Goal: Task Accomplishment & Management: Complete application form

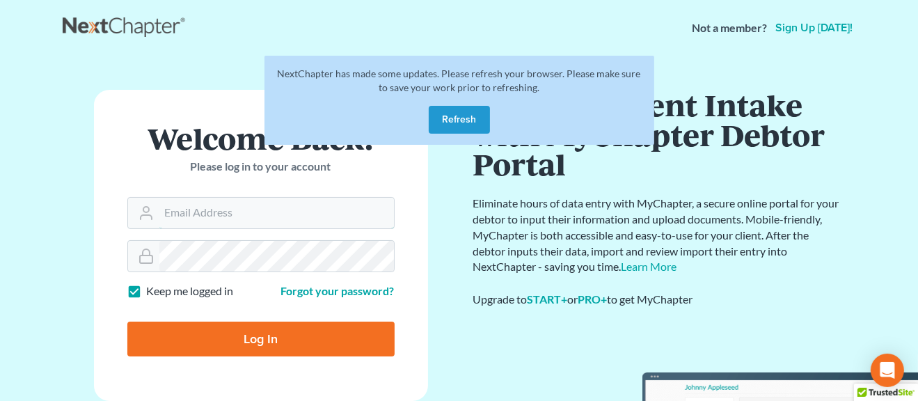
type input "[EMAIL_ADDRESS][DOMAIN_NAME]"
click at [447, 124] on button "Refresh" at bounding box center [459, 120] width 61 height 28
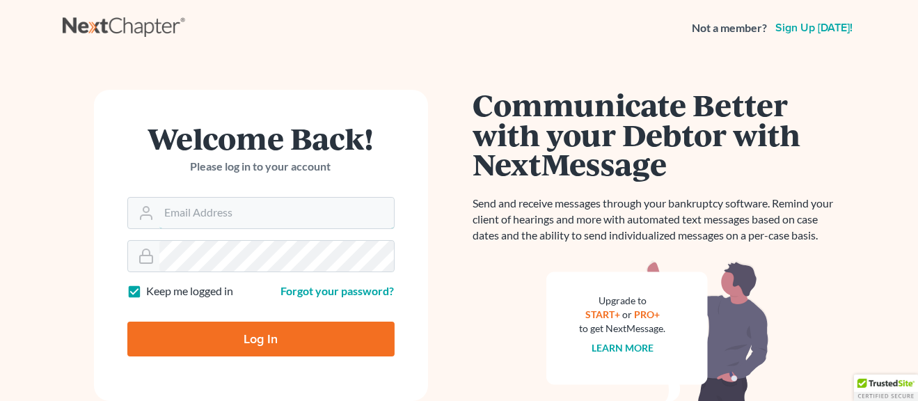
type input "[EMAIL_ADDRESS][DOMAIN_NAME]"
click at [281, 340] on input "Log In" at bounding box center [260, 339] width 267 height 35
type input "Thinking..."
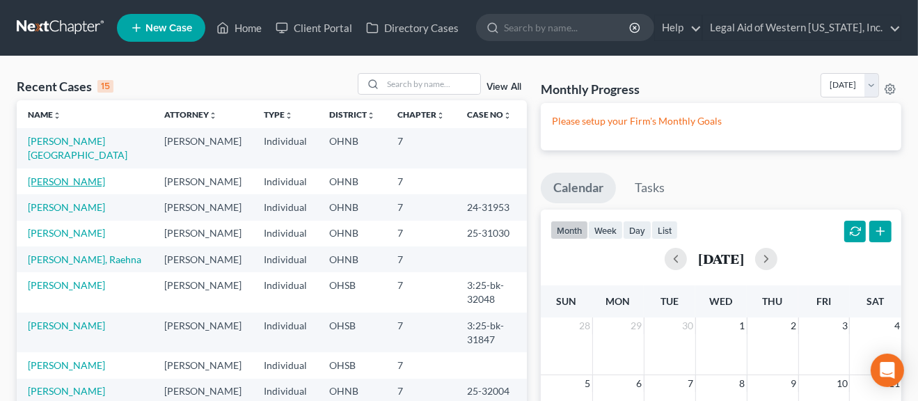
click at [63, 175] on link "[PERSON_NAME]" at bounding box center [66, 181] width 77 height 12
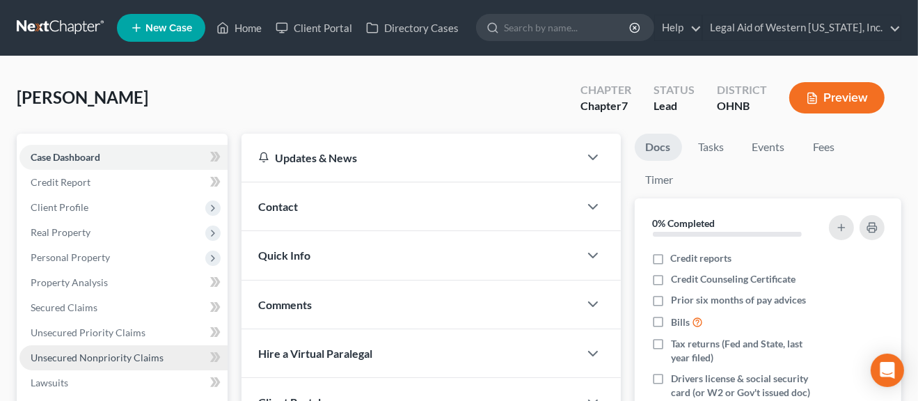
click at [84, 358] on span "Unsecured Nonpriority Claims" at bounding box center [97, 357] width 133 height 12
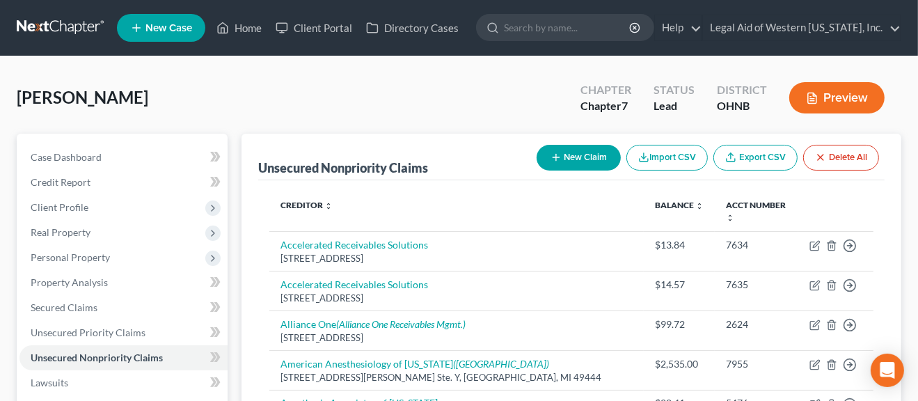
click at [573, 161] on button "New Claim" at bounding box center [579, 158] width 84 height 26
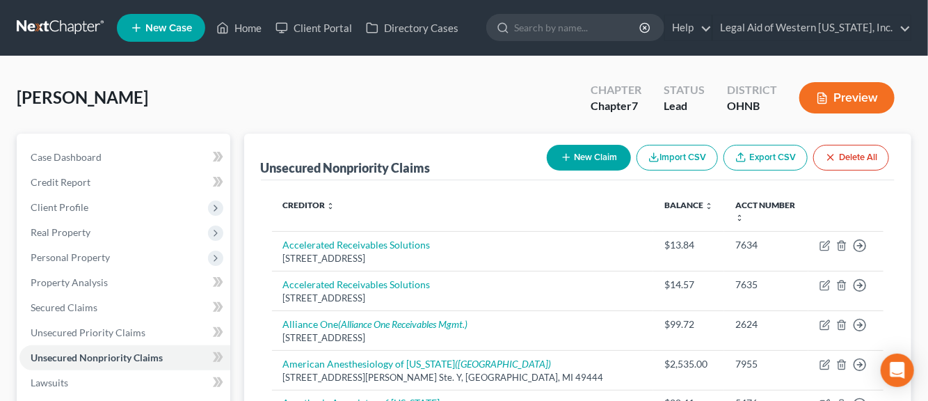
select select "0"
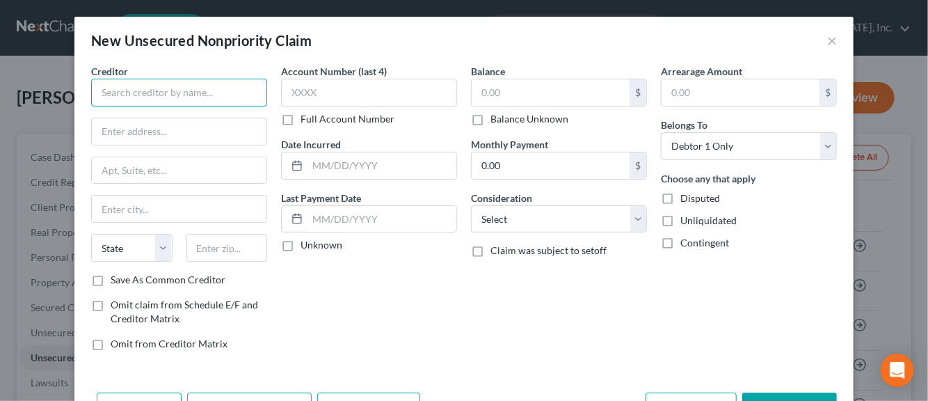
drag, startPoint x: 109, startPoint y: 97, endPoint x: 116, endPoint y: 93, distance: 7.8
click at [109, 96] on input "text" at bounding box center [179, 93] width 176 height 28
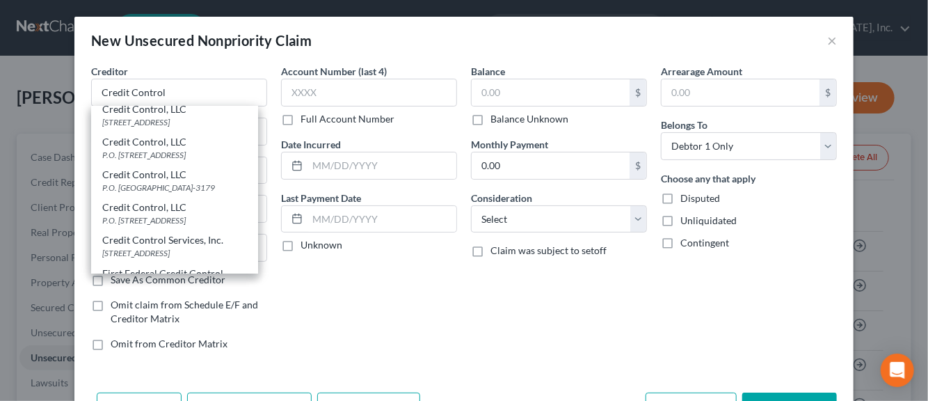
scroll to position [36, 0]
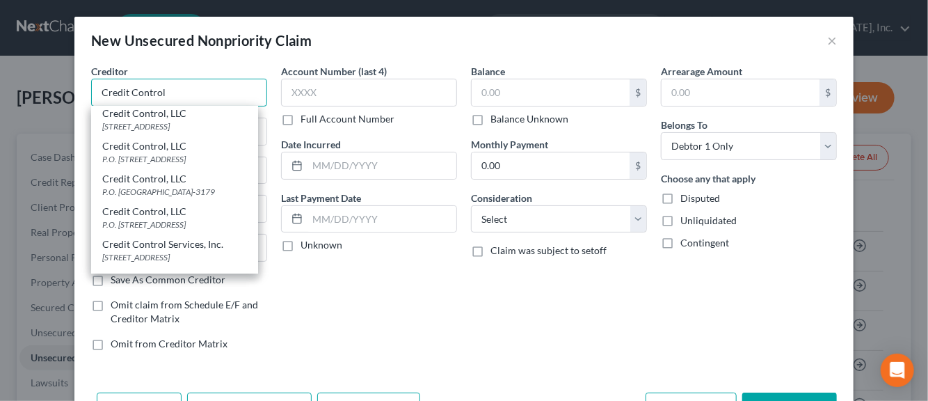
drag, startPoint x: 181, startPoint y: 91, endPoint x: 90, endPoint y: 92, distance: 90.5
click at [91, 92] on input "Credit Control" at bounding box center [179, 93] width 176 height 28
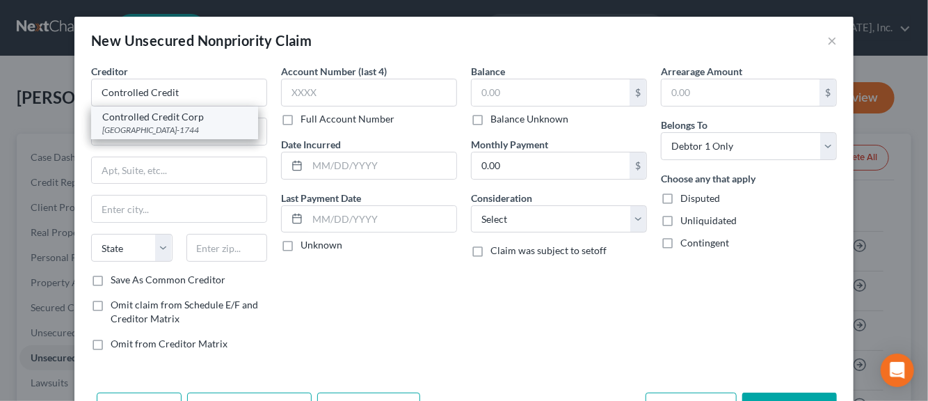
click at [133, 131] on div "[GEOGRAPHIC_DATA]-1744" at bounding box center [174, 130] width 145 height 12
type input "Controlled Credit Corp"
type input "PO Box 5154"
type input "[GEOGRAPHIC_DATA]"
select select "36"
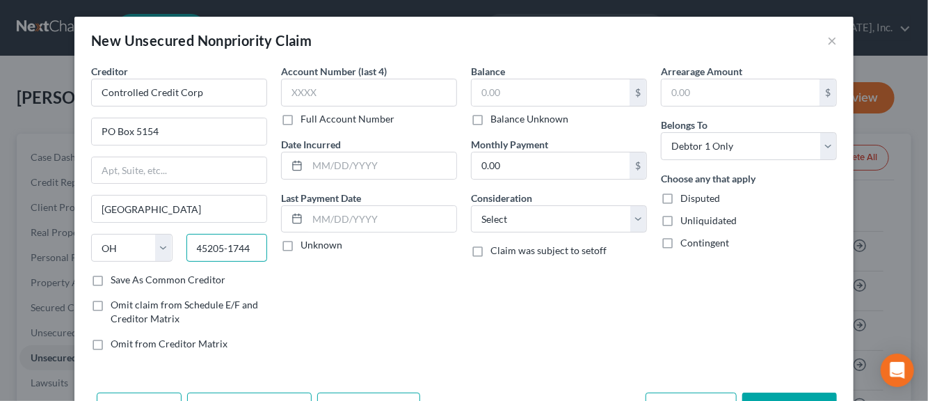
click at [247, 248] on input "45205-1744" at bounding box center [227, 248] width 81 height 28
type input "45205-0154"
click at [111, 280] on label "Save As Common Creditor" at bounding box center [168, 280] width 115 height 14
click at [116, 280] on input "Save As Common Creditor" at bounding box center [120, 277] width 9 height 9
checkbox input "true"
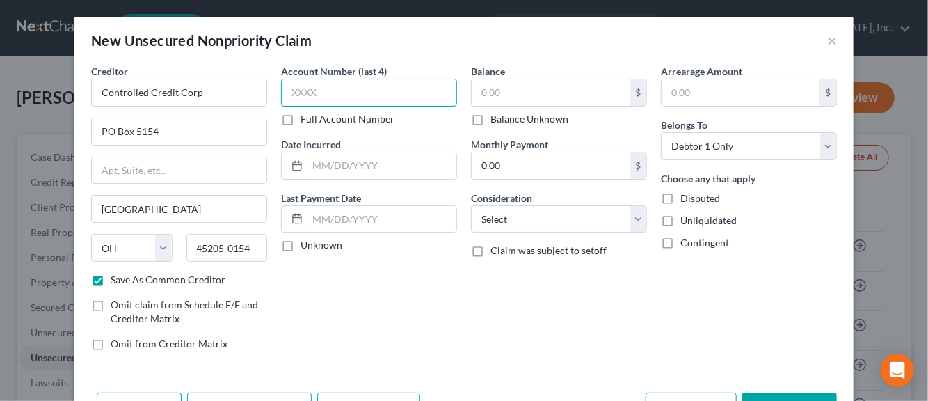
click at [295, 95] on input "text" at bounding box center [369, 93] width 176 height 28
type input "1034"
click at [320, 166] on input "text" at bounding box center [382, 165] width 149 height 26
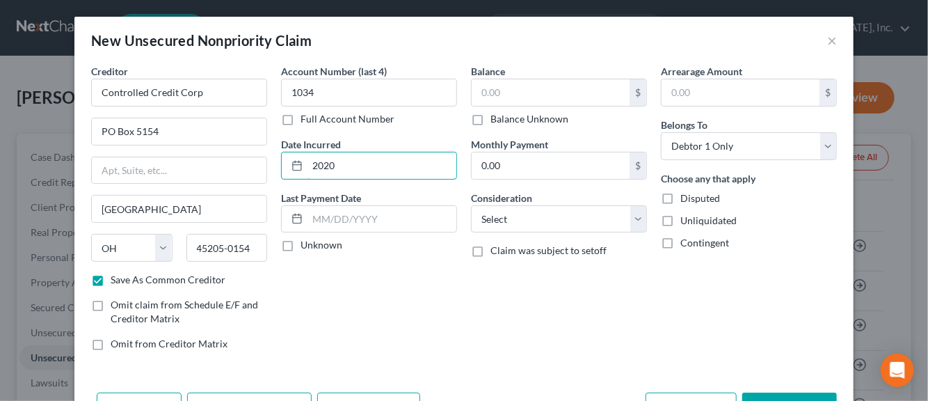
type input "2020"
click at [301, 251] on label "Unknown" at bounding box center [322, 245] width 42 height 14
click at [306, 247] on input "Unknown" at bounding box center [310, 242] width 9 height 9
checkbox input "true"
click at [482, 95] on input "text" at bounding box center [551, 92] width 158 height 26
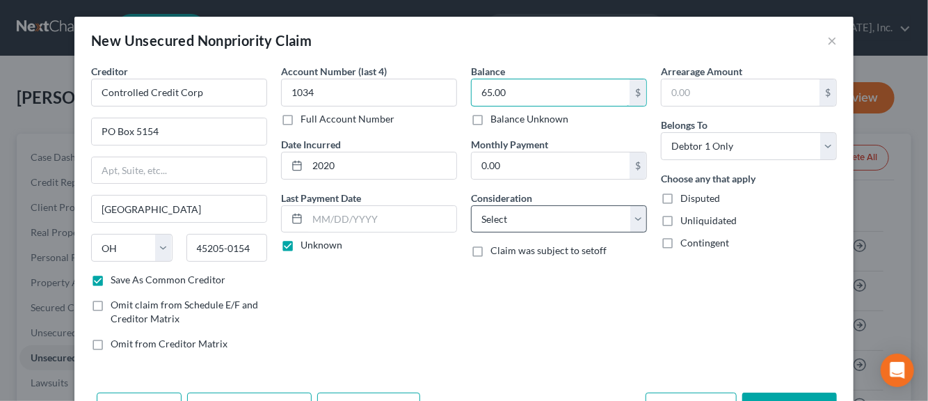
type input "65.00"
click at [632, 221] on select "Select Cable / Satellite Services Collection Agency Credit Card Debt Debt Couns…" at bounding box center [559, 219] width 176 height 28
select select "1"
click at [471, 205] on select "Select Cable / Satellite Services Collection Agency Credit Card Debt Debt Couns…" at bounding box center [559, 219] width 176 height 28
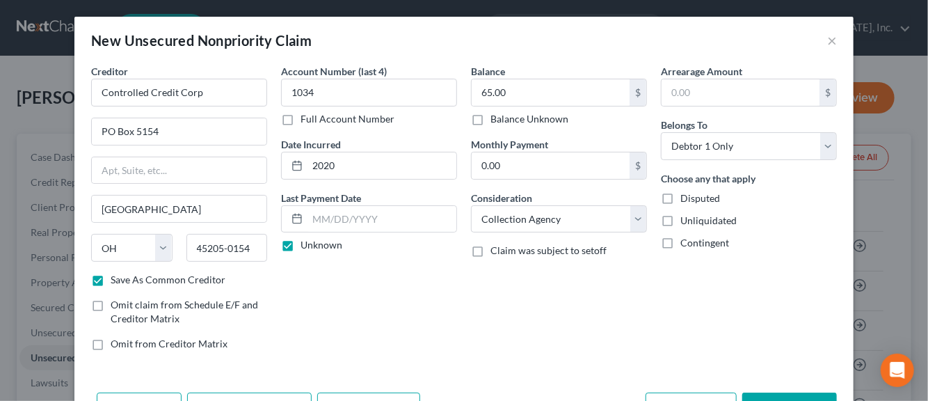
click at [681, 200] on label "Disputed" at bounding box center [701, 198] width 40 height 14
click at [686, 200] on input "Disputed" at bounding box center [690, 195] width 9 height 9
checkbox input "true"
click at [681, 223] on label "Unliquidated" at bounding box center [709, 221] width 56 height 14
click at [686, 223] on input "Unliquidated" at bounding box center [690, 218] width 9 height 9
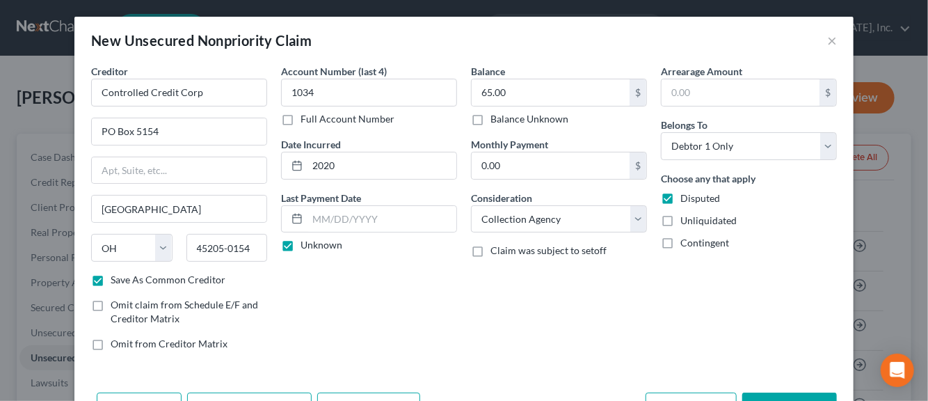
checkbox input "true"
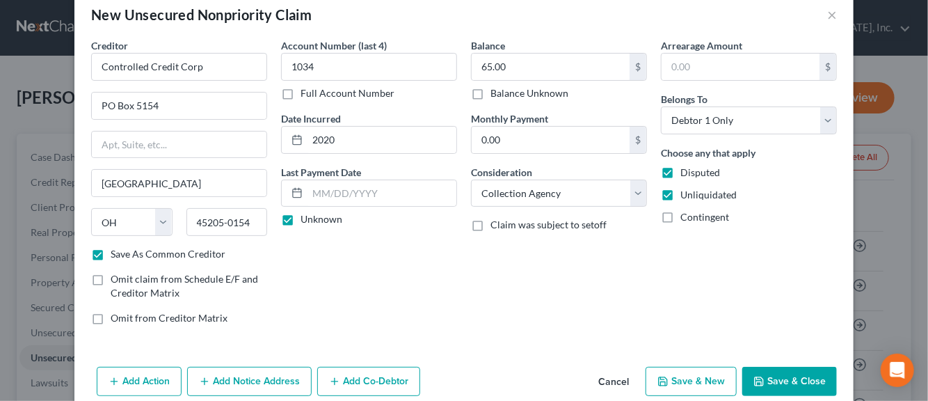
scroll to position [47, 0]
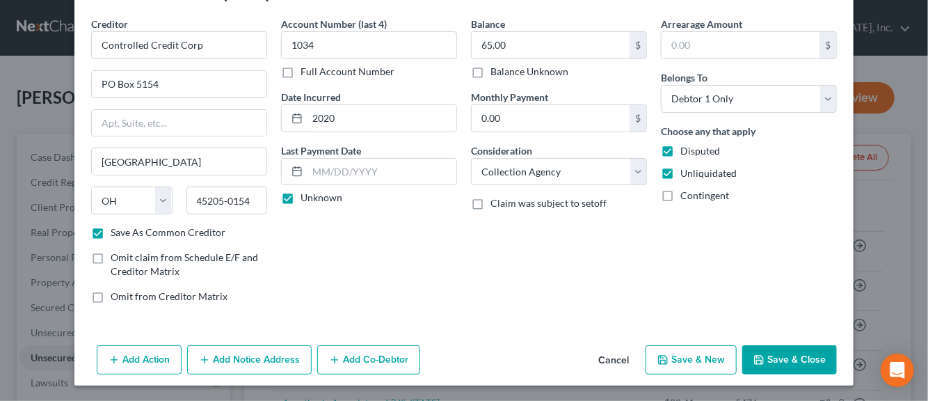
click at [266, 360] on button "Add Notice Address" at bounding box center [249, 359] width 125 height 29
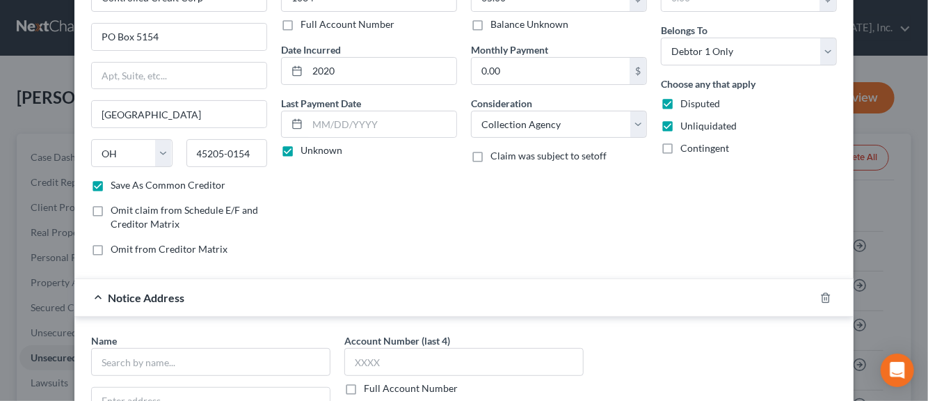
scroll to position [187, 0]
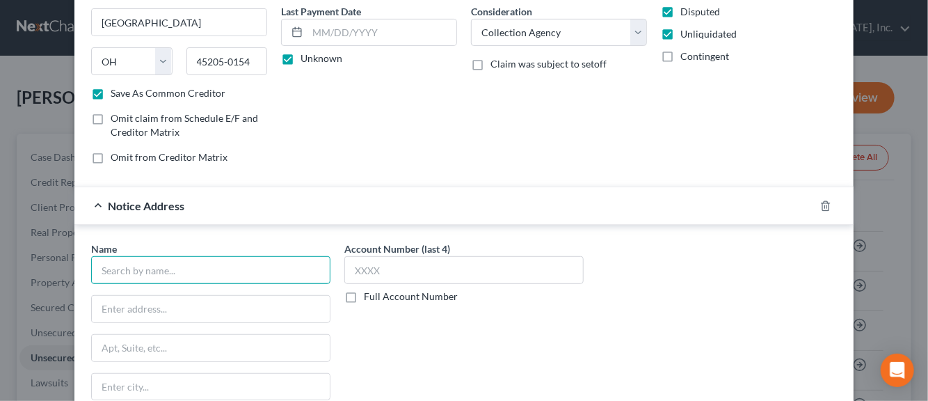
click at [229, 269] on input "text" at bounding box center [210, 270] width 239 height 28
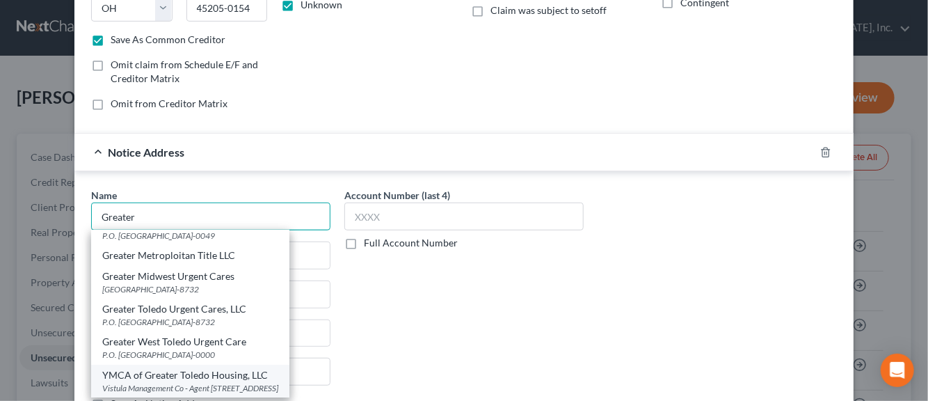
scroll to position [256, 0]
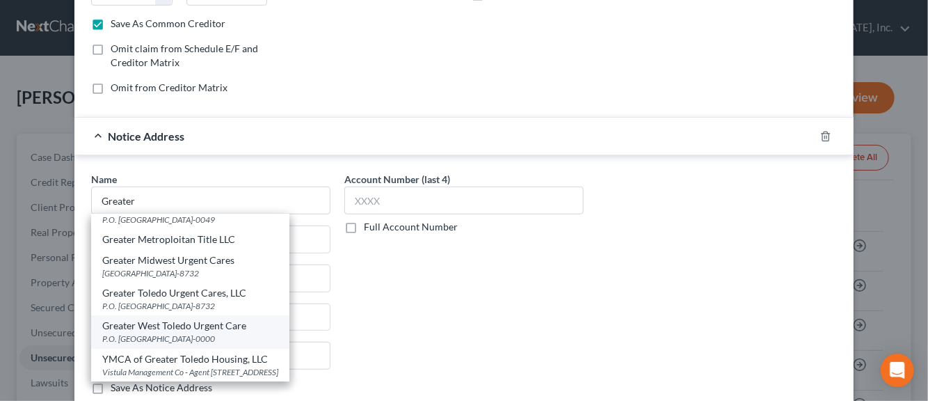
click at [175, 319] on div "Greater West Toledo Urgent Care" at bounding box center [190, 326] width 176 height 14
type input "Greater West Toledo Urgent Care"
type input "P.O. Box 638732"
type input "[GEOGRAPHIC_DATA]"
select select "36"
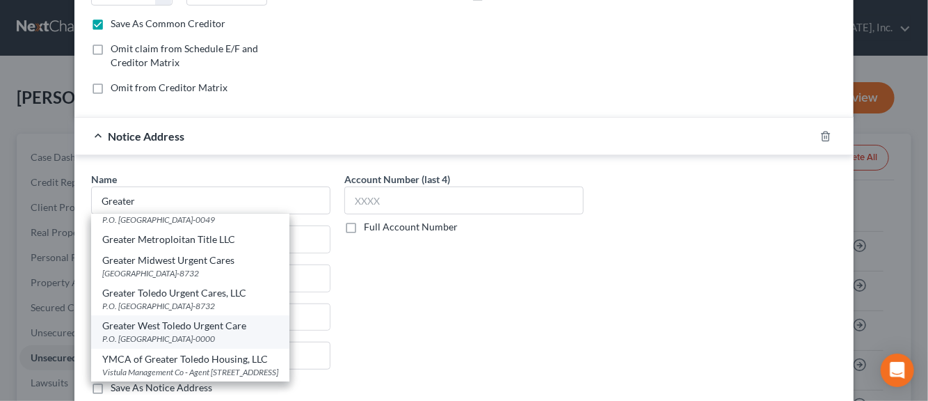
type input "45263-0000"
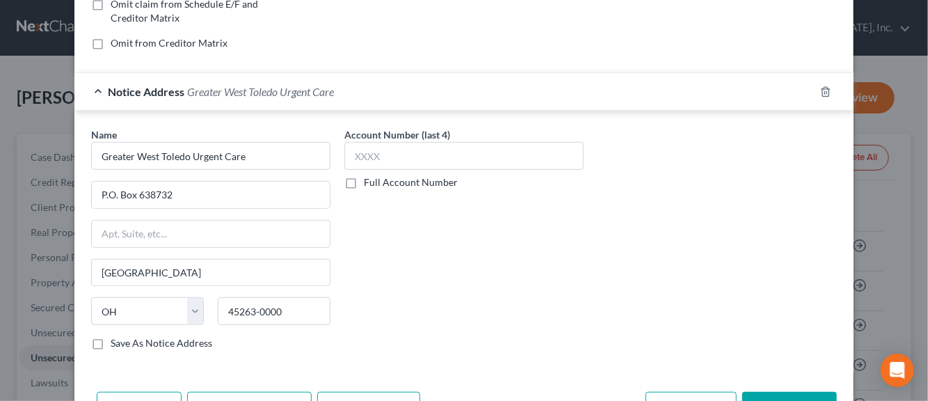
scroll to position [326, 0]
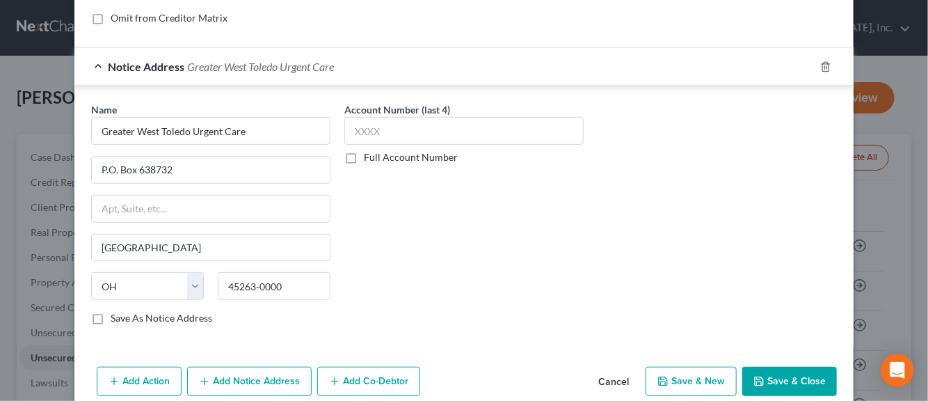
click at [111, 313] on label "Save As Notice Address" at bounding box center [162, 318] width 102 height 14
click at [116, 313] on input "Save As Notice Address" at bounding box center [120, 315] width 9 height 9
checkbox input "true"
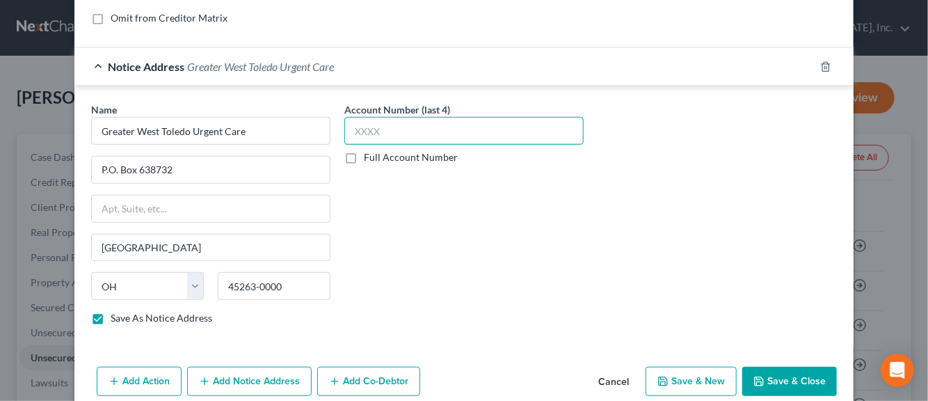
click at [356, 125] on input "text" at bounding box center [463, 131] width 239 height 28
type input "2460"
click at [681, 378] on button "Save & New" at bounding box center [691, 381] width 91 height 29
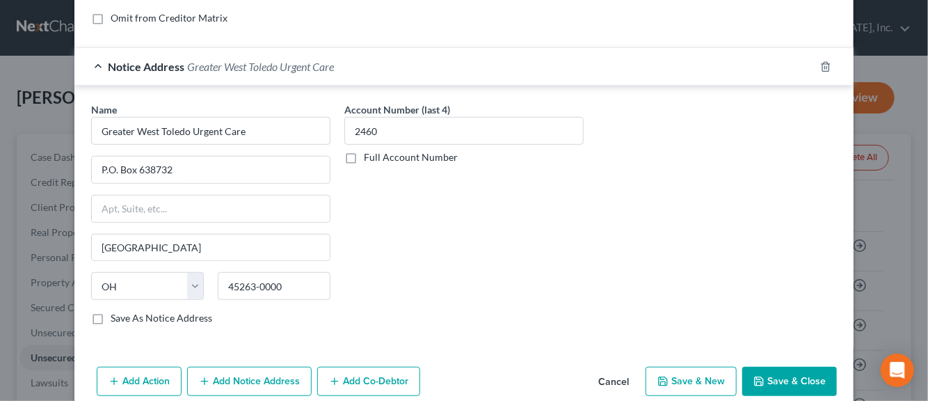
checkbox input "false"
select select "0"
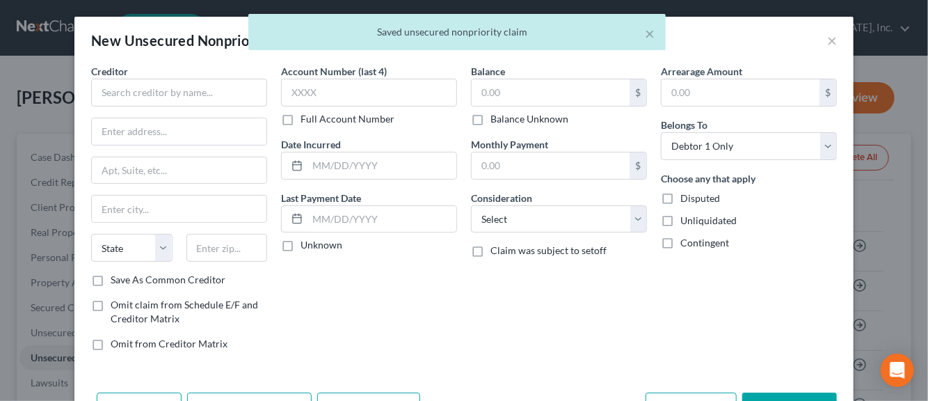
scroll to position [0, 0]
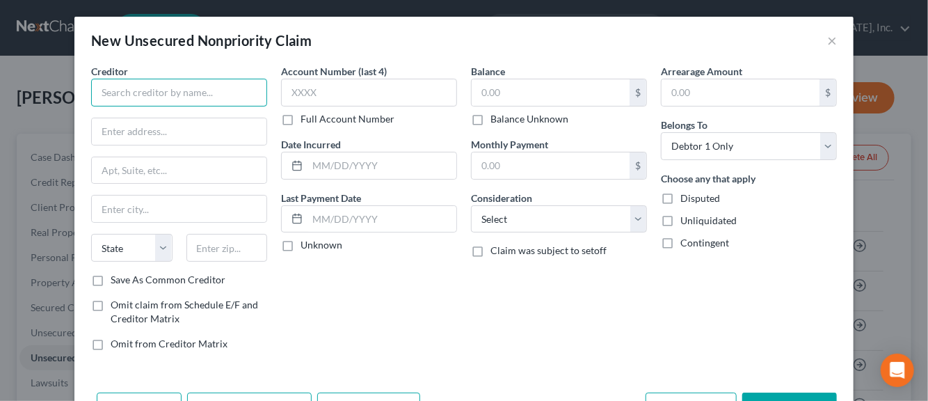
click at [189, 95] on input "text" at bounding box center [179, 93] width 176 height 28
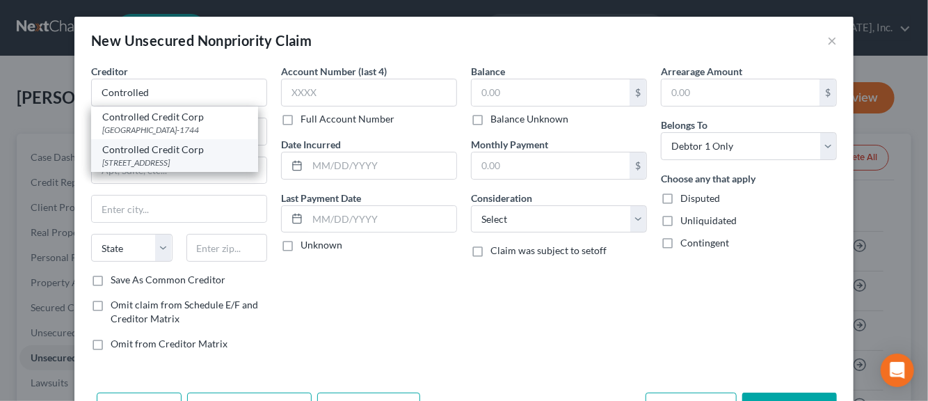
click at [145, 159] on div "[STREET_ADDRESS]" at bounding box center [174, 163] width 145 height 12
type input "Controlled Credit Corp"
type input "PO Box 5154"
type input "[GEOGRAPHIC_DATA]"
select select "36"
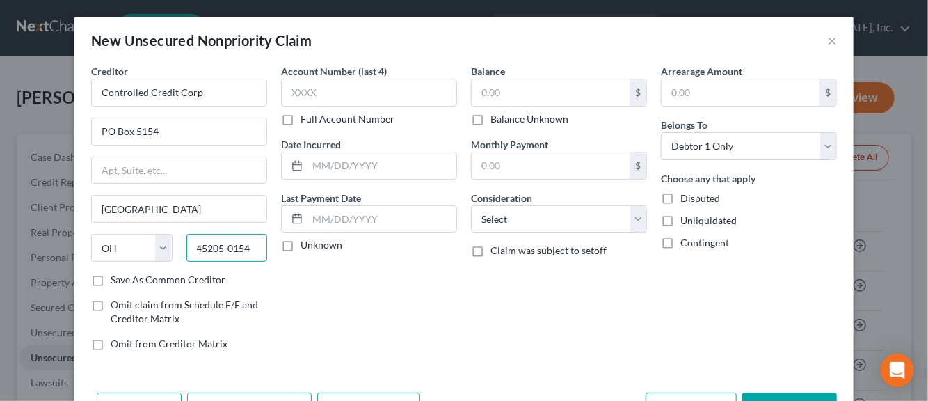
click at [244, 244] on input "45205-0154" at bounding box center [227, 248] width 81 height 28
type input "45205-1744"
click at [111, 278] on label "Save As Common Creditor" at bounding box center [168, 280] width 115 height 14
click at [116, 278] on input "Save As Common Creditor" at bounding box center [120, 277] width 9 height 9
checkbox input "true"
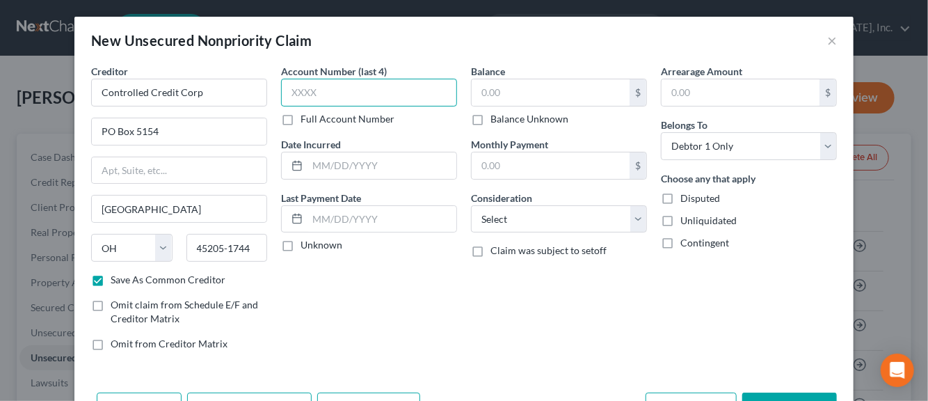
click at [300, 90] on input "text" at bounding box center [369, 93] width 176 height 28
type input "7275"
click at [333, 164] on input "text" at bounding box center [382, 165] width 149 height 26
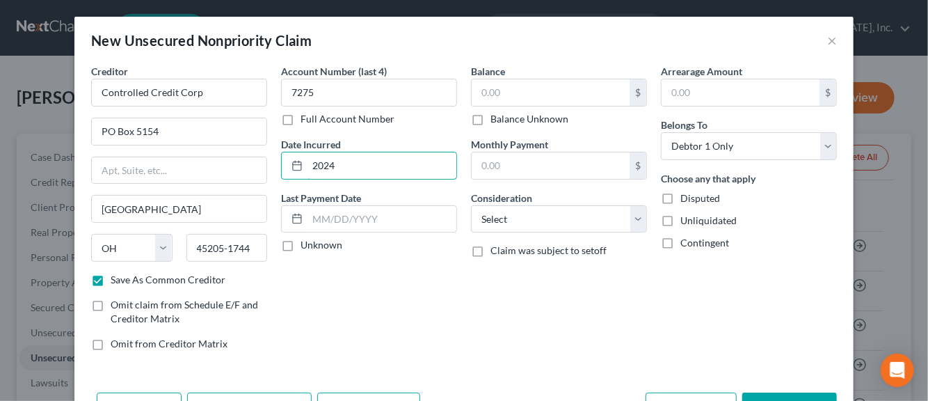
type input "2024"
drag, startPoint x: 280, startPoint y: 248, endPoint x: 336, endPoint y: 212, distance: 66.0
click at [301, 248] on label "Unknown" at bounding box center [322, 245] width 42 height 14
click at [306, 247] on input "Unknown" at bounding box center [310, 242] width 9 height 9
checkbox input "true"
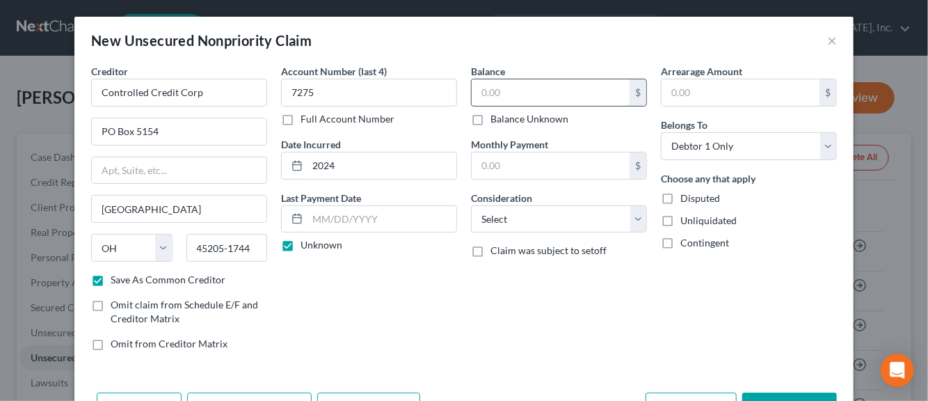
click at [499, 95] on input "text" at bounding box center [551, 92] width 158 height 26
type input "45.00"
click at [631, 223] on select "Select Cable / Satellite Services Collection Agency Credit Card Debt Debt Couns…" at bounding box center [559, 219] width 176 height 28
select select "1"
click at [471, 205] on select "Select Cable / Satellite Services Collection Agency Credit Card Debt Debt Couns…" at bounding box center [559, 219] width 176 height 28
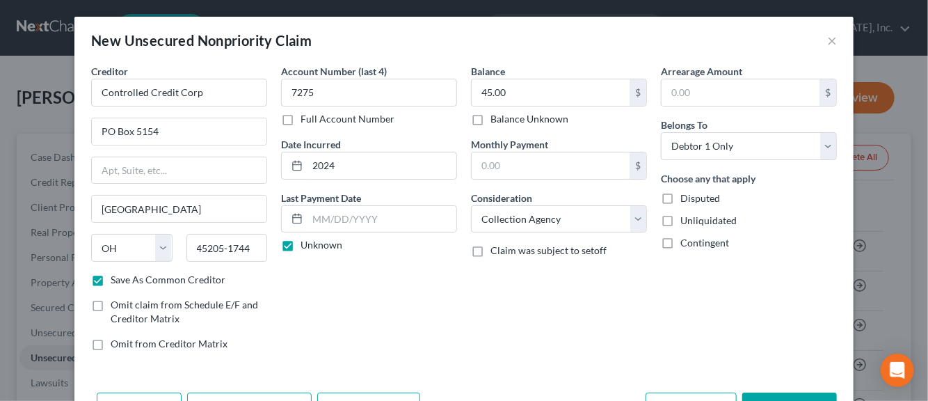
click at [681, 196] on label "Disputed" at bounding box center [701, 198] width 40 height 14
click at [686, 196] on input "Disputed" at bounding box center [690, 195] width 9 height 9
checkbox input "true"
click at [681, 216] on label "Unliquidated" at bounding box center [709, 221] width 56 height 14
click at [686, 216] on input "Unliquidated" at bounding box center [690, 218] width 9 height 9
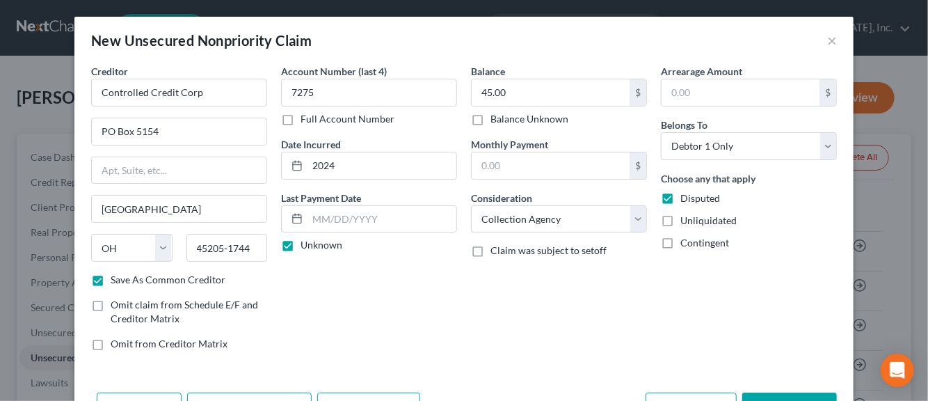
checkbox input "true"
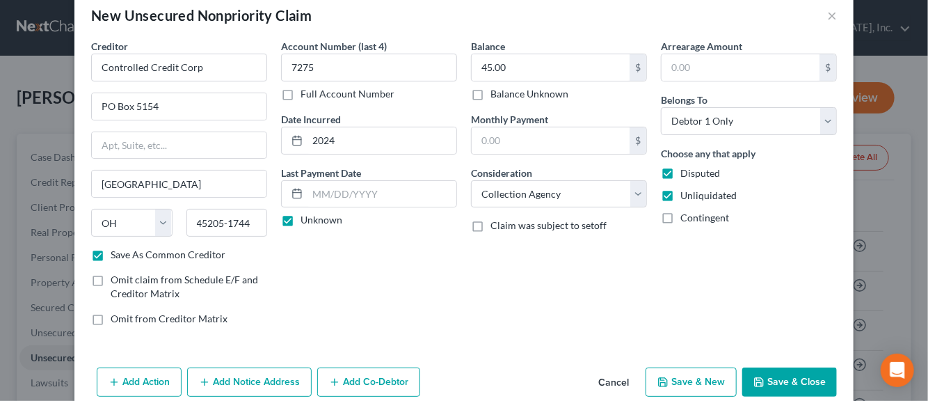
scroll to position [47, 0]
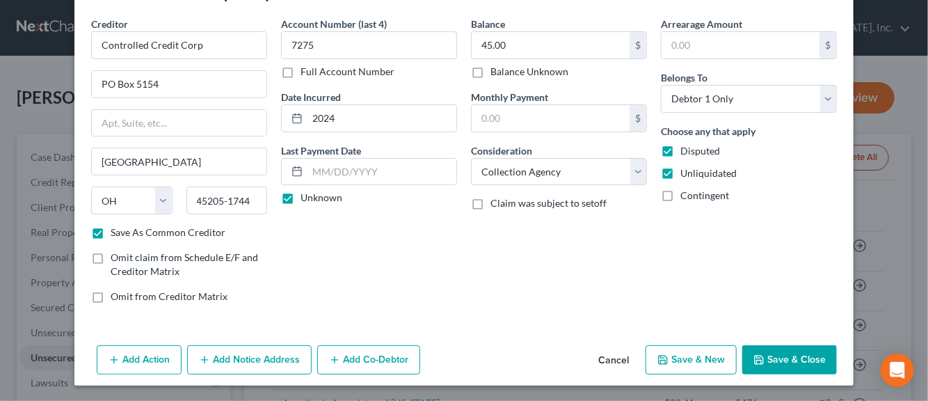
click at [227, 361] on button "Add Notice Address" at bounding box center [249, 359] width 125 height 29
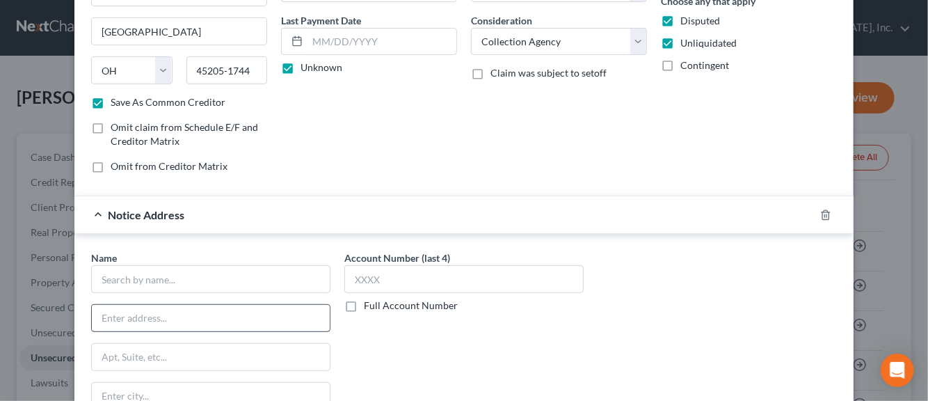
scroll to position [187, 0]
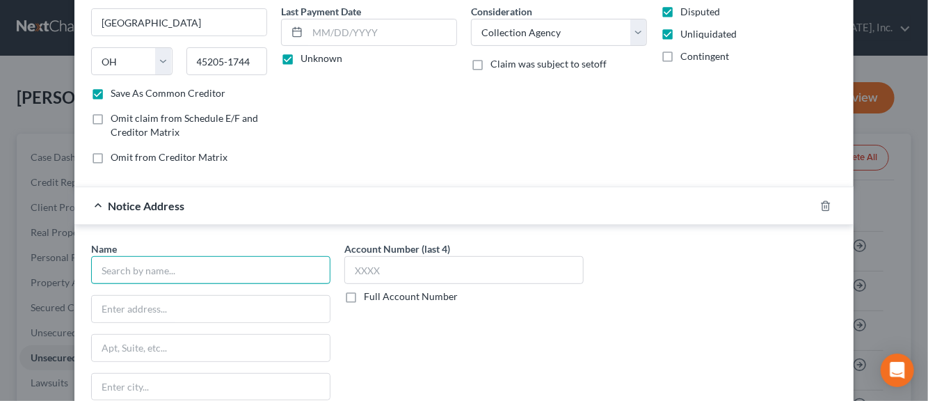
click at [199, 266] on input "text" at bounding box center [210, 270] width 239 height 28
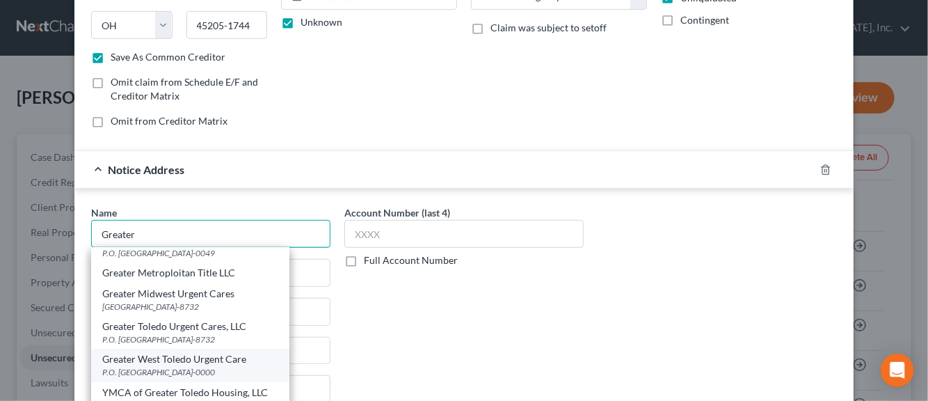
scroll to position [256, 0]
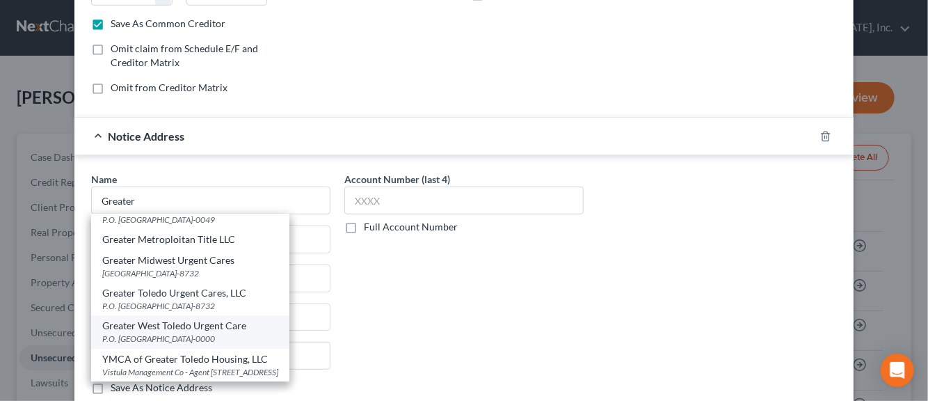
click at [168, 319] on div "Greater West Toledo Urgent Care" at bounding box center [190, 326] width 176 height 14
type input "Greater West Toledo Urgent Care"
type input "P.O. Box 638732"
type input "[GEOGRAPHIC_DATA]"
select select "36"
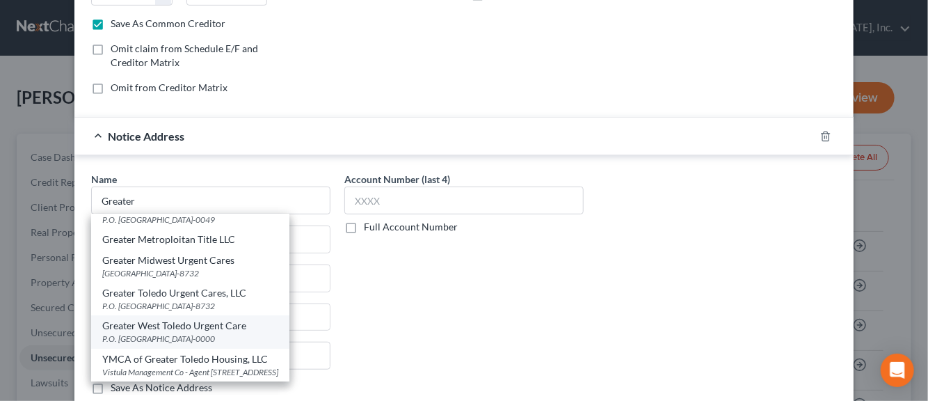
type input "45263-0000"
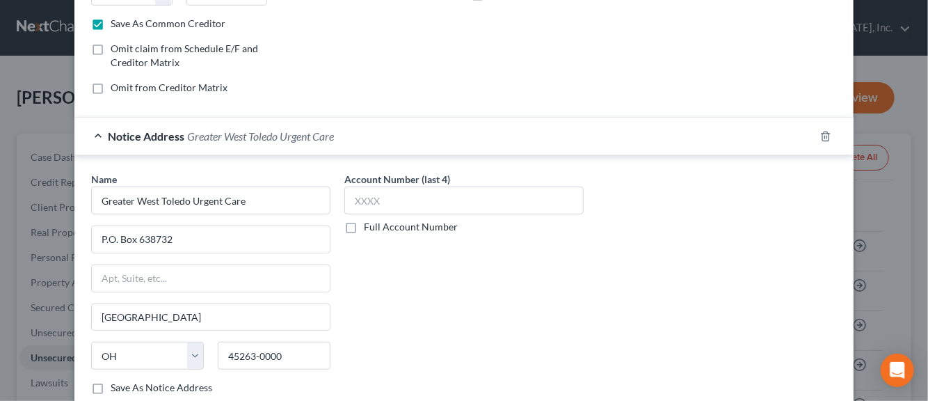
scroll to position [0, 0]
click at [111, 388] on label "Save As Notice Address" at bounding box center [162, 388] width 102 height 14
click at [116, 388] on input "Save As Notice Address" at bounding box center [120, 385] width 9 height 9
checkbox input "true"
click at [397, 201] on input "text" at bounding box center [463, 201] width 239 height 28
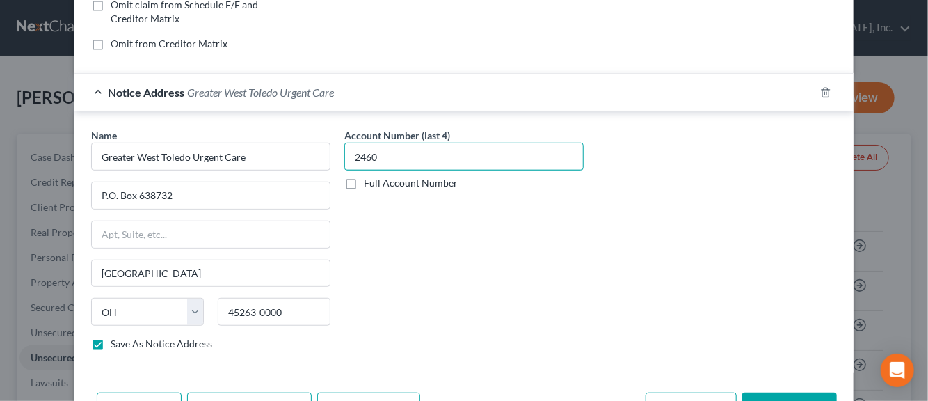
scroll to position [345, 0]
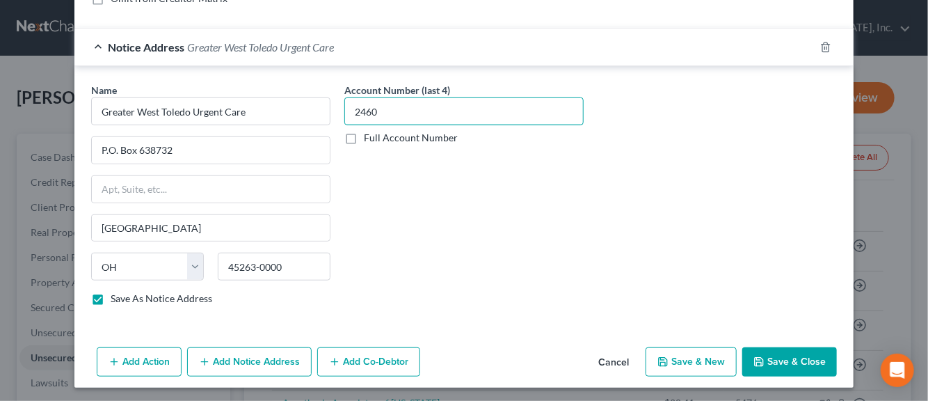
type input "2460"
click at [693, 358] on button "Save & New" at bounding box center [691, 361] width 91 height 29
checkbox input "false"
select select "0"
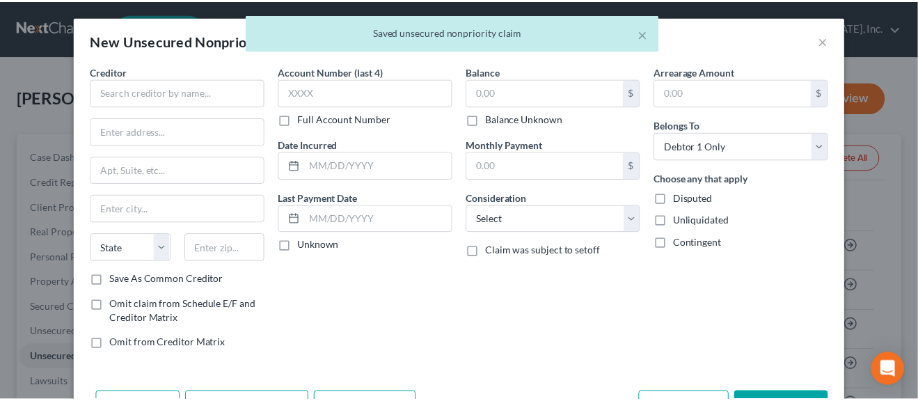
scroll to position [0, 0]
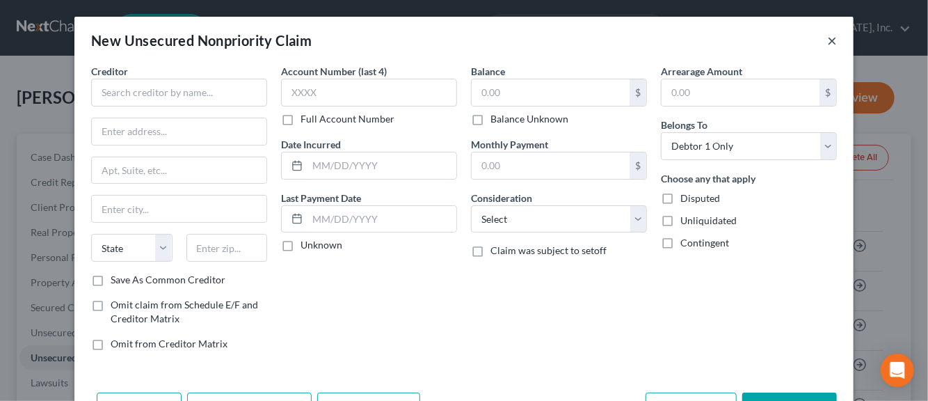
click at [827, 41] on button "×" at bounding box center [832, 40] width 10 height 17
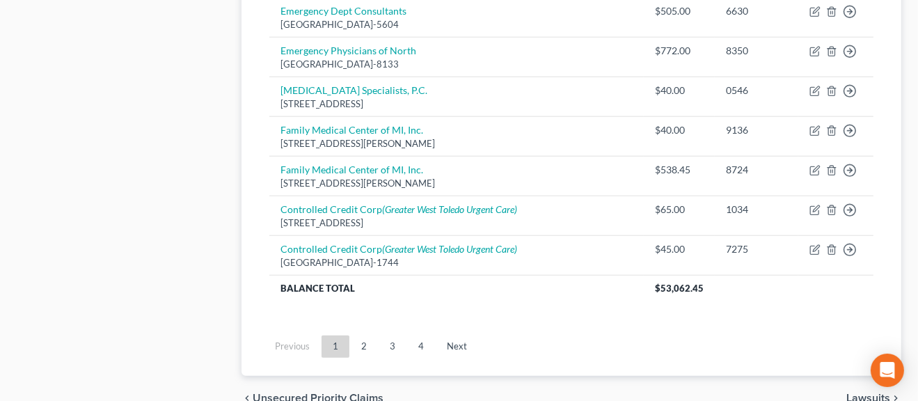
scroll to position [1319, 0]
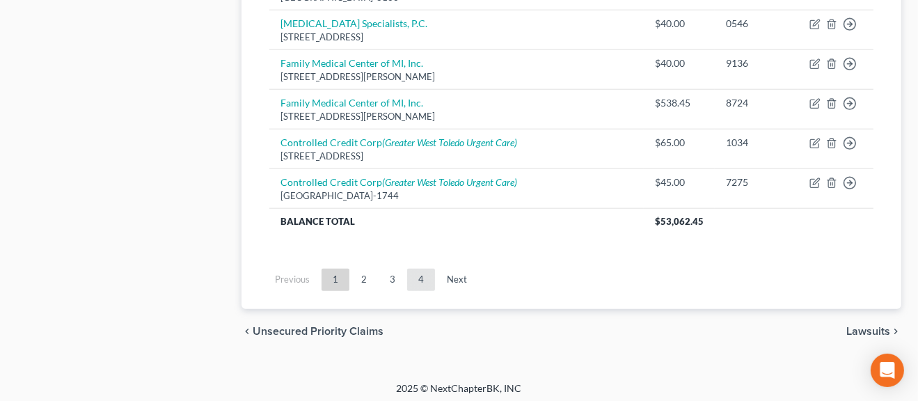
click at [420, 276] on link "4" at bounding box center [421, 280] width 28 height 22
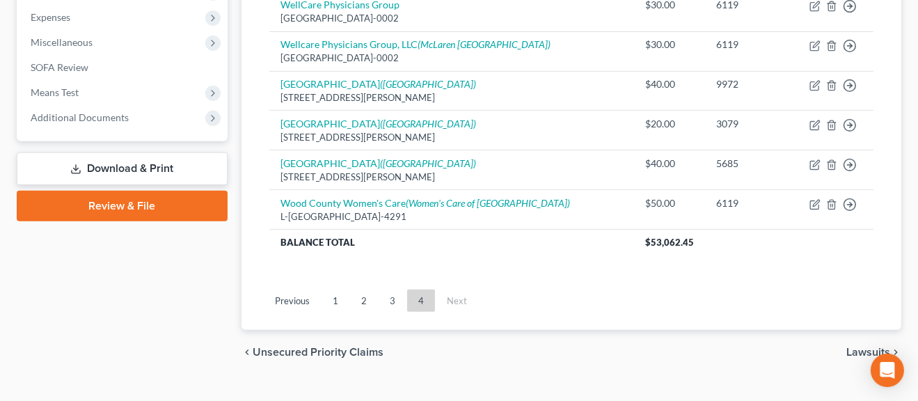
scroll to position [490, 0]
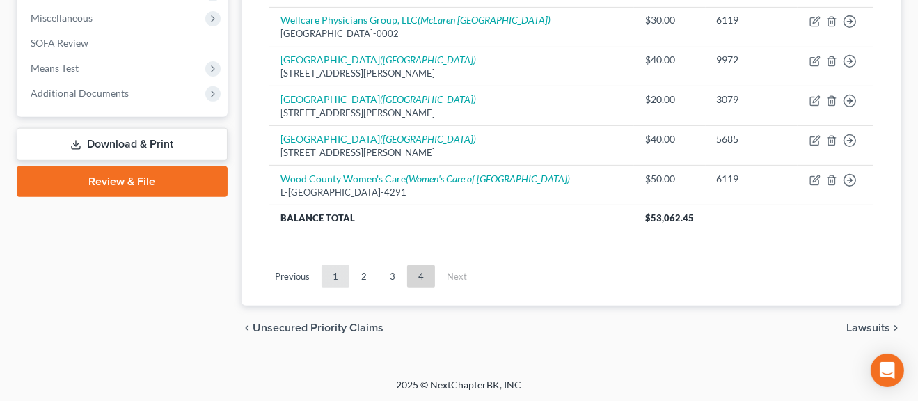
click at [332, 278] on link "1" at bounding box center [336, 276] width 28 height 22
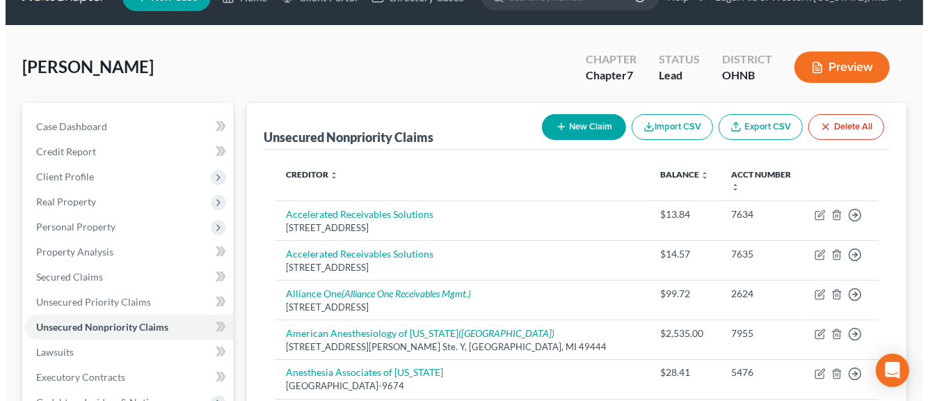
scroll to position [0, 0]
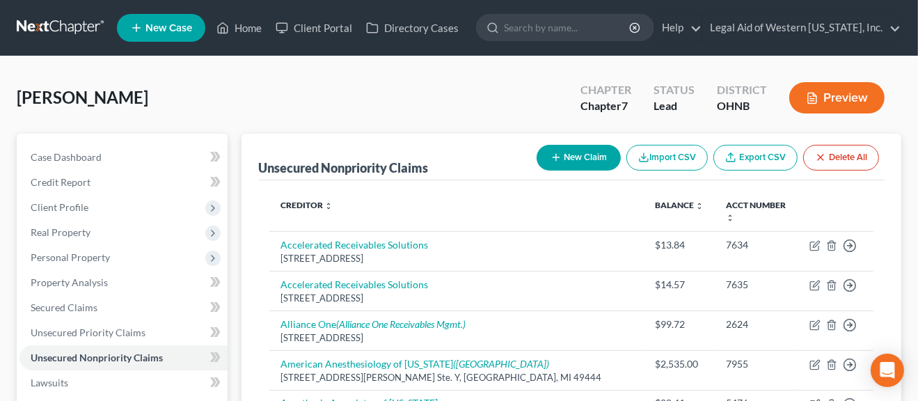
click at [567, 160] on button "New Claim" at bounding box center [579, 158] width 84 height 26
select select "0"
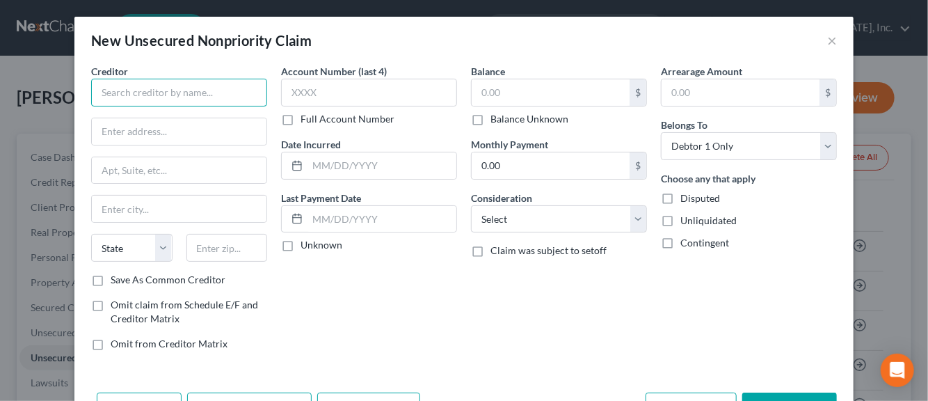
click at [225, 93] on input "text" at bounding box center [179, 93] width 176 height 28
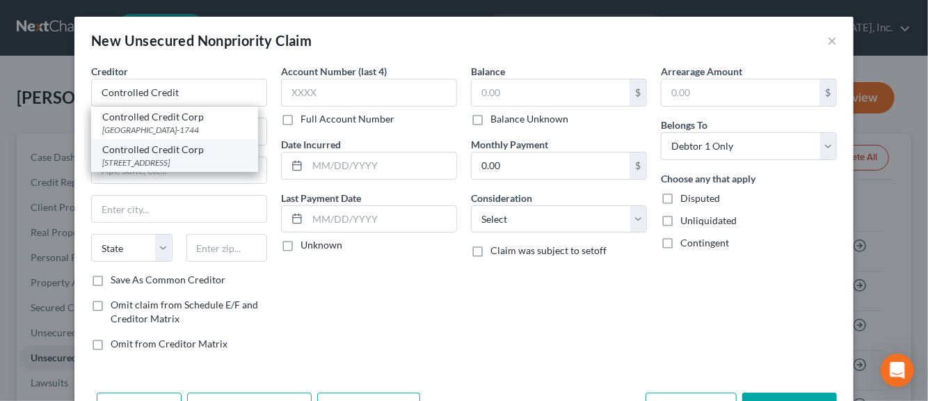
click at [213, 157] on div "[STREET_ADDRESS]" at bounding box center [174, 163] width 145 height 12
type input "Controlled Credit Corp"
type input "PO Box 5154"
type input "[GEOGRAPHIC_DATA]"
select select "36"
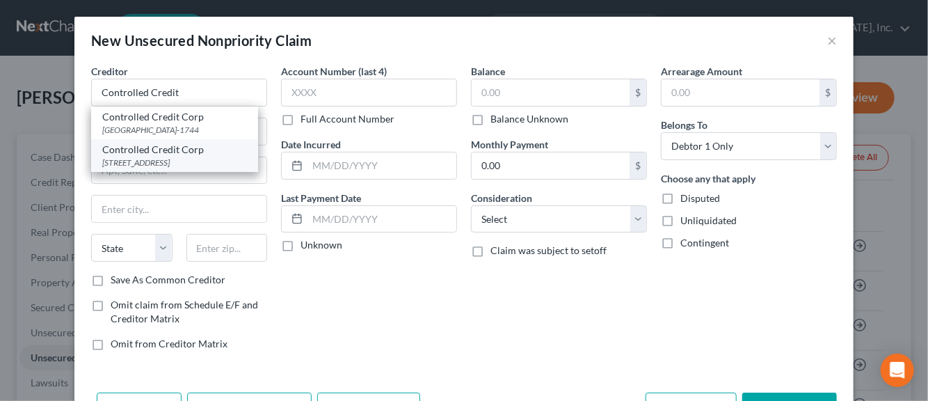
type input "45205-0154"
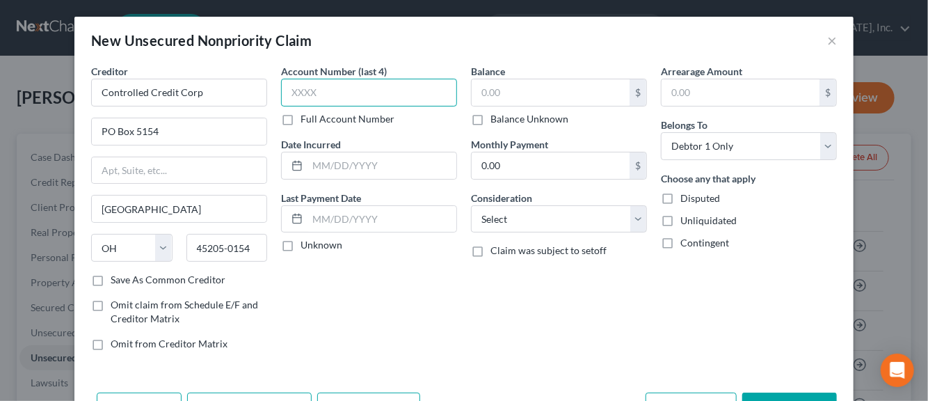
click at [294, 100] on input "text" at bounding box center [369, 93] width 176 height 28
type input "9308"
click at [347, 164] on input "text" at bounding box center [382, 165] width 149 height 26
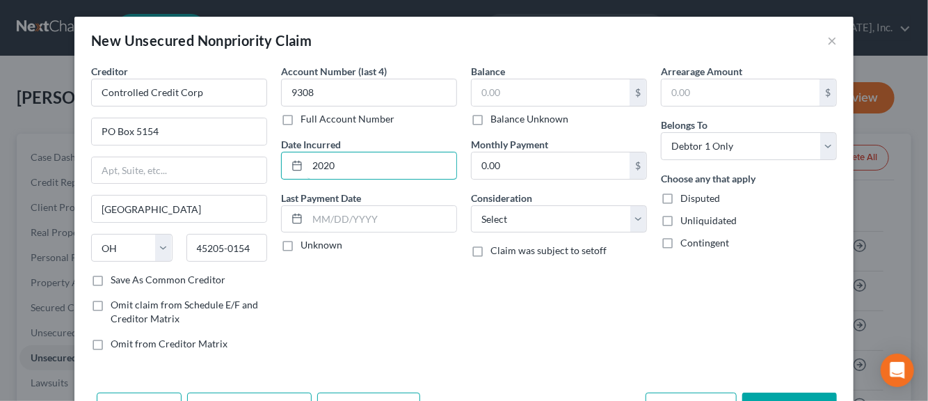
type input "2020"
click at [301, 245] on label "Unknown" at bounding box center [322, 245] width 42 height 14
click at [306, 245] on input "Unknown" at bounding box center [310, 242] width 9 height 9
checkbox input "true"
click at [495, 95] on input "text" at bounding box center [551, 92] width 158 height 26
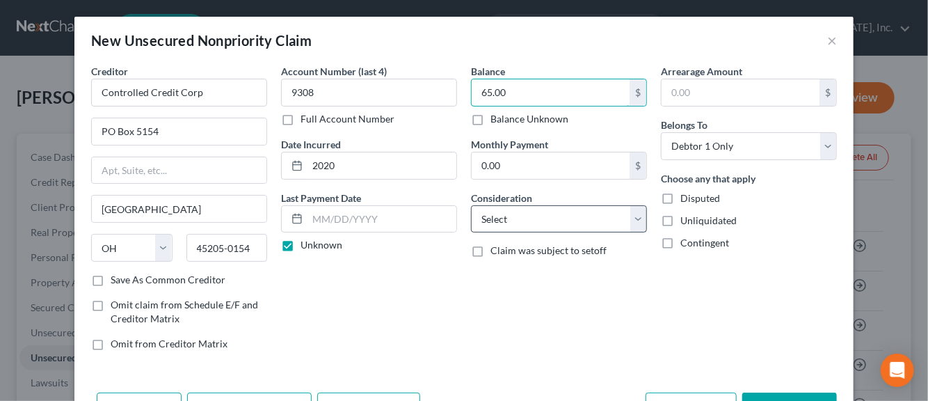
type input "65.00"
click at [631, 215] on select "Select Cable / Satellite Services Collection Agency Credit Card Debt Debt Couns…" at bounding box center [559, 219] width 176 height 28
select select "1"
click at [471, 205] on select "Select Cable / Satellite Services Collection Agency Credit Card Debt Debt Couns…" at bounding box center [559, 219] width 176 height 28
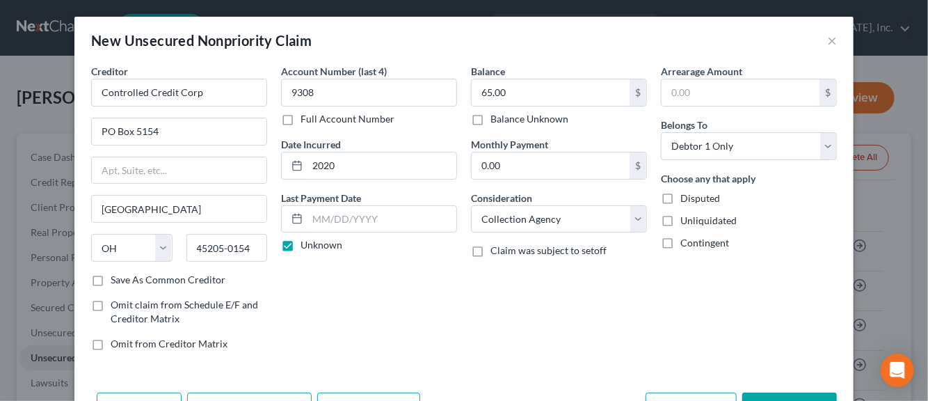
click at [681, 200] on label "Disputed" at bounding box center [701, 198] width 40 height 14
click at [686, 200] on input "Disputed" at bounding box center [690, 195] width 9 height 9
checkbox input "true"
click at [681, 219] on label "Unliquidated" at bounding box center [709, 221] width 56 height 14
click at [686, 219] on input "Unliquidated" at bounding box center [690, 218] width 9 height 9
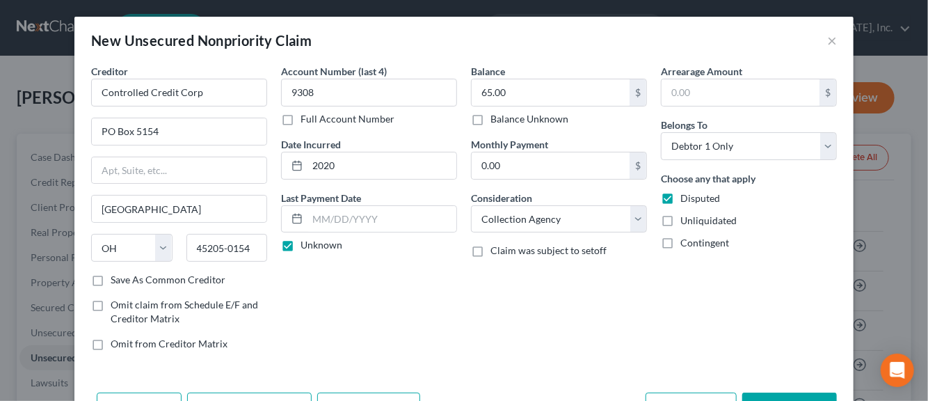
checkbox input "true"
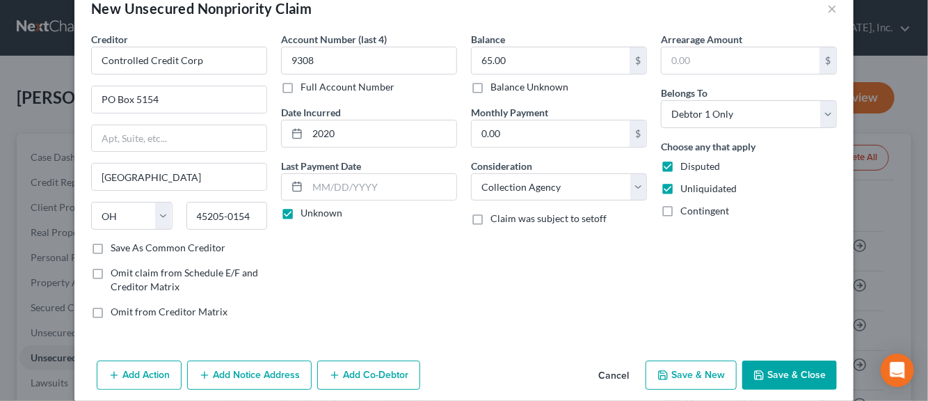
scroll to position [47, 0]
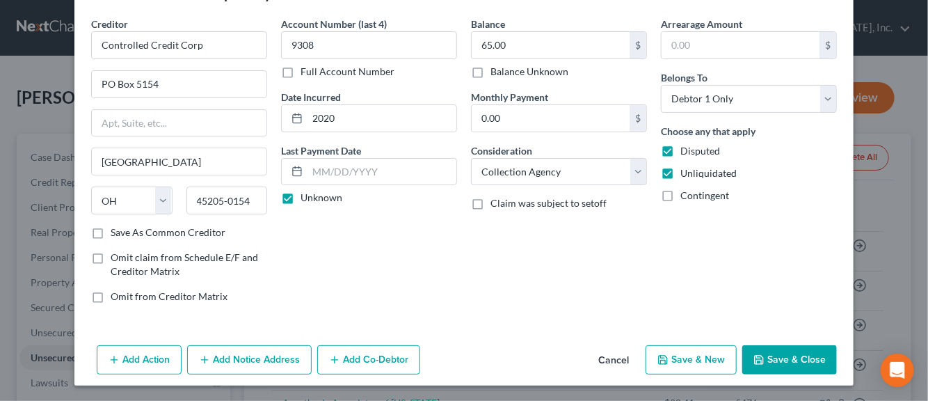
click at [259, 361] on button "Add Notice Address" at bounding box center [249, 359] width 125 height 29
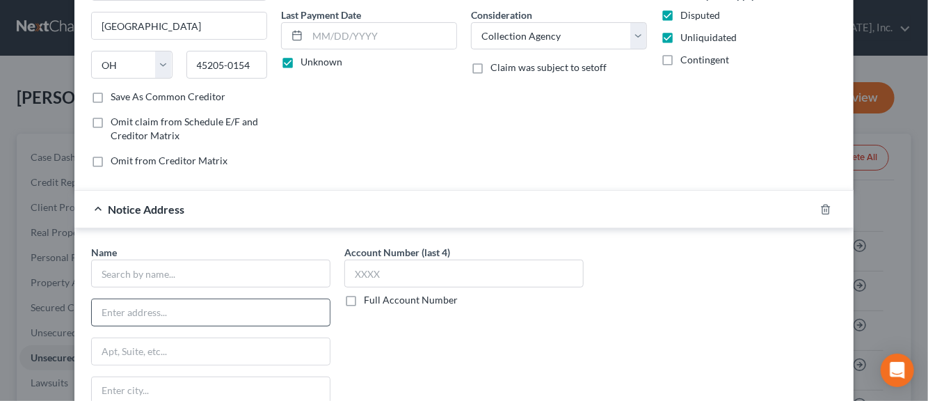
scroll to position [187, 0]
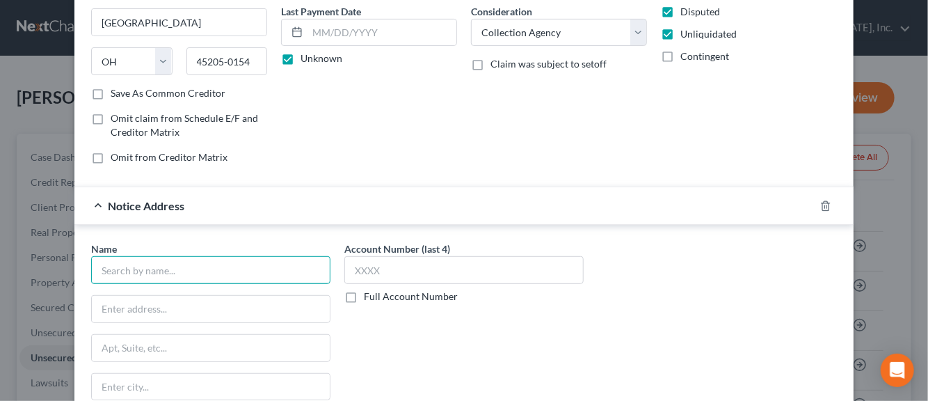
click at [177, 271] on input "text" at bounding box center [210, 270] width 239 height 28
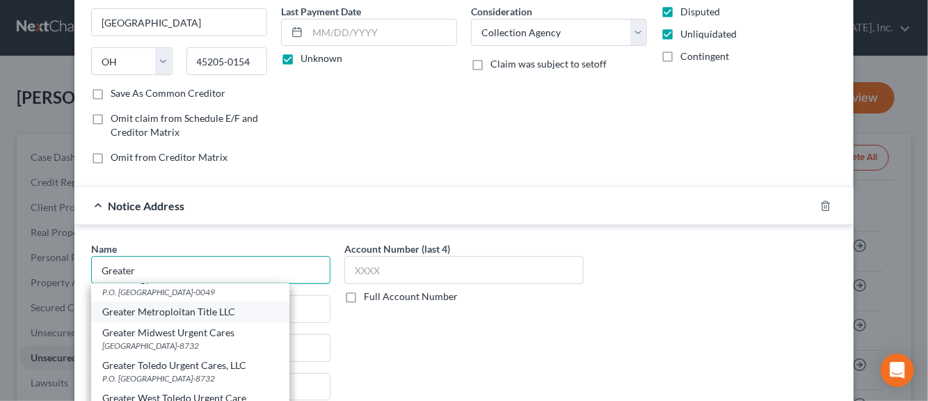
scroll to position [29, 0]
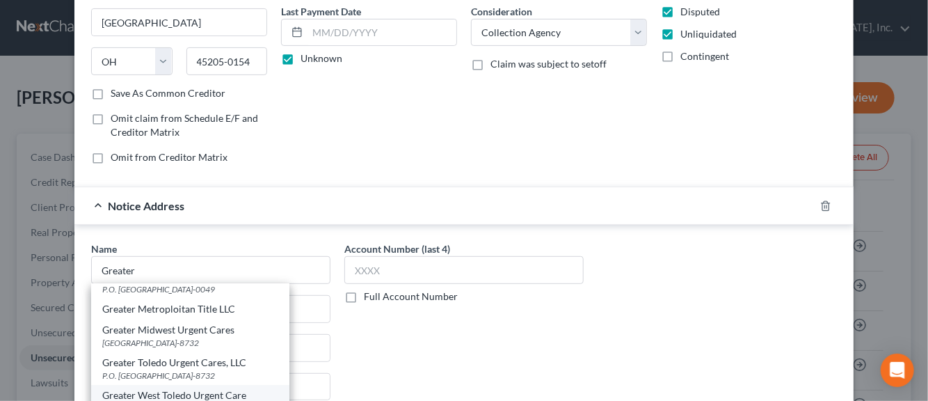
click at [148, 388] on div "Greater West Toledo Urgent Care" at bounding box center [190, 395] width 176 height 14
type input "Greater West Toledo Urgent Care"
type input "P.O. Box 638732"
type input "[GEOGRAPHIC_DATA]"
select select "36"
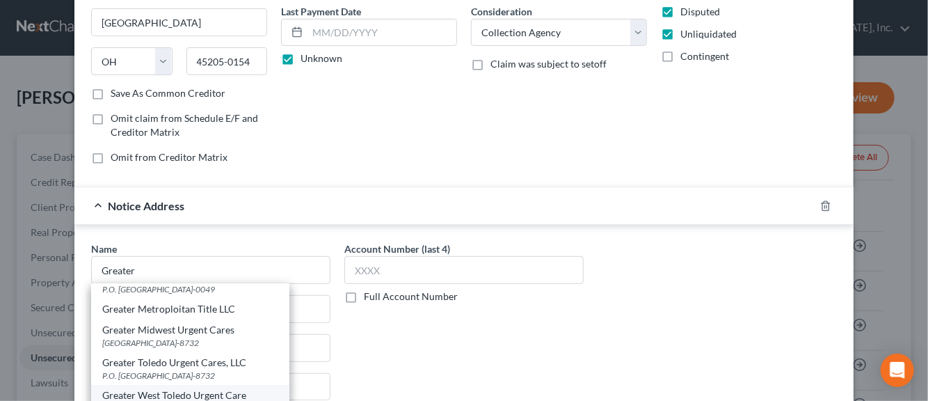
type input "45263-0000"
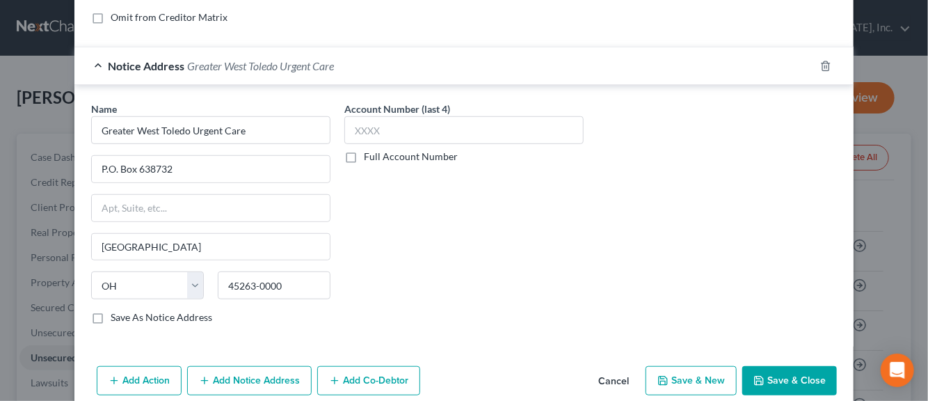
scroll to position [345, 0]
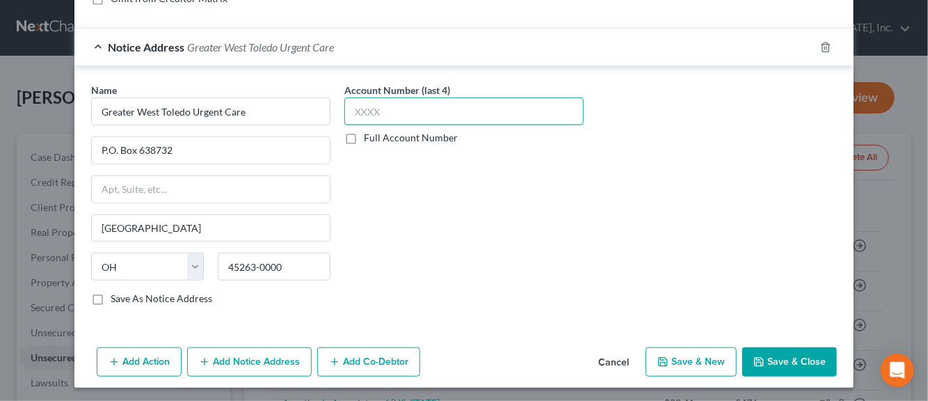
click at [373, 108] on input "text" at bounding box center [463, 111] width 239 height 28
type input "2460"
click at [687, 358] on button "Save & New" at bounding box center [691, 361] width 91 height 29
select select "0"
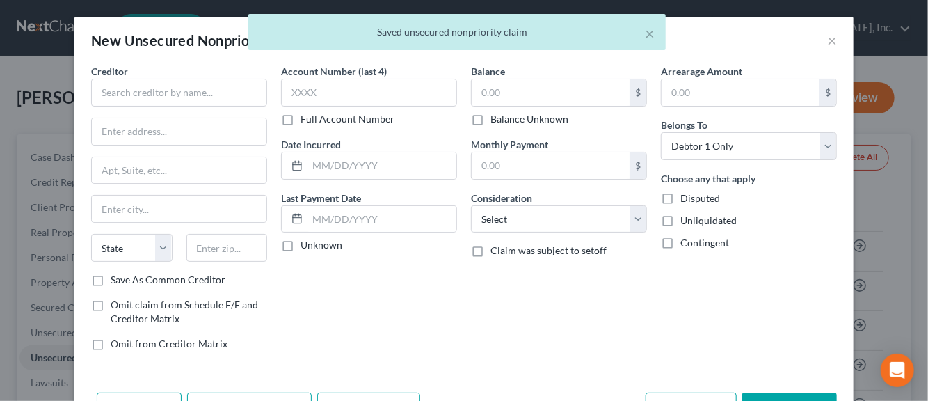
scroll to position [0, 0]
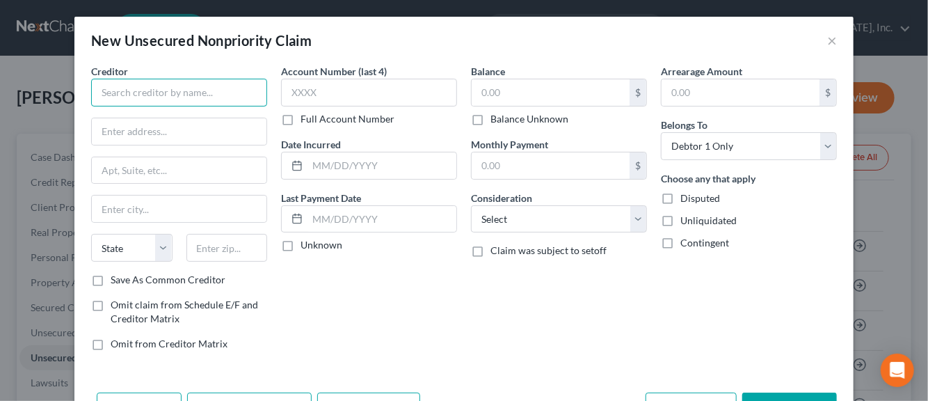
click at [172, 97] on input "text" at bounding box center [179, 93] width 176 height 28
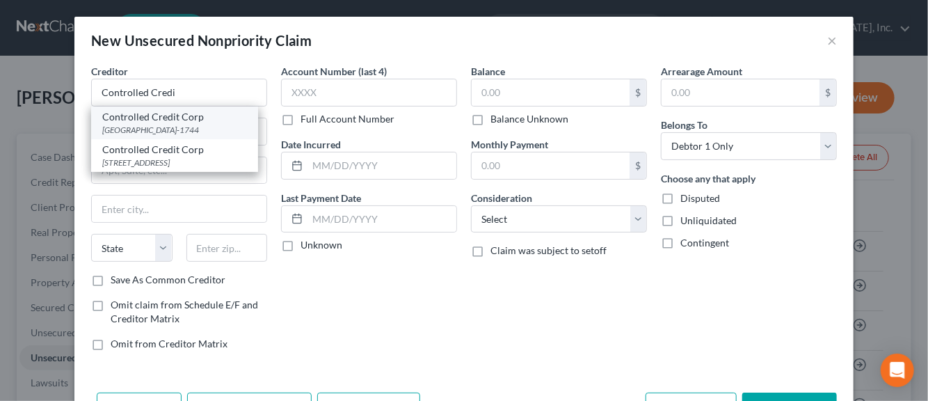
click at [150, 127] on div "[GEOGRAPHIC_DATA]-1744" at bounding box center [174, 130] width 145 height 12
type input "Controlled Credit Corp"
type input "PO Box 5154"
type input "[GEOGRAPHIC_DATA]"
select select "36"
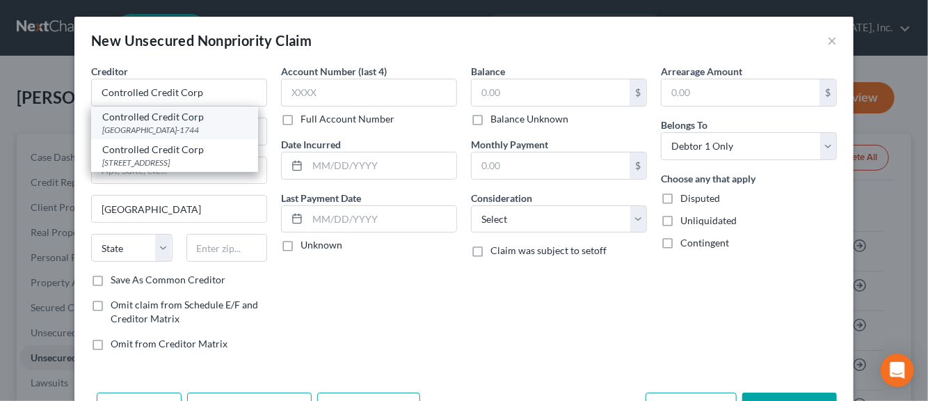
type input "45205-1744"
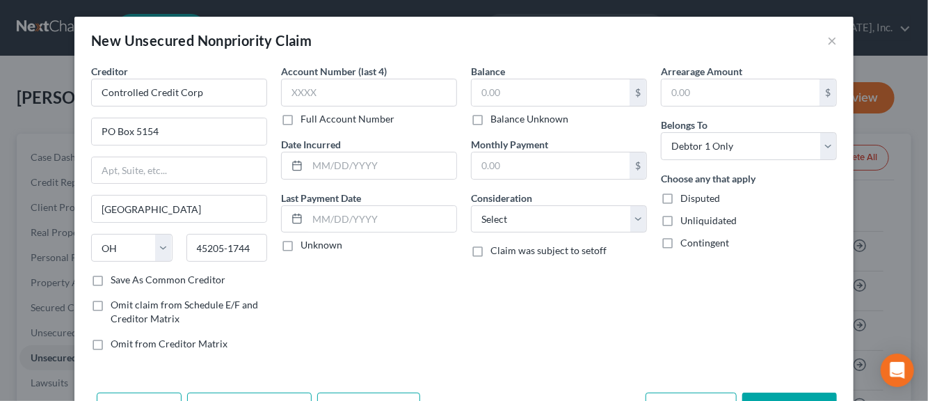
click at [111, 277] on label "Save As Common Creditor" at bounding box center [168, 280] width 115 height 14
click at [116, 277] on input "Save As Common Creditor" at bounding box center [120, 277] width 9 height 9
checkbox input "true"
click at [294, 97] on input "text" at bounding box center [369, 93] width 176 height 28
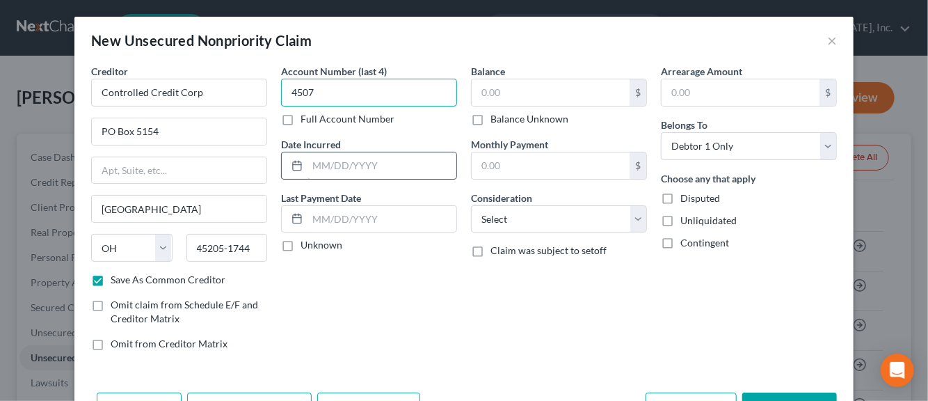
type input "4507"
click at [315, 166] on input "text" at bounding box center [382, 165] width 149 height 26
type input "2024"
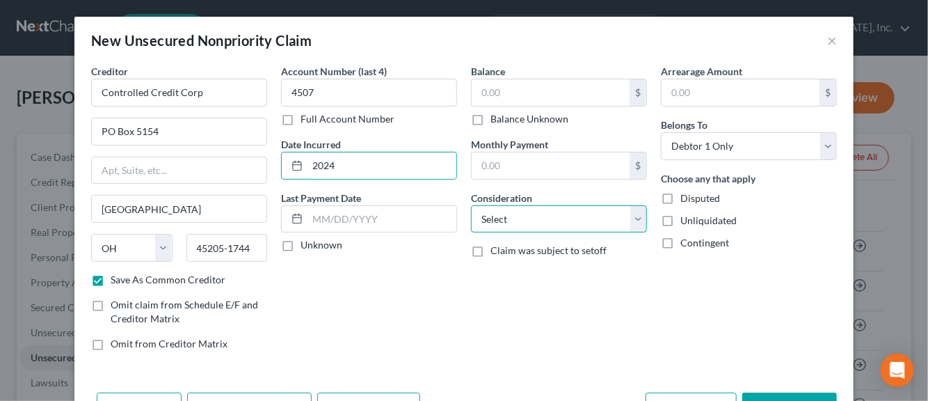
click at [631, 223] on select "Select Cable / Satellite Services Collection Agency Credit Card Debt Debt Couns…" at bounding box center [559, 219] width 176 height 28
select select "1"
click at [471, 205] on select "Select Cable / Satellite Services Collection Agency Credit Card Debt Debt Couns…" at bounding box center [559, 219] width 176 height 28
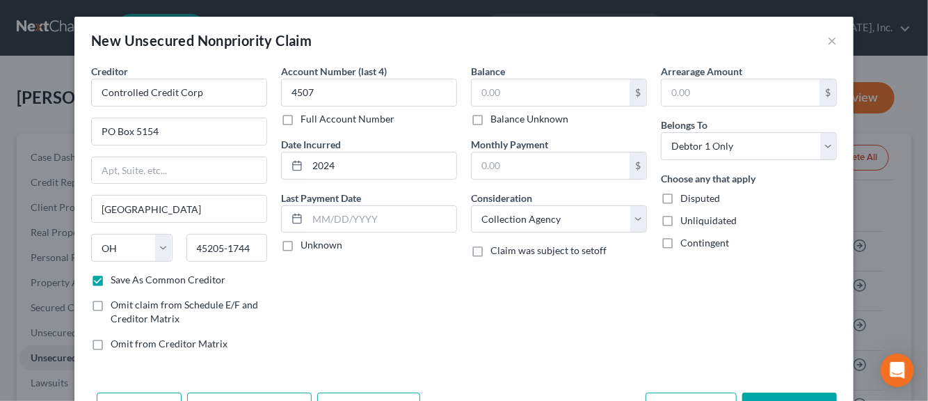
drag, startPoint x: 660, startPoint y: 193, endPoint x: 663, endPoint y: 205, distance: 13.0
click at [681, 195] on label "Disputed" at bounding box center [701, 198] width 40 height 14
click at [686, 195] on input "Disputed" at bounding box center [690, 195] width 9 height 9
checkbox input "true"
click at [681, 214] on label "Unliquidated" at bounding box center [709, 221] width 56 height 14
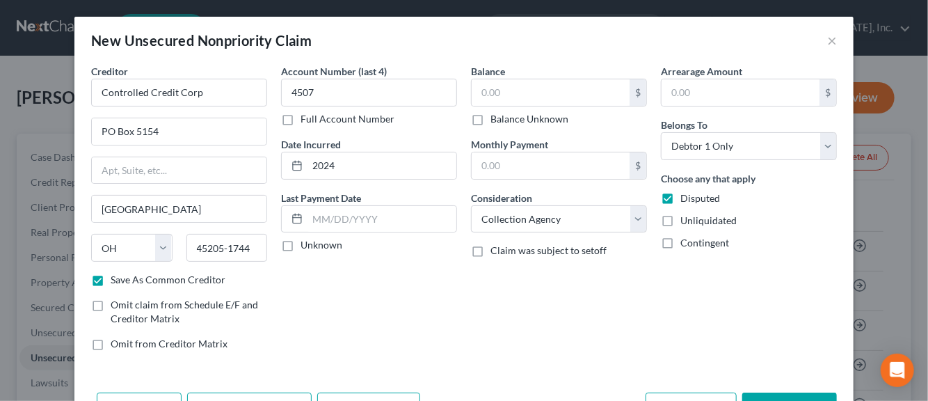
click at [686, 214] on input "Unliquidated" at bounding box center [690, 218] width 9 height 9
checkbox input "true"
click at [301, 246] on label "Unknown" at bounding box center [322, 245] width 42 height 14
click at [306, 246] on input "Unknown" at bounding box center [310, 242] width 9 height 9
checkbox input "true"
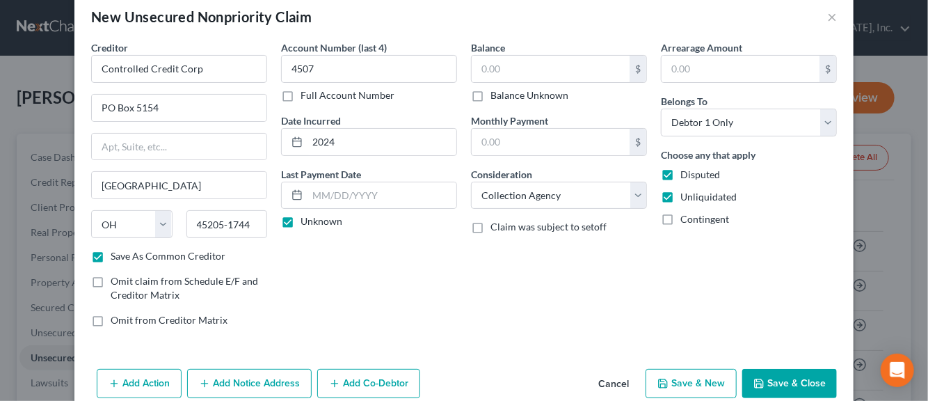
scroll to position [47, 0]
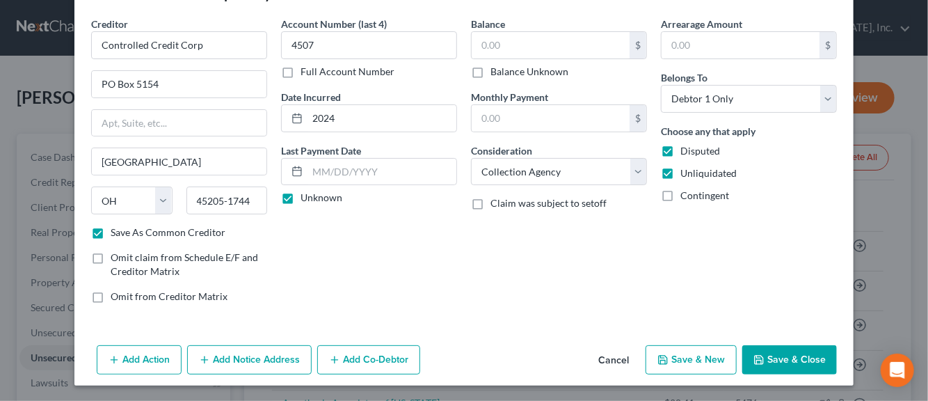
click at [268, 359] on button "Add Notice Address" at bounding box center [249, 359] width 125 height 29
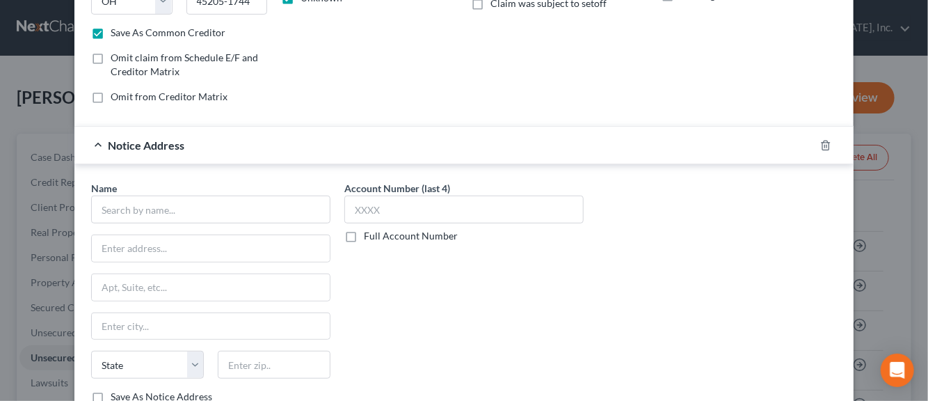
scroll to position [256, 0]
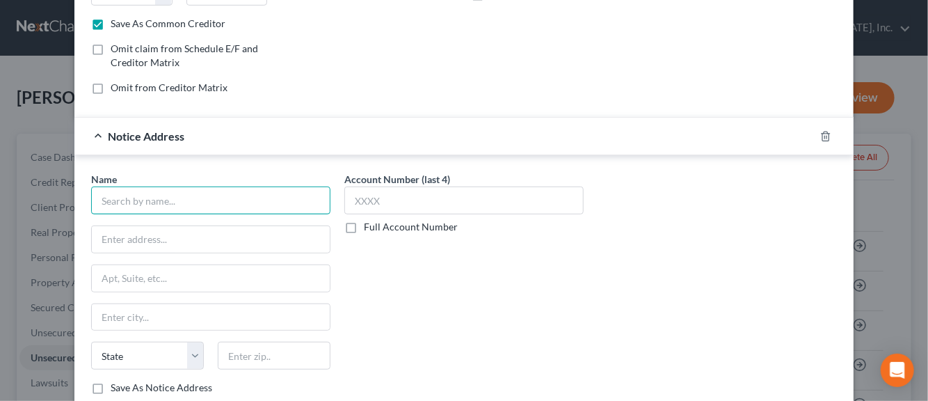
click at [148, 198] on input "text" at bounding box center [210, 201] width 239 height 28
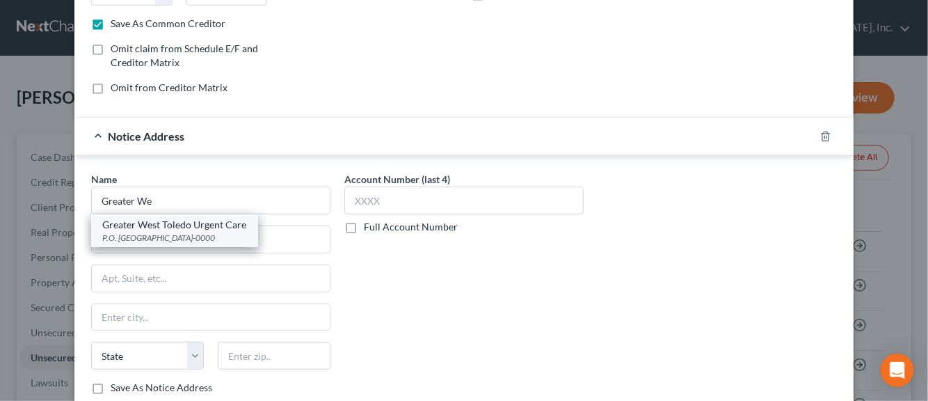
click at [150, 232] on div "P.O. [GEOGRAPHIC_DATA]-0000" at bounding box center [174, 238] width 145 height 12
type input "Greater West Toledo Urgent Care"
type input "P.O. Box 638732"
type input "[GEOGRAPHIC_DATA]"
select select "36"
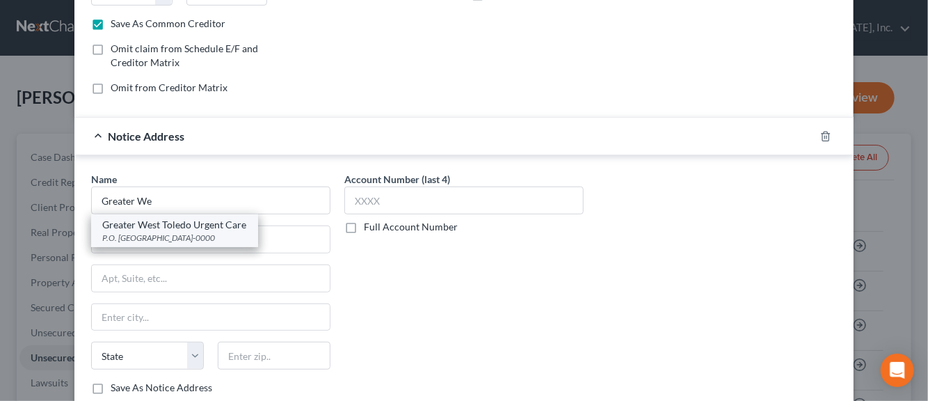
type input "45263-0000"
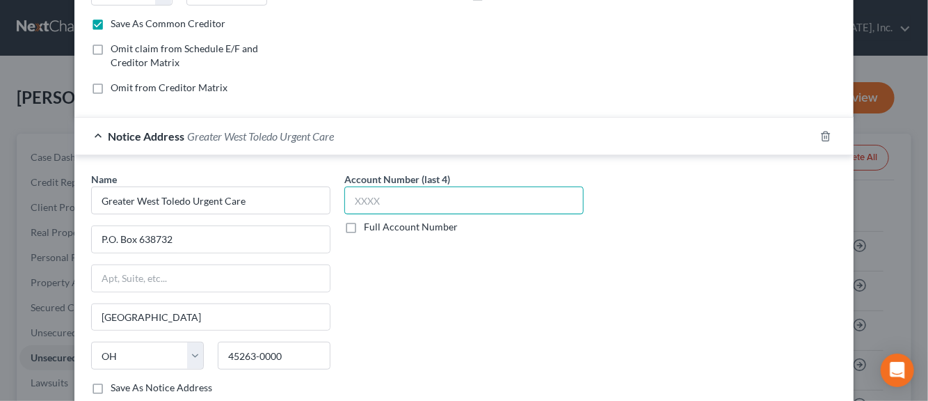
click at [379, 203] on input "text" at bounding box center [463, 201] width 239 height 28
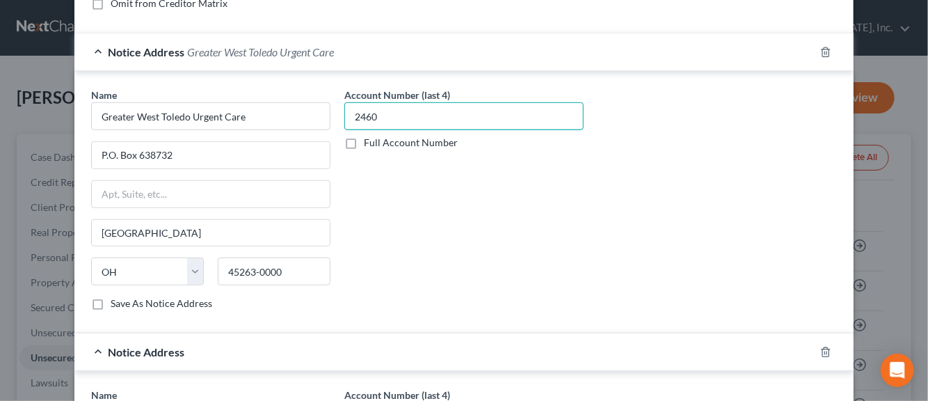
scroll to position [395, 0]
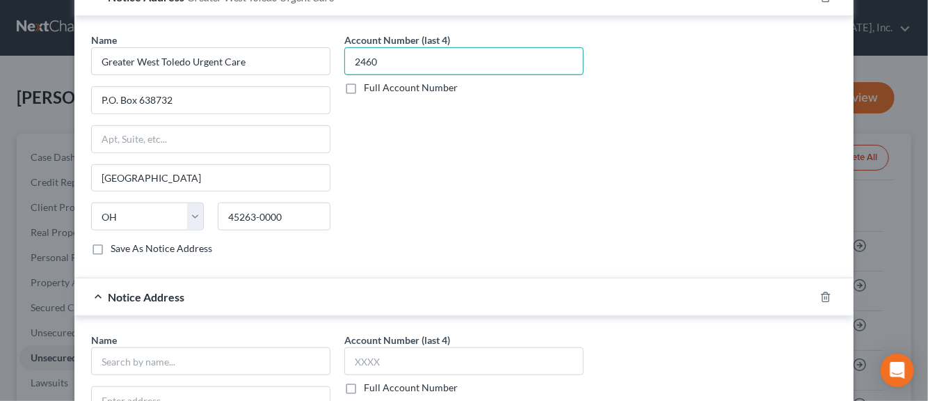
type input "2460"
click at [111, 246] on label "Save As Notice Address" at bounding box center [162, 248] width 102 height 14
click at [116, 246] on input "Save As Notice Address" at bounding box center [120, 245] width 9 height 9
checkbox input "true"
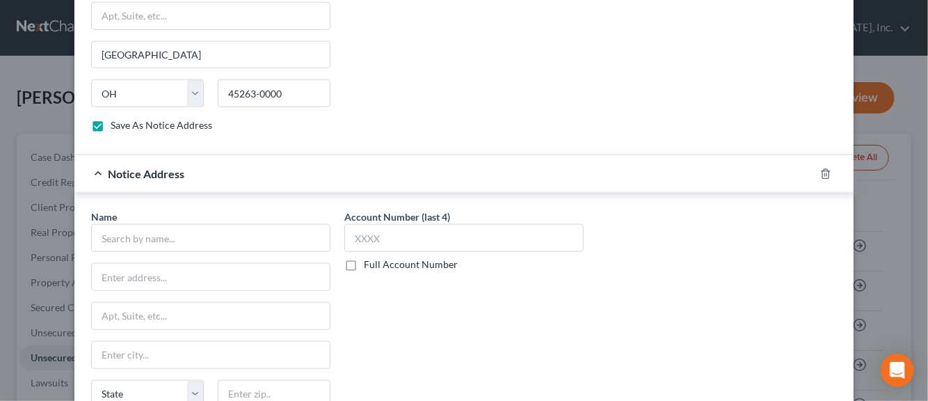
scroll to position [534, 0]
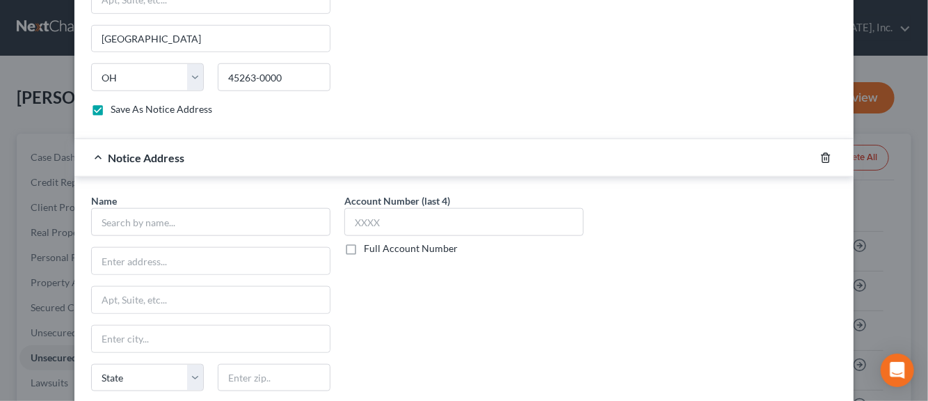
click at [821, 154] on icon "button" at bounding box center [826, 157] width 11 height 11
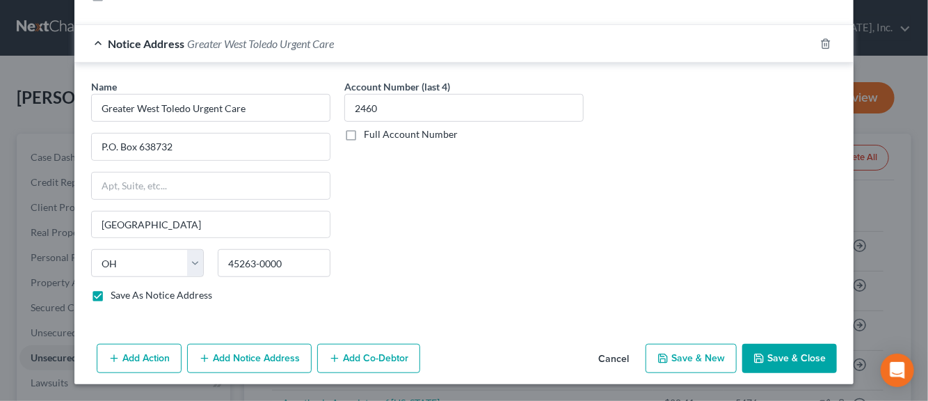
scroll to position [345, 0]
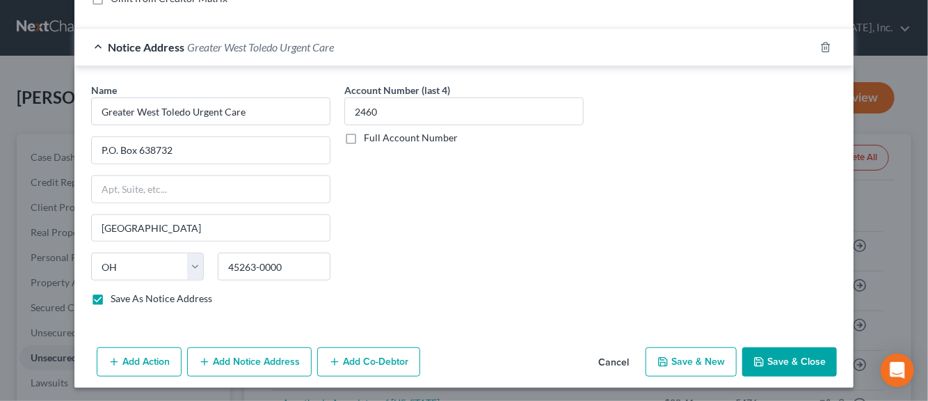
click at [683, 358] on button "Save & New" at bounding box center [691, 361] width 91 height 29
checkbox input "false"
select select "0"
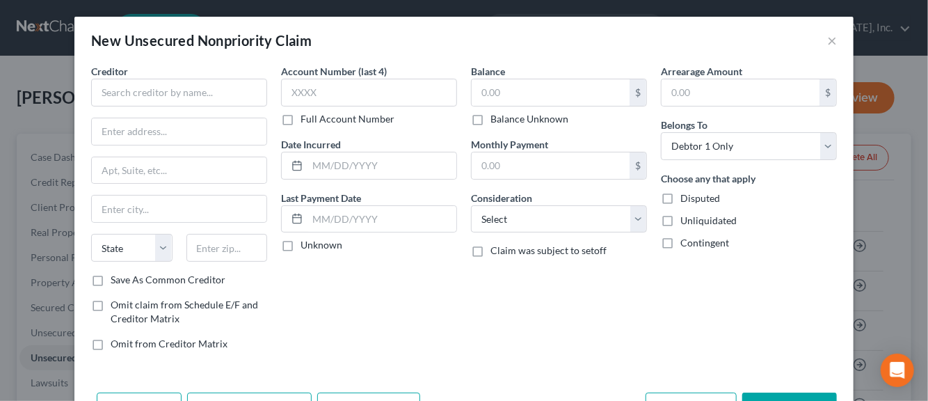
type input "0.00"
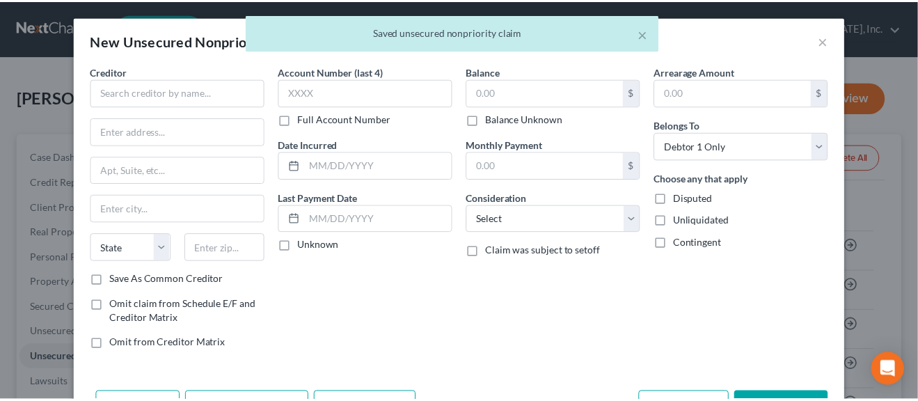
scroll to position [125, 0]
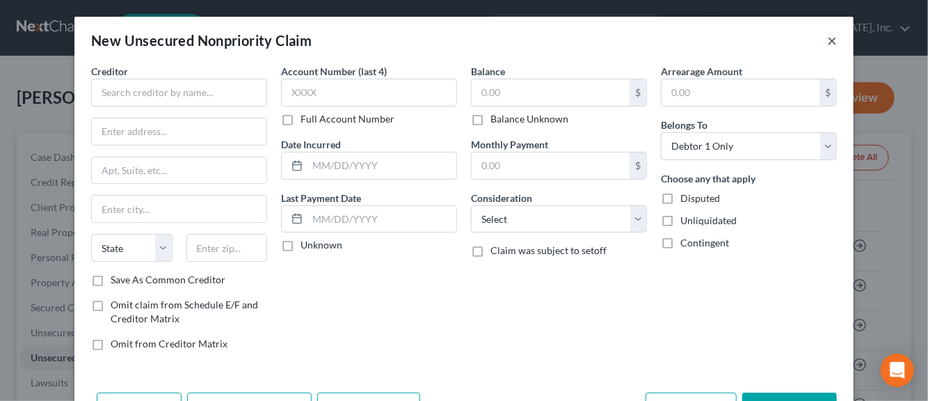
click at [827, 44] on button "×" at bounding box center [832, 40] width 10 height 17
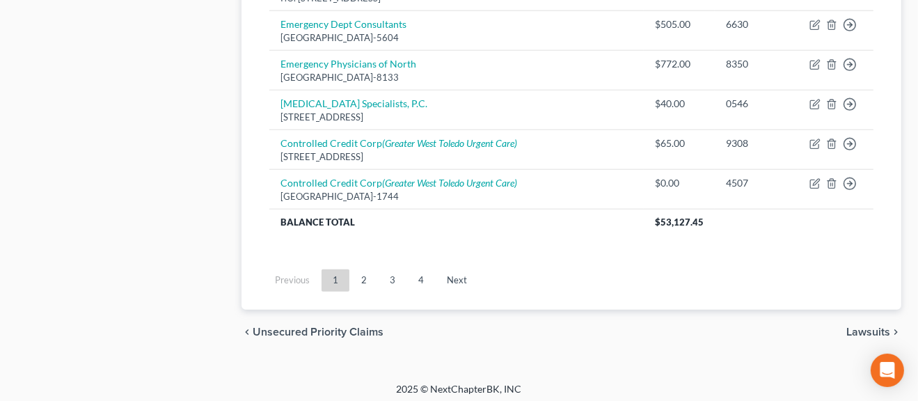
scroll to position [1319, 0]
click at [368, 276] on link "2" at bounding box center [364, 280] width 28 height 22
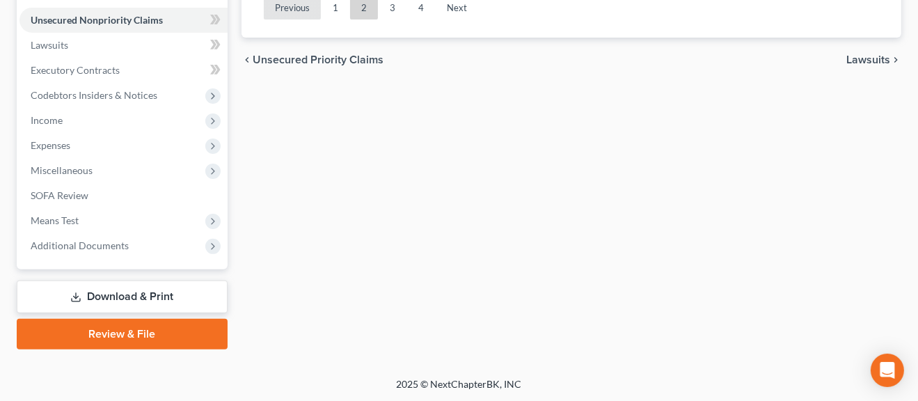
scroll to position [1227, 0]
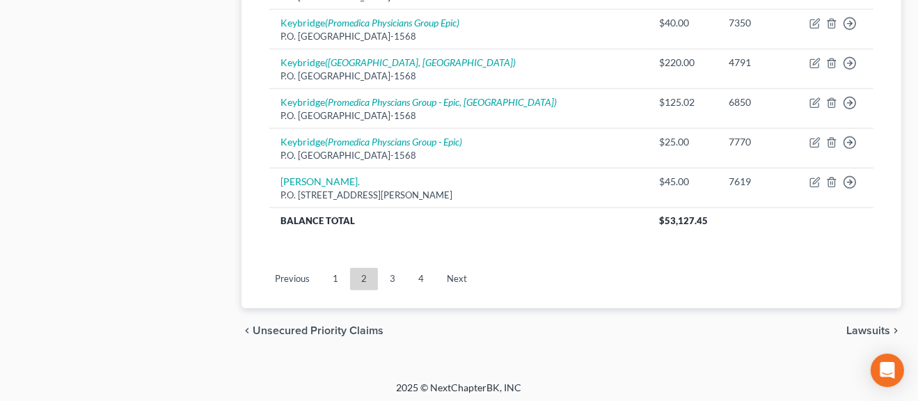
click at [333, 279] on link "1" at bounding box center [336, 279] width 28 height 22
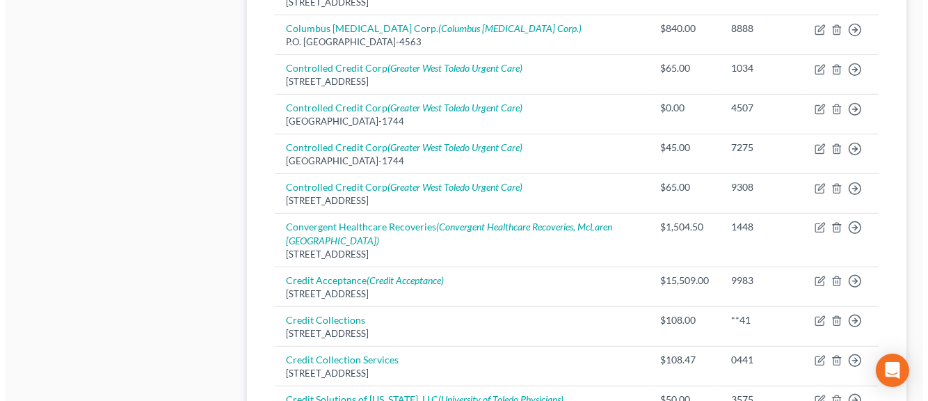
scroll to position [740, 0]
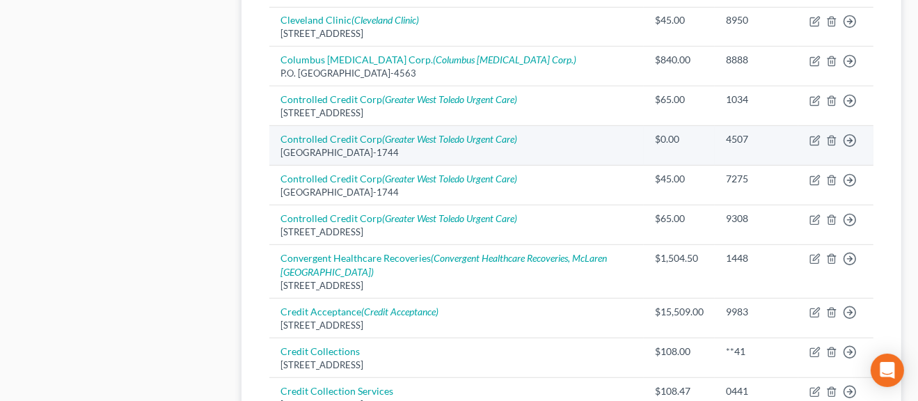
click at [381, 146] on div "[GEOGRAPHIC_DATA]-1744" at bounding box center [456, 152] width 353 height 13
click at [351, 138] on link "Controlled Credit Corp ([GEOGRAPHIC_DATA] Urgent Care)" at bounding box center [398, 139] width 237 height 12
select select "36"
select select "1"
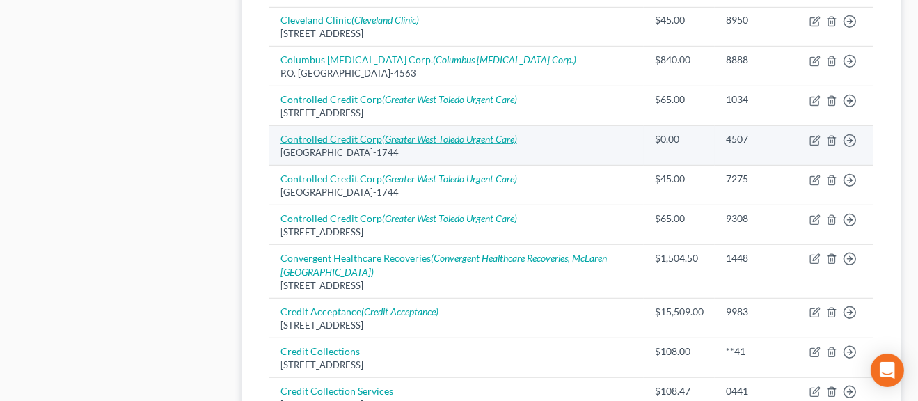
select select "0"
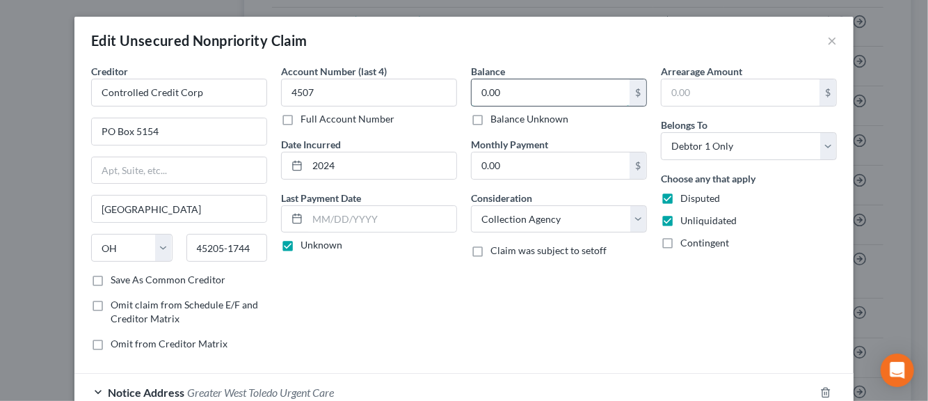
click at [475, 97] on input "0.00" at bounding box center [551, 92] width 158 height 26
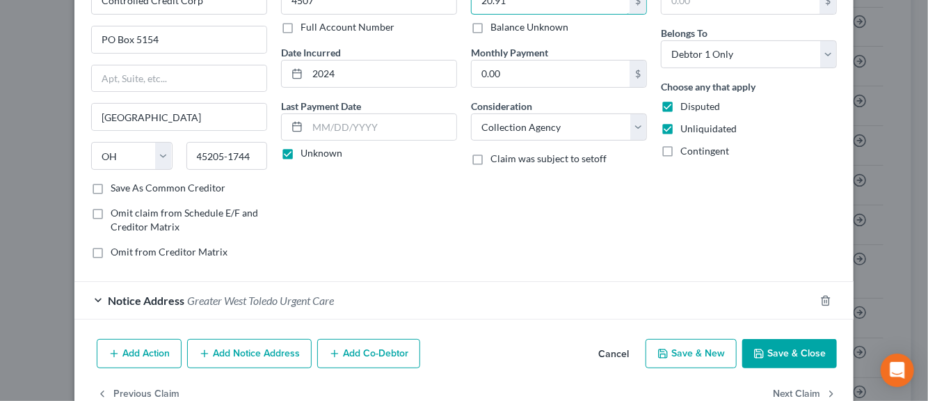
scroll to position [125, 0]
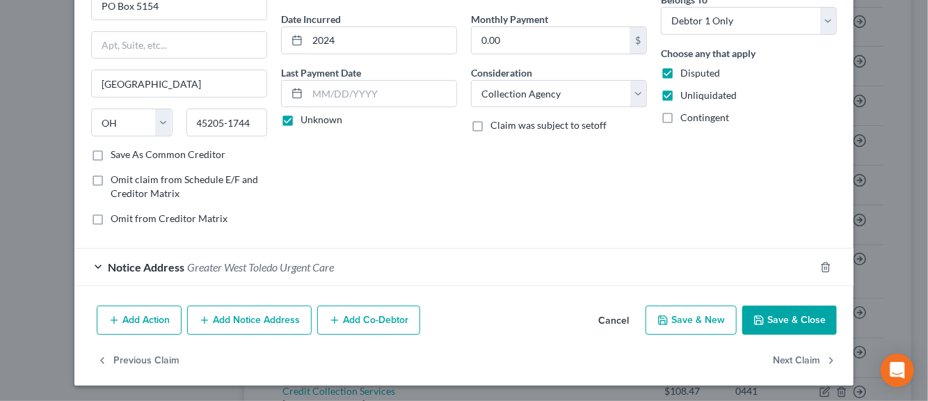
type input "20.91"
click at [673, 317] on button "Save & New" at bounding box center [691, 320] width 91 height 29
select select "0"
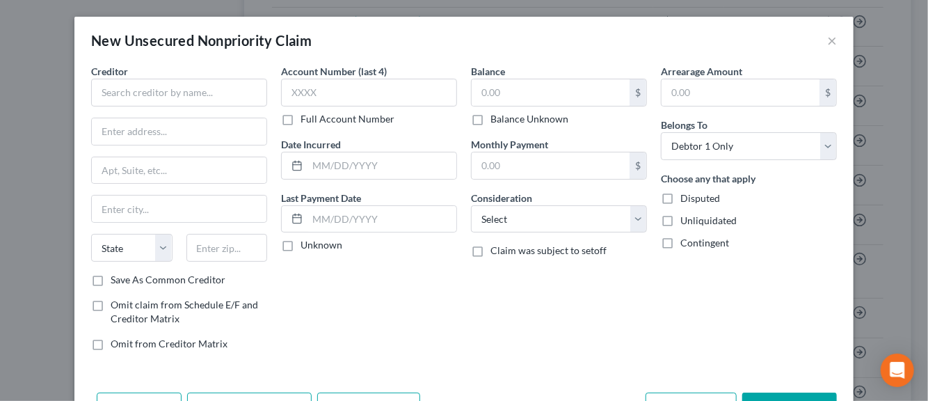
type input "0"
click at [134, 95] on input "text" at bounding box center [179, 93] width 176 height 28
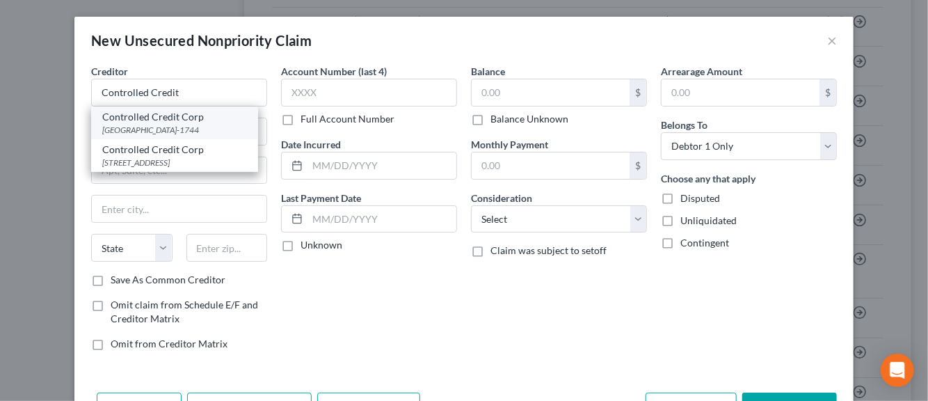
click at [185, 129] on div "[GEOGRAPHIC_DATA]-1744" at bounding box center [174, 130] width 145 height 12
type input "Controlled Credit Corp"
type input "PO Box 5154"
type input "[GEOGRAPHIC_DATA]"
select select "36"
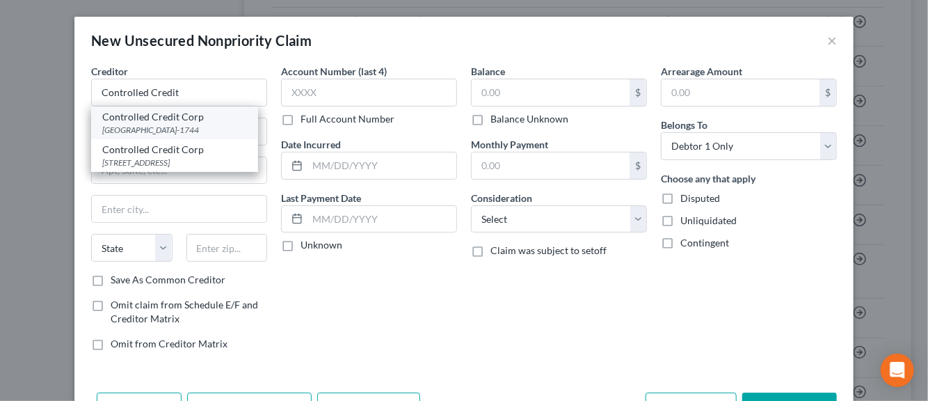
type input "45205-1744"
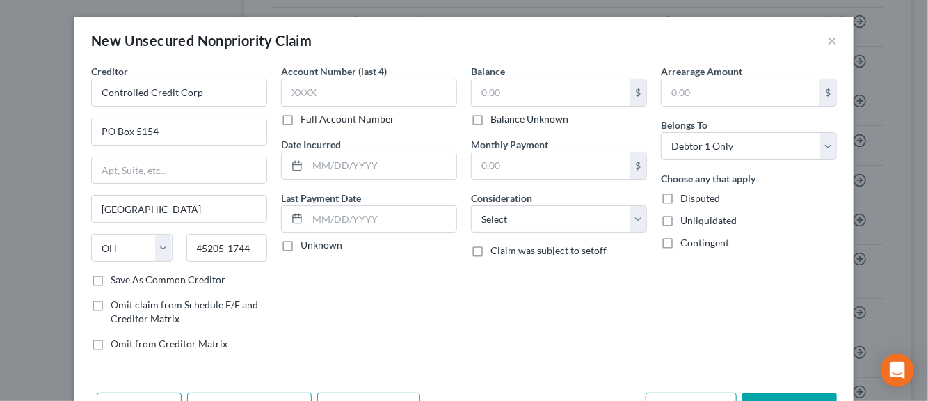
click at [111, 277] on label "Save As Common Creditor" at bounding box center [168, 280] width 115 height 14
click at [116, 277] on input "Save As Common Creditor" at bounding box center [120, 277] width 9 height 9
checkbox input "true"
click at [347, 94] on input "text" at bounding box center [369, 93] width 176 height 28
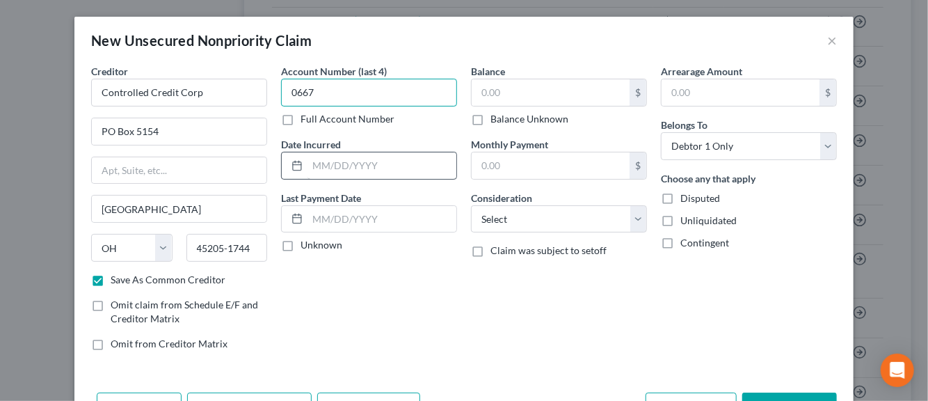
type input "0667"
click at [326, 164] on input "text" at bounding box center [382, 165] width 149 height 26
type input "2024"
click at [301, 241] on label "Unknown" at bounding box center [322, 245] width 42 height 14
click at [306, 241] on input "Unknown" at bounding box center [310, 242] width 9 height 9
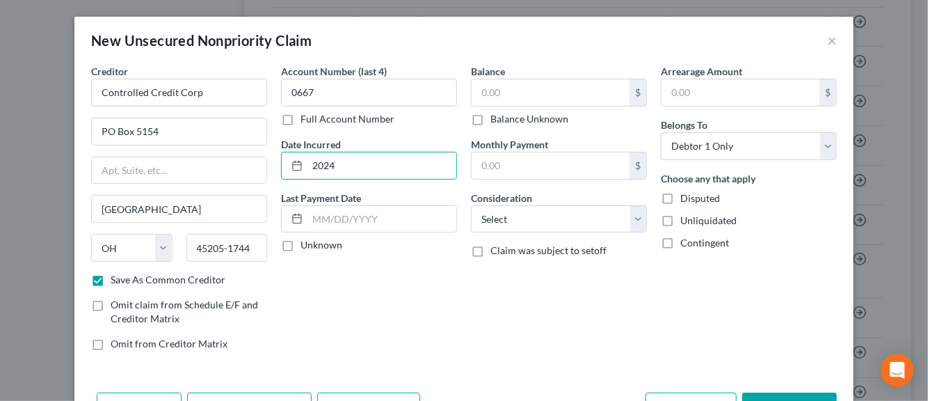
checkbox input "true"
click at [519, 101] on input "text" at bounding box center [551, 92] width 158 height 26
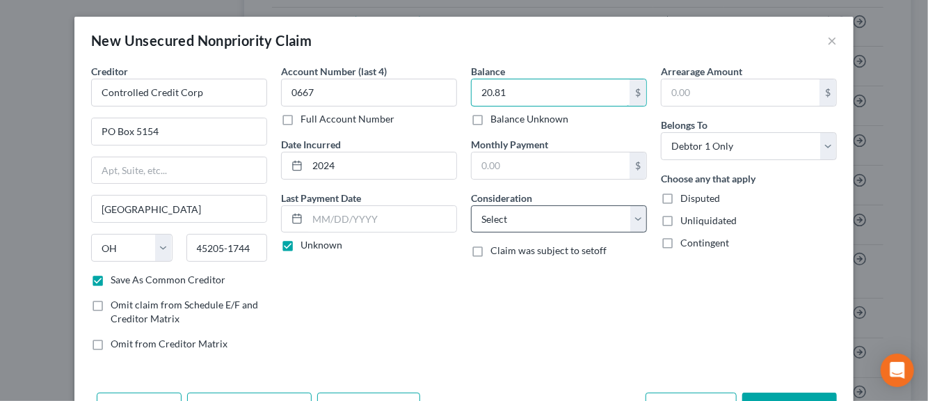
type input "20.81"
click at [631, 220] on select "Select Cable / Satellite Services Collection Agency Credit Card Debt Debt Couns…" at bounding box center [559, 219] width 176 height 28
select select "1"
click at [471, 205] on select "Select Cable / Satellite Services Collection Agency Credit Card Debt Debt Couns…" at bounding box center [559, 219] width 176 height 28
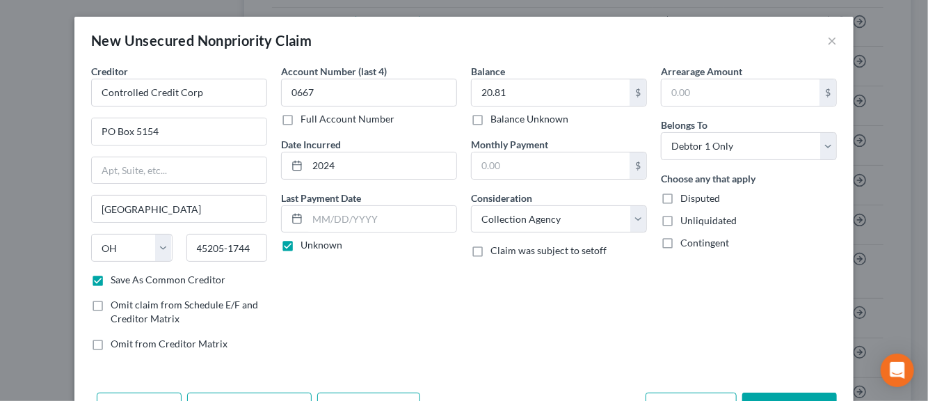
click at [681, 200] on label "Disputed" at bounding box center [701, 198] width 40 height 14
click at [686, 200] on input "Disputed" at bounding box center [690, 195] width 9 height 9
checkbox input "true"
click at [681, 223] on label "Unliquidated" at bounding box center [709, 221] width 56 height 14
click at [686, 223] on input "Unliquidated" at bounding box center [690, 218] width 9 height 9
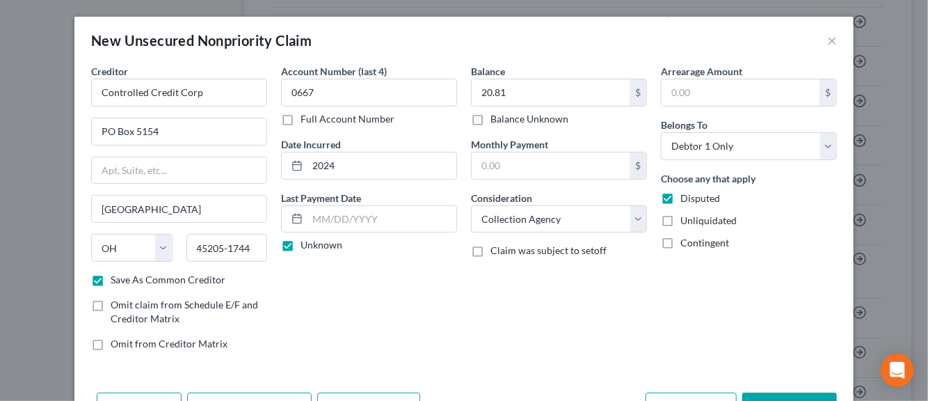
checkbox input "true"
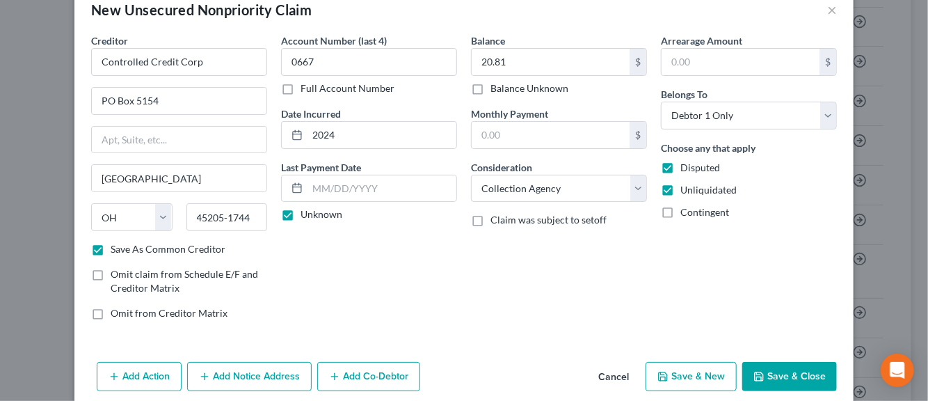
scroll to position [47, 0]
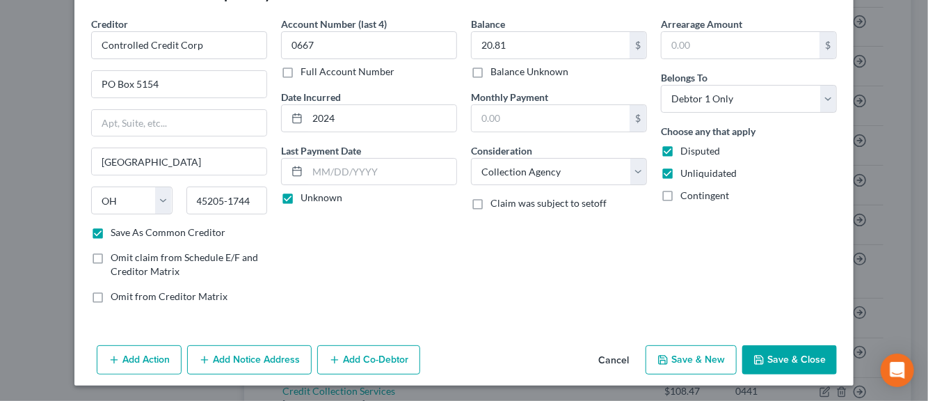
click at [249, 363] on button "Add Notice Address" at bounding box center [249, 359] width 125 height 29
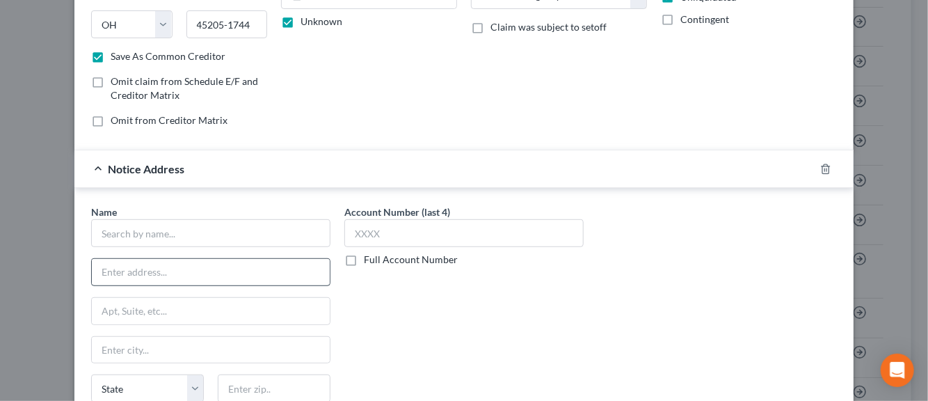
scroll to position [256, 0]
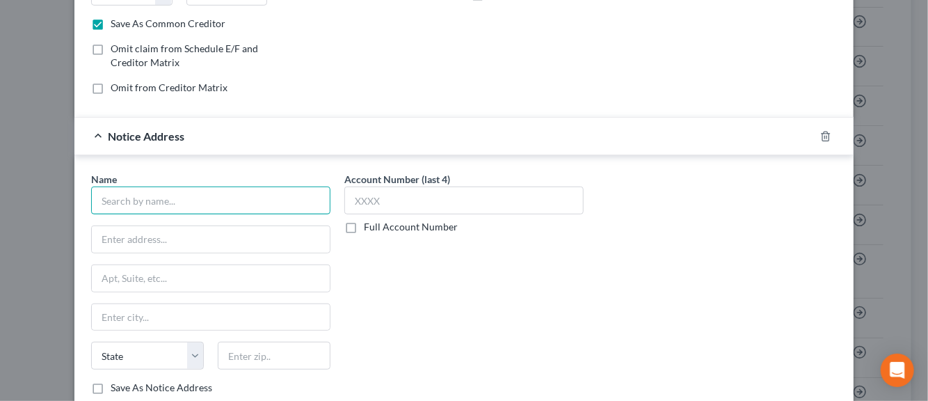
click at [164, 203] on input "text" at bounding box center [210, 201] width 239 height 28
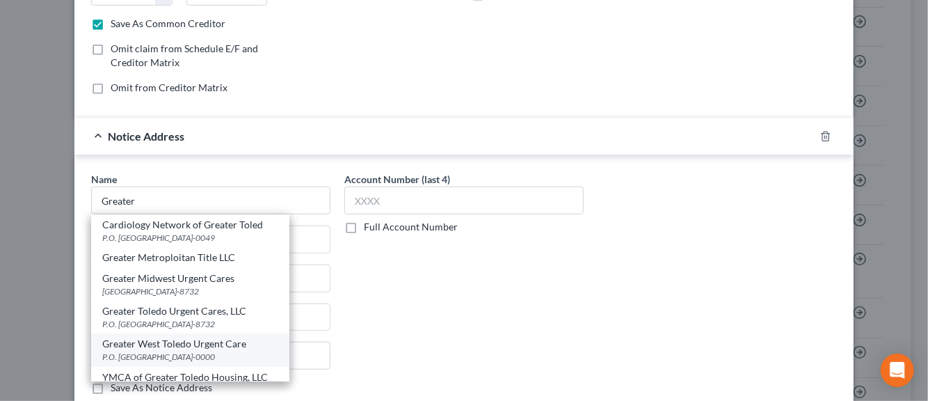
click at [142, 344] on div "Greater West Toledo Urgent Care" at bounding box center [190, 344] width 176 height 14
type input "Greater West Toledo Urgent Care"
type input "P.O. Box 638732"
type input "[GEOGRAPHIC_DATA]"
select select "36"
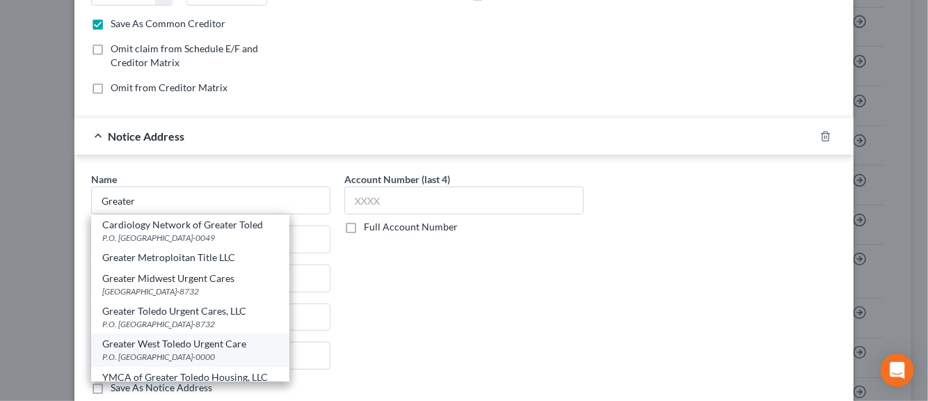
type input "45263-0000"
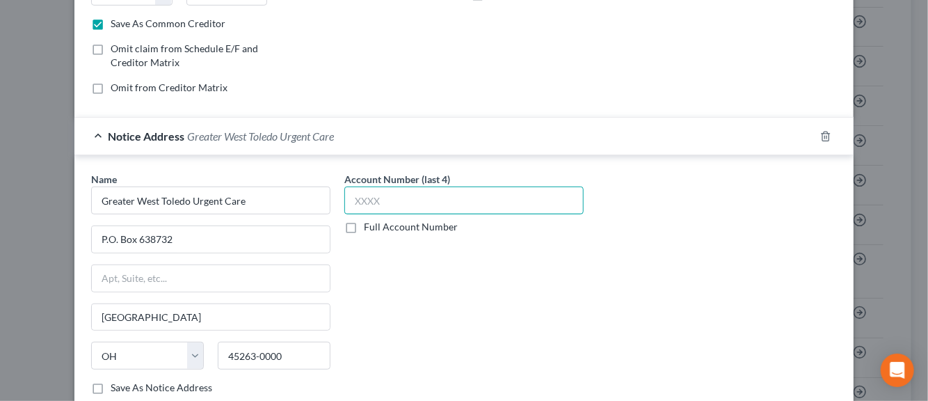
click at [360, 205] on input "text" at bounding box center [463, 201] width 239 height 28
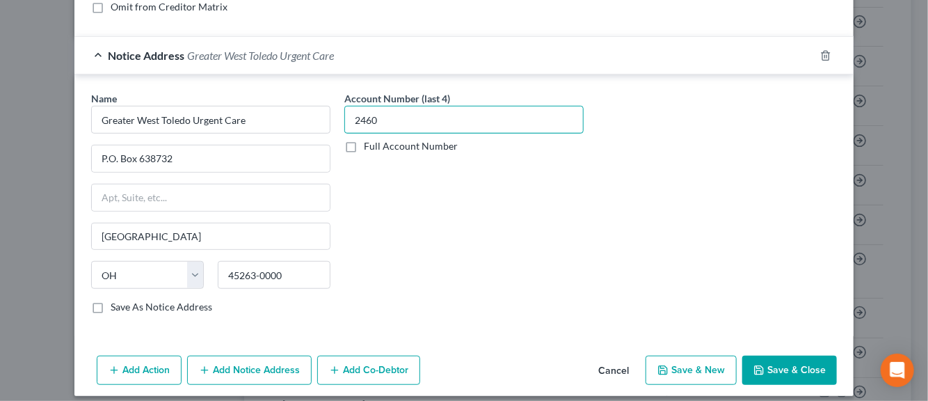
scroll to position [345, 0]
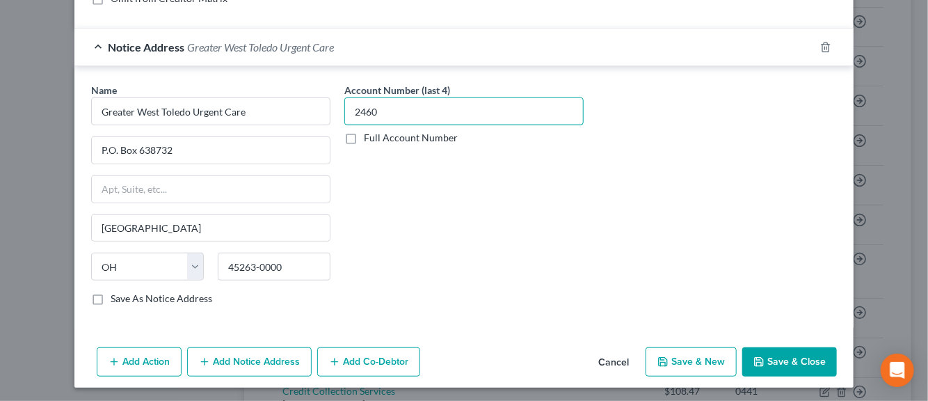
type input "2460"
click at [111, 296] on label "Save As Notice Address" at bounding box center [162, 299] width 102 height 14
click at [116, 296] on input "Save As Notice Address" at bounding box center [120, 296] width 9 height 9
checkbox input "true"
click at [665, 356] on icon "button" at bounding box center [663, 361] width 11 height 11
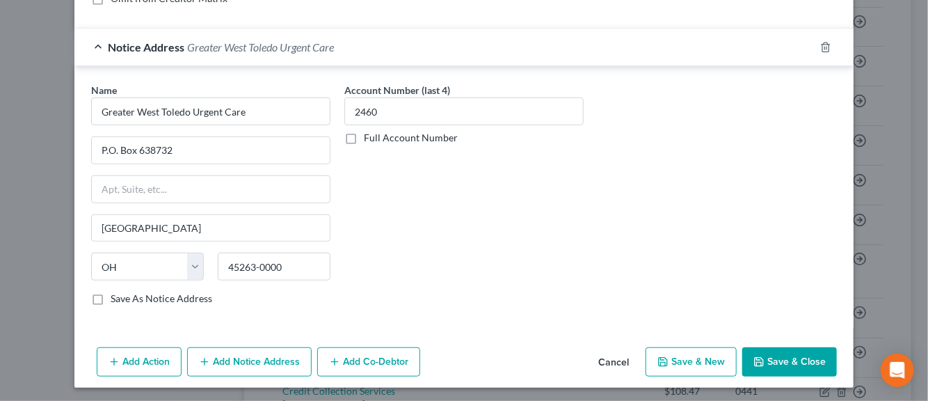
checkbox input "false"
select select "0"
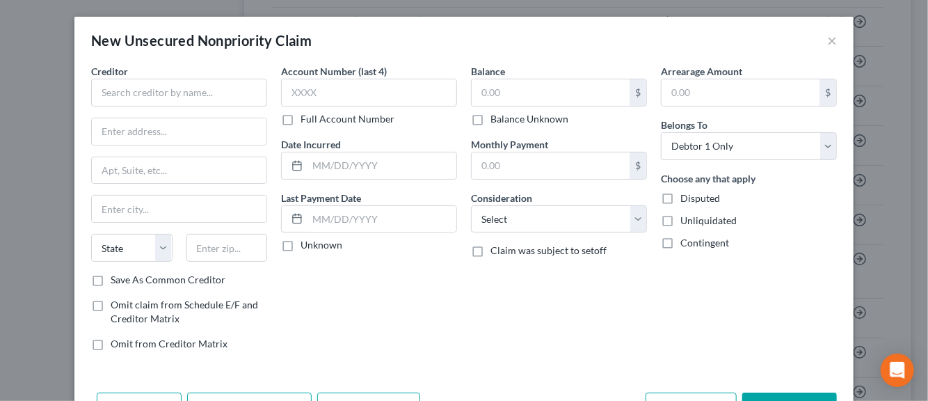
type input "0.00"
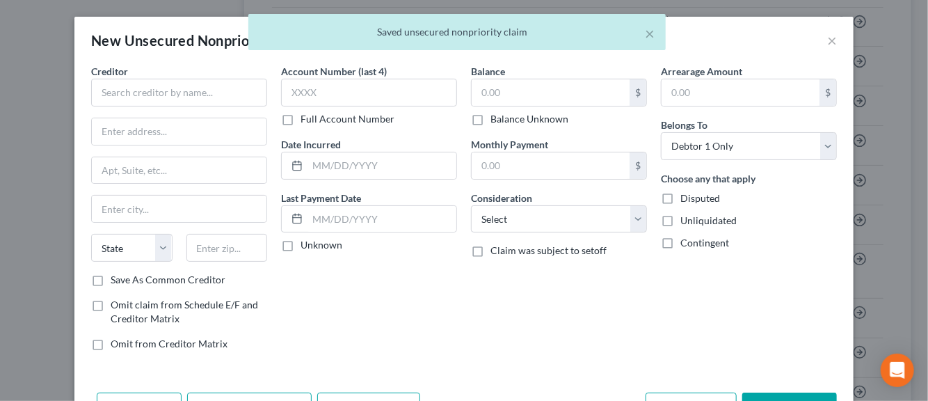
scroll to position [0, 0]
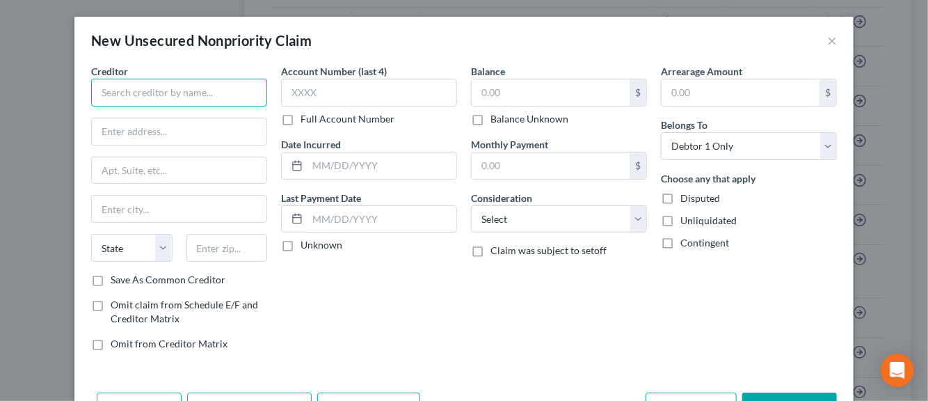
click at [118, 100] on input "text" at bounding box center [179, 93] width 176 height 28
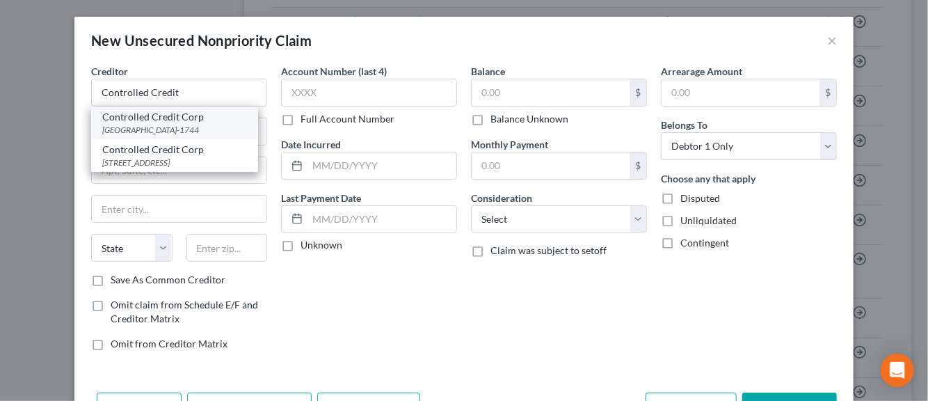
click at [127, 126] on div "[GEOGRAPHIC_DATA]-1744" at bounding box center [174, 130] width 145 height 12
type input "Controlled Credit Corp"
type input "PO Box 5154"
type input "[GEOGRAPHIC_DATA]"
select select "36"
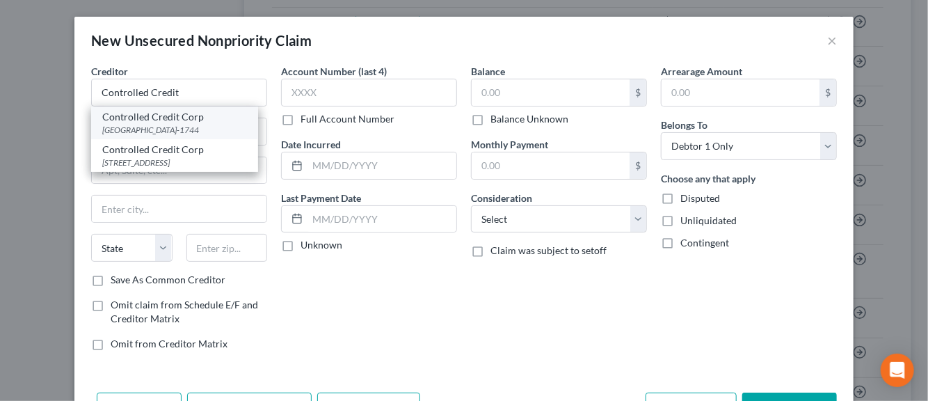
type input "45205-1744"
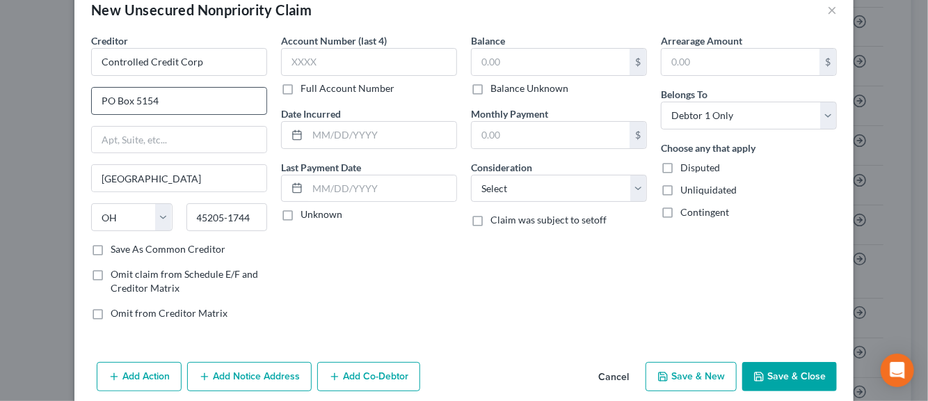
scroll to position [47, 0]
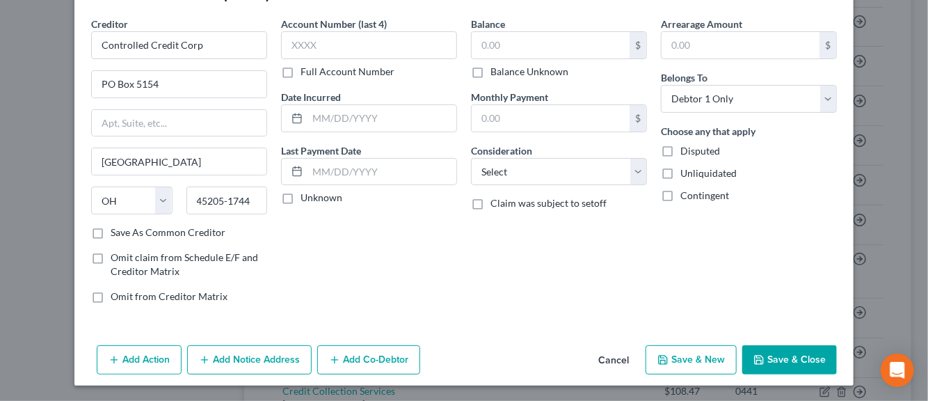
click at [111, 231] on label "Save As Common Creditor" at bounding box center [168, 232] width 115 height 14
click at [116, 231] on input "Save As Common Creditor" at bounding box center [120, 229] width 9 height 9
checkbox input "true"
click at [288, 50] on input "text" at bounding box center [369, 45] width 176 height 28
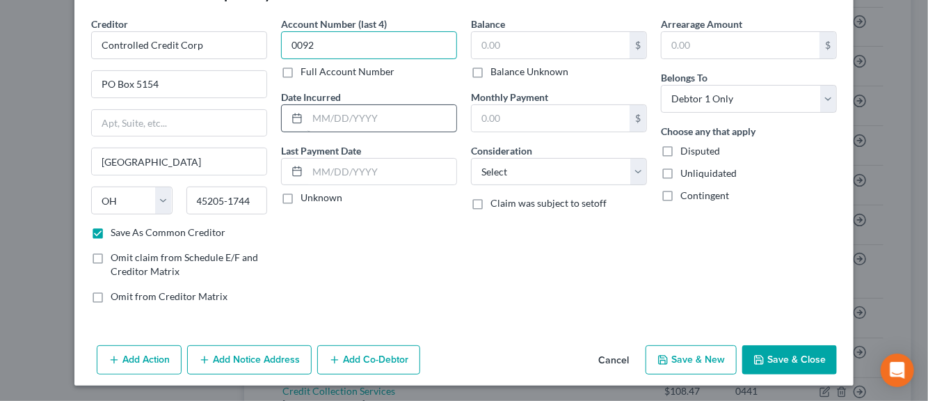
type input "0092"
click at [315, 118] on input "text" at bounding box center [382, 118] width 149 height 26
type input "2024"
click at [301, 200] on label "Unknown" at bounding box center [322, 198] width 42 height 14
click at [306, 200] on input "Unknown" at bounding box center [310, 195] width 9 height 9
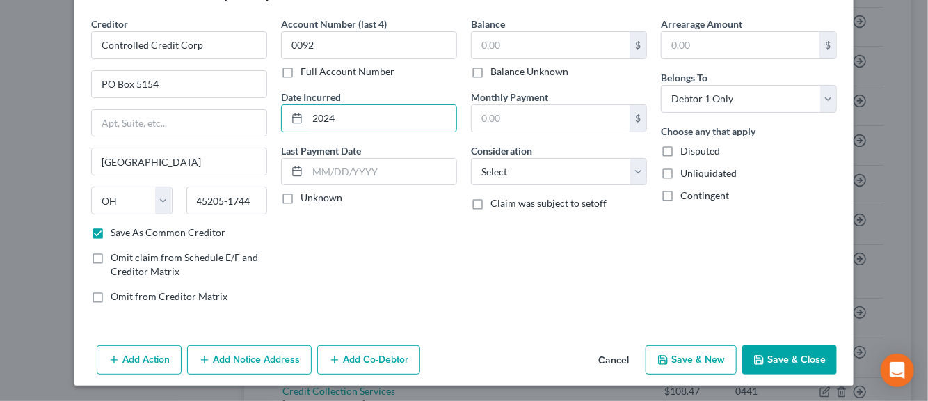
checkbox input "true"
click at [495, 49] on input "text" at bounding box center [551, 45] width 158 height 26
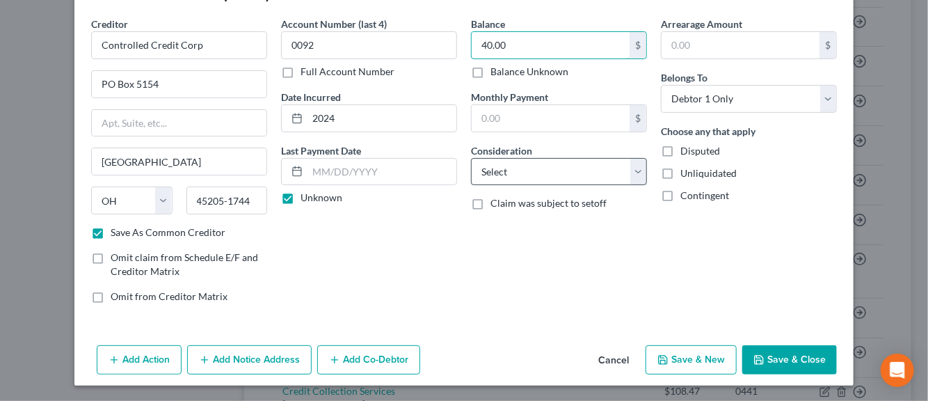
type input "40.00"
click at [633, 175] on select "Select Cable / Satellite Services Collection Agency Credit Card Debt Debt Couns…" at bounding box center [559, 172] width 176 height 28
select select "1"
click at [471, 158] on select "Select Cable / Satellite Services Collection Agency Credit Card Debt Debt Couns…" at bounding box center [559, 172] width 176 height 28
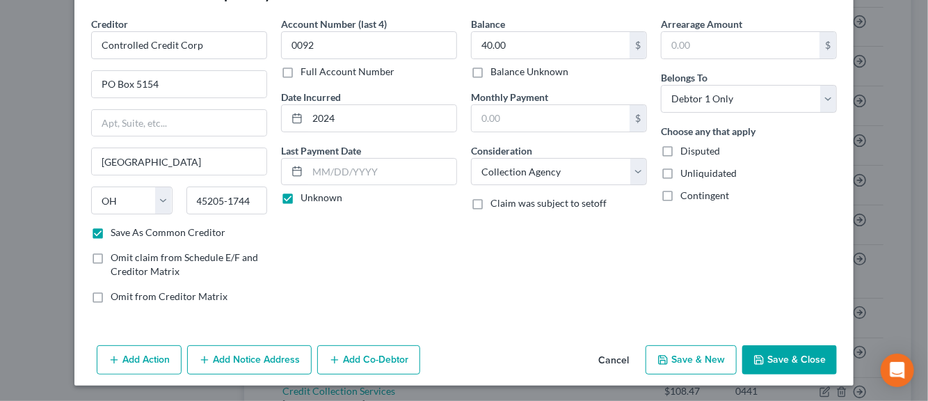
click at [681, 150] on label "Disputed" at bounding box center [701, 151] width 40 height 14
click at [686, 150] on input "Disputed" at bounding box center [690, 148] width 9 height 9
checkbox input "true"
click at [681, 172] on label "Unliquidated" at bounding box center [709, 173] width 56 height 14
click at [686, 172] on input "Unliquidated" at bounding box center [690, 170] width 9 height 9
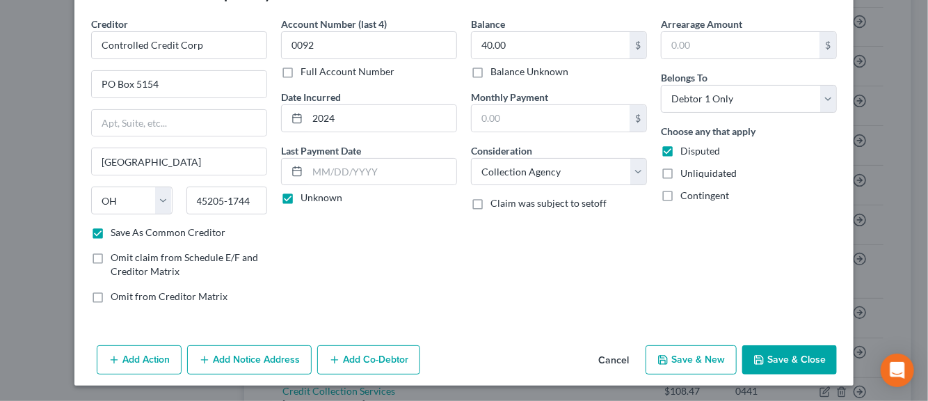
checkbox input "true"
click at [257, 358] on button "Add Notice Address" at bounding box center [249, 359] width 125 height 29
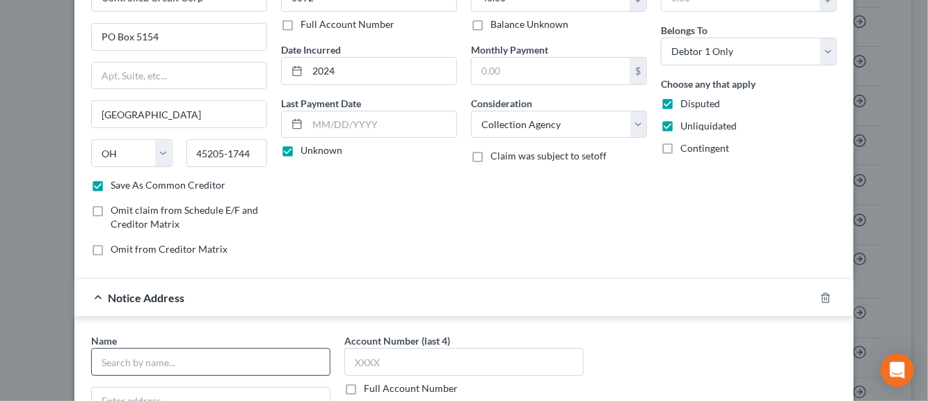
scroll to position [117, 0]
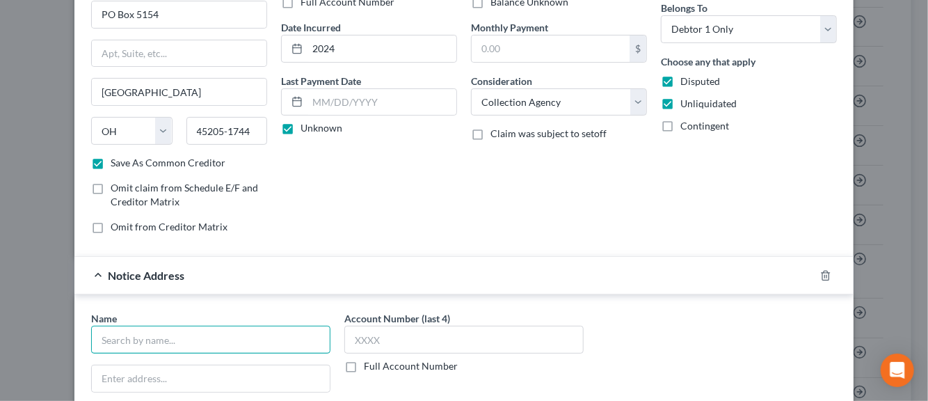
click at [107, 342] on input "text" at bounding box center [210, 340] width 239 height 28
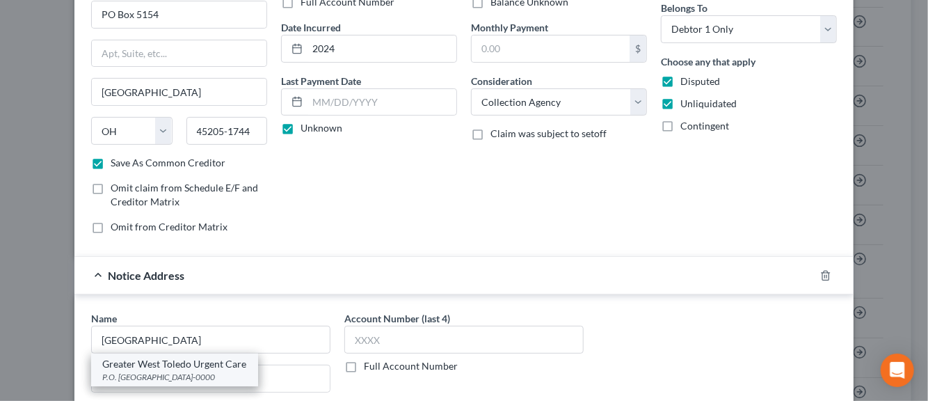
click at [150, 365] on div "Greater West Toledo Urgent Care" at bounding box center [174, 364] width 145 height 14
type input "Greater West Toledo Urgent Care"
type input "P.O. Box 638732"
type input "[GEOGRAPHIC_DATA]"
select select "36"
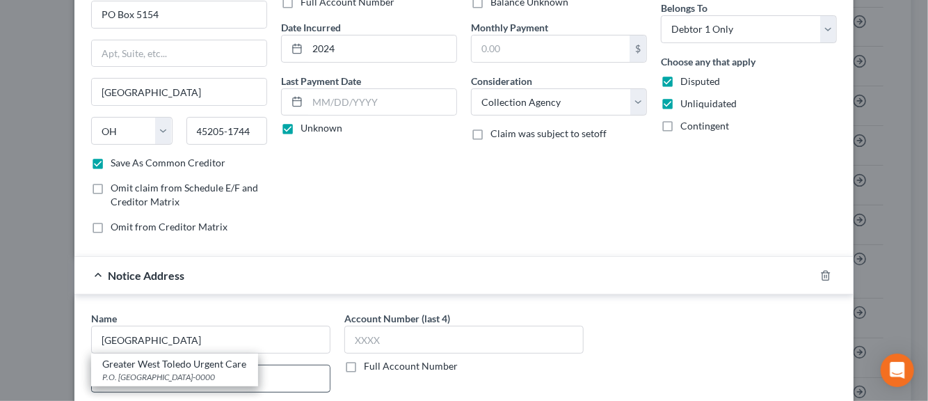
type input "45263-0000"
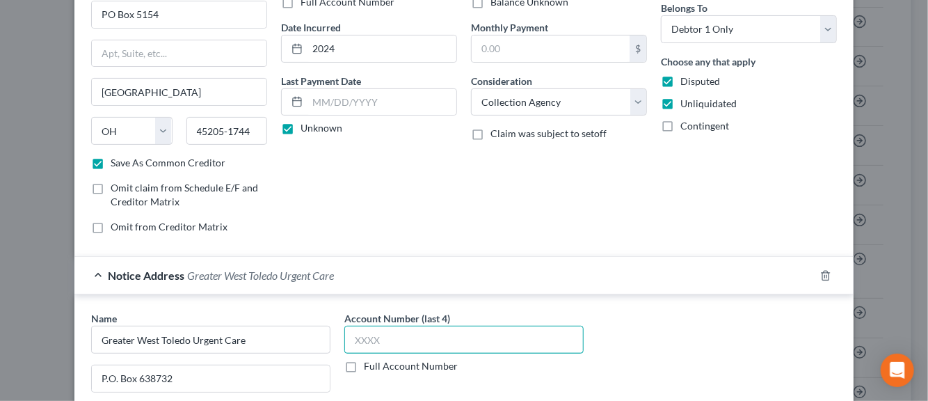
click at [359, 339] on input "text" at bounding box center [463, 340] width 239 height 28
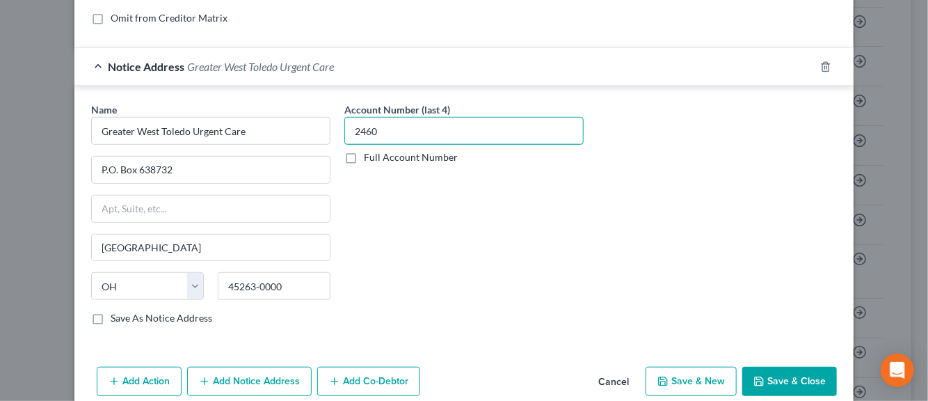
scroll to position [345, 0]
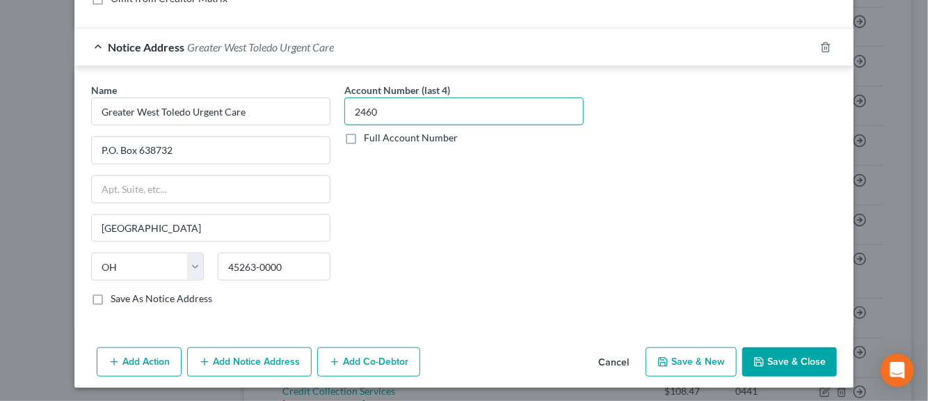
type input "2460"
click at [111, 296] on label "Save As Notice Address" at bounding box center [162, 299] width 102 height 14
click at [116, 296] on input "Save As Notice Address" at bounding box center [120, 296] width 9 height 9
checkbox input "true"
click at [672, 357] on button "Save & New" at bounding box center [691, 361] width 91 height 29
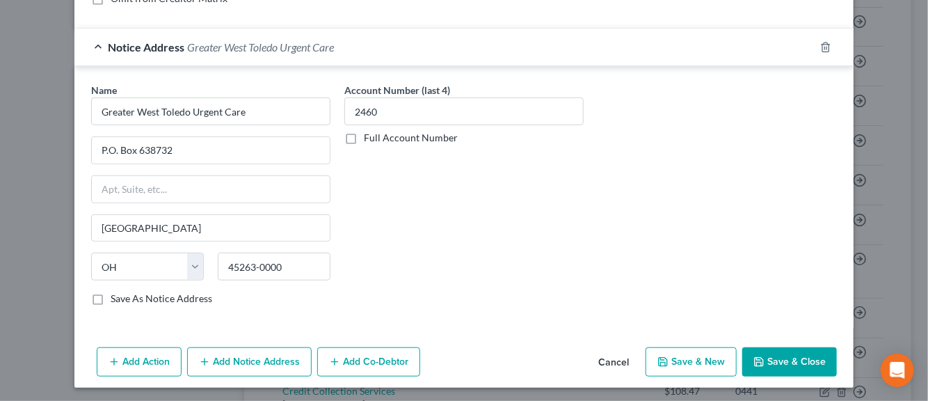
checkbox input "false"
select select "0"
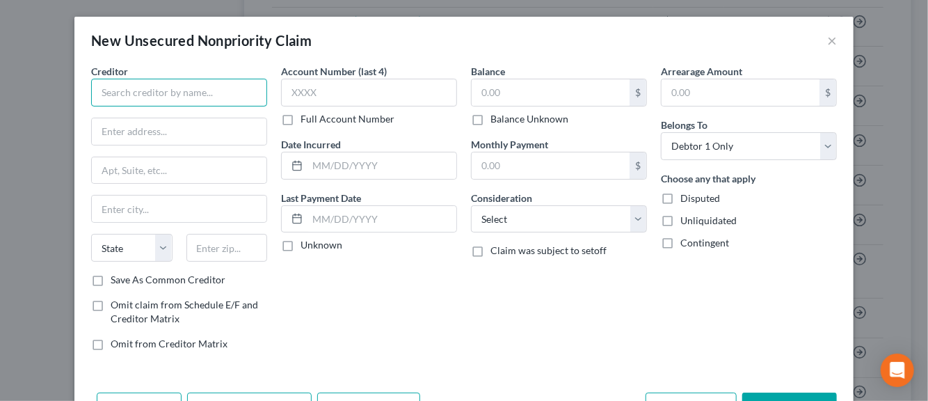
click at [135, 93] on input "text" at bounding box center [179, 93] width 176 height 28
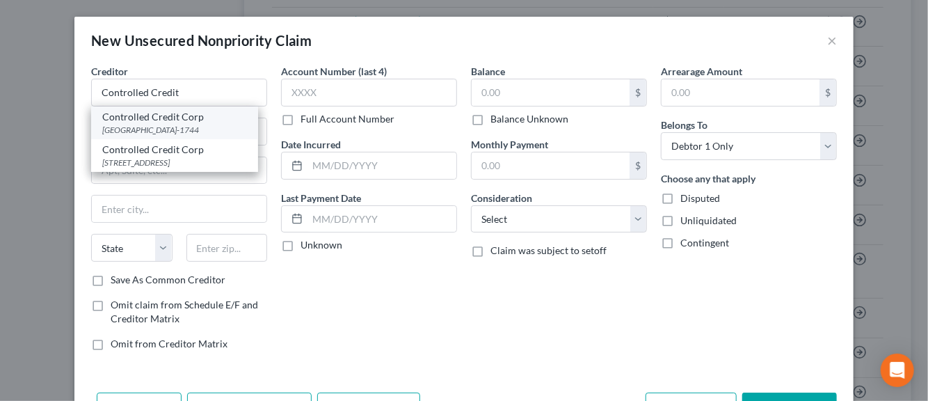
click at [151, 132] on div "[GEOGRAPHIC_DATA]-1744" at bounding box center [174, 130] width 145 height 12
type input "Controlled Credit Corp"
type input "PO Box 5154"
type input "[GEOGRAPHIC_DATA]"
select select "36"
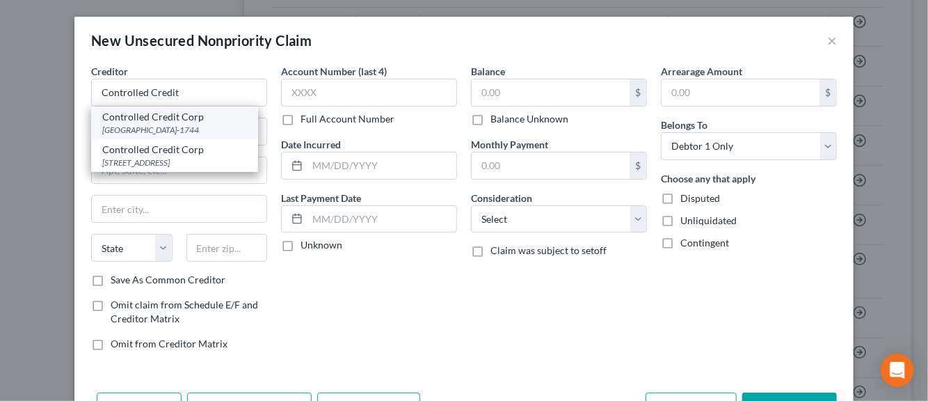
type input "45205-1744"
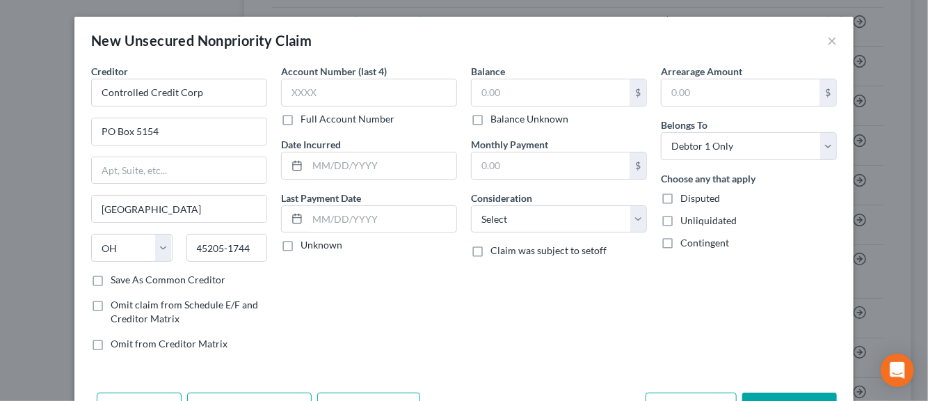
click at [111, 276] on label "Save As Common Creditor" at bounding box center [168, 280] width 115 height 14
click at [116, 276] on input "Save As Common Creditor" at bounding box center [120, 277] width 9 height 9
checkbox input "true"
click at [310, 93] on input "text" at bounding box center [369, 93] width 176 height 28
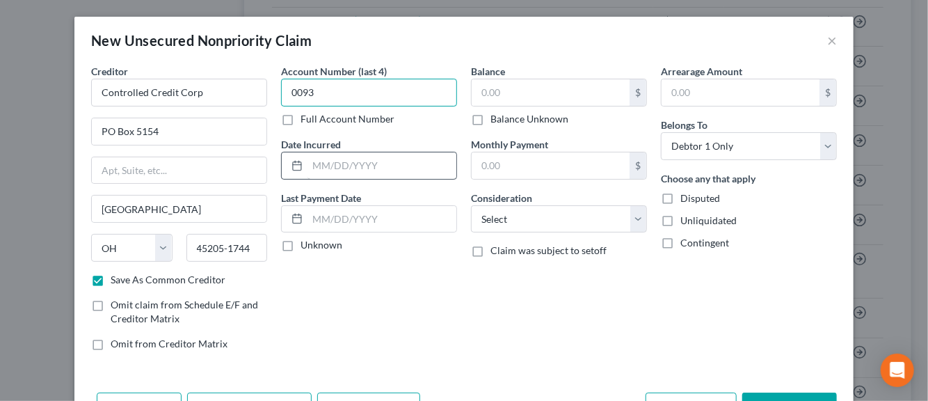
type input "0093"
click at [319, 164] on input "text" at bounding box center [382, 165] width 149 height 26
type input "2024"
click at [301, 243] on label "Unknown" at bounding box center [322, 245] width 42 height 14
click at [306, 243] on input "Unknown" at bounding box center [310, 242] width 9 height 9
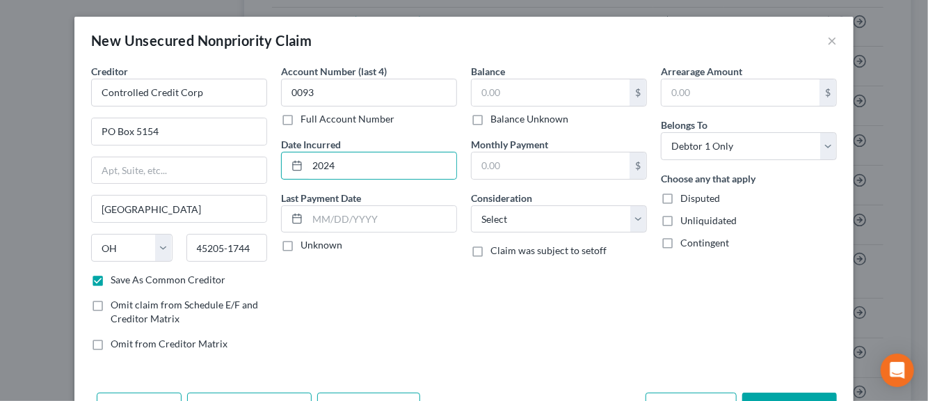
checkbox input "true"
click at [509, 96] on input "text" at bounding box center [551, 92] width 158 height 26
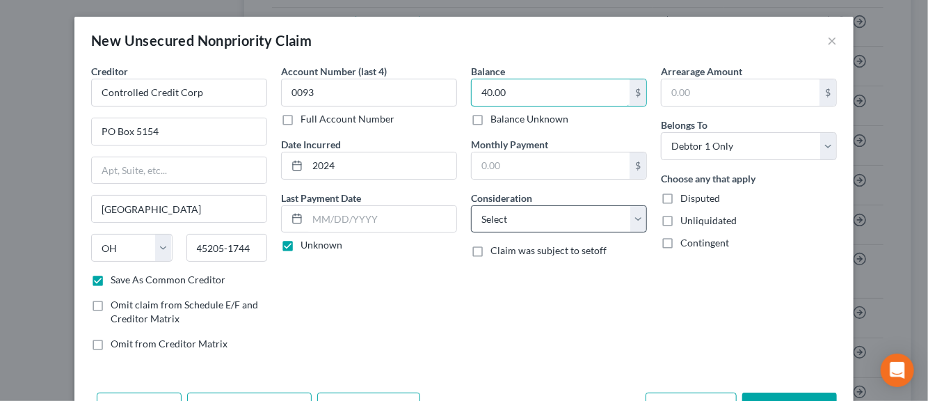
type input "40.00"
click at [633, 222] on select "Select Cable / Satellite Services Collection Agency Credit Card Debt Debt Couns…" at bounding box center [559, 219] width 176 height 28
select select "1"
click at [471, 205] on select "Select Cable / Satellite Services Collection Agency Credit Card Debt Debt Couns…" at bounding box center [559, 219] width 176 height 28
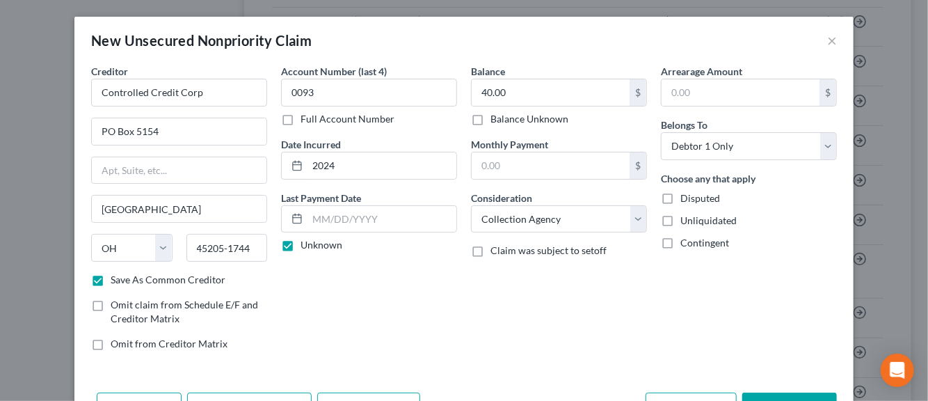
click at [681, 202] on label "Disputed" at bounding box center [701, 198] width 40 height 14
click at [686, 200] on input "Disputed" at bounding box center [690, 195] width 9 height 9
checkbox input "true"
click at [681, 219] on label "Unliquidated" at bounding box center [709, 221] width 56 height 14
click at [686, 219] on input "Unliquidated" at bounding box center [690, 218] width 9 height 9
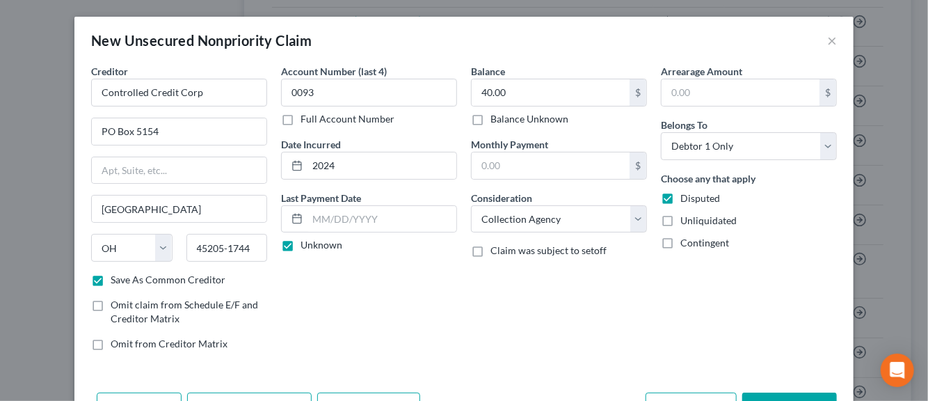
checkbox input "true"
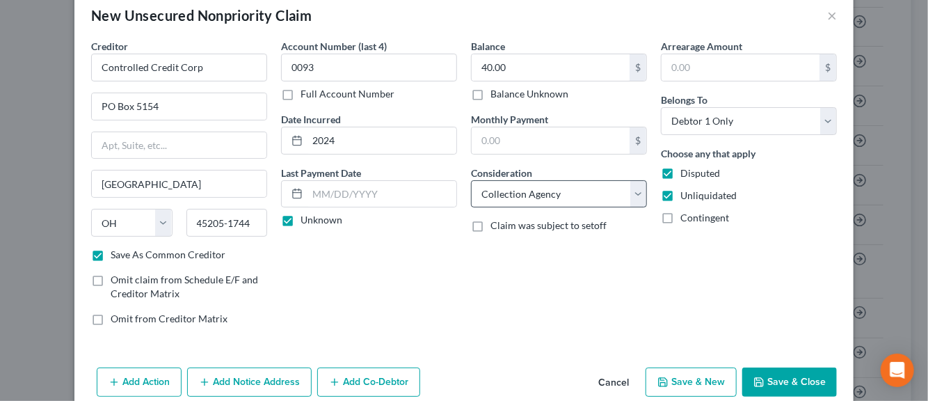
scroll to position [47, 0]
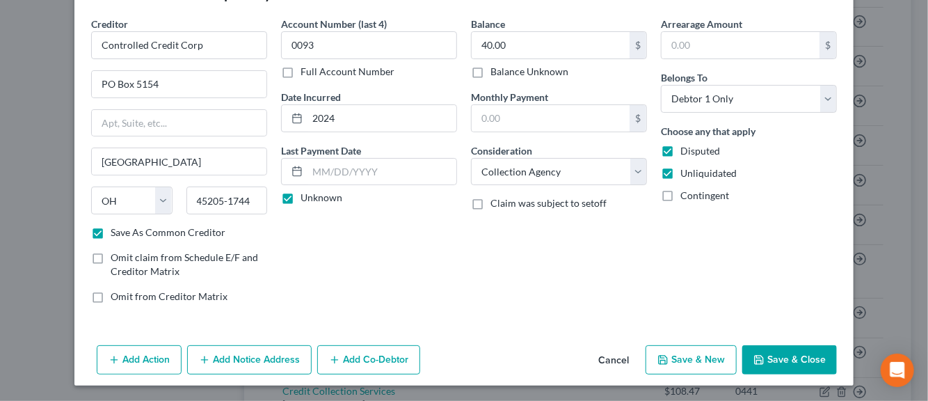
click at [270, 357] on button "Add Notice Address" at bounding box center [249, 359] width 125 height 29
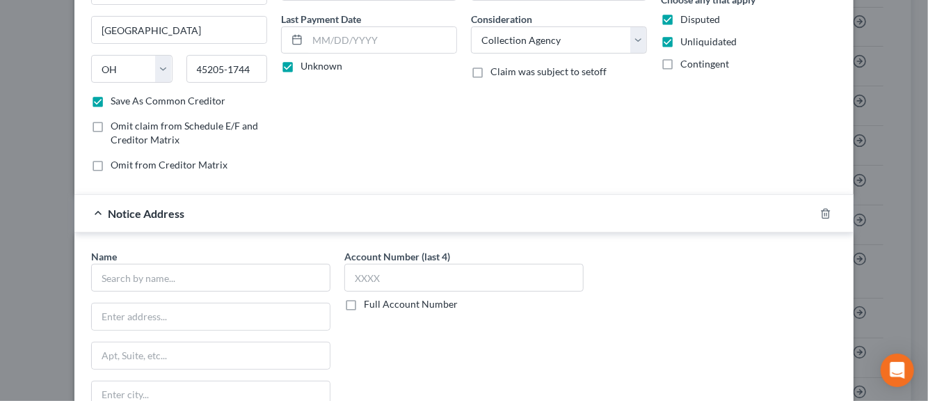
scroll to position [187, 0]
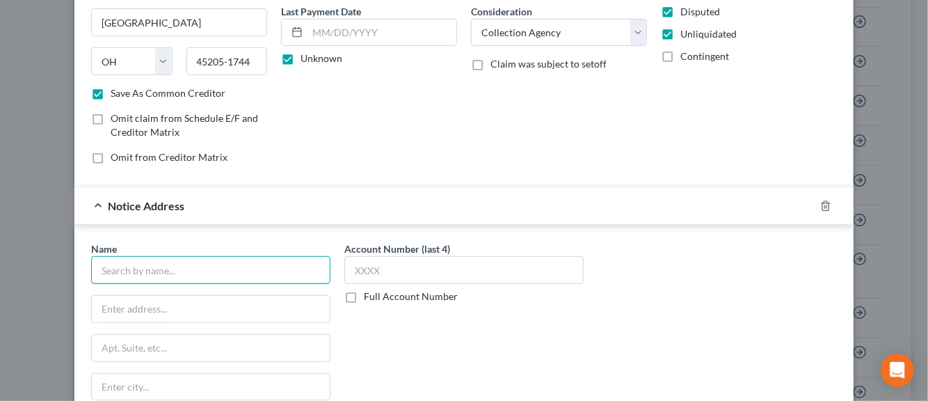
click at [217, 271] on input "text" at bounding box center [210, 270] width 239 height 28
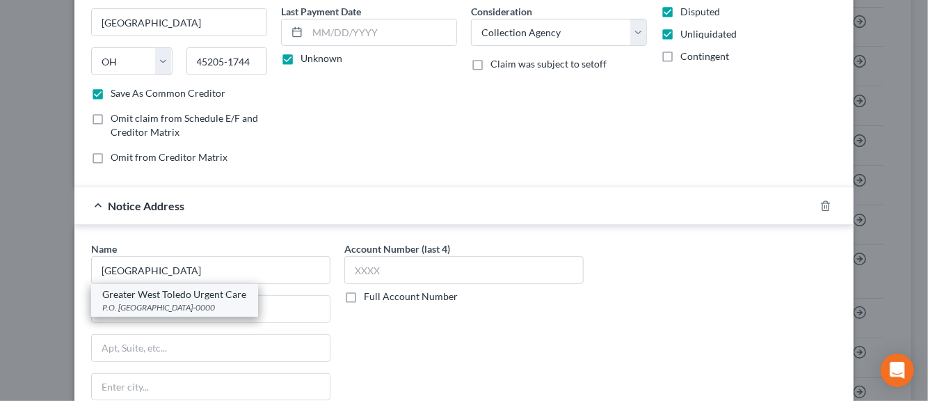
click at [215, 297] on div "Greater West Toledo Urgent Care" at bounding box center [174, 294] width 145 height 14
type input "Greater West Toledo Urgent Care"
type input "P.O. Box 638732"
type input "[GEOGRAPHIC_DATA]"
select select "36"
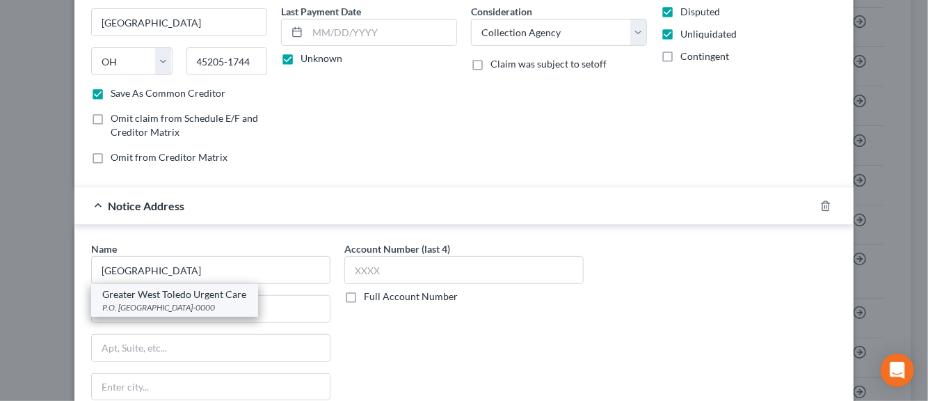
type input "45263-0000"
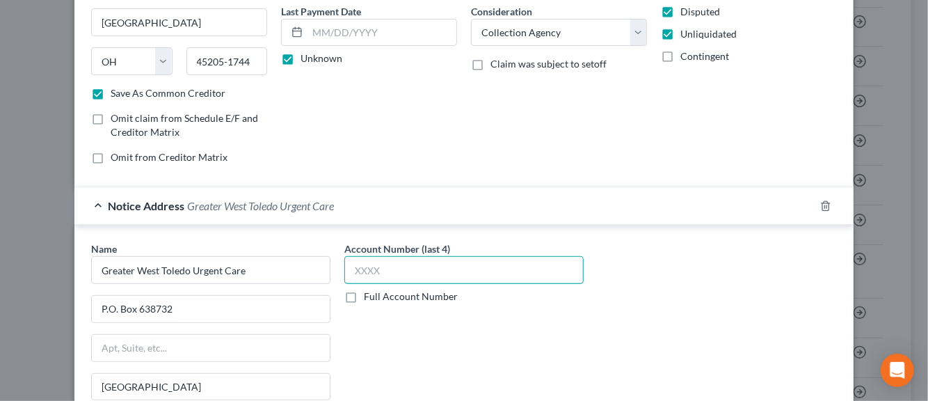
click at [359, 271] on input "text" at bounding box center [463, 270] width 239 height 28
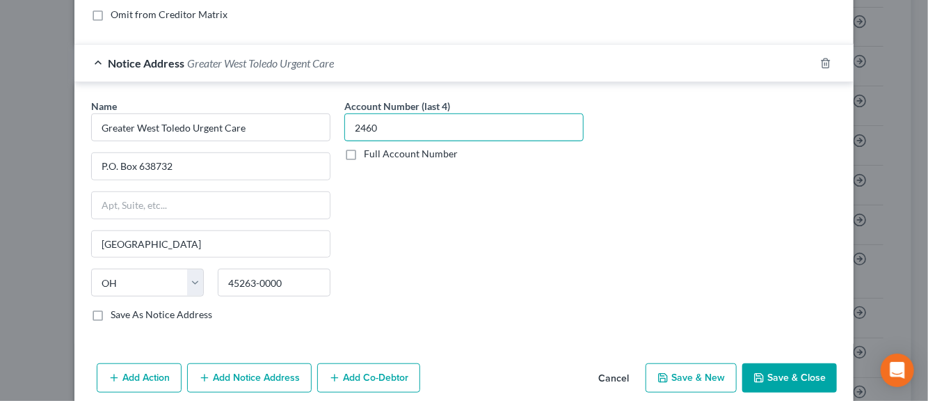
scroll to position [345, 0]
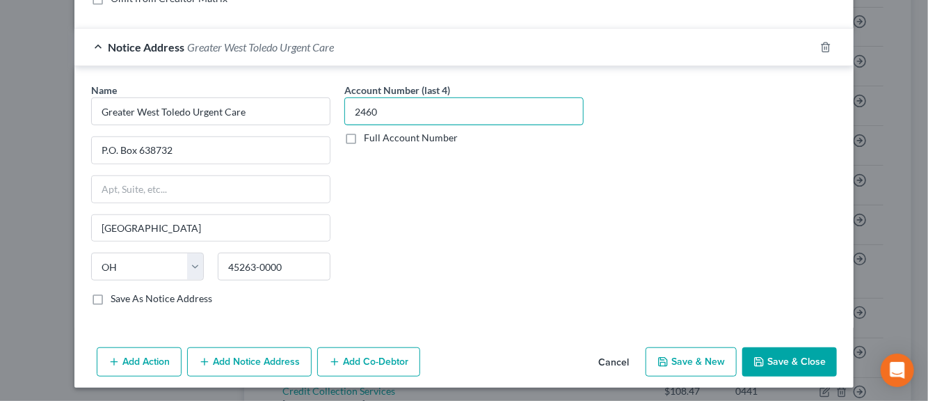
type input "2460"
click at [111, 295] on label "Save As Notice Address" at bounding box center [162, 299] width 102 height 14
click at [116, 295] on input "Save As Notice Address" at bounding box center [120, 296] width 9 height 9
checkbox input "true"
click at [672, 358] on button "Save & New" at bounding box center [691, 361] width 91 height 29
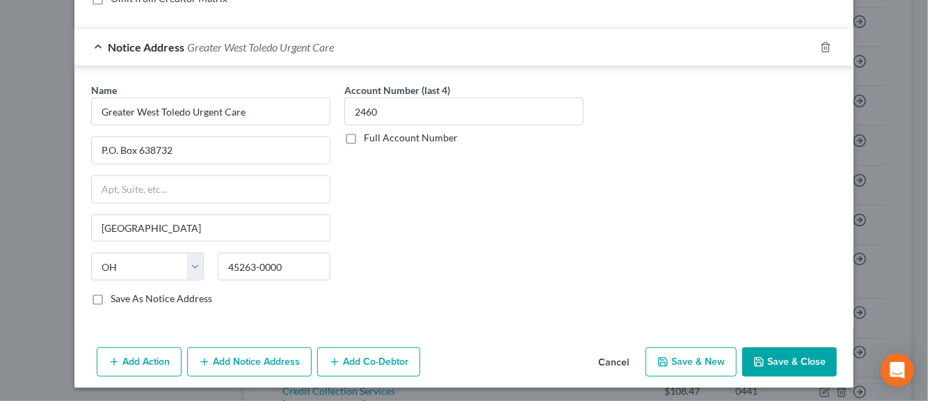
checkbox input "false"
select select "0"
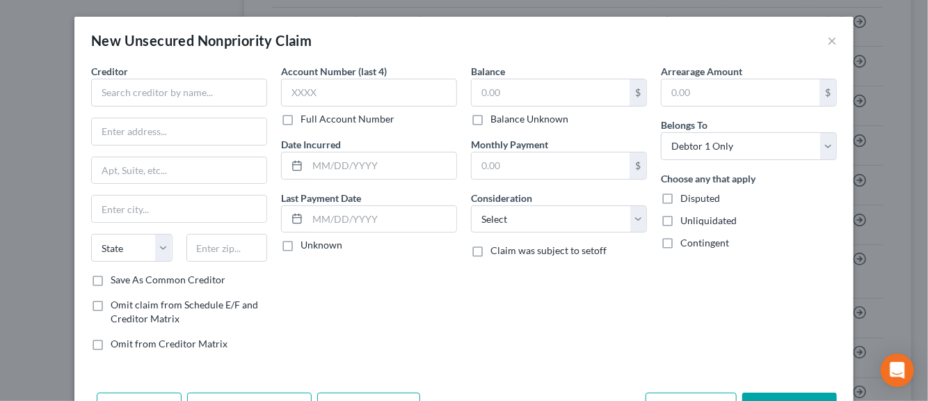
type input "0.00"
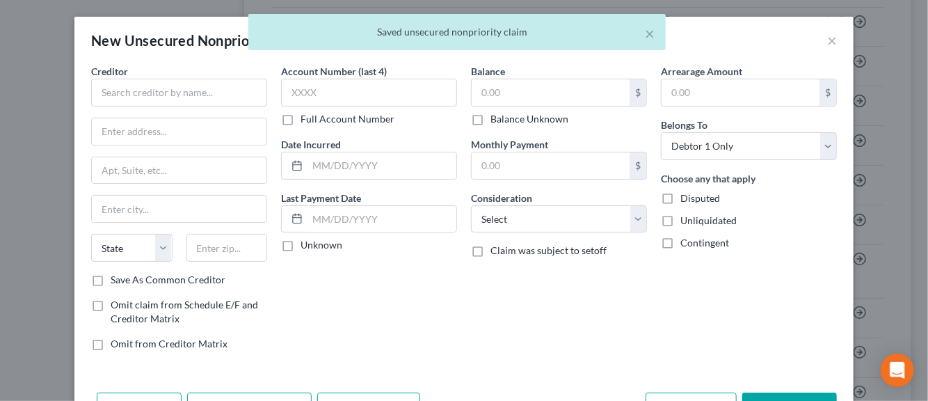
scroll to position [0, 0]
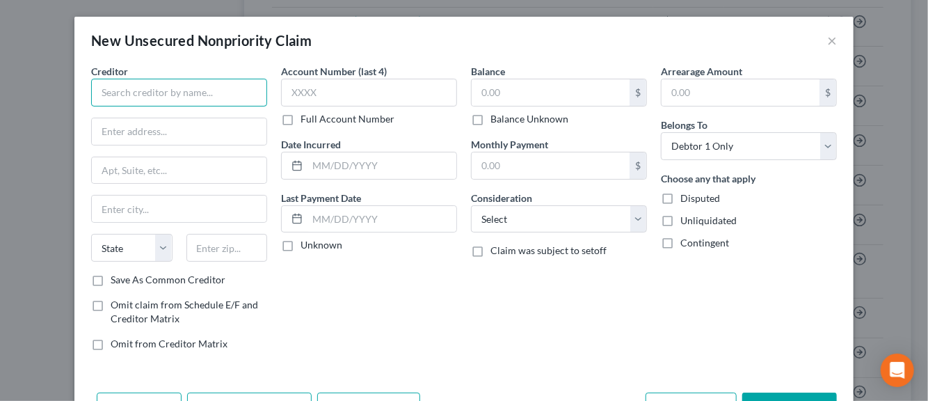
click at [182, 94] on input "text" at bounding box center [179, 93] width 176 height 28
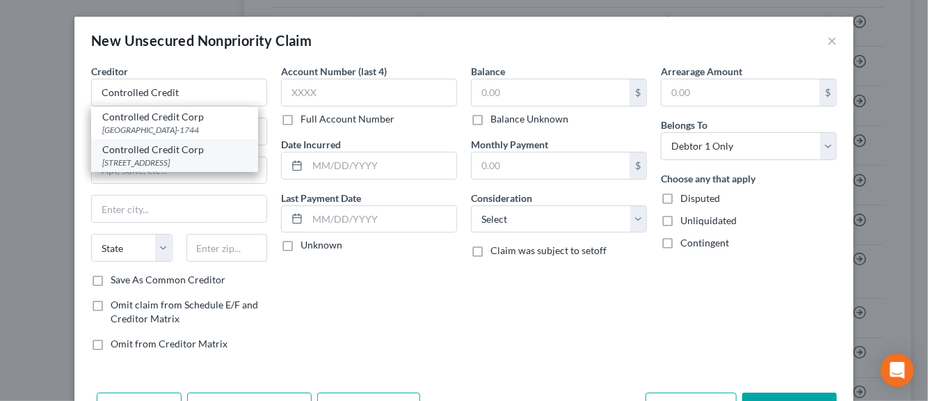
click at [188, 158] on div "[STREET_ADDRESS]" at bounding box center [174, 163] width 145 height 12
type input "Controlled Credit Corp"
type input "PO Box 5154"
type input "[GEOGRAPHIC_DATA]"
select select "36"
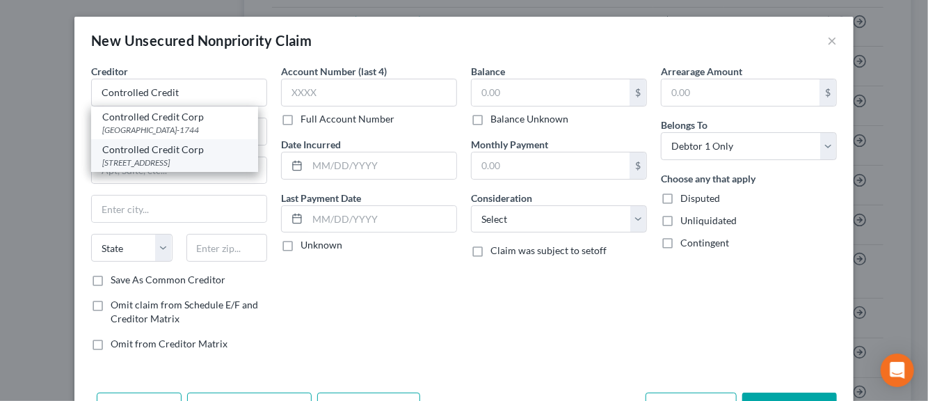
type input "45205-0154"
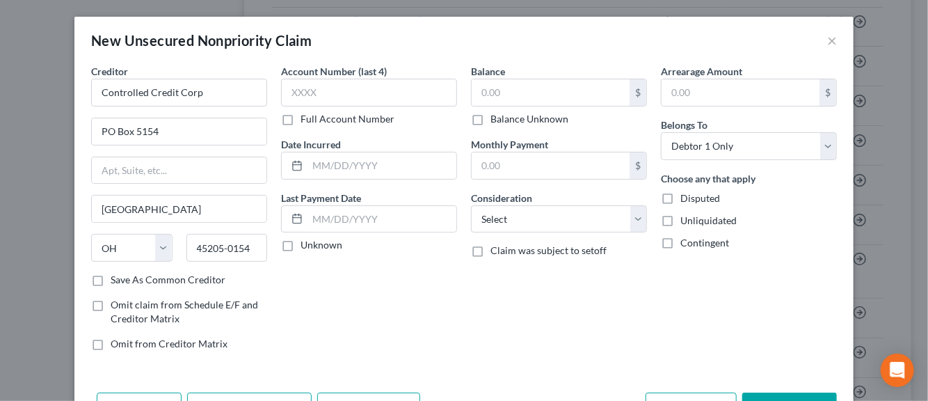
click at [111, 282] on label "Save As Common Creditor" at bounding box center [168, 280] width 115 height 14
click at [116, 282] on input "Save As Common Creditor" at bounding box center [120, 277] width 9 height 9
checkbox input "true"
click at [312, 100] on input "text" at bounding box center [369, 93] width 176 height 28
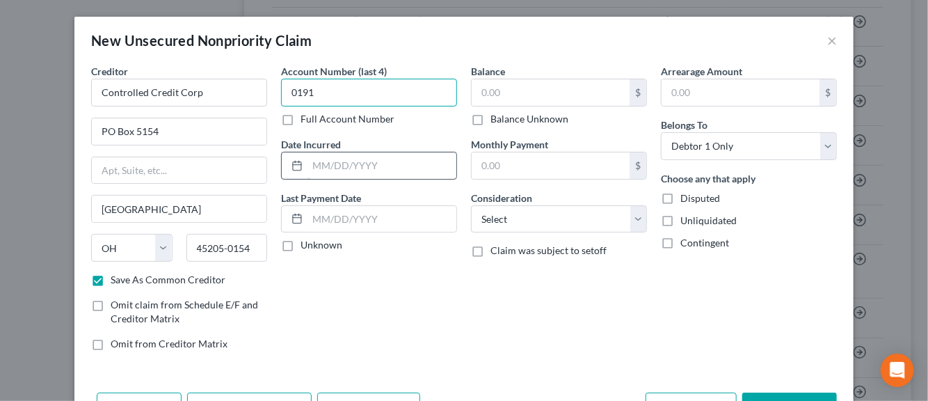
type input "0191"
click at [322, 168] on input "text" at bounding box center [382, 165] width 149 height 26
type input "2019"
click at [301, 248] on label "Unknown" at bounding box center [322, 245] width 42 height 14
click at [306, 247] on input "Unknown" at bounding box center [310, 242] width 9 height 9
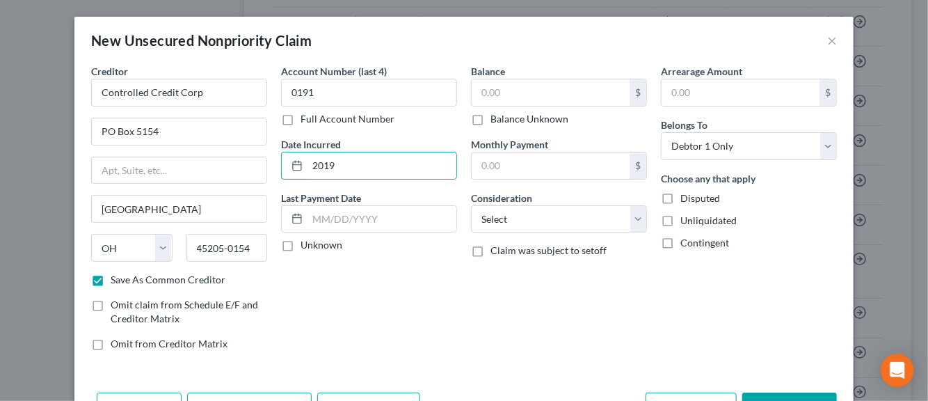
checkbox input "true"
click at [484, 96] on input "text" at bounding box center [551, 92] width 158 height 26
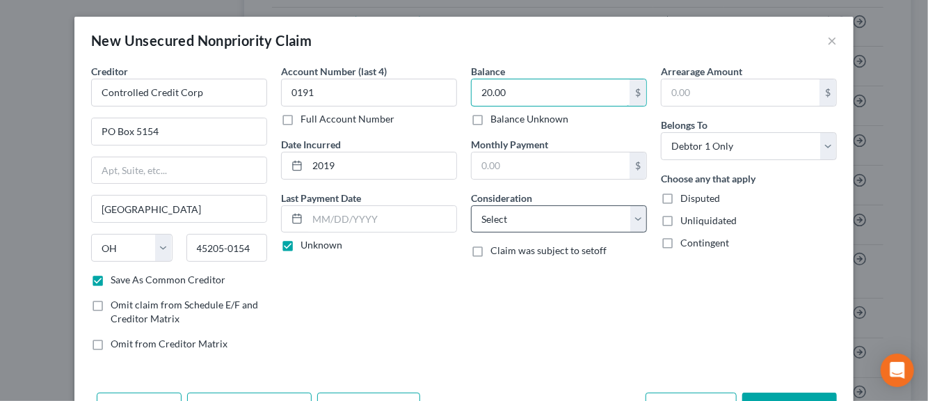
type input "20.00"
click at [635, 223] on select "Select Cable / Satellite Services Collection Agency Credit Card Debt Debt Couns…" at bounding box center [559, 219] width 176 height 28
select select "1"
click at [471, 205] on select "Select Cable / Satellite Services Collection Agency Credit Card Debt Debt Couns…" at bounding box center [559, 219] width 176 height 28
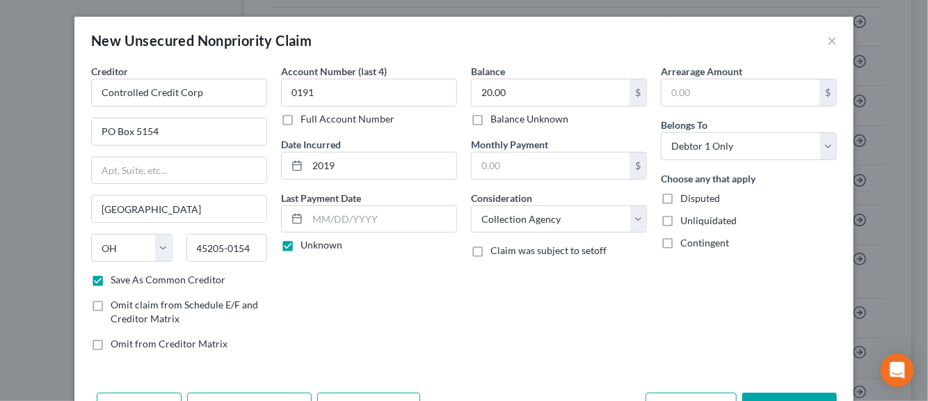
click at [681, 198] on label "Disputed" at bounding box center [701, 198] width 40 height 14
click at [686, 198] on input "Disputed" at bounding box center [690, 195] width 9 height 9
checkbox input "true"
click at [681, 216] on label "Unliquidated" at bounding box center [709, 221] width 56 height 14
click at [686, 216] on input "Unliquidated" at bounding box center [690, 218] width 9 height 9
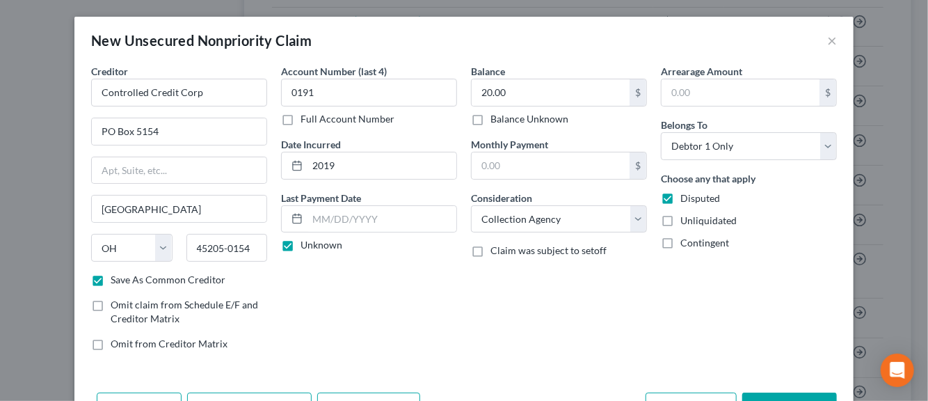
checkbox input "true"
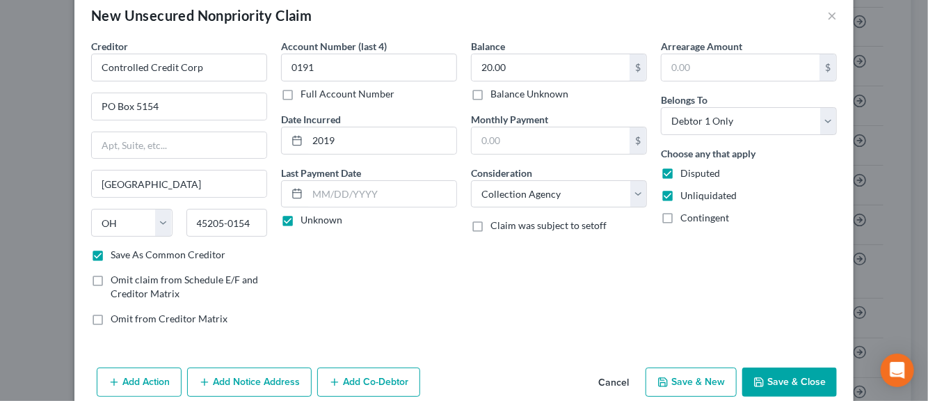
scroll to position [47, 0]
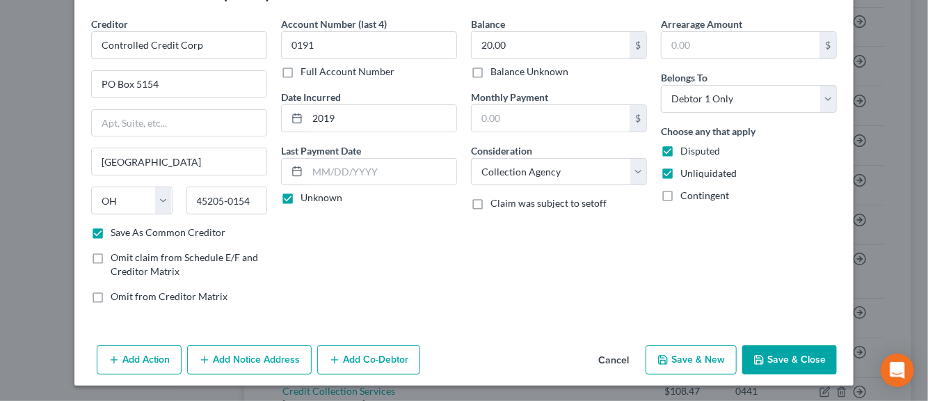
click at [241, 359] on button "Add Notice Address" at bounding box center [249, 359] width 125 height 29
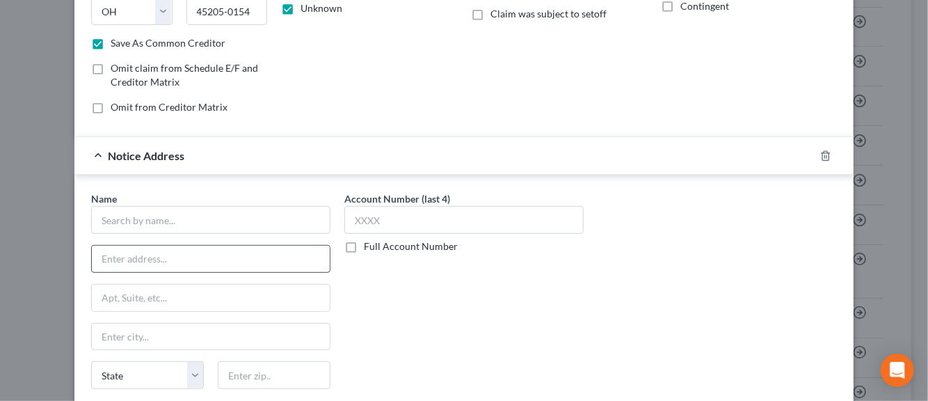
scroll to position [256, 0]
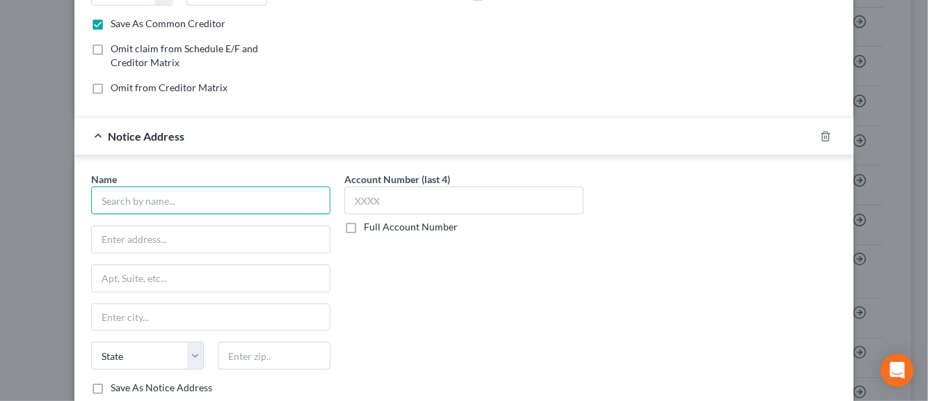
click at [195, 197] on input "text" at bounding box center [210, 201] width 239 height 28
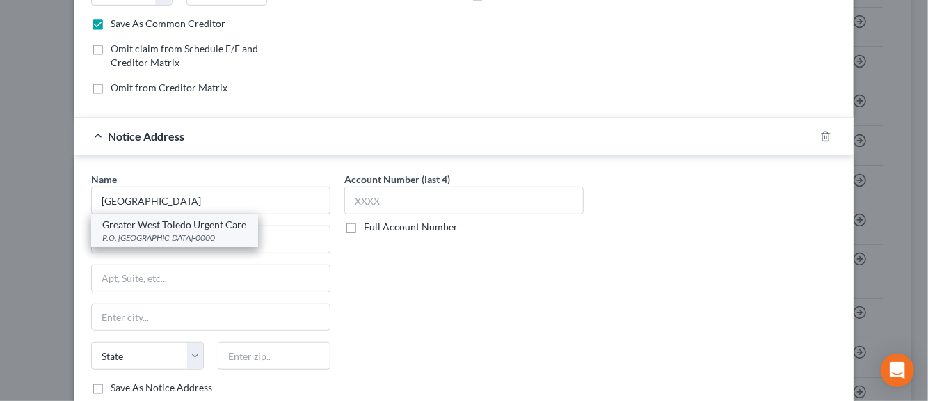
click at [180, 224] on div "Greater West Toledo Urgent Care" at bounding box center [174, 225] width 145 height 14
type input "Greater West Toledo Urgent Care"
type input "P.O. Box 638732"
type input "[GEOGRAPHIC_DATA]"
select select "36"
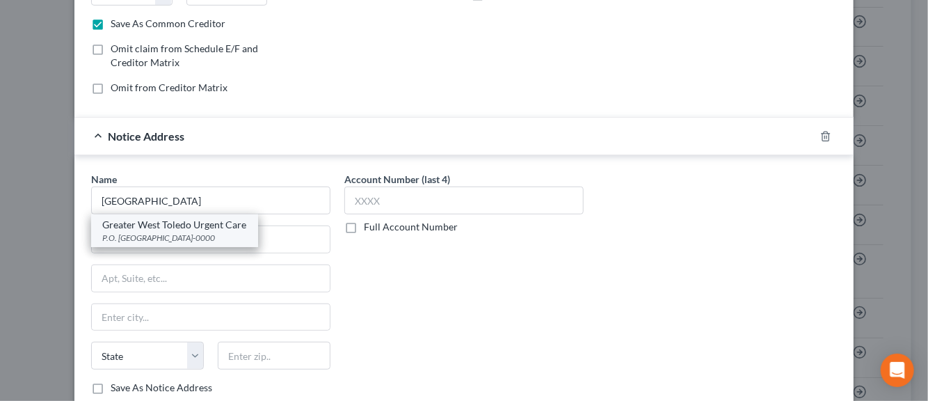
type input "45263-0000"
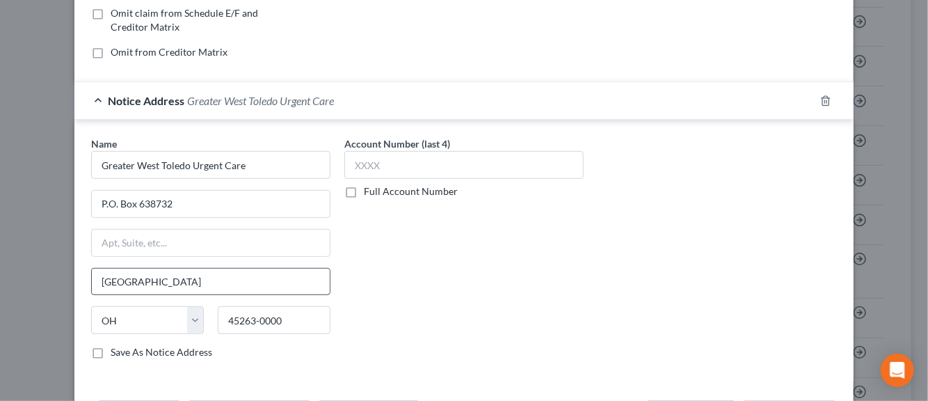
scroll to position [326, 0]
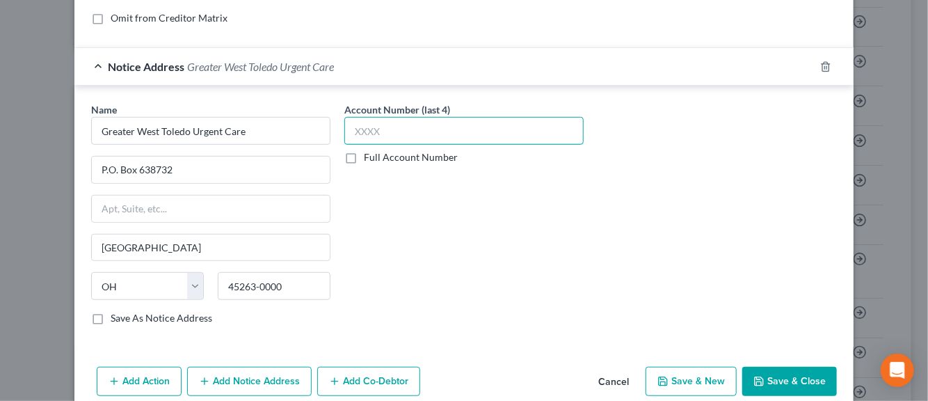
click at [370, 127] on input "text" at bounding box center [463, 131] width 239 height 28
type input "2460"
click at [111, 315] on label "Save As Notice Address" at bounding box center [162, 318] width 102 height 14
click at [116, 315] on input "Save As Notice Address" at bounding box center [120, 315] width 9 height 9
checkbox input "true"
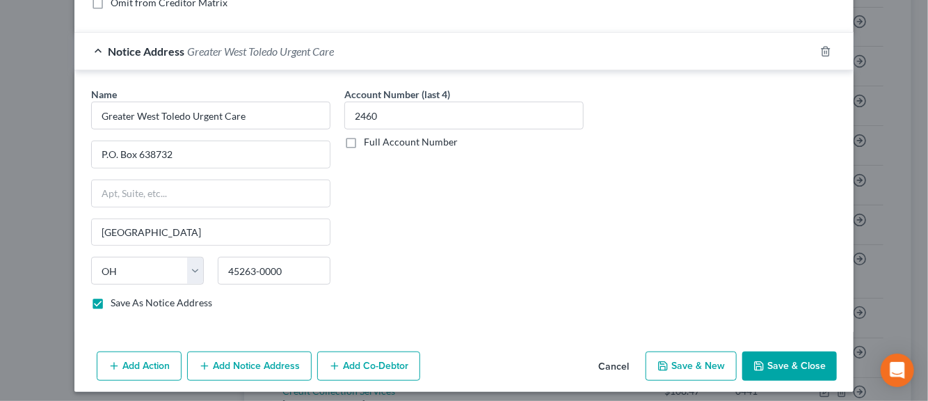
scroll to position [345, 0]
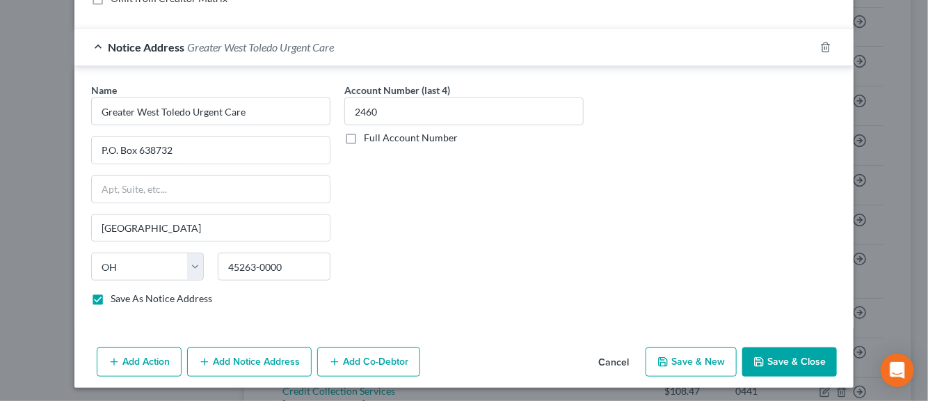
click at [669, 358] on button "Save & New" at bounding box center [691, 361] width 91 height 29
checkbox input "false"
select select "0"
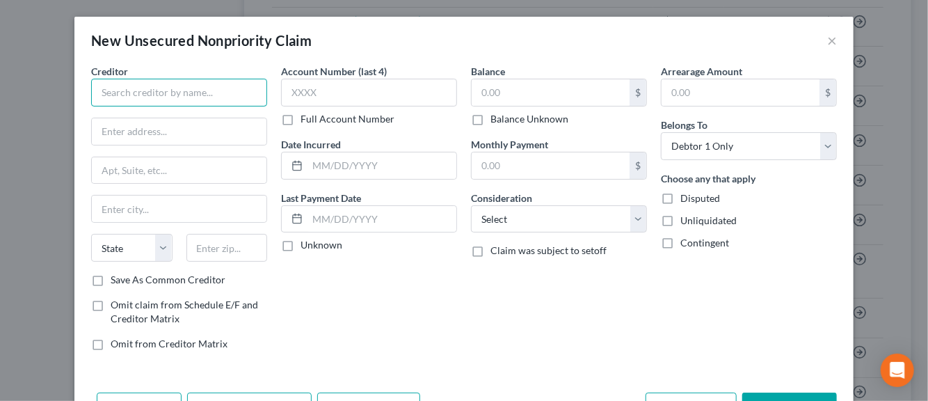
click at [200, 93] on input "text" at bounding box center [179, 93] width 176 height 28
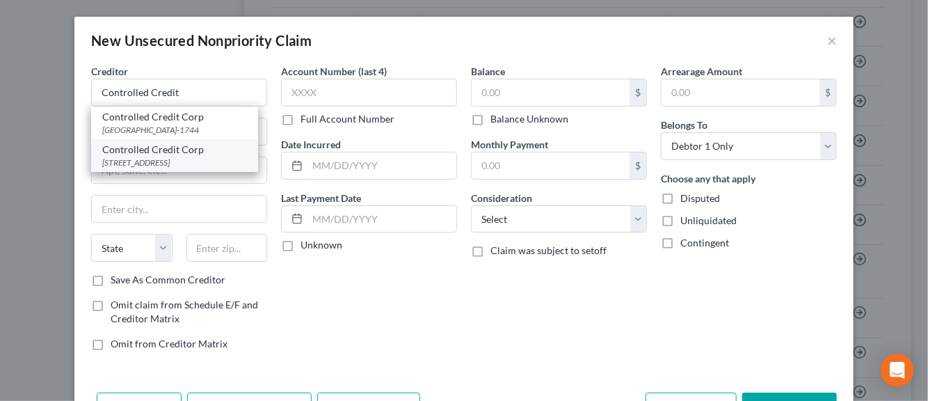
click at [189, 164] on div "[STREET_ADDRESS]" at bounding box center [174, 163] width 145 height 12
type input "Controlled Credit Corp"
type input "PO Box 5154"
type input "[GEOGRAPHIC_DATA]"
select select "36"
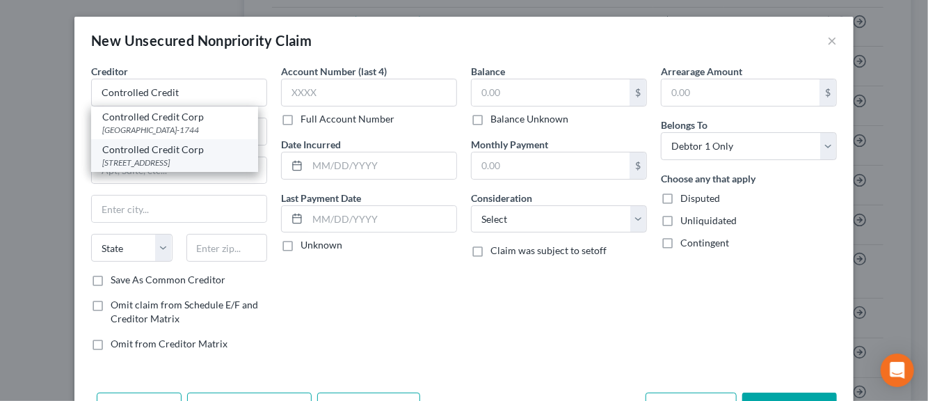
type input "45205-0154"
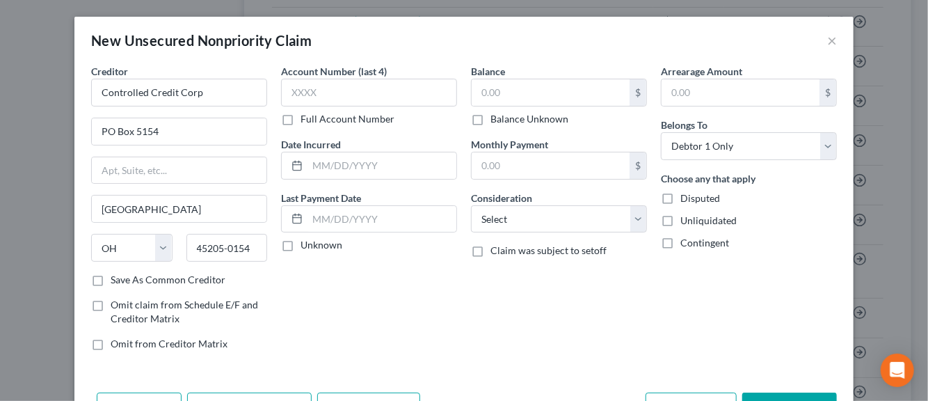
click at [111, 280] on label "Save As Common Creditor" at bounding box center [168, 280] width 115 height 14
click at [116, 280] on input "Save As Common Creditor" at bounding box center [120, 277] width 9 height 9
checkbox input "true"
click at [298, 95] on input "text" at bounding box center [369, 93] width 176 height 28
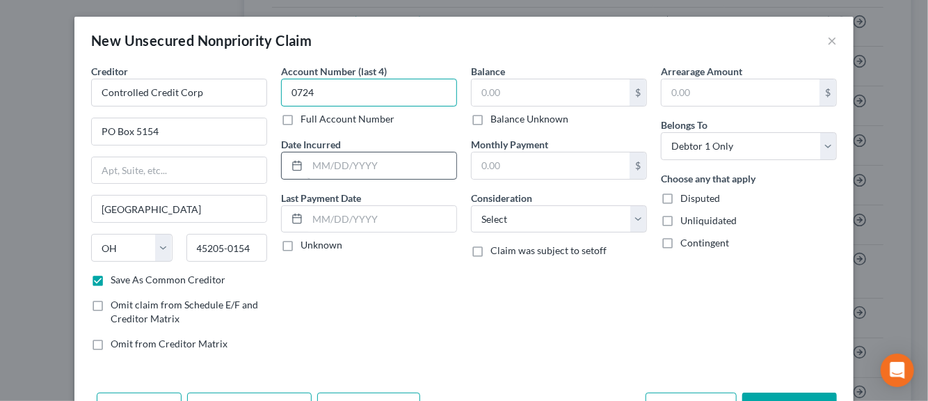
type input "0724"
click at [320, 168] on input "text" at bounding box center [382, 165] width 149 height 26
click at [301, 244] on label "Unknown" at bounding box center [322, 245] width 42 height 14
click at [306, 244] on input "Unknown" at bounding box center [310, 242] width 9 height 9
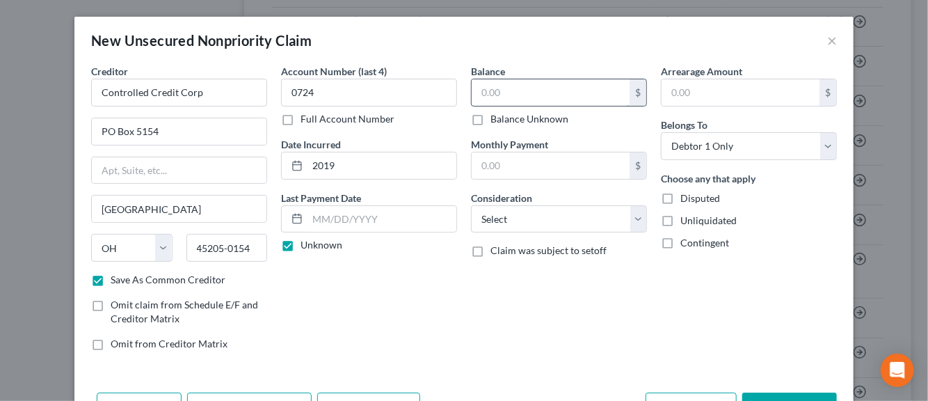
click at [482, 97] on input "text" at bounding box center [551, 92] width 158 height 26
click at [628, 225] on select "Select Cable / Satellite Services Collection Agency Credit Card Debt Debt Couns…" at bounding box center [559, 219] width 176 height 28
click at [471, 205] on select "Select Cable / Satellite Services Collection Agency Credit Card Debt Debt Couns…" at bounding box center [559, 219] width 176 height 28
click at [681, 200] on label "Disputed" at bounding box center [701, 198] width 40 height 14
click at [686, 200] on input "Disputed" at bounding box center [690, 195] width 9 height 9
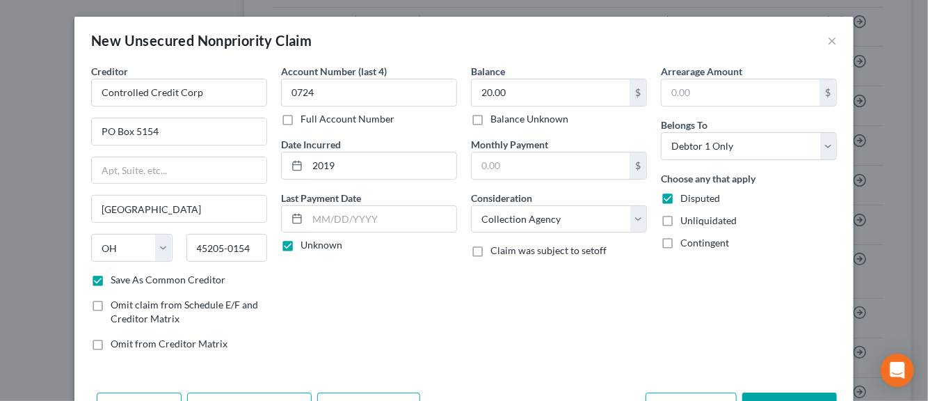
click at [681, 217] on label "Unliquidated" at bounding box center [709, 221] width 56 height 14
click at [686, 217] on input "Unliquidated" at bounding box center [690, 218] width 9 height 9
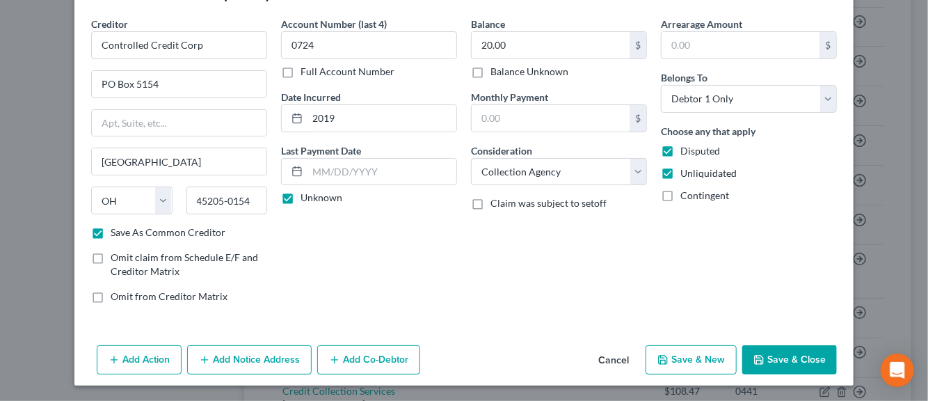
click at [256, 358] on button "Add Notice Address" at bounding box center [249, 359] width 125 height 29
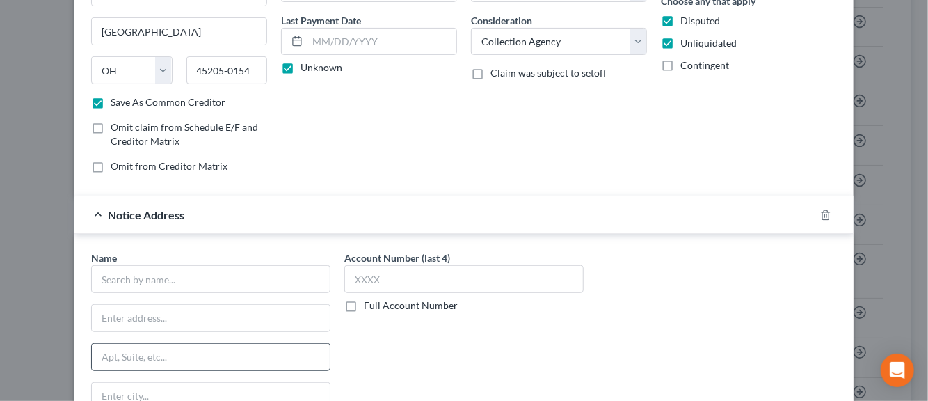
scroll to position [187, 0]
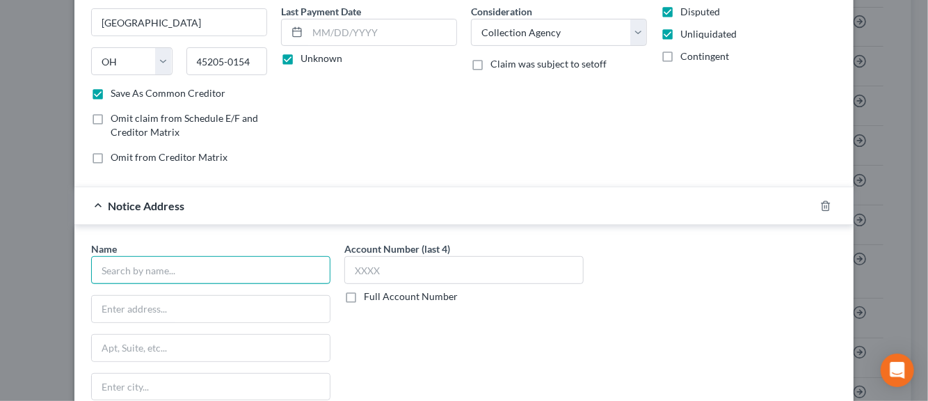
click at [127, 269] on input "text" at bounding box center [210, 270] width 239 height 28
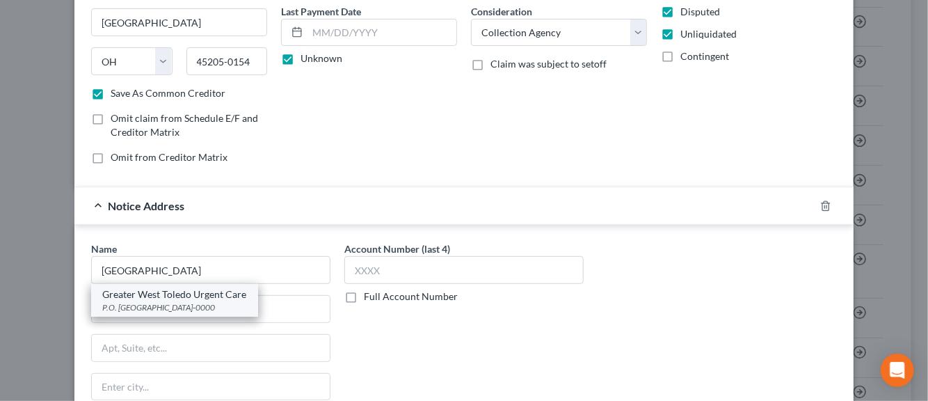
click at [159, 301] on div "P.O. [GEOGRAPHIC_DATA]-0000" at bounding box center [174, 307] width 145 height 12
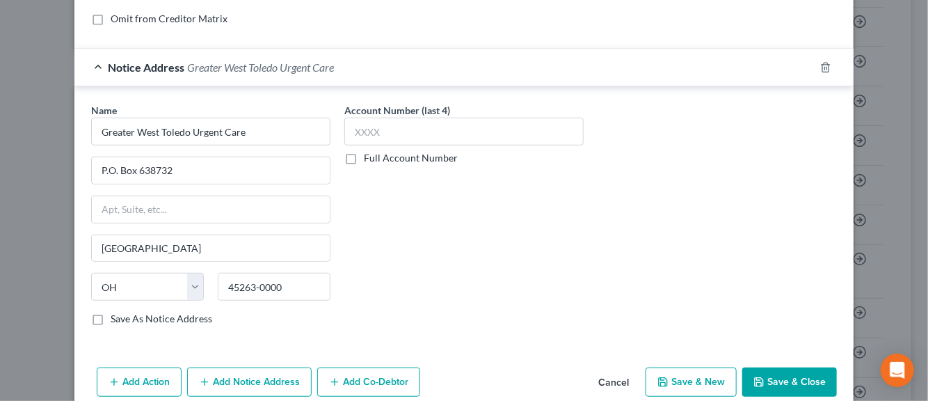
scroll to position [326, 0]
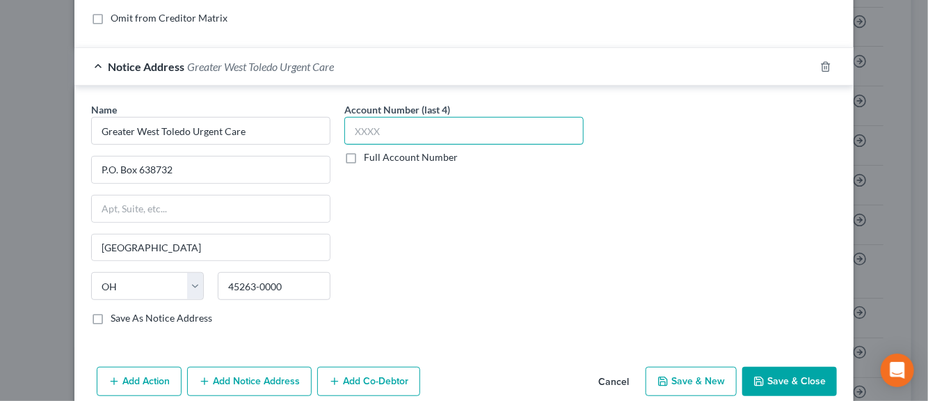
click at [377, 132] on input "text" at bounding box center [463, 131] width 239 height 28
click at [111, 317] on label "Save As Notice Address" at bounding box center [162, 318] width 102 height 14
click at [116, 317] on input "Save As Notice Address" at bounding box center [120, 315] width 9 height 9
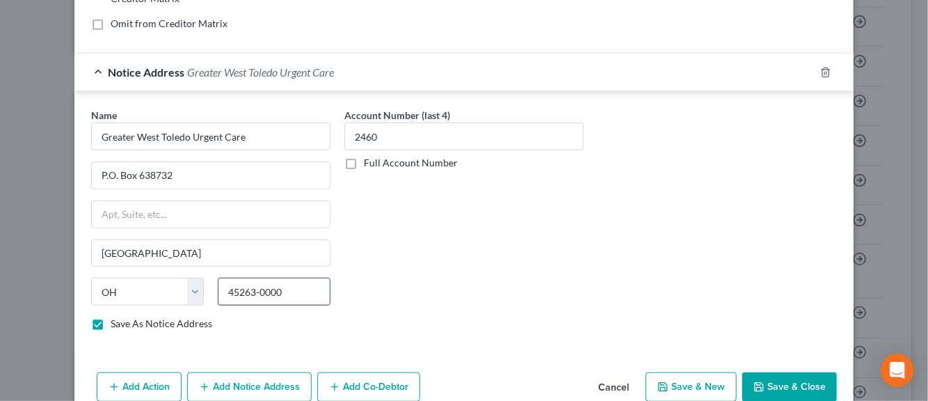
scroll to position [345, 0]
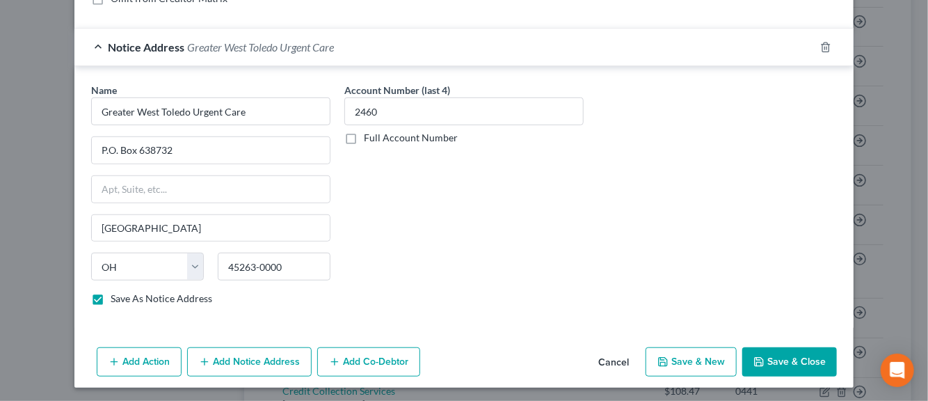
click at [672, 363] on button "Save & New" at bounding box center [691, 361] width 91 height 29
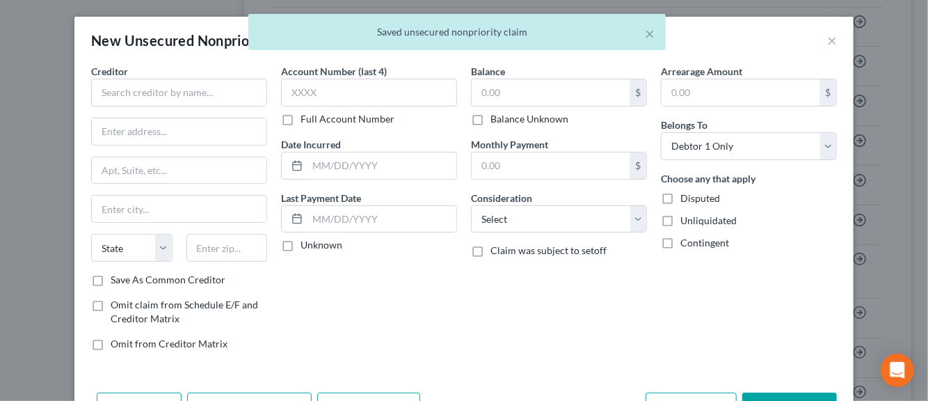
scroll to position [0, 0]
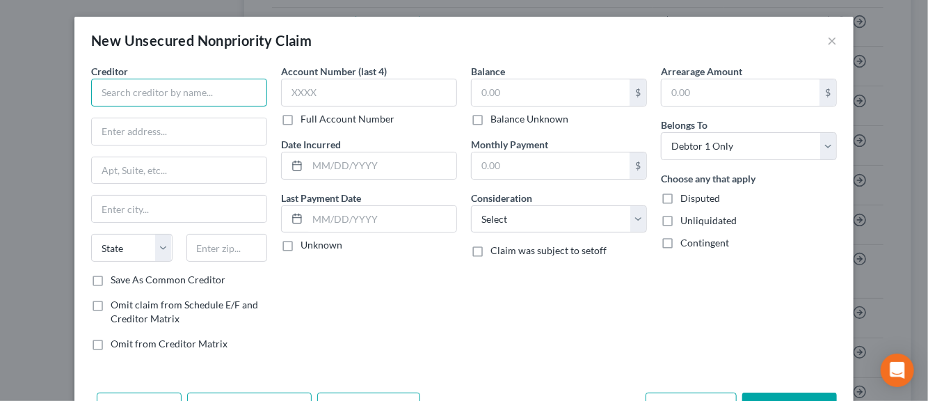
click at [161, 96] on input "text" at bounding box center [179, 93] width 176 height 28
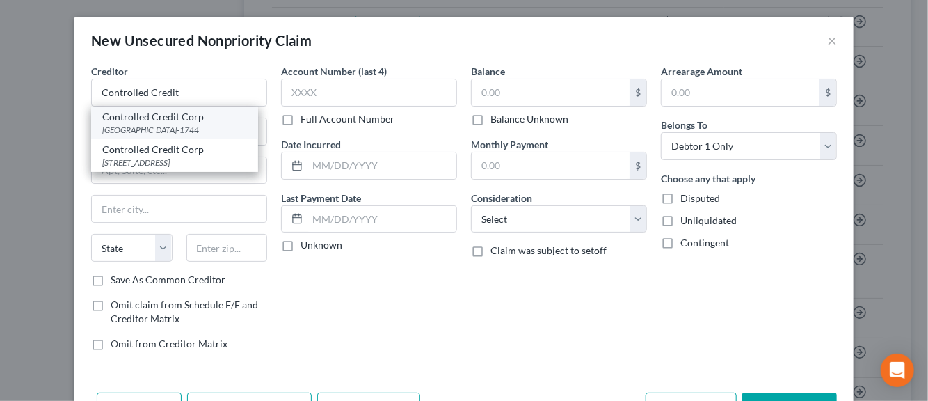
click at [148, 120] on div "Controlled Credit Corp" at bounding box center [174, 117] width 145 height 14
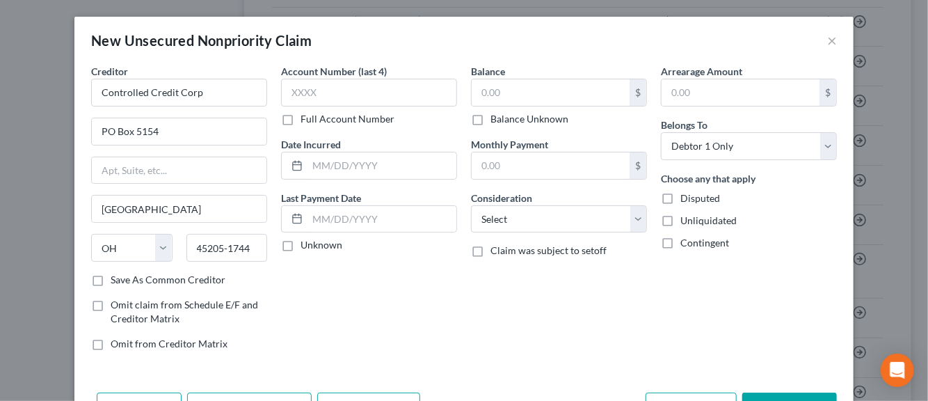
click at [111, 279] on label "Save As Common Creditor" at bounding box center [168, 280] width 115 height 14
click at [116, 279] on input "Save As Common Creditor" at bounding box center [120, 277] width 9 height 9
click at [303, 89] on input "text" at bounding box center [369, 93] width 176 height 28
click at [323, 169] on input "text" at bounding box center [382, 165] width 149 height 26
click at [301, 244] on label "Unknown" at bounding box center [322, 245] width 42 height 14
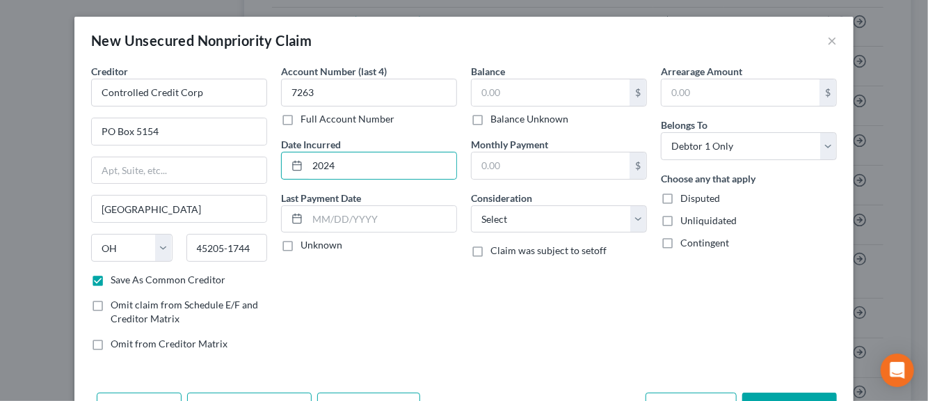
click at [306, 244] on input "Unknown" at bounding box center [310, 242] width 9 height 9
click at [484, 94] on input "text" at bounding box center [551, 92] width 158 height 26
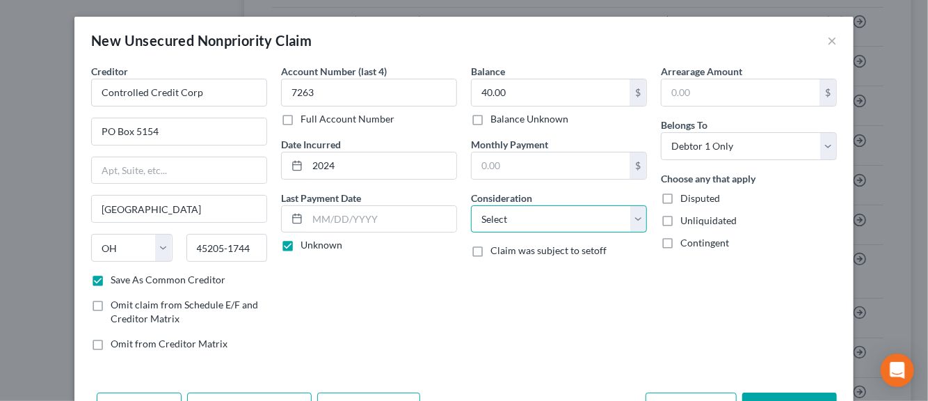
click at [630, 223] on select "Select Cable / Satellite Services Collection Agency Credit Card Debt Debt Couns…" at bounding box center [559, 219] width 176 height 28
click at [471, 205] on select "Select Cable / Satellite Services Collection Agency Credit Card Debt Debt Couns…" at bounding box center [559, 219] width 176 height 28
click at [681, 202] on label "Disputed" at bounding box center [701, 198] width 40 height 14
click at [686, 200] on input "Disputed" at bounding box center [690, 195] width 9 height 9
click at [681, 219] on label "Unliquidated" at bounding box center [709, 221] width 56 height 14
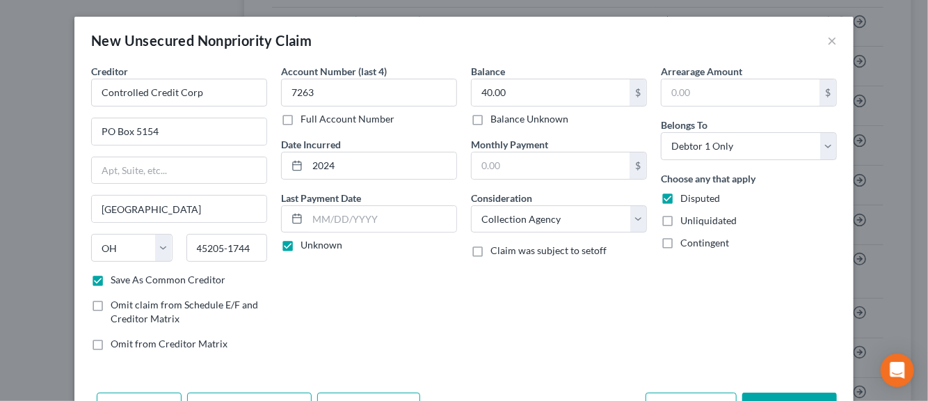
click at [686, 219] on input "Unliquidated" at bounding box center [690, 218] width 9 height 9
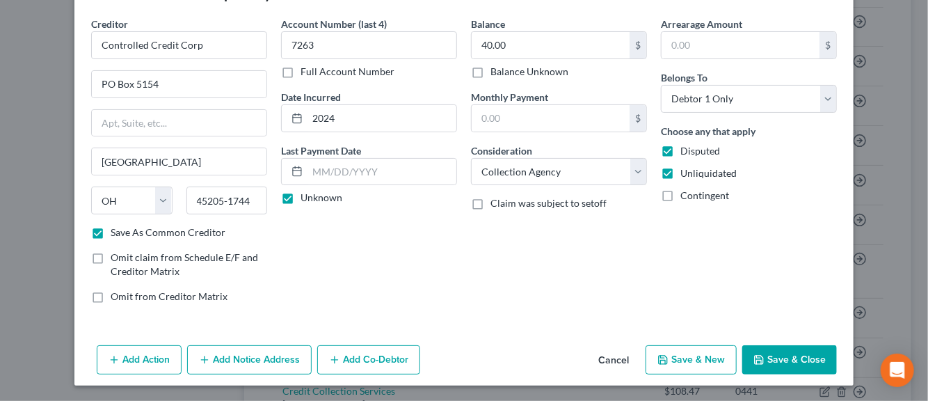
click at [237, 362] on button "Add Notice Address" at bounding box center [249, 359] width 125 height 29
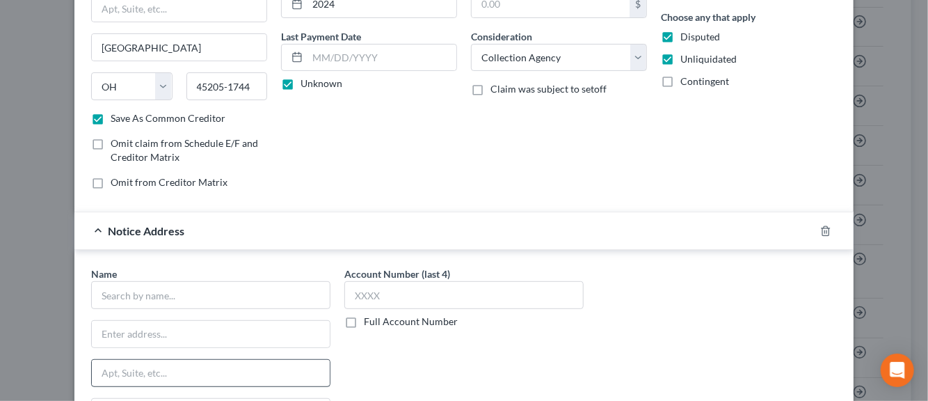
scroll to position [187, 0]
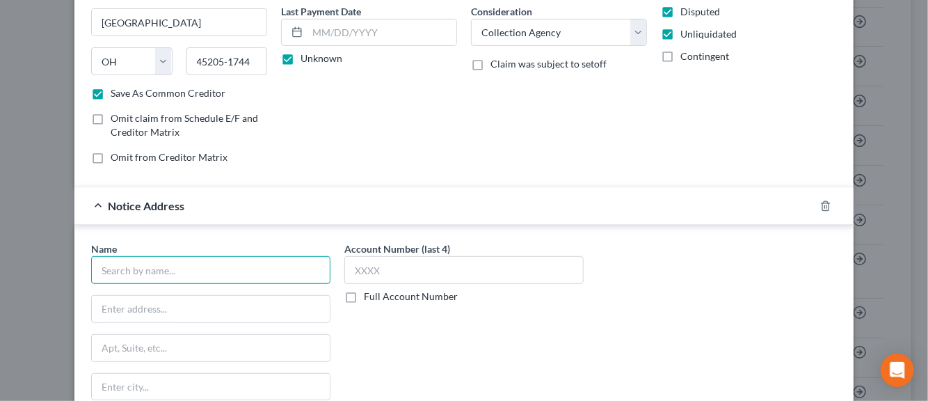
click at [123, 271] on input "text" at bounding box center [210, 270] width 239 height 28
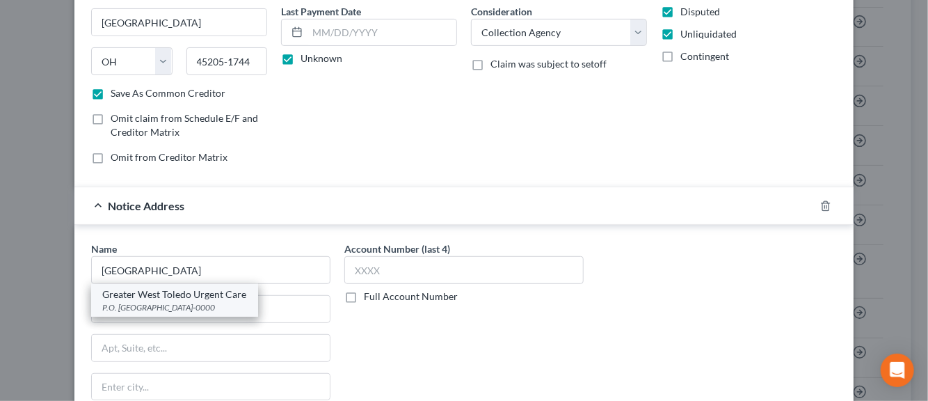
click at [139, 299] on div "Greater West Toledo Urgent Care" at bounding box center [174, 294] width 145 height 14
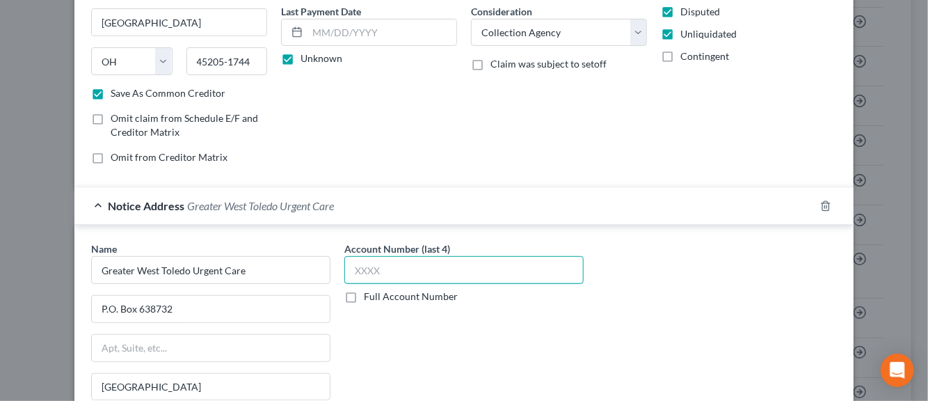
click at [374, 274] on input "text" at bounding box center [463, 270] width 239 height 28
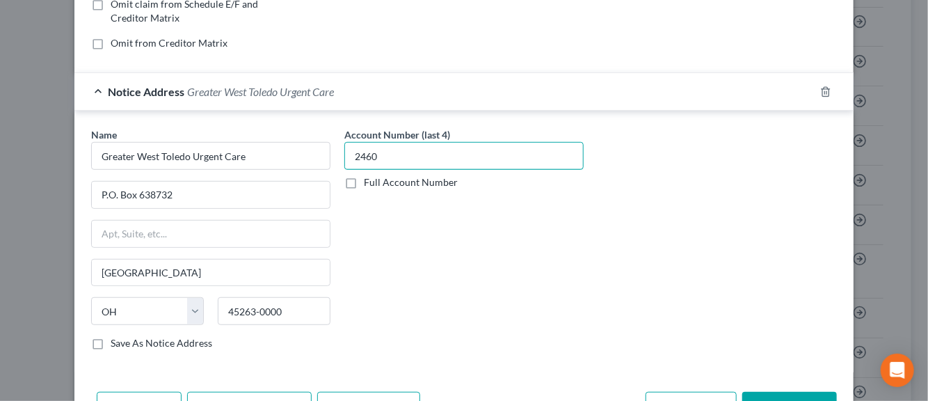
scroll to position [326, 0]
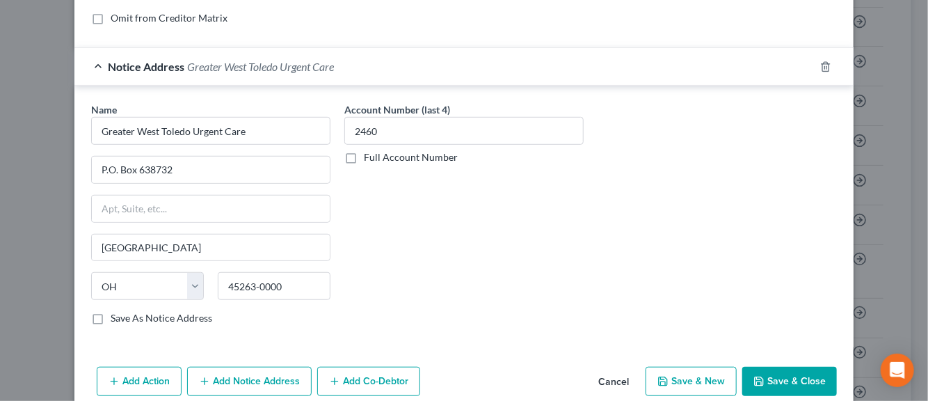
click at [111, 319] on label "Save As Notice Address" at bounding box center [162, 318] width 102 height 14
click at [116, 319] on input "Save As Notice Address" at bounding box center [120, 315] width 9 height 9
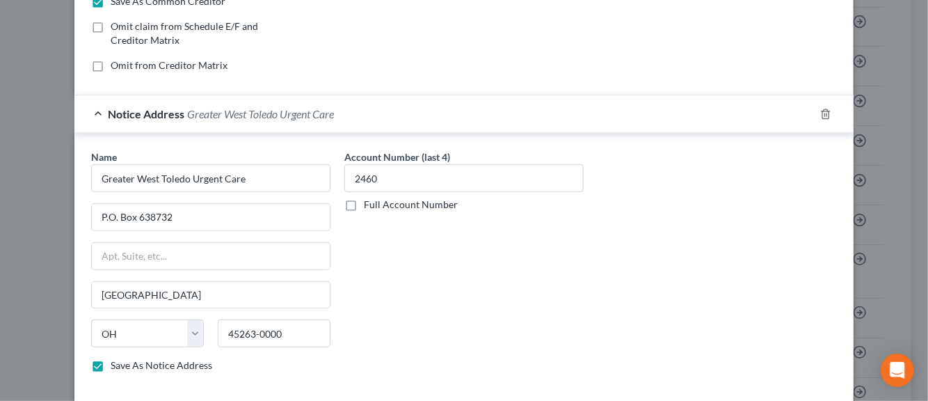
scroll to position [345, 0]
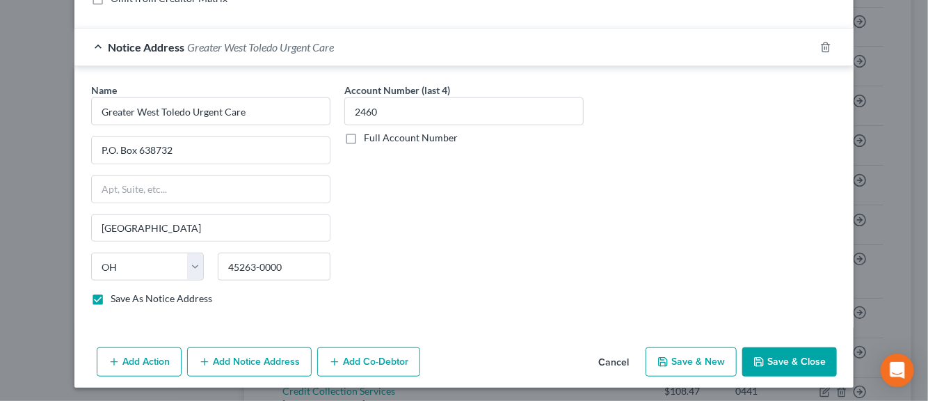
click at [679, 359] on button "Save & New" at bounding box center [691, 361] width 91 height 29
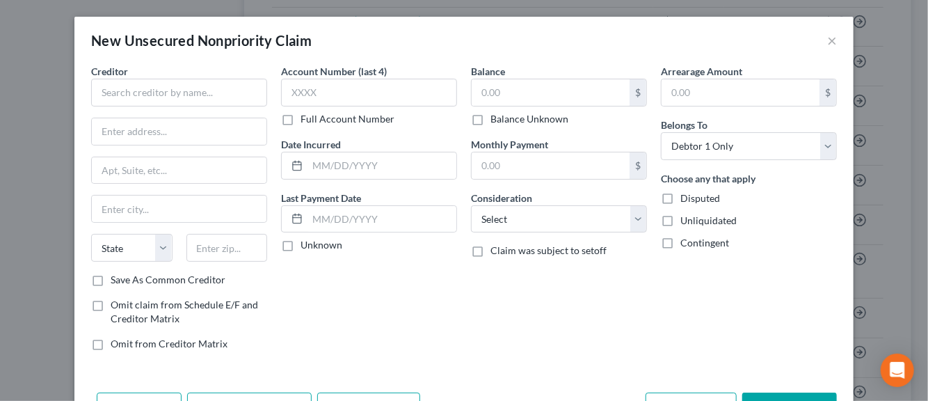
scroll to position [125, 0]
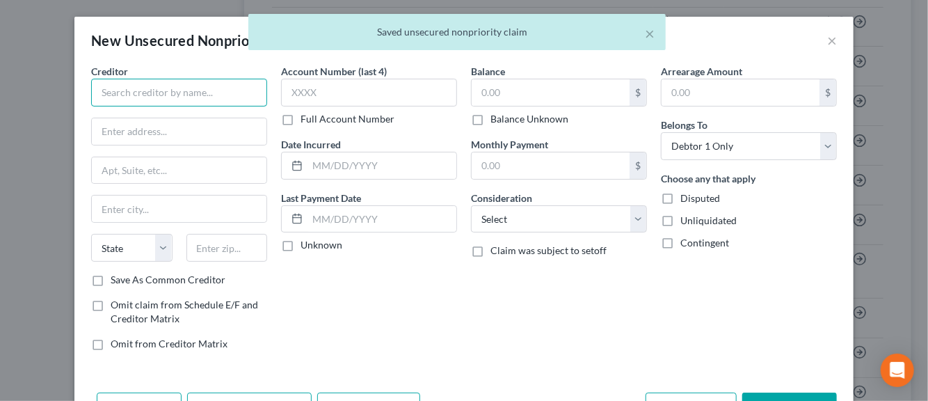
click at [143, 93] on input "text" at bounding box center [179, 93] width 176 height 28
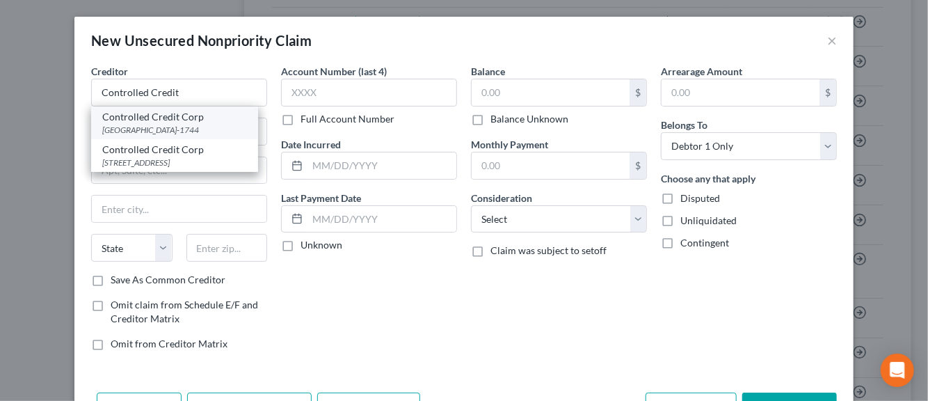
click at [148, 132] on div "[GEOGRAPHIC_DATA]-1744" at bounding box center [174, 130] width 145 height 12
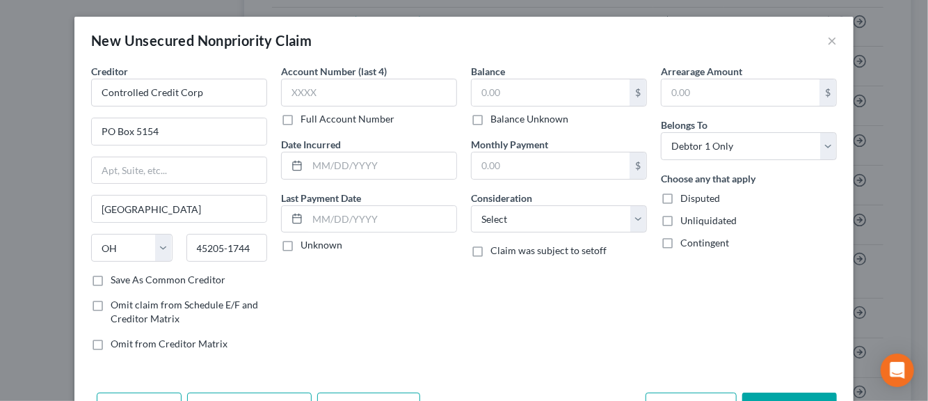
click at [111, 278] on label "Save As Common Creditor" at bounding box center [168, 280] width 115 height 14
click at [116, 278] on input "Save As Common Creditor" at bounding box center [120, 277] width 9 height 9
click at [299, 93] on input "text" at bounding box center [369, 93] width 176 height 28
click at [325, 164] on input "text" at bounding box center [382, 165] width 149 height 26
click at [301, 241] on label "Unknown" at bounding box center [322, 245] width 42 height 14
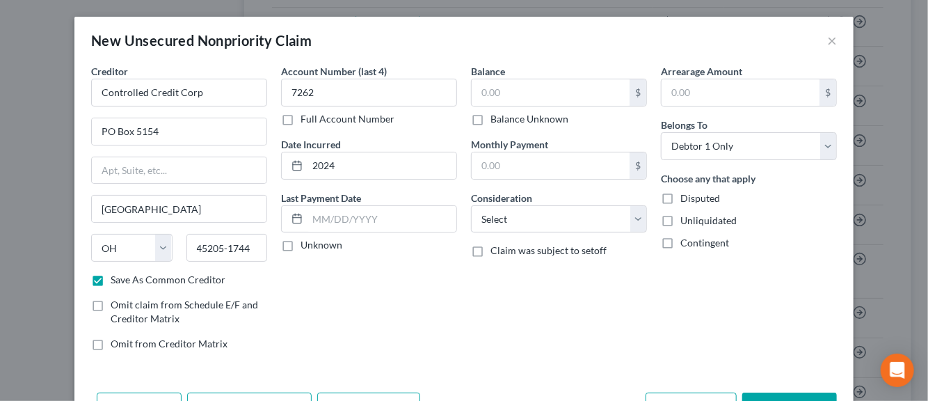
click at [306, 241] on input "Unknown" at bounding box center [310, 242] width 9 height 9
click at [484, 97] on input "text" at bounding box center [551, 92] width 158 height 26
click at [633, 219] on select "Select Cable / Satellite Services Collection Agency Credit Card Debt Debt Couns…" at bounding box center [559, 219] width 176 height 28
click at [471, 205] on select "Select Cable / Satellite Services Collection Agency Credit Card Debt Debt Couns…" at bounding box center [559, 219] width 176 height 28
drag, startPoint x: 658, startPoint y: 194, endPoint x: 661, endPoint y: 214, distance: 19.8
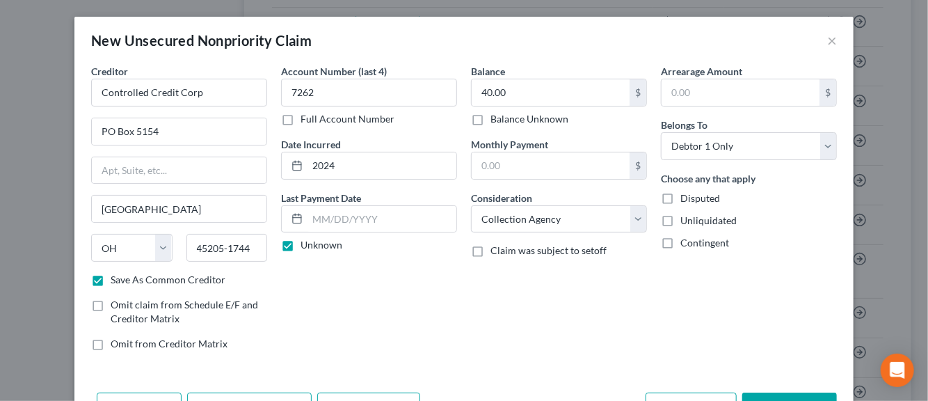
click at [681, 200] on label "Disputed" at bounding box center [701, 198] width 40 height 14
click at [686, 200] on input "Disputed" at bounding box center [690, 195] width 9 height 9
click at [681, 222] on label "Unliquidated" at bounding box center [709, 221] width 56 height 14
click at [686, 222] on input "Unliquidated" at bounding box center [690, 218] width 9 height 9
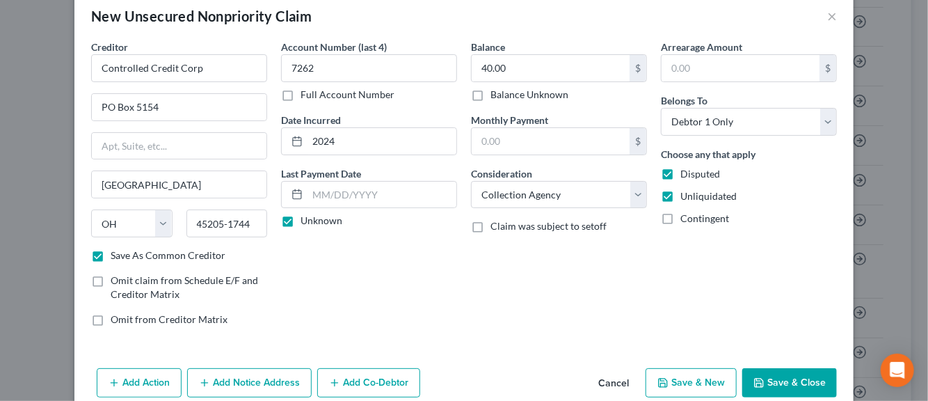
scroll to position [47, 0]
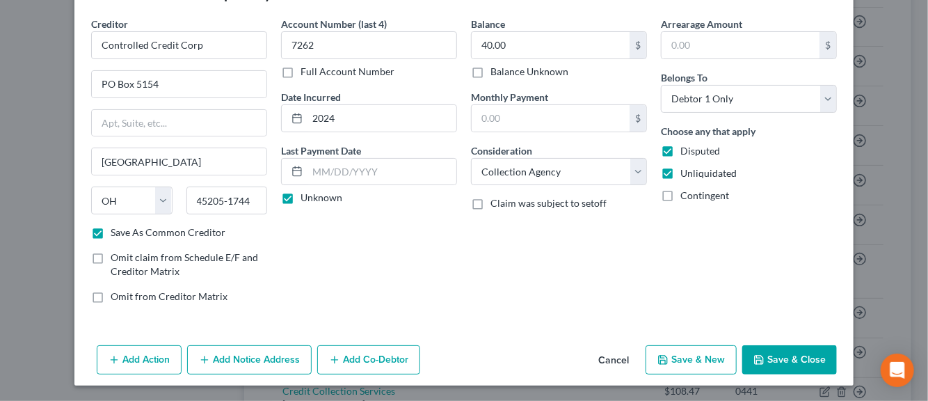
click at [246, 358] on button "Add Notice Address" at bounding box center [249, 359] width 125 height 29
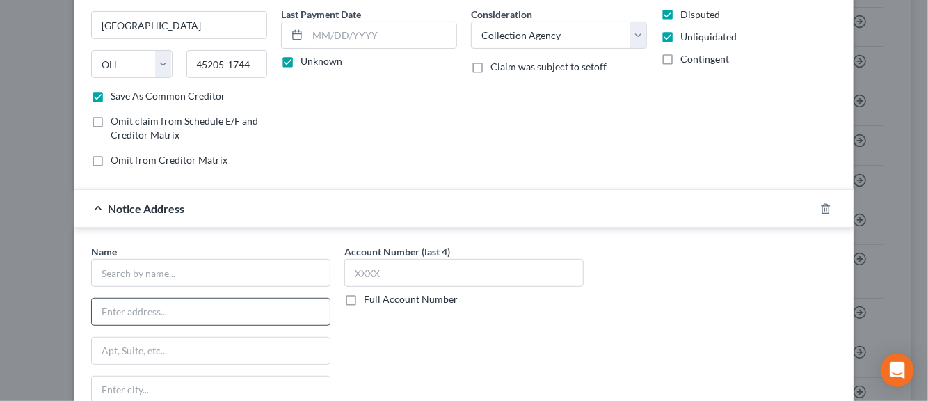
scroll to position [187, 0]
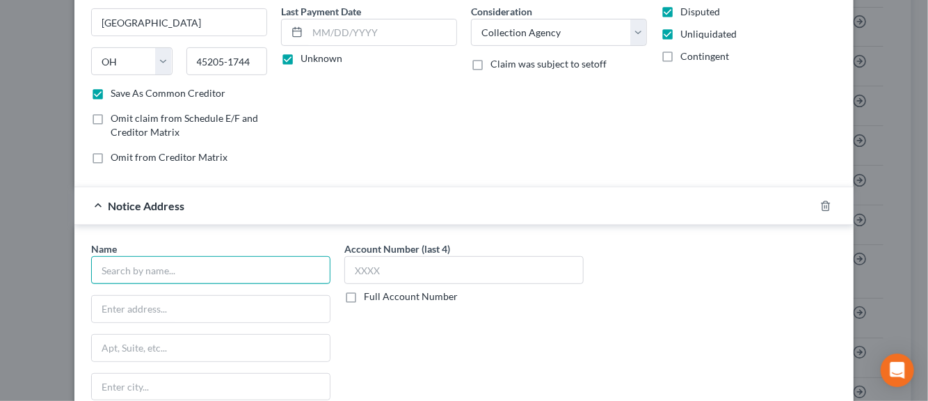
click at [194, 271] on input "text" at bounding box center [210, 270] width 239 height 28
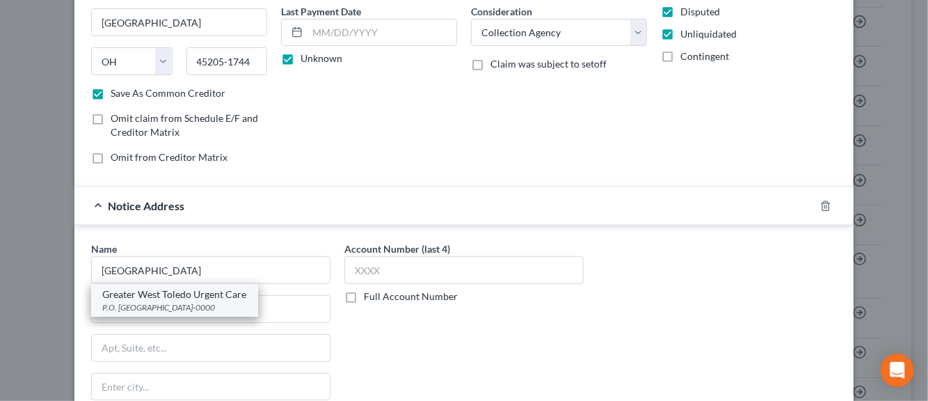
click at [156, 299] on div "Greater West Toledo Urgent Care" at bounding box center [174, 294] width 145 height 14
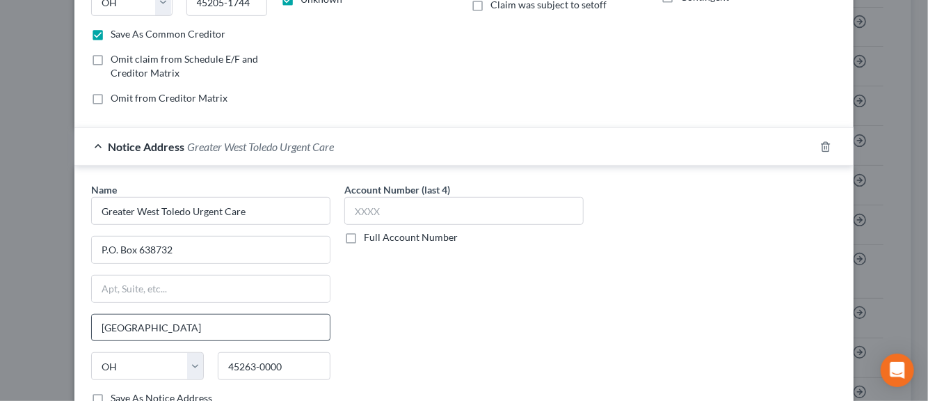
scroll to position [326, 0]
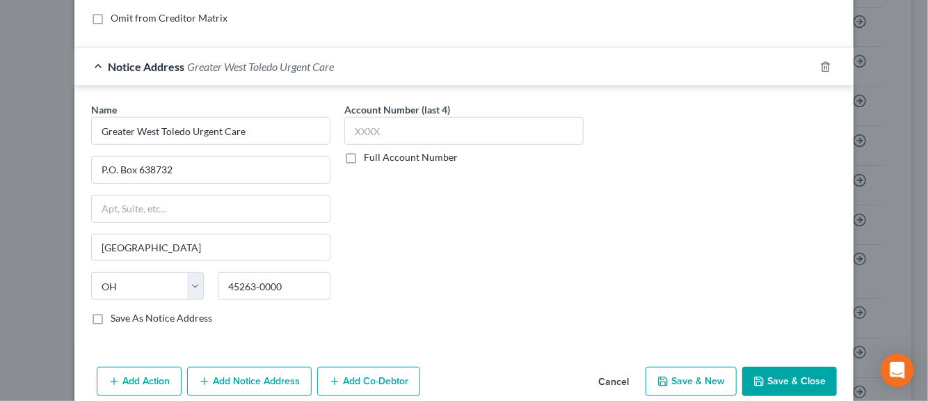
click at [111, 317] on label "Save As Notice Address" at bounding box center [162, 318] width 102 height 14
click at [116, 317] on input "Save As Notice Address" at bounding box center [120, 315] width 9 height 9
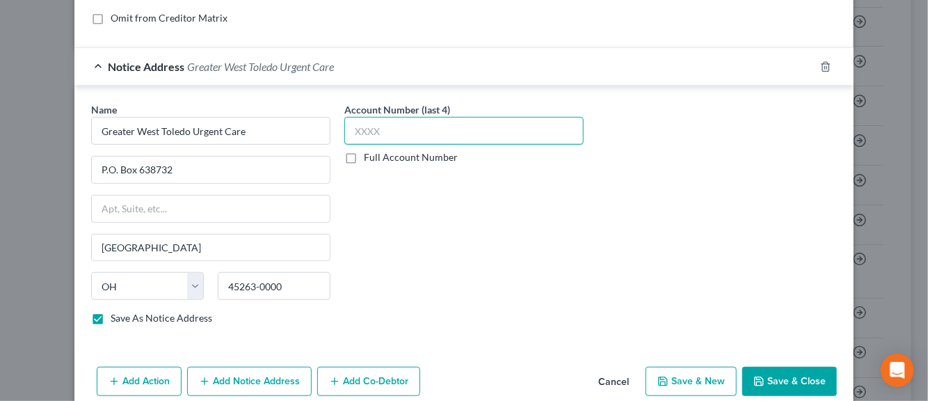
click at [365, 134] on input "text" at bounding box center [463, 131] width 239 height 28
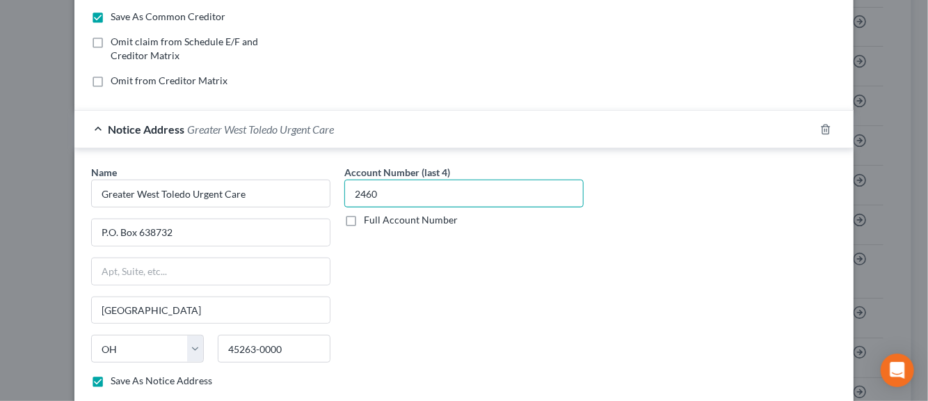
scroll to position [345, 0]
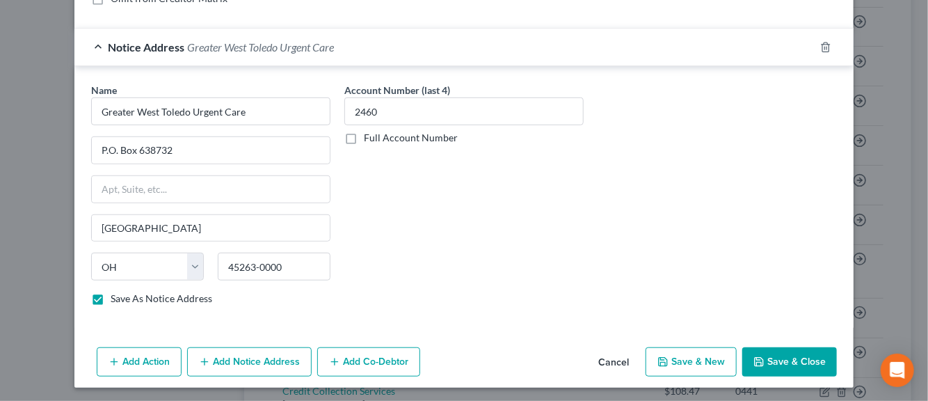
click at [692, 360] on button "Save & New" at bounding box center [691, 361] width 91 height 29
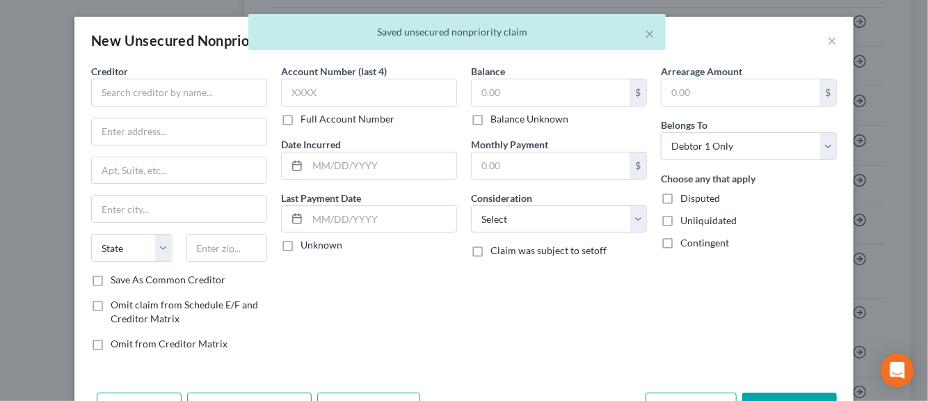
scroll to position [0, 0]
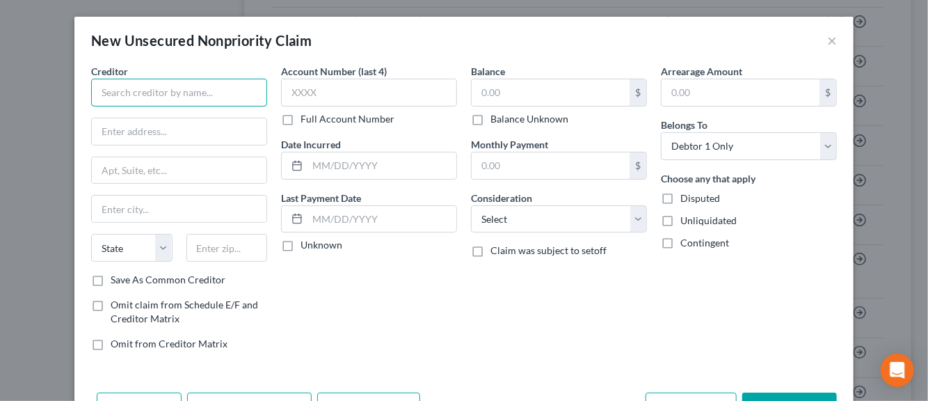
click at [145, 94] on input "text" at bounding box center [179, 93] width 176 height 28
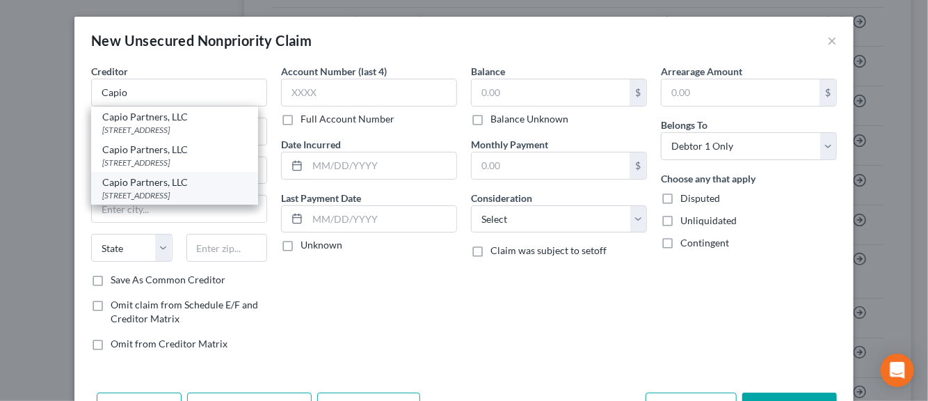
click at [166, 201] on div "[STREET_ADDRESS]" at bounding box center [174, 195] width 145 height 12
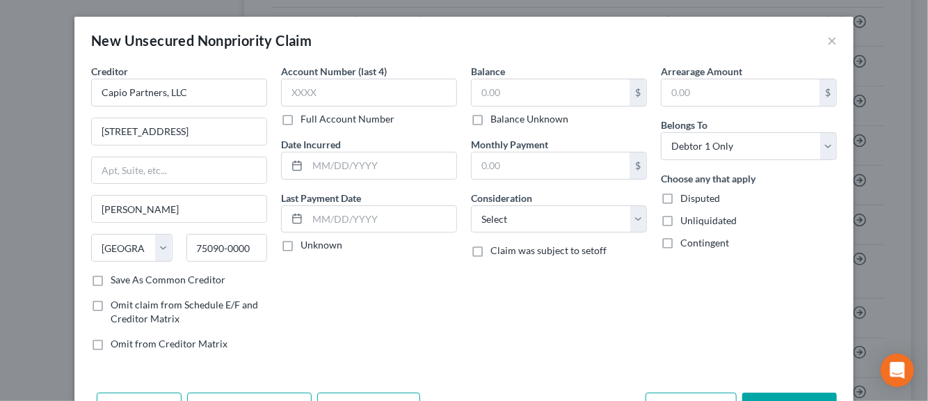
click at [111, 278] on label "Save As Common Creditor" at bounding box center [168, 280] width 115 height 14
click at [116, 278] on input "Save As Common Creditor" at bounding box center [120, 277] width 9 height 9
click at [301, 96] on input "text" at bounding box center [369, 93] width 176 height 28
click at [334, 167] on input "text" at bounding box center [382, 165] width 149 height 26
click at [301, 244] on label "Unknown" at bounding box center [322, 245] width 42 height 14
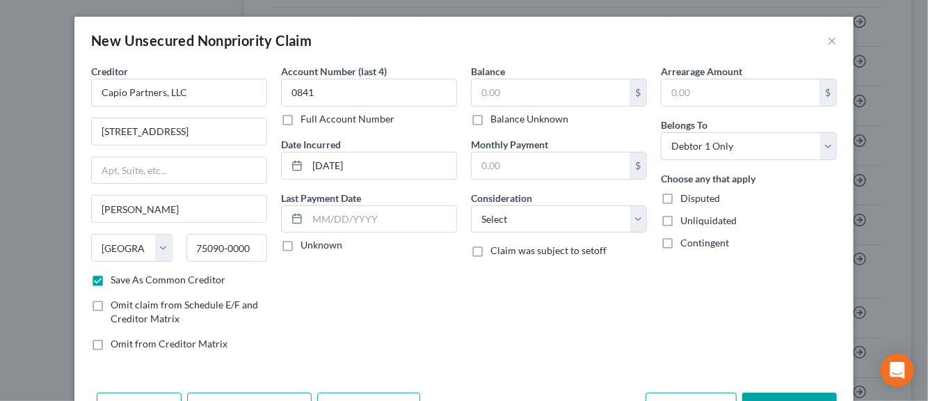
click at [306, 244] on input "Unknown" at bounding box center [310, 242] width 9 height 9
click at [508, 97] on input "text" at bounding box center [551, 92] width 158 height 26
click at [630, 219] on select "Select Cable / Satellite Services Collection Agency Credit Card Debt Debt Couns…" at bounding box center [559, 219] width 176 height 28
click at [471, 205] on select "Select Cable / Satellite Services Collection Agency Credit Card Debt Debt Couns…" at bounding box center [559, 219] width 176 height 28
click at [681, 195] on label "Disputed" at bounding box center [701, 198] width 40 height 14
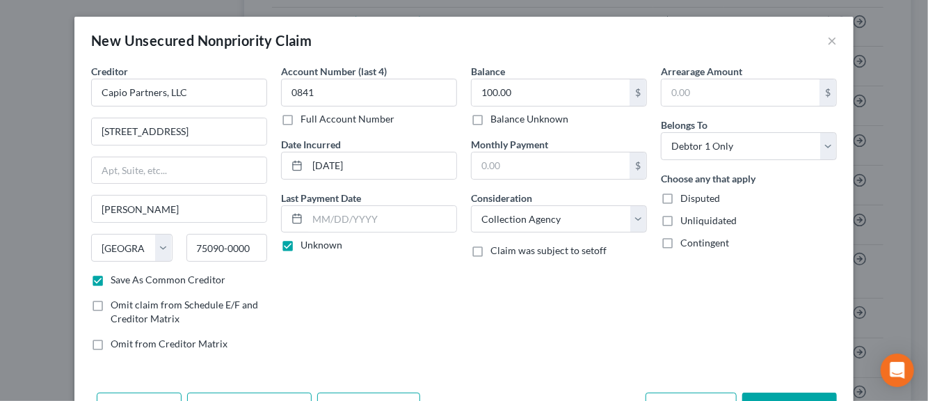
click at [686, 195] on input "Disputed" at bounding box center [690, 195] width 9 height 9
click at [681, 219] on label "Unliquidated" at bounding box center [709, 221] width 56 height 14
click at [686, 219] on input "Unliquidated" at bounding box center [690, 218] width 9 height 9
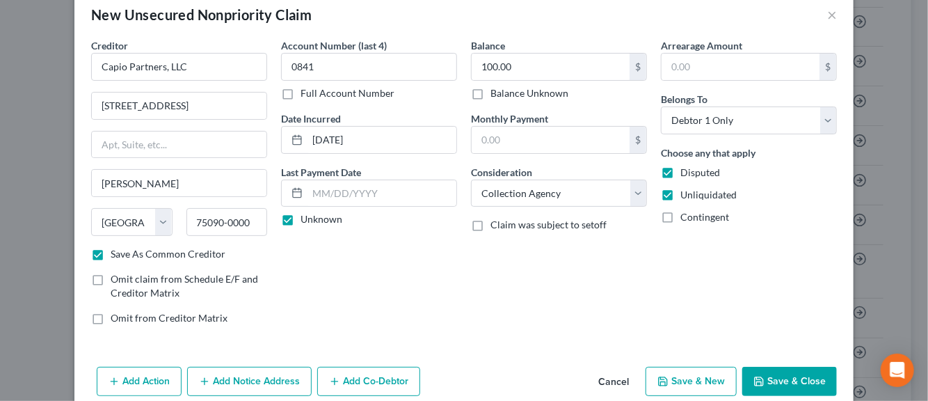
scroll to position [47, 0]
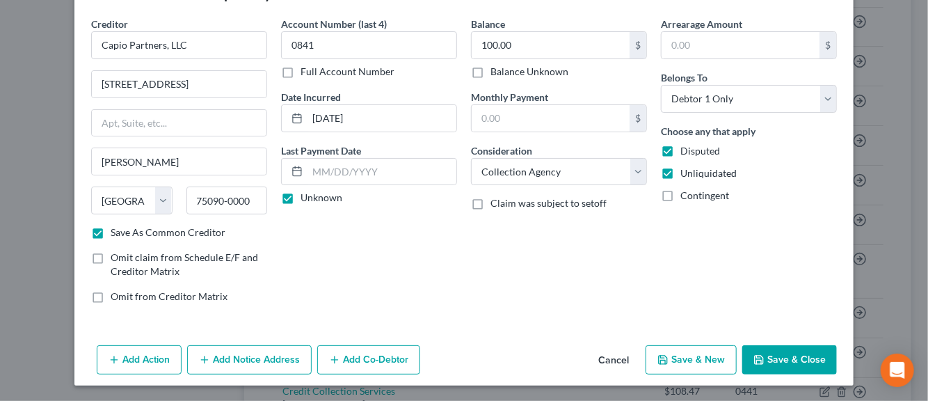
click at [255, 362] on button "Add Notice Address" at bounding box center [249, 359] width 125 height 29
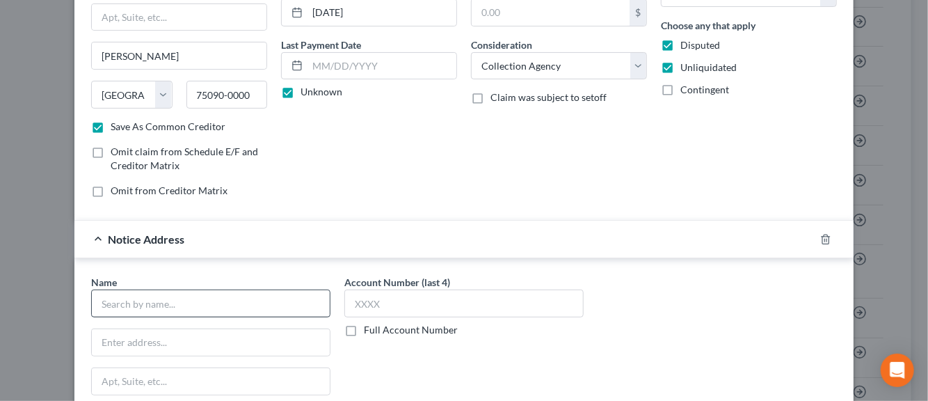
scroll to position [187, 0]
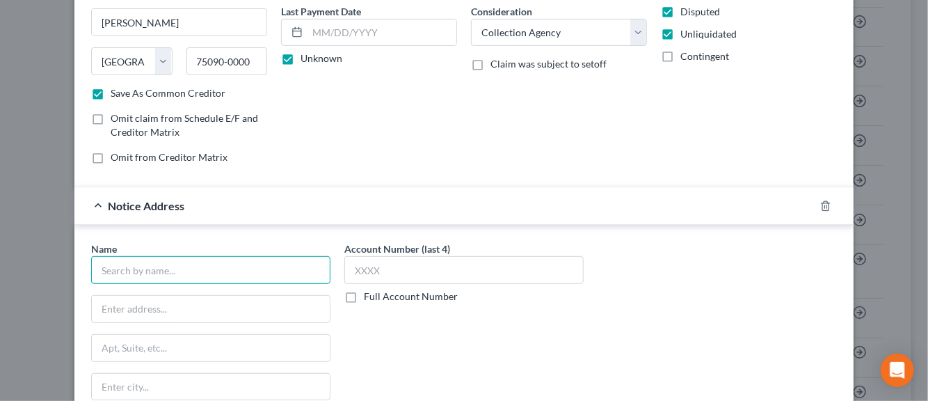
click at [262, 269] on input "text" at bounding box center [210, 270] width 239 height 28
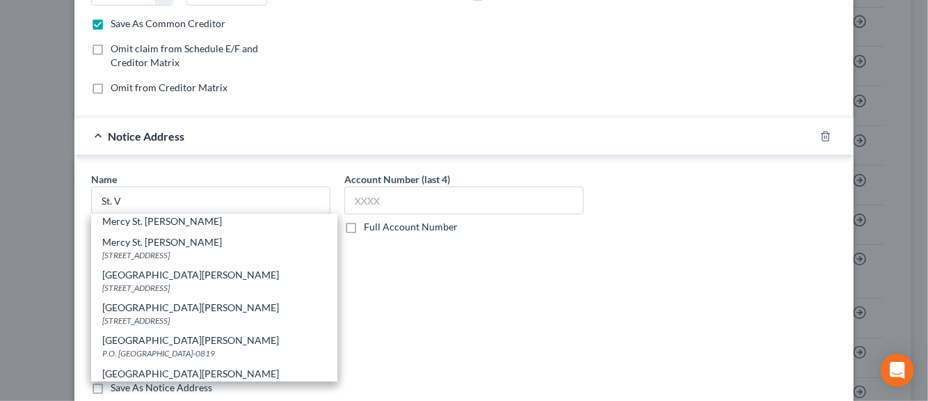
scroll to position [0, 0]
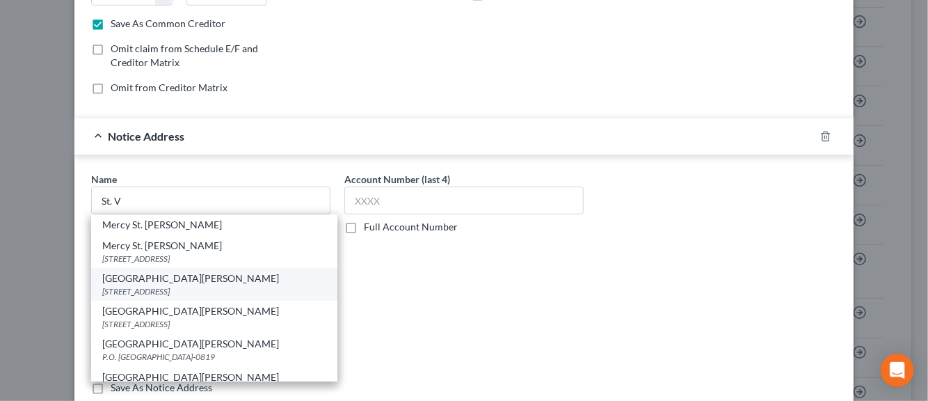
click at [147, 282] on div "[GEOGRAPHIC_DATA][PERSON_NAME]" at bounding box center [214, 278] width 224 height 14
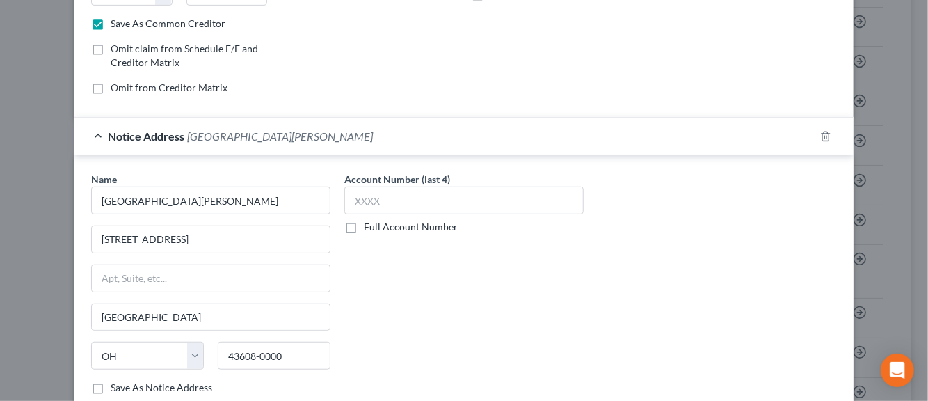
click at [111, 385] on label "Save As Notice Address" at bounding box center [162, 388] width 102 height 14
click at [116, 385] on input "Save As Notice Address" at bounding box center [120, 385] width 9 height 9
click at [360, 205] on input "text" at bounding box center [463, 201] width 239 height 28
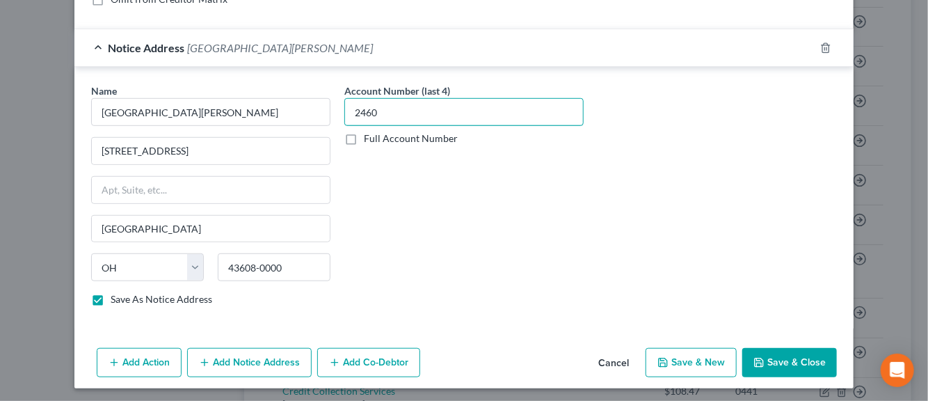
scroll to position [345, 0]
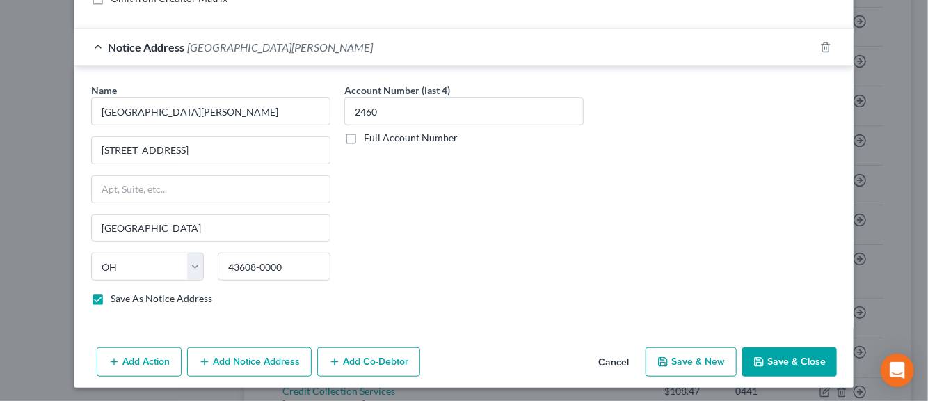
click at [660, 359] on icon "button" at bounding box center [663, 361] width 11 height 11
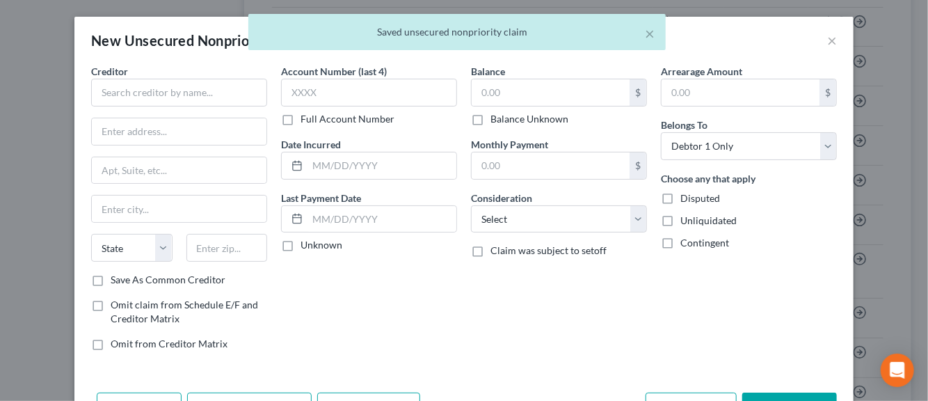
scroll to position [0, 0]
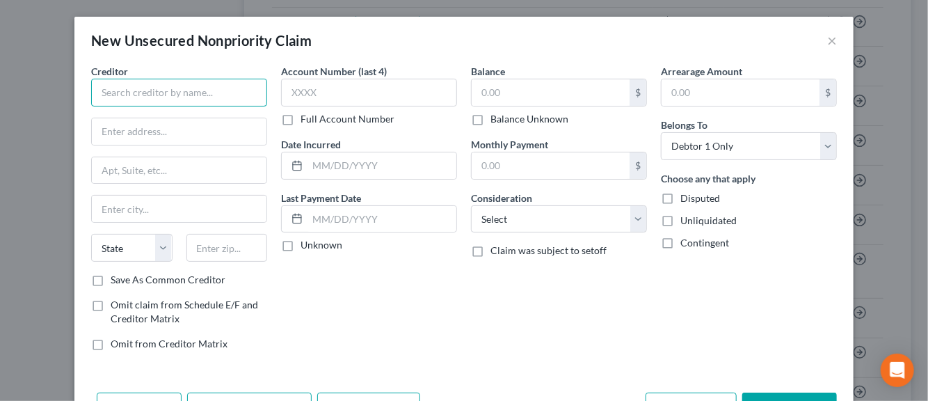
click at [159, 95] on input "text" at bounding box center [179, 93] width 176 height 28
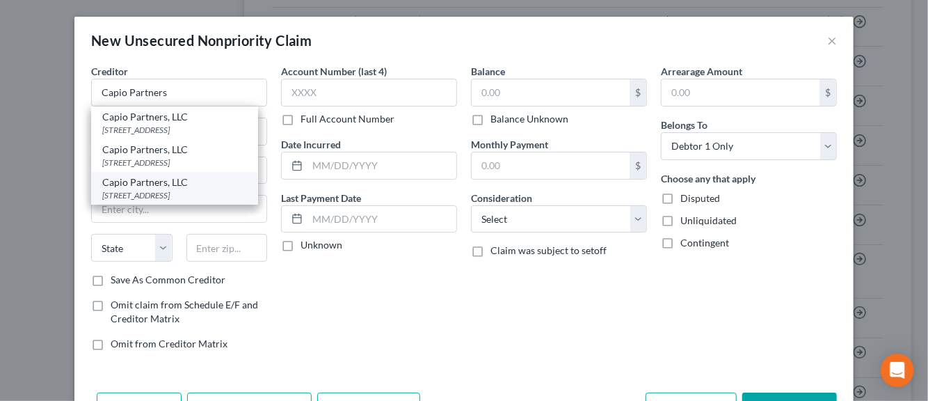
click at [120, 201] on div "[STREET_ADDRESS]" at bounding box center [174, 195] width 145 height 12
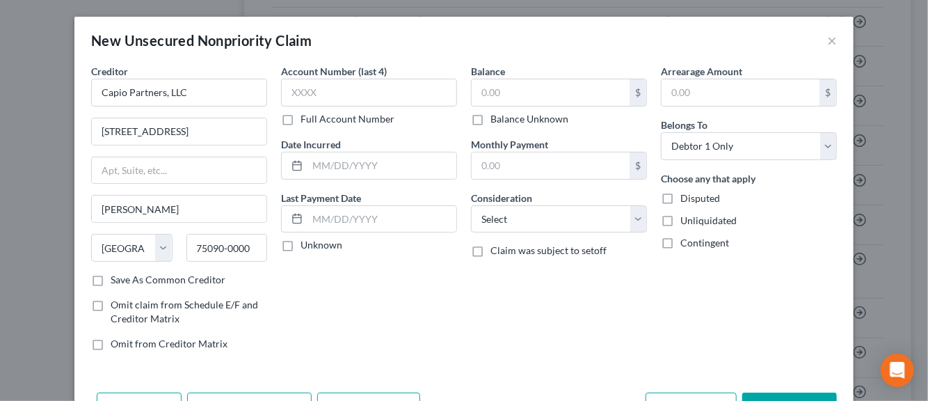
drag, startPoint x: 91, startPoint y: 280, endPoint x: 105, endPoint y: 273, distance: 15.9
click at [111, 280] on label "Save As Common Creditor" at bounding box center [168, 280] width 115 height 14
click at [116, 280] on input "Save As Common Creditor" at bounding box center [120, 277] width 9 height 9
click at [295, 95] on input "text" at bounding box center [369, 93] width 176 height 28
click at [326, 171] on input "text" at bounding box center [382, 165] width 149 height 26
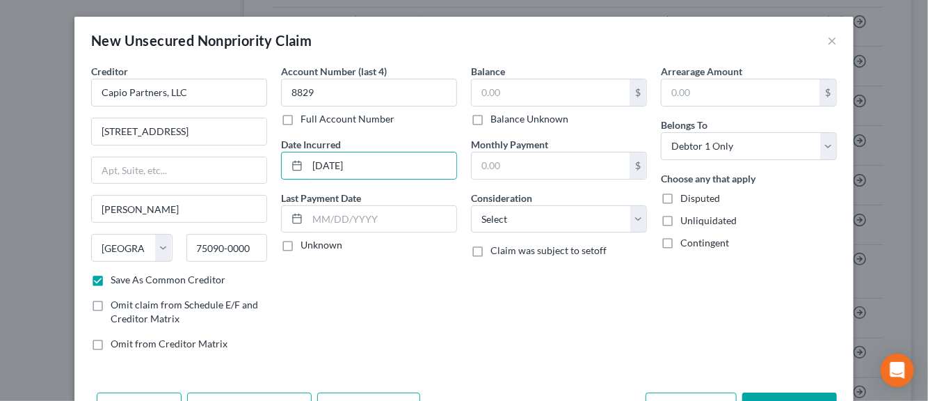
click at [301, 246] on label "Unknown" at bounding box center [322, 245] width 42 height 14
click at [306, 246] on input "Unknown" at bounding box center [310, 242] width 9 height 9
click at [486, 94] on input "text" at bounding box center [551, 92] width 158 height 26
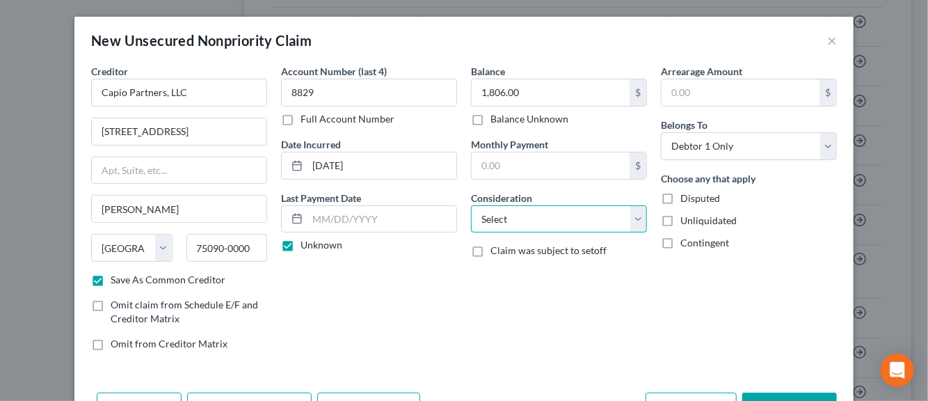
click at [632, 220] on select "Select Cable / Satellite Services Collection Agency Credit Card Debt Debt Couns…" at bounding box center [559, 219] width 176 height 28
click at [471, 205] on select "Select Cable / Satellite Services Collection Agency Credit Card Debt Debt Couns…" at bounding box center [559, 219] width 176 height 28
click at [681, 198] on label "Disputed" at bounding box center [701, 198] width 40 height 14
click at [686, 198] on input "Disputed" at bounding box center [690, 195] width 9 height 9
click at [681, 222] on label "Unliquidated" at bounding box center [709, 221] width 56 height 14
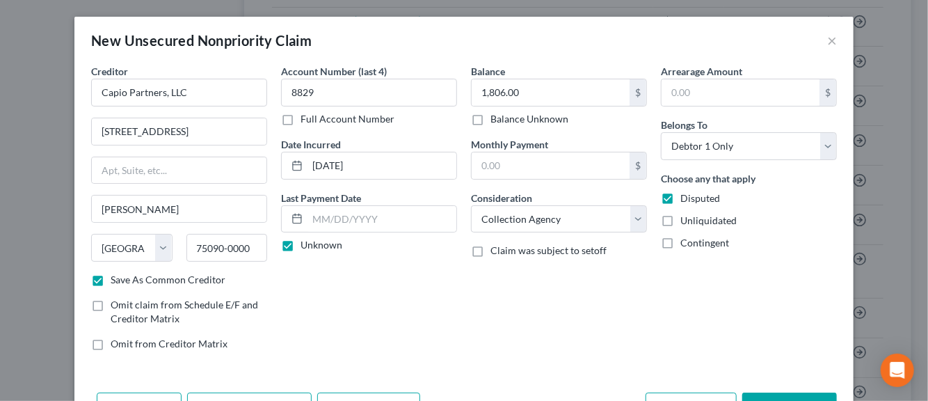
click at [686, 222] on input "Unliquidated" at bounding box center [690, 218] width 9 height 9
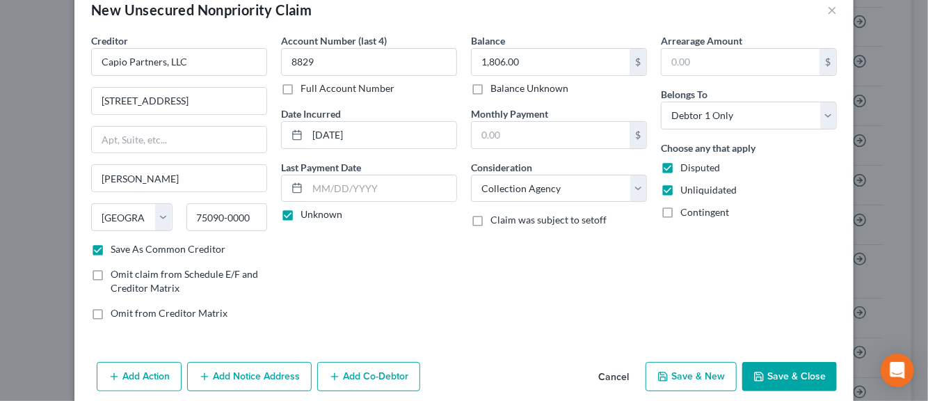
scroll to position [47, 0]
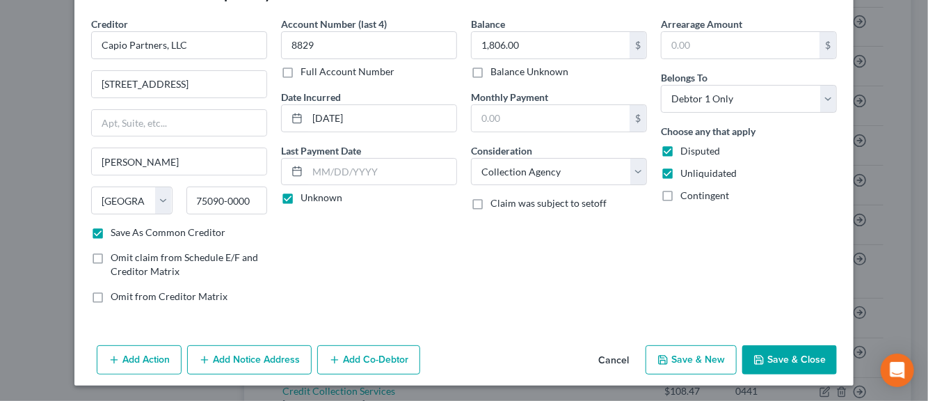
click at [255, 360] on button "Add Notice Address" at bounding box center [249, 359] width 125 height 29
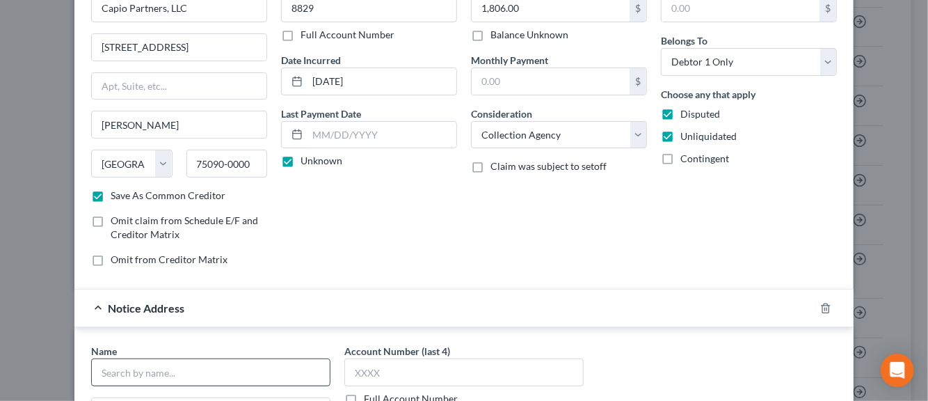
scroll to position [187, 0]
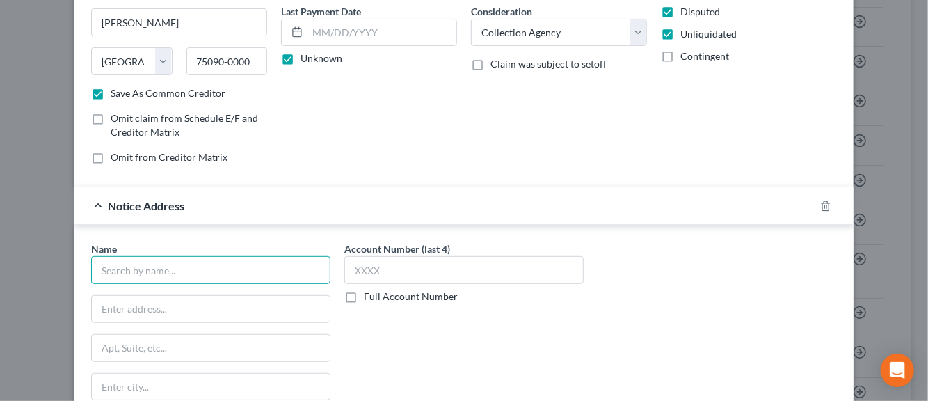
click at [154, 265] on input "text" at bounding box center [210, 270] width 239 height 28
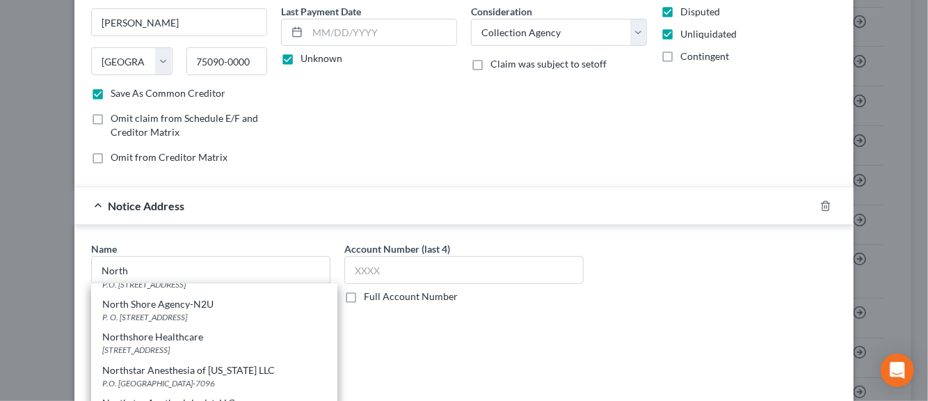
scroll to position [960, 0]
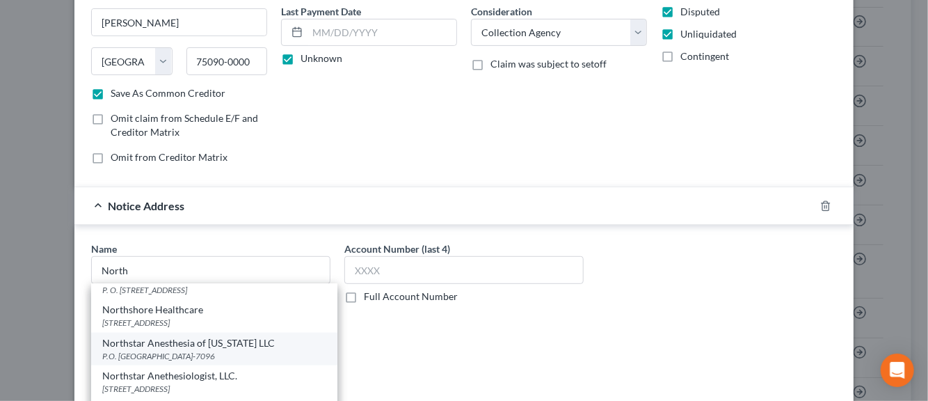
click at [181, 350] on div "Northstar Anesthesia of [US_STATE] LLC" at bounding box center [214, 343] width 224 height 14
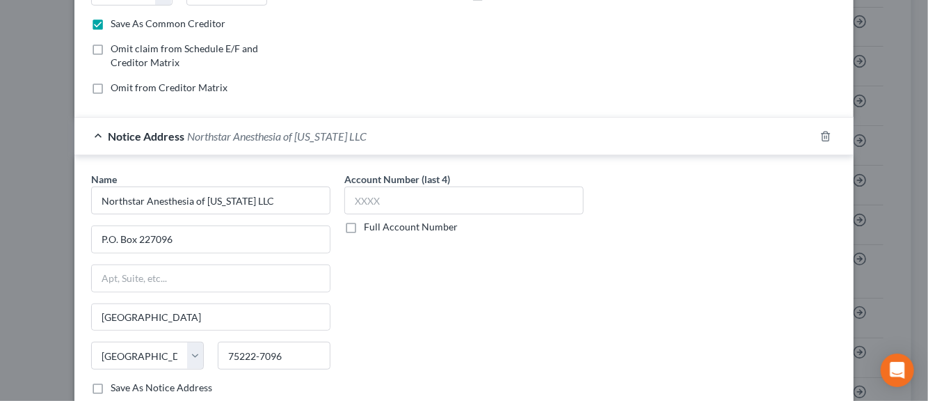
scroll to position [326, 0]
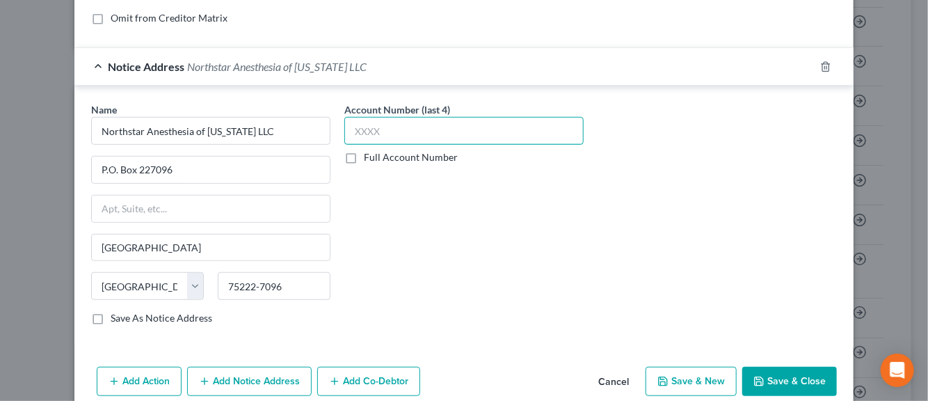
click at [365, 130] on input "text" at bounding box center [463, 131] width 239 height 28
click at [111, 315] on label "Save As Notice Address" at bounding box center [162, 318] width 102 height 14
click at [116, 315] on input "Save As Notice Address" at bounding box center [120, 315] width 9 height 9
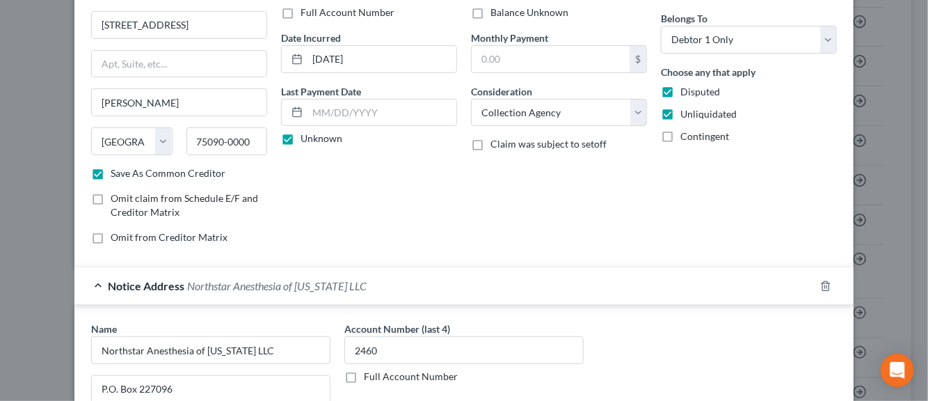
scroll to position [345, 0]
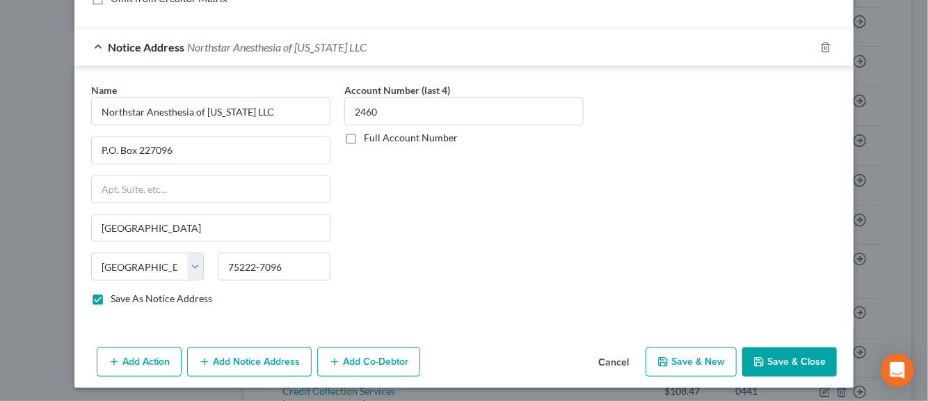
click at [688, 366] on button "Save & New" at bounding box center [691, 361] width 91 height 29
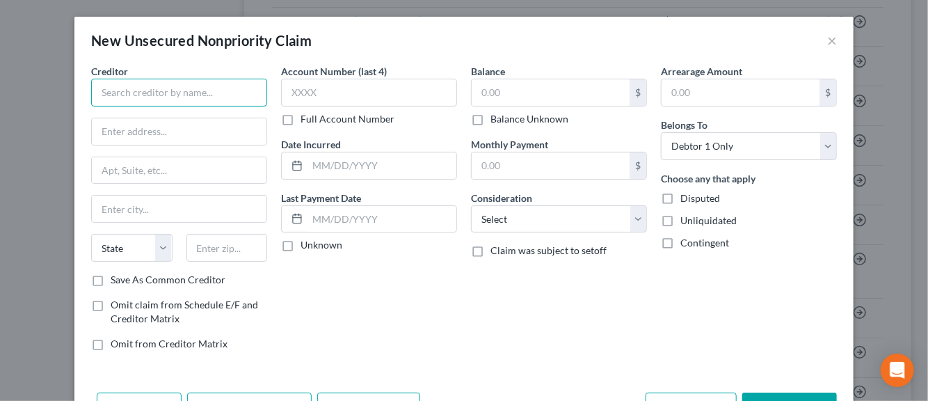
click at [191, 91] on input "text" at bounding box center [179, 93] width 176 height 28
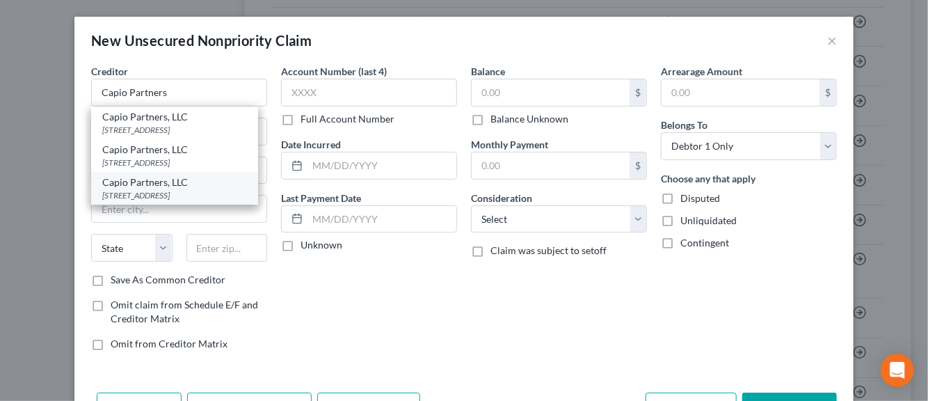
click at [114, 201] on div "[STREET_ADDRESS]" at bounding box center [174, 195] width 145 height 12
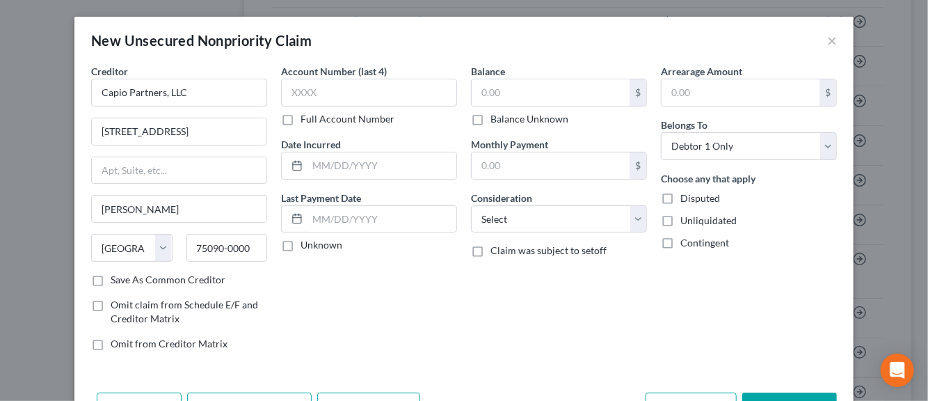
click at [111, 280] on label "Save As Common Creditor" at bounding box center [168, 280] width 115 height 14
click at [116, 280] on input "Save As Common Creditor" at bounding box center [120, 277] width 9 height 9
click at [308, 94] on input "text" at bounding box center [369, 93] width 176 height 28
click at [324, 165] on input "text" at bounding box center [382, 165] width 149 height 26
click at [301, 247] on label "Unknown" at bounding box center [322, 245] width 42 height 14
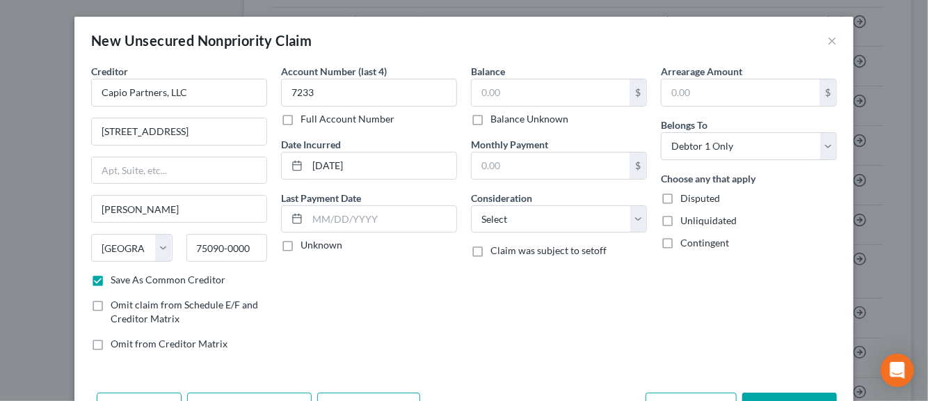
click at [306, 247] on input "Unknown" at bounding box center [310, 242] width 9 height 9
click at [482, 100] on input "text" at bounding box center [551, 92] width 158 height 26
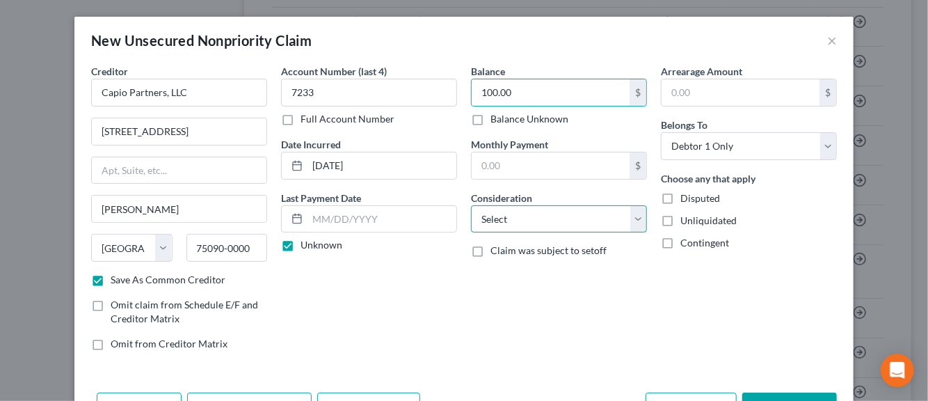
click at [632, 216] on select "Select Cable / Satellite Services Collection Agency Credit Card Debt Debt Couns…" at bounding box center [559, 219] width 176 height 28
click at [471, 205] on select "Select Cable / Satellite Services Collection Agency Credit Card Debt Debt Couns…" at bounding box center [559, 219] width 176 height 28
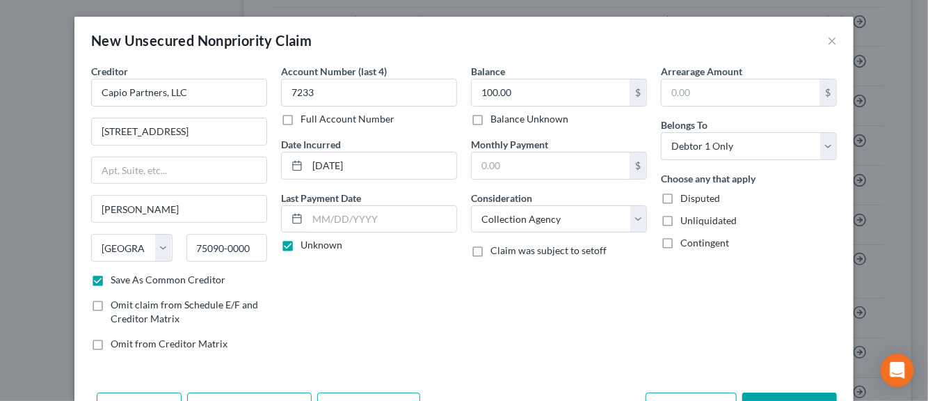
click at [681, 199] on label "Disputed" at bounding box center [701, 198] width 40 height 14
click at [686, 199] on input "Disputed" at bounding box center [690, 195] width 9 height 9
click at [681, 215] on label "Unliquidated" at bounding box center [709, 221] width 56 height 14
click at [686, 215] on input "Unliquidated" at bounding box center [690, 218] width 9 height 9
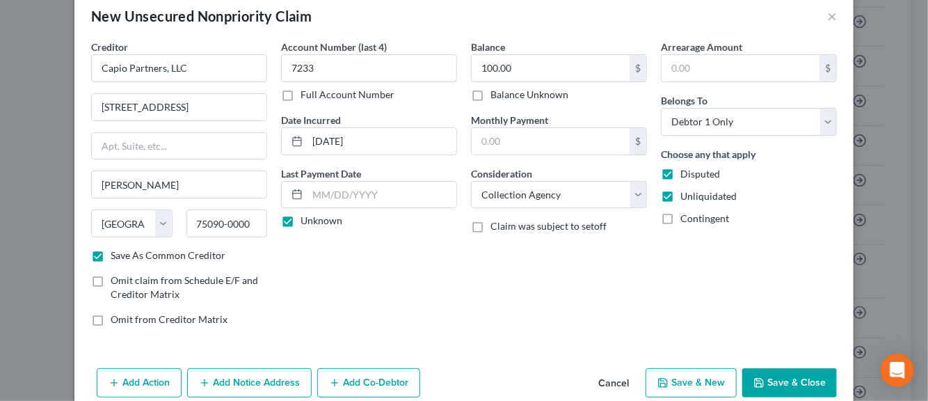
scroll to position [47, 0]
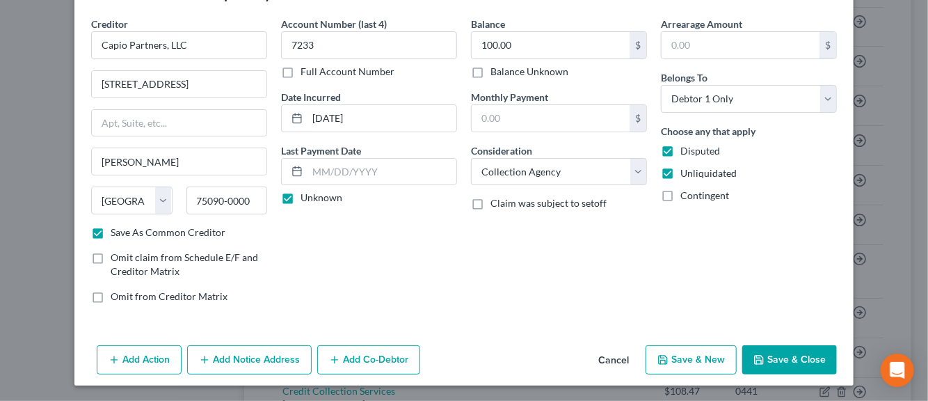
click at [226, 359] on button "Add Notice Address" at bounding box center [249, 359] width 125 height 29
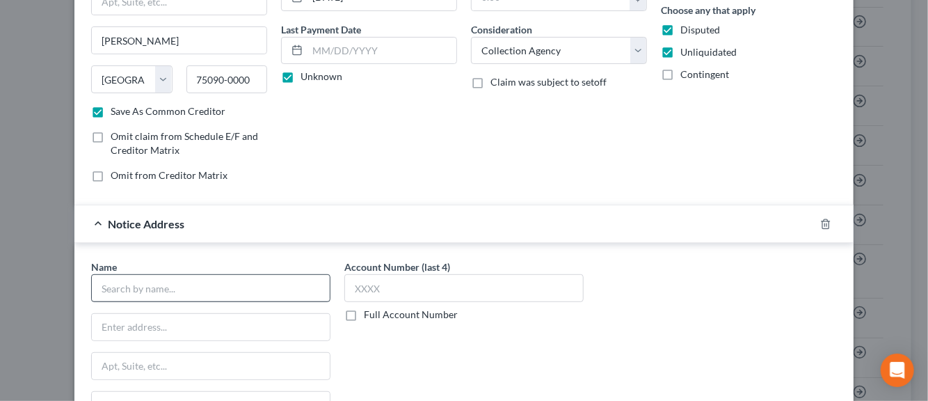
scroll to position [187, 0]
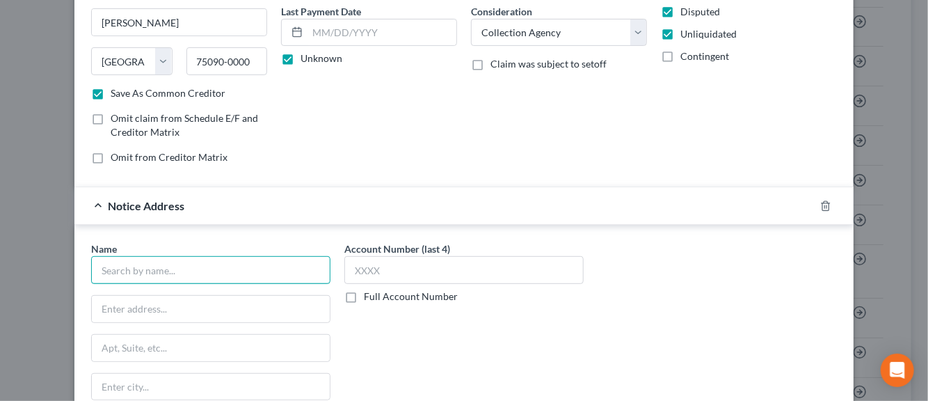
click at [193, 274] on input "text" at bounding box center [210, 270] width 239 height 28
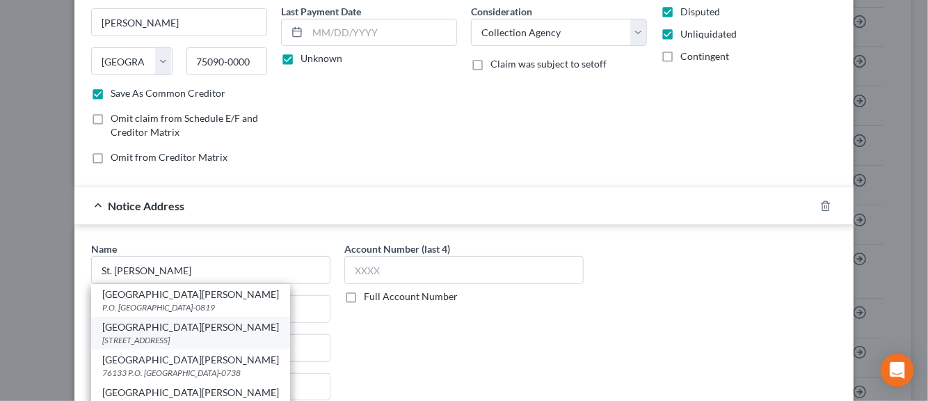
click at [122, 331] on div "[GEOGRAPHIC_DATA][PERSON_NAME]" at bounding box center [190, 327] width 177 height 14
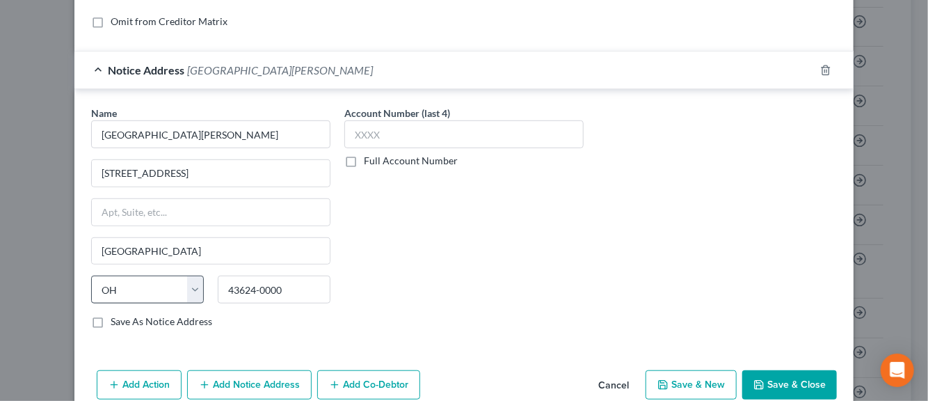
scroll to position [326, 0]
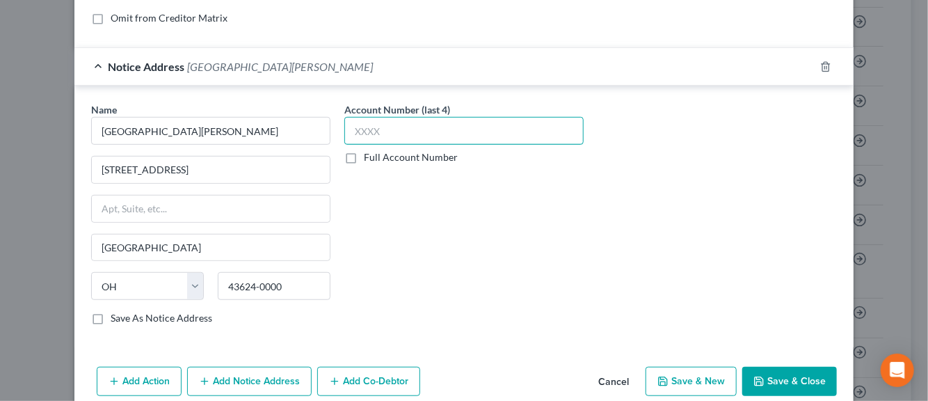
click at [360, 127] on input "text" at bounding box center [463, 131] width 239 height 28
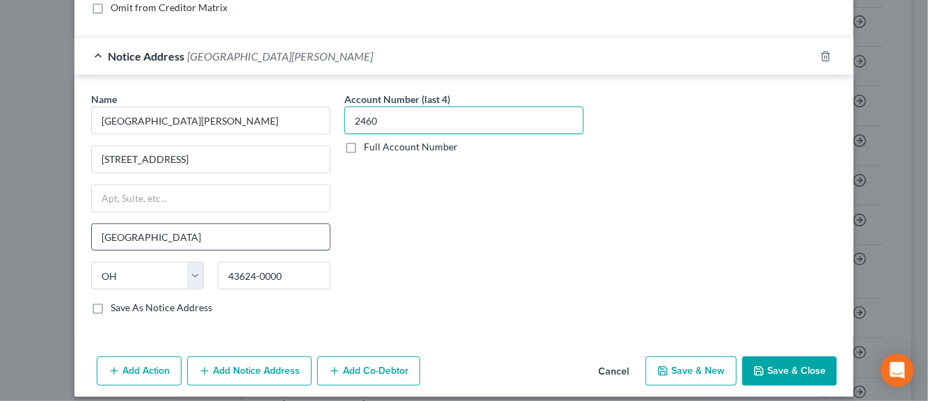
scroll to position [345, 0]
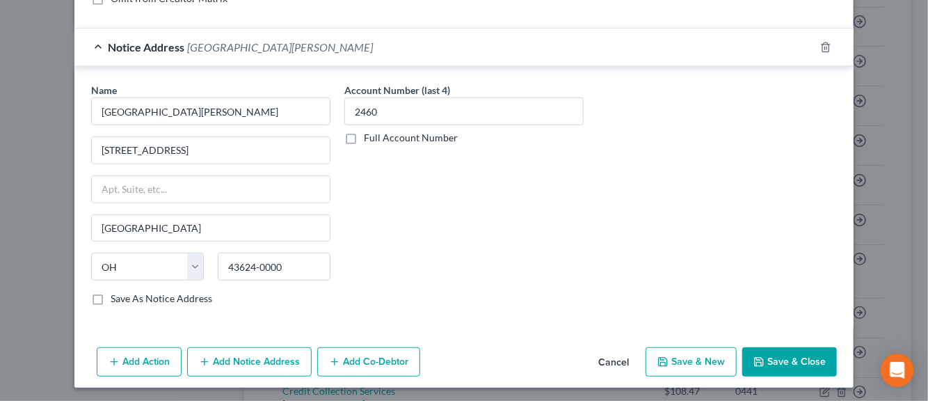
click at [111, 293] on label "Save As Notice Address" at bounding box center [162, 299] width 102 height 14
click at [116, 293] on input "Save As Notice Address" at bounding box center [120, 296] width 9 height 9
click at [679, 360] on button "Save & New" at bounding box center [691, 361] width 91 height 29
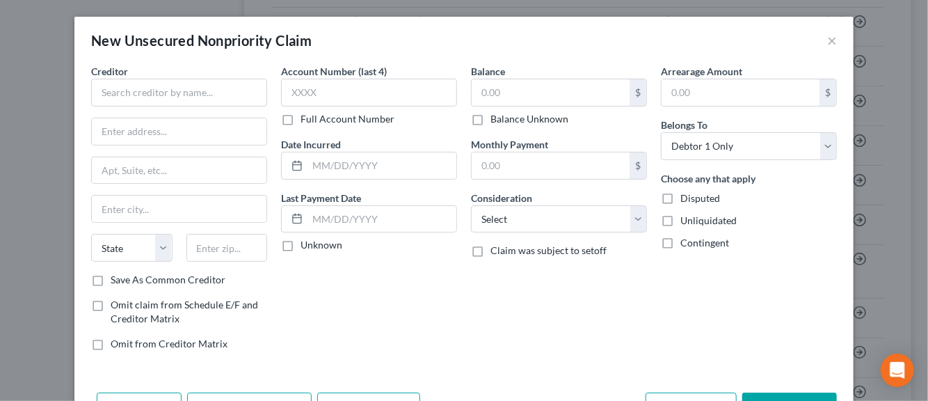
scroll to position [0, 0]
click at [116, 93] on input "text" at bounding box center [179, 93] width 176 height 28
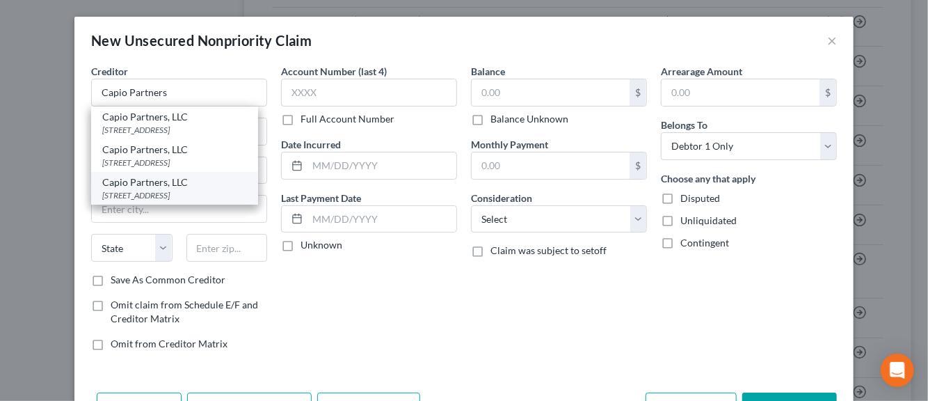
click at [137, 201] on div "[STREET_ADDRESS]" at bounding box center [174, 195] width 145 height 12
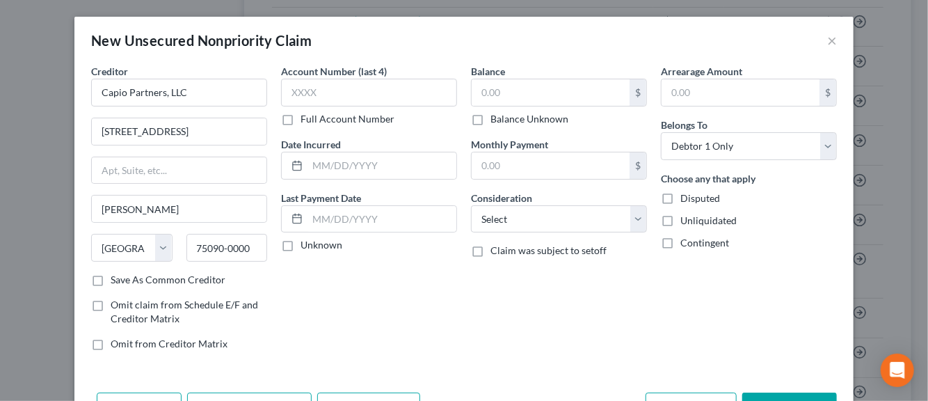
click at [111, 283] on label "Save As Common Creditor" at bounding box center [168, 280] width 115 height 14
click at [116, 282] on input "Save As Common Creditor" at bounding box center [120, 277] width 9 height 9
click at [290, 97] on input "text" at bounding box center [369, 93] width 176 height 28
click at [322, 164] on input "text" at bounding box center [382, 165] width 149 height 26
click at [301, 246] on label "Unknown" at bounding box center [322, 245] width 42 height 14
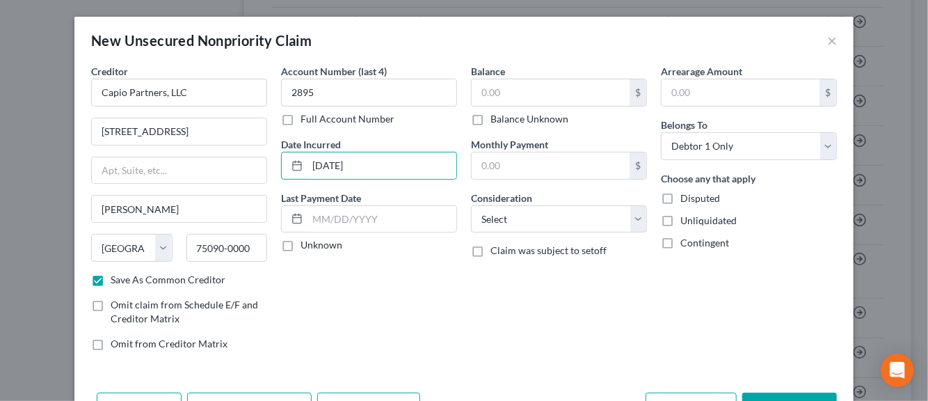
click at [306, 246] on input "Unknown" at bounding box center [310, 242] width 9 height 9
click at [490, 99] on input "text" at bounding box center [551, 92] width 158 height 26
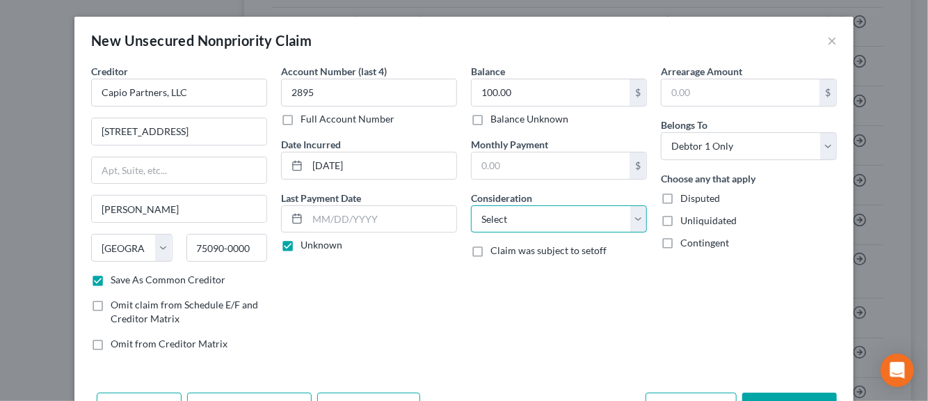
click at [631, 220] on select "Select Cable / Satellite Services Collection Agency Credit Card Debt Debt Couns…" at bounding box center [559, 219] width 176 height 28
click at [471, 205] on select "Select Cable / Satellite Services Collection Agency Credit Card Debt Debt Couns…" at bounding box center [559, 219] width 176 height 28
click at [681, 198] on label "Disputed" at bounding box center [701, 198] width 40 height 14
click at [686, 198] on input "Disputed" at bounding box center [690, 195] width 9 height 9
click at [681, 219] on label "Unliquidated" at bounding box center [709, 221] width 56 height 14
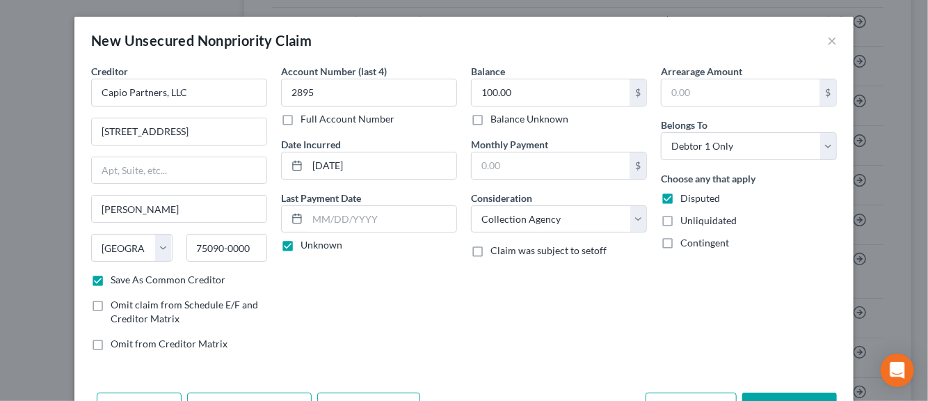
click at [686, 219] on input "Unliquidated" at bounding box center [690, 218] width 9 height 9
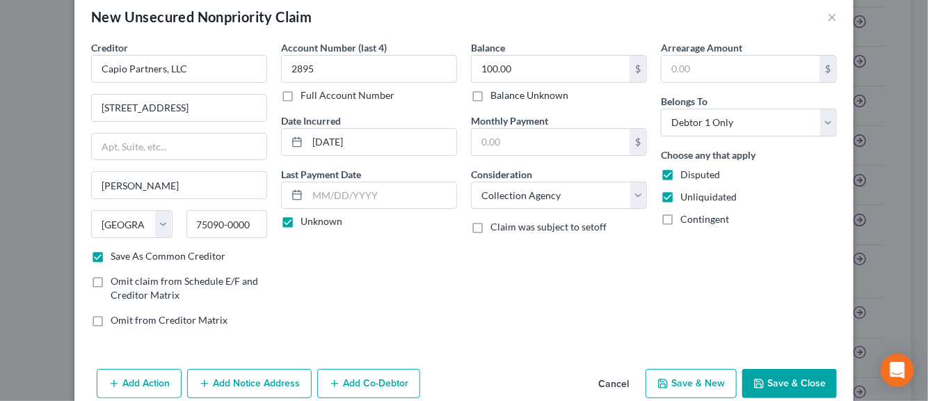
scroll to position [47, 0]
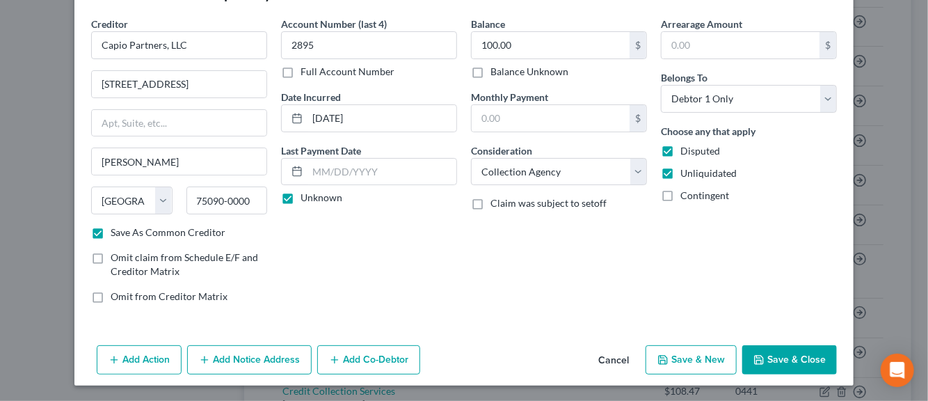
click at [249, 361] on button "Add Notice Address" at bounding box center [249, 359] width 125 height 29
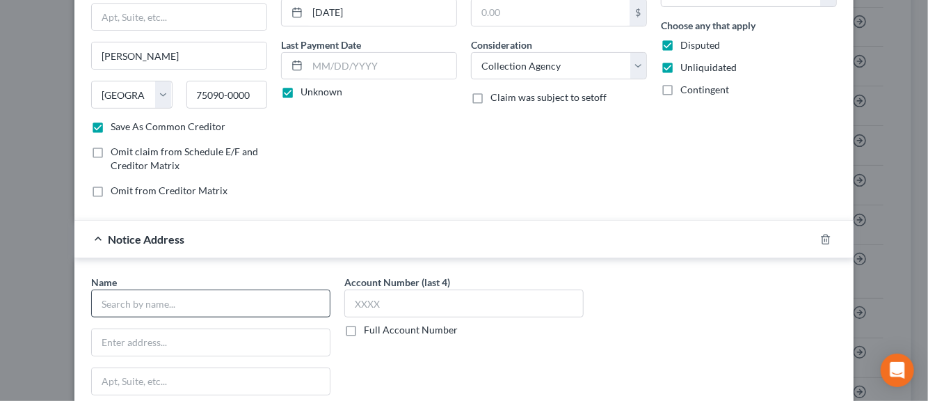
scroll to position [187, 0]
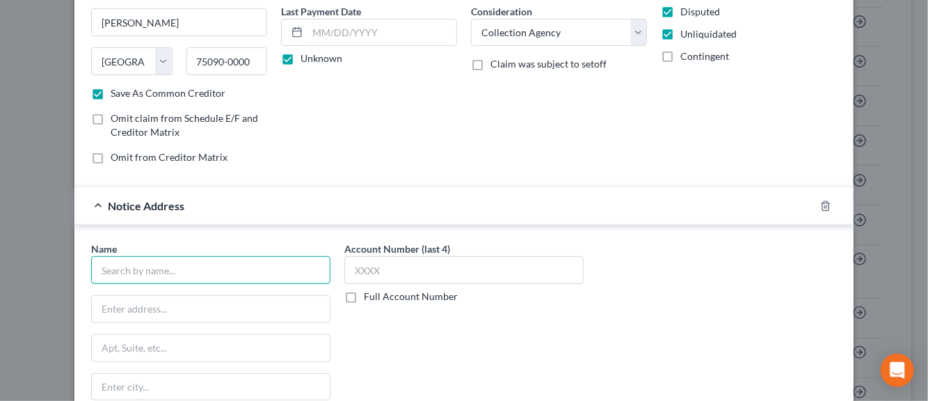
click at [134, 269] on input "text" at bounding box center [210, 270] width 239 height 28
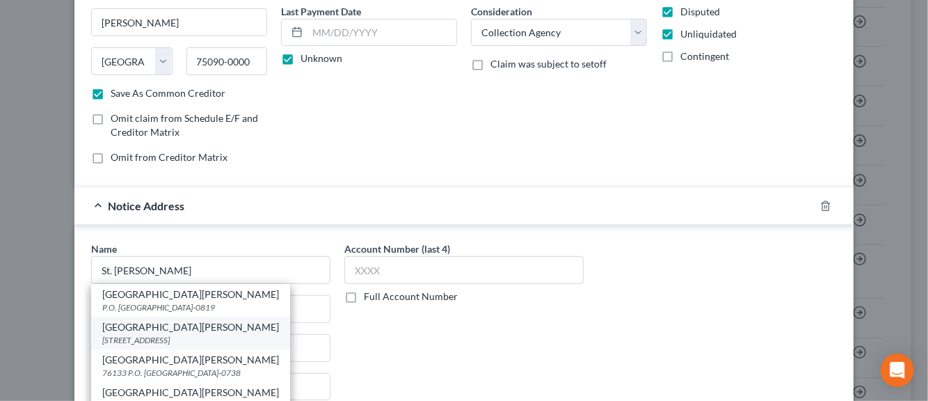
click at [134, 329] on div "[GEOGRAPHIC_DATA][PERSON_NAME]" at bounding box center [190, 327] width 177 height 14
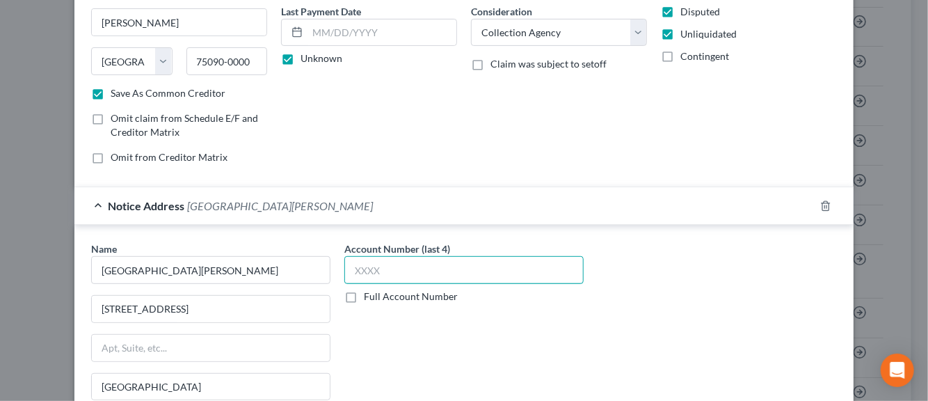
click at [356, 272] on input "text" at bounding box center [463, 270] width 239 height 28
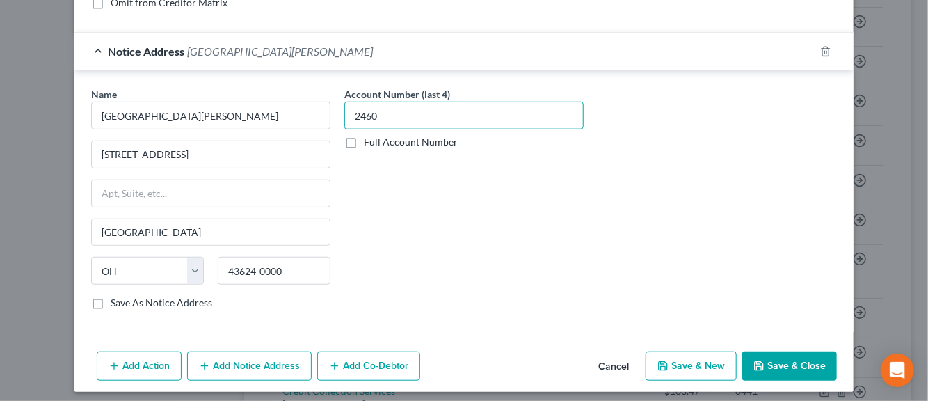
scroll to position [345, 0]
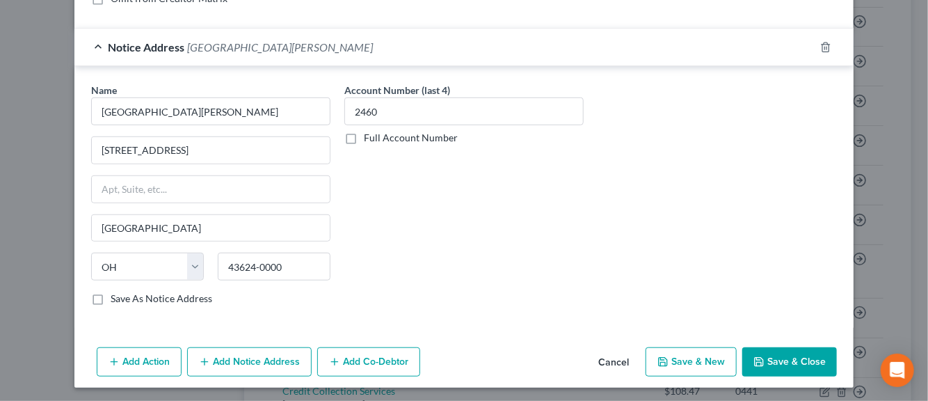
click at [111, 295] on label "Save As Notice Address" at bounding box center [162, 299] width 102 height 14
click at [116, 295] on input "Save As Notice Address" at bounding box center [120, 296] width 9 height 9
click at [697, 362] on button "Save & New" at bounding box center [691, 361] width 91 height 29
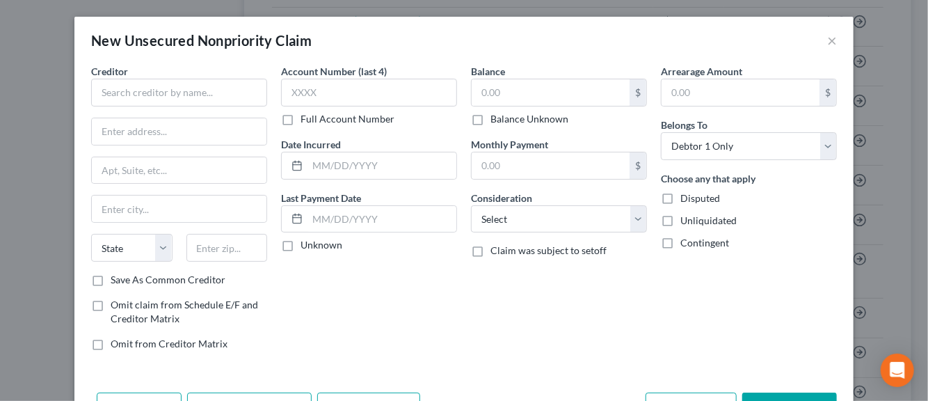
scroll to position [0, 0]
click at [152, 90] on input "text" at bounding box center [179, 93] width 176 height 28
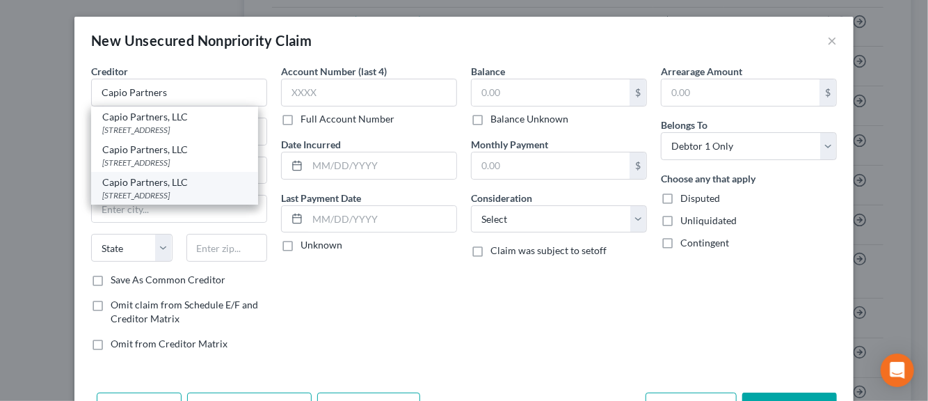
click at [122, 201] on div "[STREET_ADDRESS]" at bounding box center [174, 195] width 145 height 12
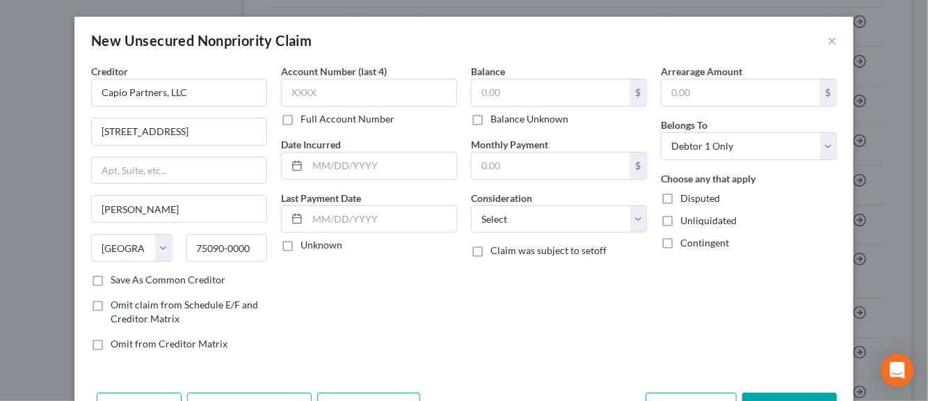
click at [111, 282] on label "Save As Common Creditor" at bounding box center [168, 280] width 115 height 14
click at [116, 282] on input "Save As Common Creditor" at bounding box center [120, 277] width 9 height 9
click at [306, 100] on input "text" at bounding box center [369, 93] width 176 height 28
click at [331, 164] on input "text" at bounding box center [382, 165] width 149 height 26
click at [301, 247] on label "Unknown" at bounding box center [322, 245] width 42 height 14
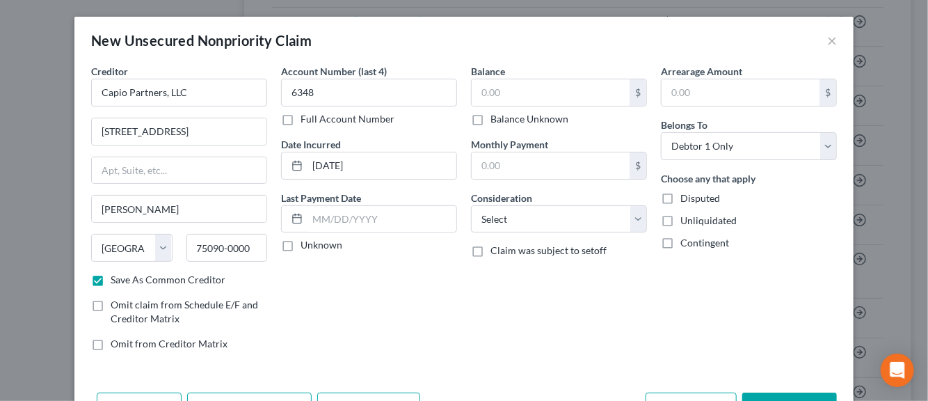
click at [306, 247] on input "Unknown" at bounding box center [310, 242] width 9 height 9
click at [518, 100] on input "text" at bounding box center [551, 92] width 158 height 26
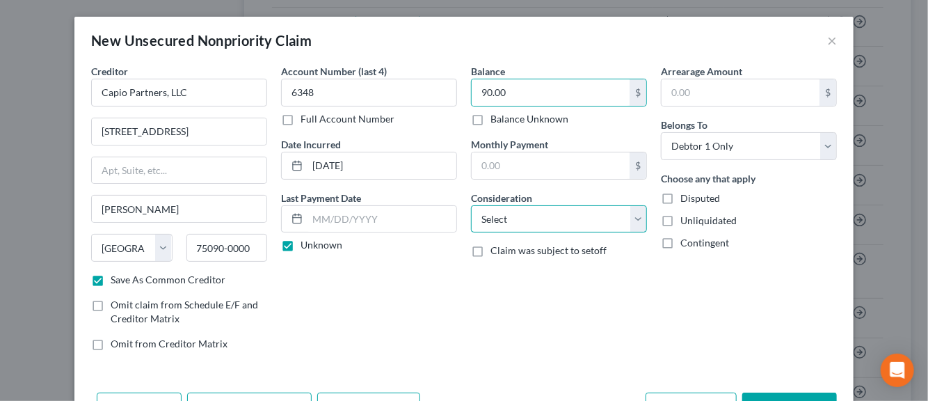
click at [631, 216] on select "Select Cable / Satellite Services Collection Agency Credit Card Debt Debt Couns…" at bounding box center [559, 219] width 176 height 28
click at [471, 205] on select "Select Cable / Satellite Services Collection Agency Credit Card Debt Debt Couns…" at bounding box center [559, 219] width 176 height 28
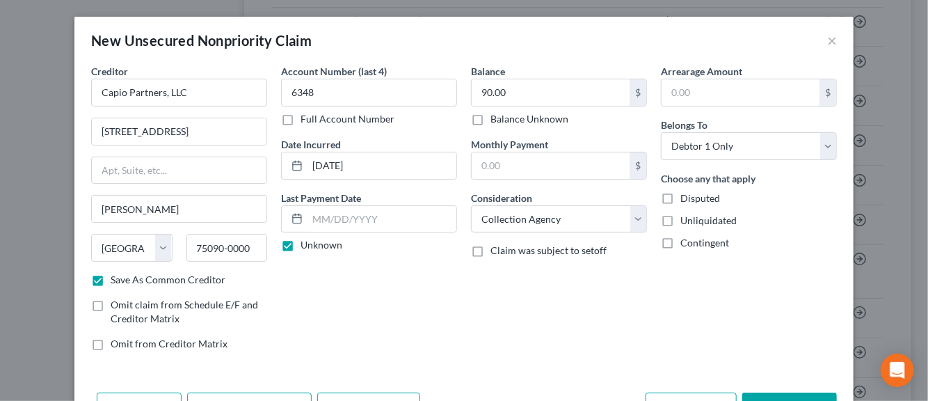
drag, startPoint x: 665, startPoint y: 193, endPoint x: 664, endPoint y: 212, distance: 19.5
click at [681, 194] on label "Disputed" at bounding box center [701, 198] width 40 height 14
click at [686, 194] on input "Disputed" at bounding box center [690, 195] width 9 height 9
click at [681, 219] on label "Unliquidated" at bounding box center [709, 221] width 56 height 14
click at [686, 219] on input "Unliquidated" at bounding box center [690, 218] width 9 height 9
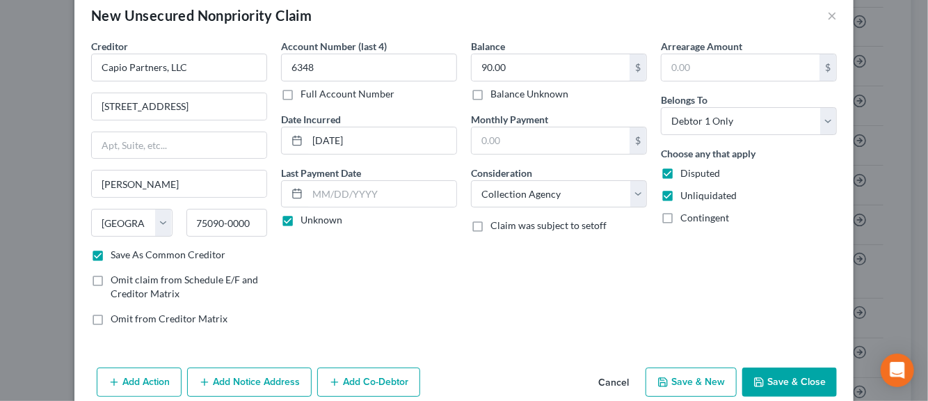
scroll to position [47, 0]
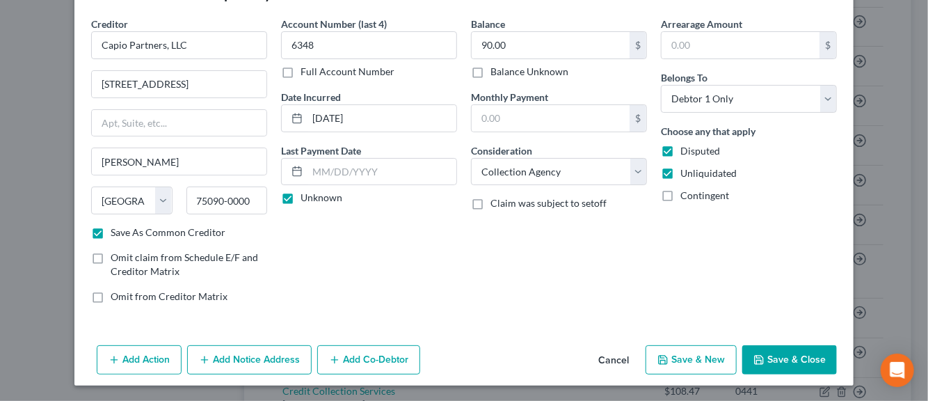
click at [276, 354] on button "Add Notice Address" at bounding box center [249, 359] width 125 height 29
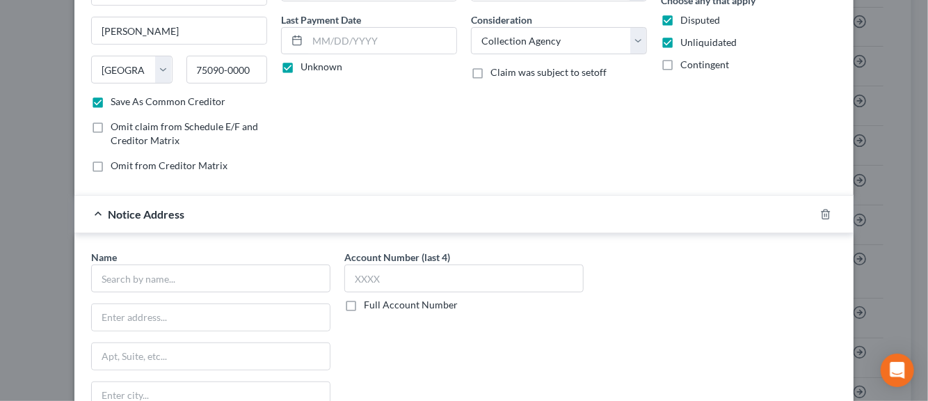
scroll to position [187, 0]
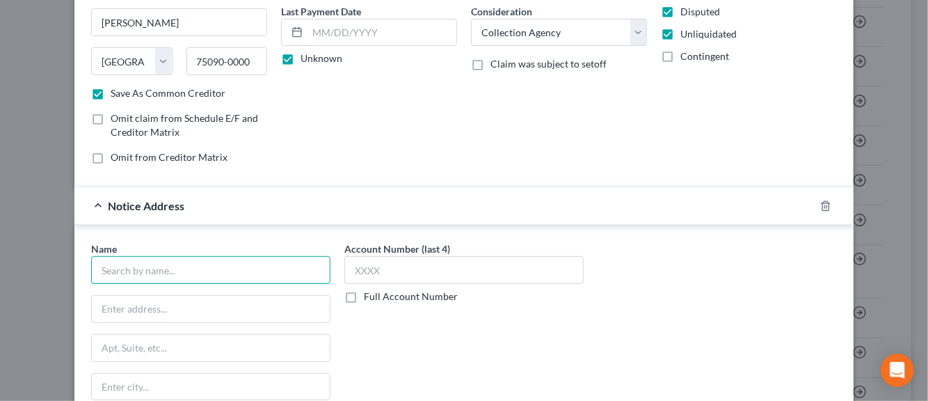
click at [175, 269] on input "text" at bounding box center [210, 270] width 239 height 28
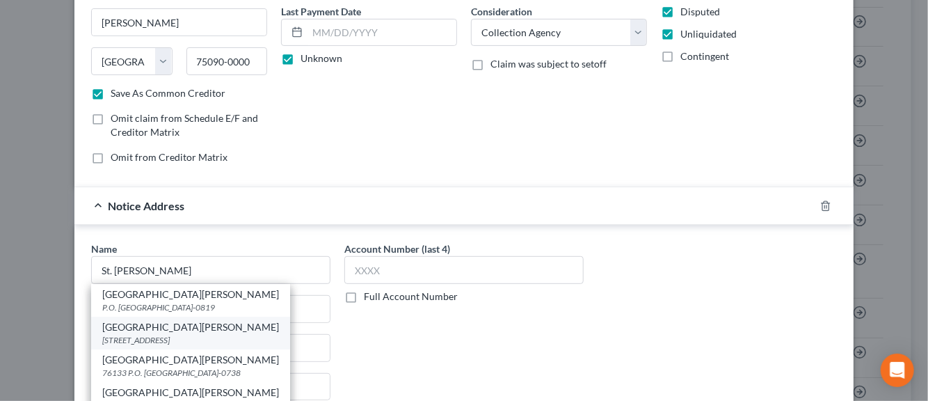
click at [152, 331] on div "[GEOGRAPHIC_DATA][PERSON_NAME]" at bounding box center [190, 327] width 177 height 14
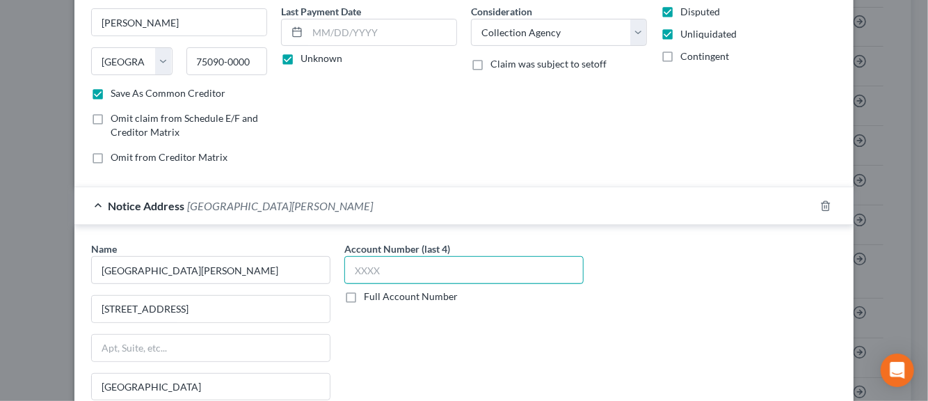
click at [366, 276] on input "text" at bounding box center [463, 270] width 239 height 28
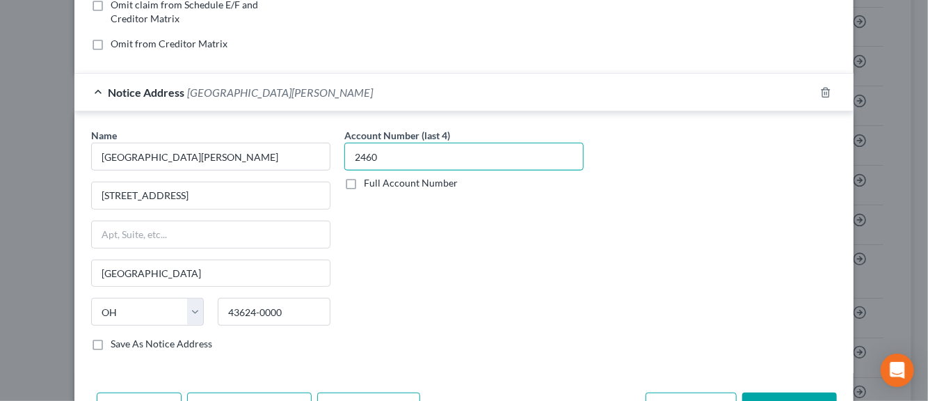
scroll to position [326, 0]
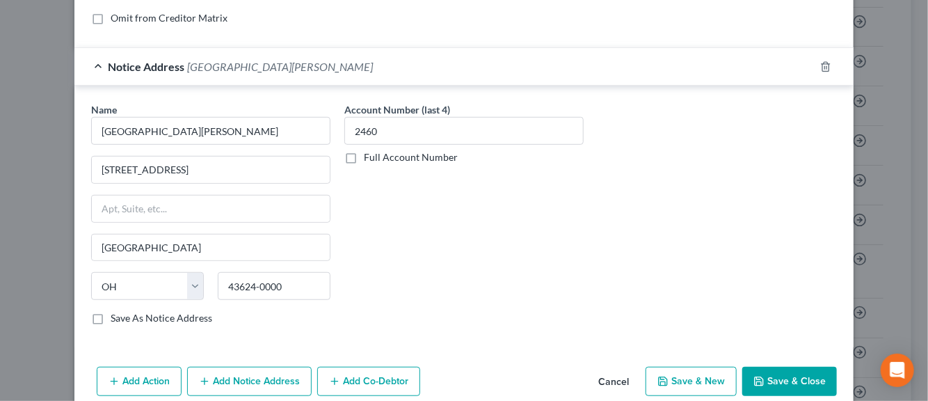
click at [111, 315] on label "Save As Notice Address" at bounding box center [162, 318] width 102 height 14
click at [116, 315] on input "Save As Notice Address" at bounding box center [120, 315] width 9 height 9
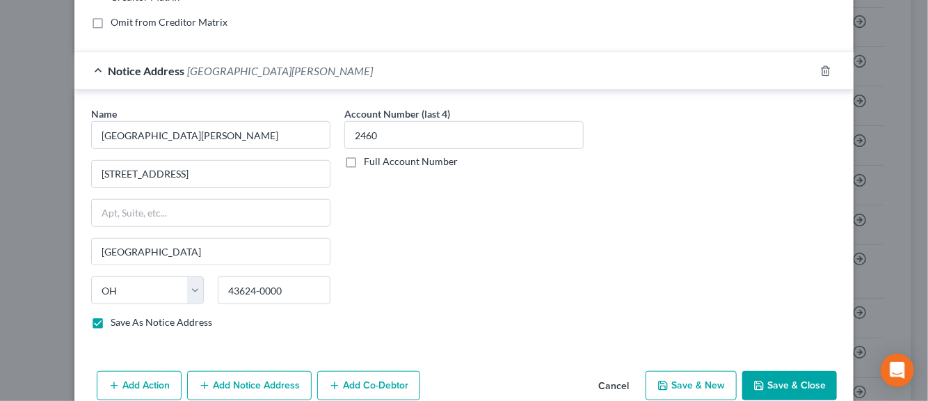
scroll to position [345, 0]
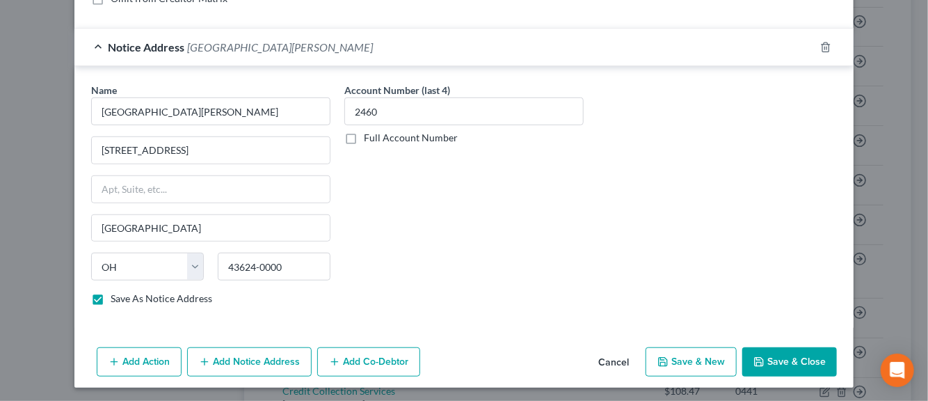
click at [668, 356] on button "Save & New" at bounding box center [691, 361] width 91 height 29
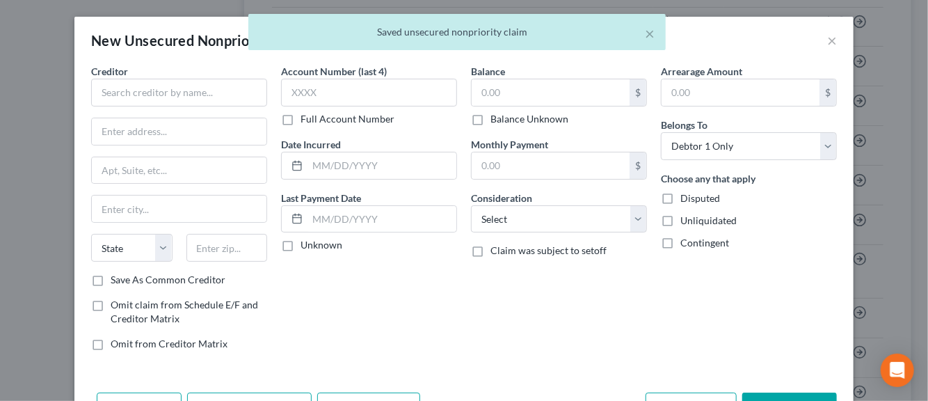
scroll to position [0, 0]
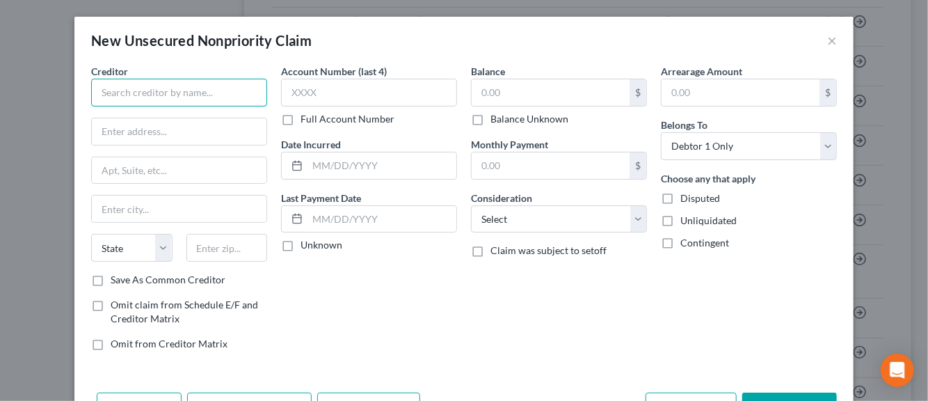
click at [153, 94] on input "text" at bounding box center [179, 93] width 176 height 28
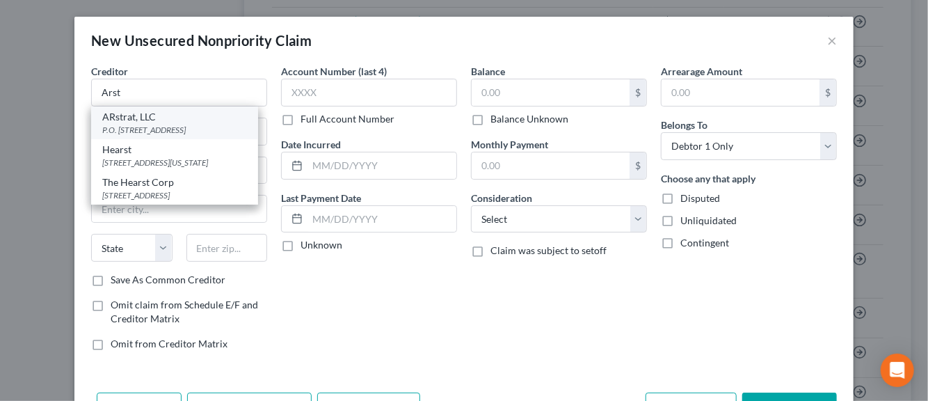
click at [164, 127] on div "P.O. [STREET_ADDRESS]" at bounding box center [174, 130] width 145 height 12
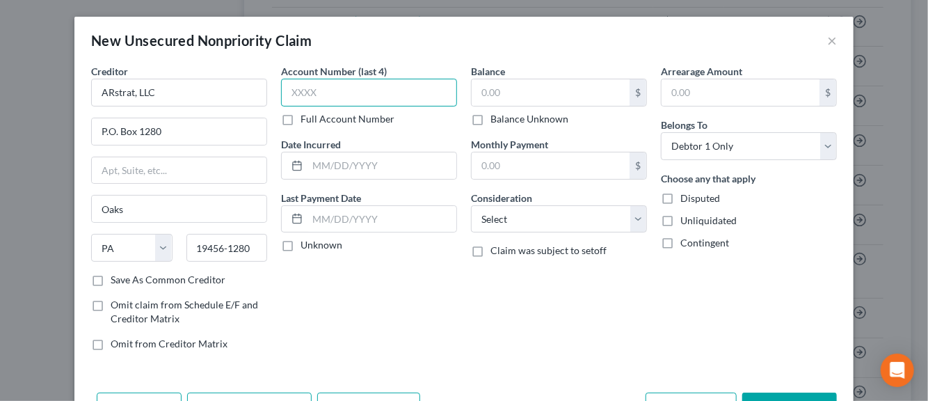
click at [322, 99] on input "text" at bounding box center [369, 93] width 176 height 28
click at [486, 95] on input "text" at bounding box center [551, 92] width 158 height 26
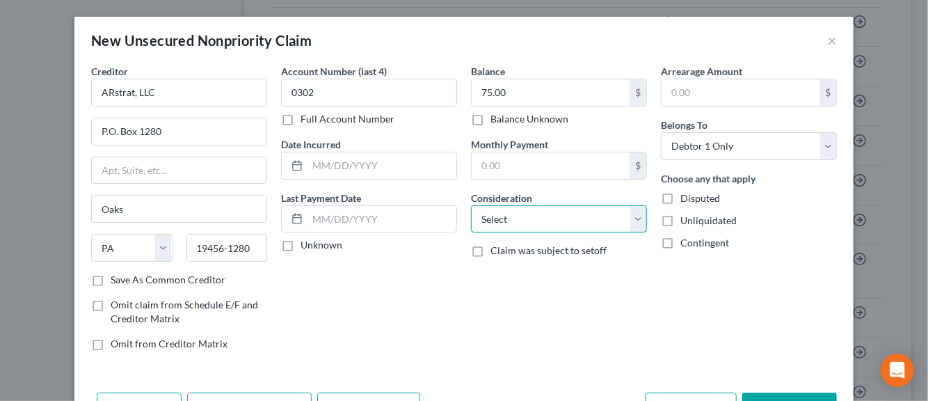
click at [632, 225] on select "Select Cable / Satellite Services Collection Agency Credit Card Debt Debt Couns…" at bounding box center [559, 219] width 176 height 28
click at [471, 205] on select "Select Cable / Satellite Services Collection Agency Credit Card Debt Debt Couns…" at bounding box center [559, 219] width 176 height 28
click at [328, 161] on input "text" at bounding box center [382, 165] width 149 height 26
click at [301, 246] on label "Unknown" at bounding box center [322, 245] width 42 height 14
click at [306, 246] on input "Unknown" at bounding box center [310, 242] width 9 height 9
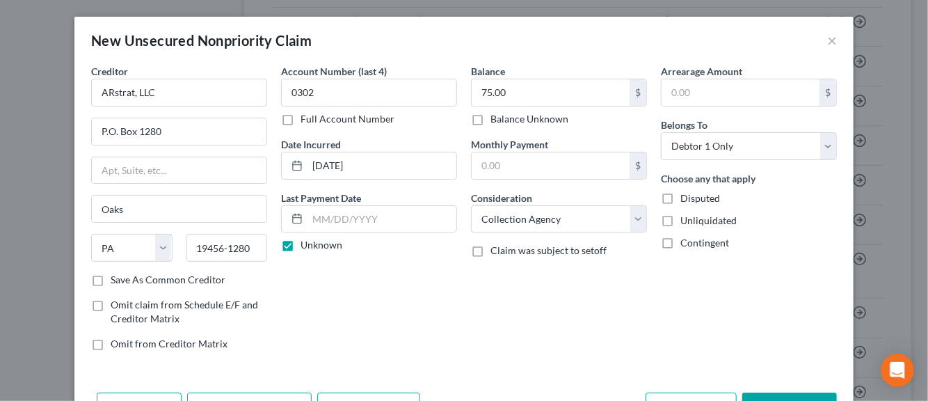
click at [681, 200] on label "Disputed" at bounding box center [701, 198] width 40 height 14
click at [686, 200] on input "Disputed" at bounding box center [690, 195] width 9 height 9
click at [681, 216] on label "Unliquidated" at bounding box center [709, 221] width 56 height 14
click at [686, 216] on input "Unliquidated" at bounding box center [690, 218] width 9 height 9
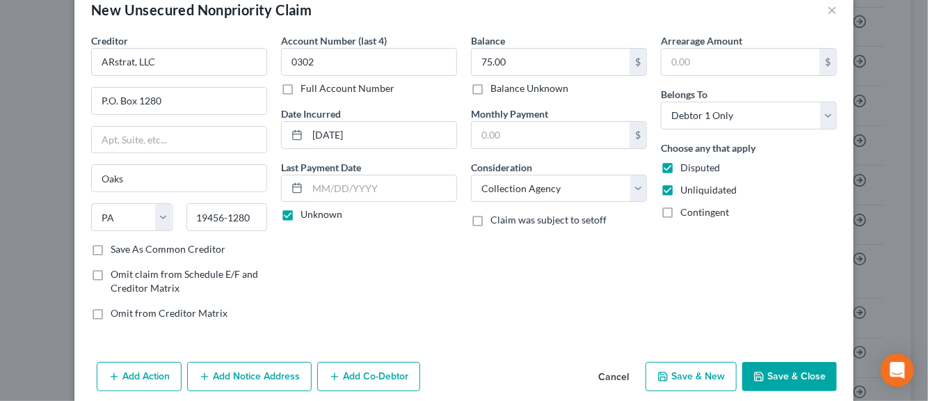
scroll to position [47, 0]
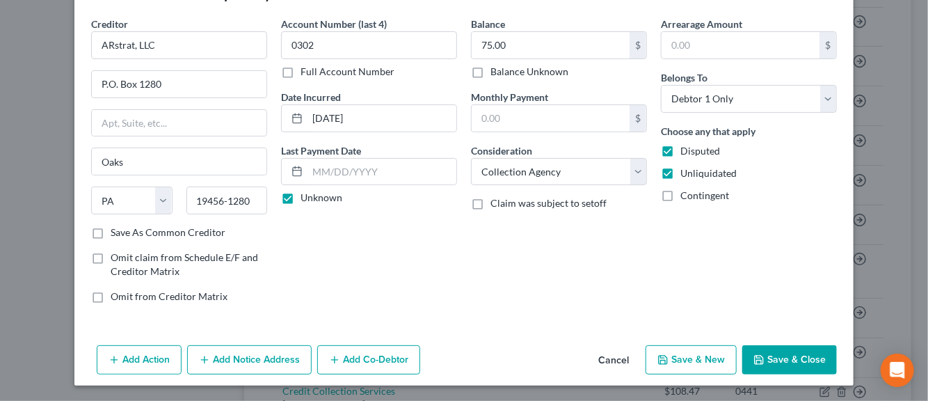
click at [230, 356] on button "Add Notice Address" at bounding box center [249, 359] width 125 height 29
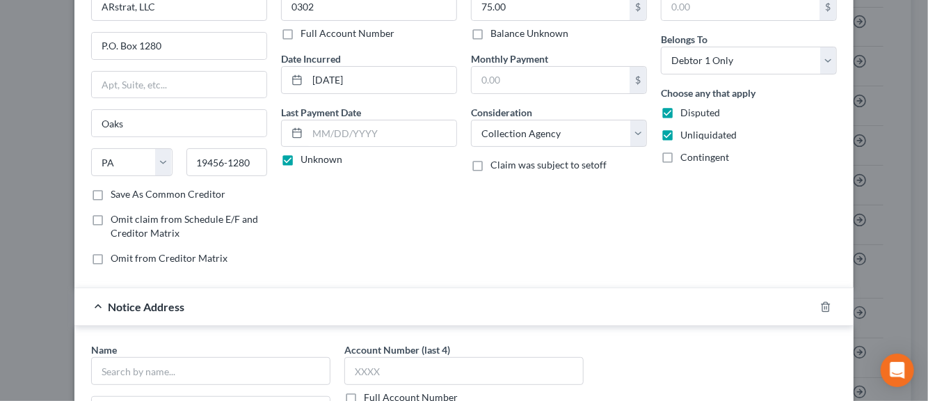
scroll to position [187, 0]
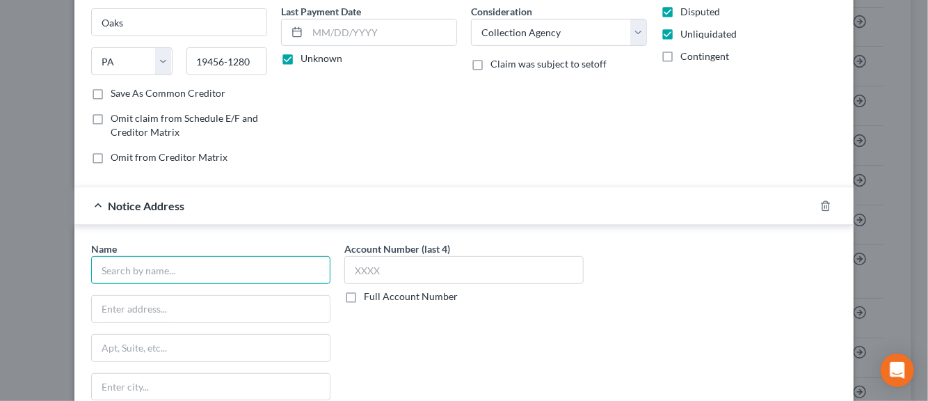
click at [145, 274] on input "text" at bounding box center [210, 270] width 239 height 28
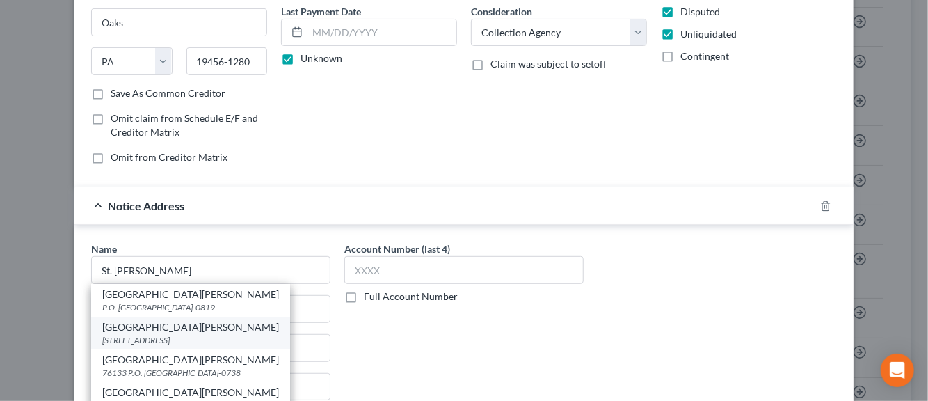
click at [143, 330] on div "[GEOGRAPHIC_DATA][PERSON_NAME]" at bounding box center [190, 327] width 177 height 14
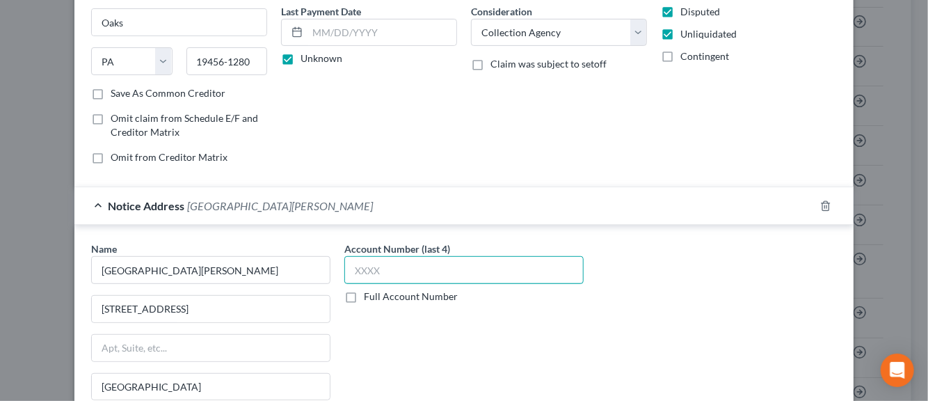
click at [360, 273] on input "text" at bounding box center [463, 270] width 239 height 28
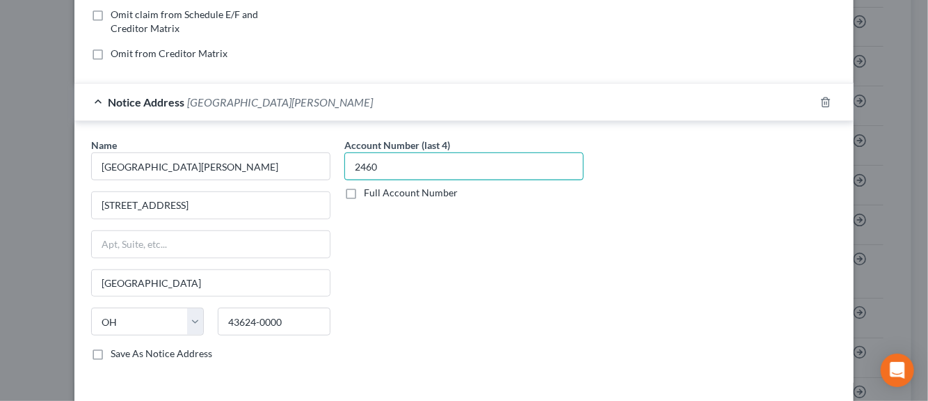
scroll to position [326, 0]
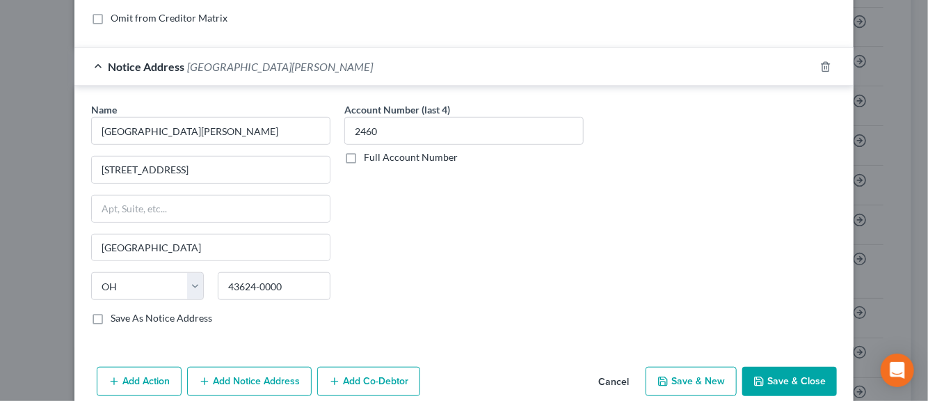
click at [111, 319] on label "Save As Notice Address" at bounding box center [162, 318] width 102 height 14
click at [116, 319] on input "Save As Notice Address" at bounding box center [120, 315] width 9 height 9
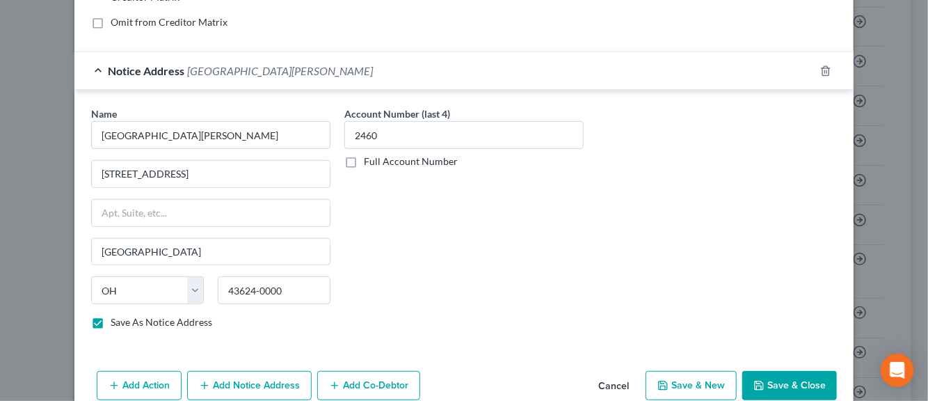
scroll to position [345, 0]
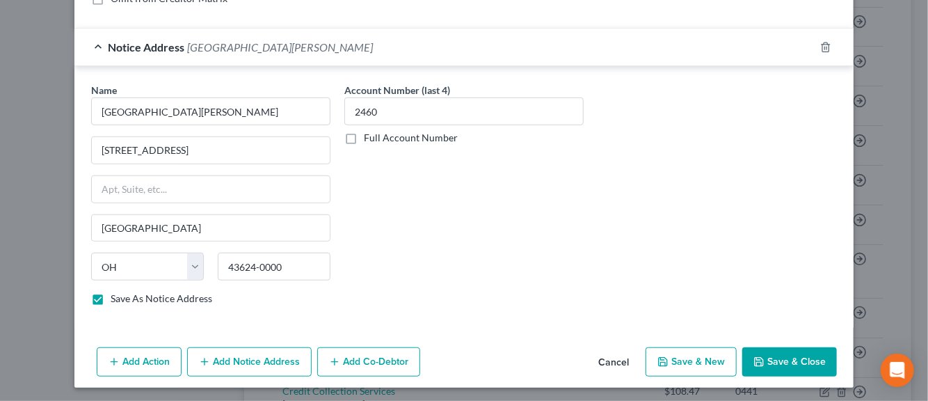
click at [695, 359] on button "Save & New" at bounding box center [691, 361] width 91 height 29
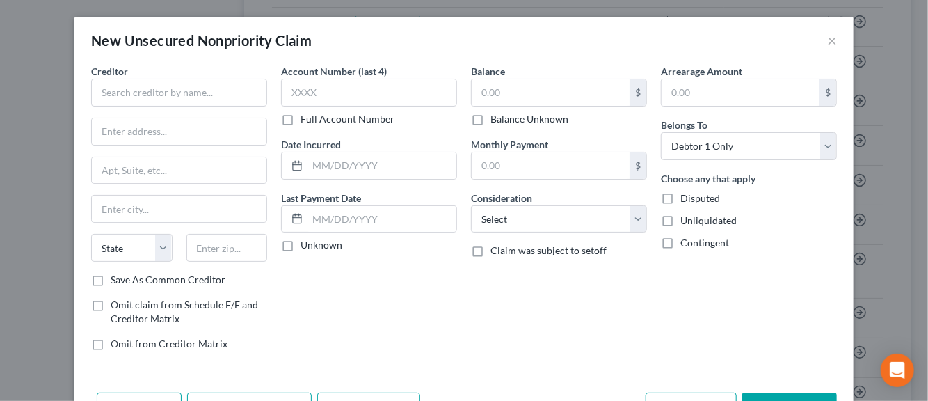
scroll to position [0, 0]
click at [153, 92] on input "text" at bounding box center [179, 93] width 176 height 28
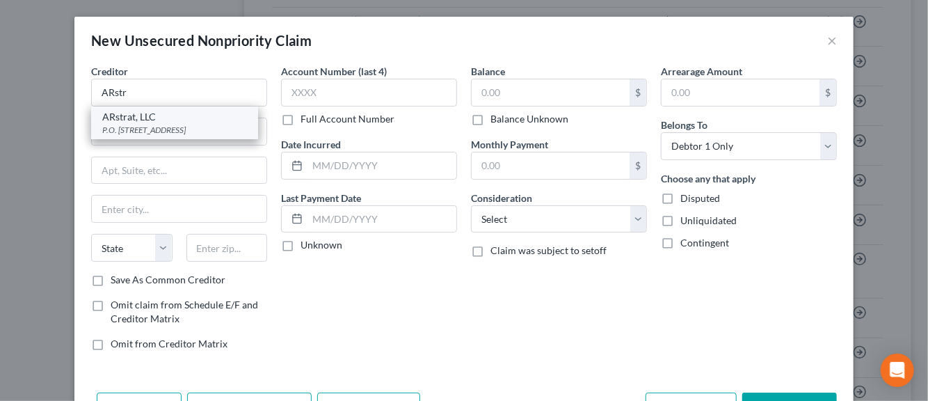
click at [128, 122] on div "ARstrat, LLC" at bounding box center [174, 117] width 145 height 14
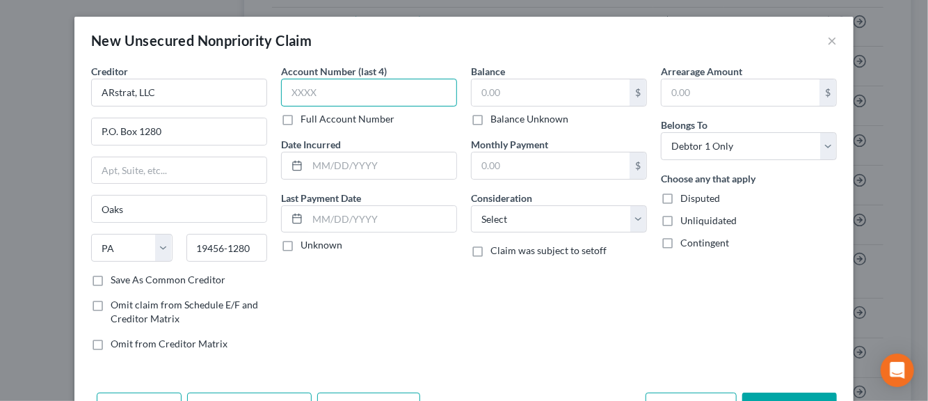
click at [314, 95] on input "text" at bounding box center [369, 93] width 176 height 28
click at [348, 169] on input "text" at bounding box center [382, 165] width 149 height 26
click at [301, 243] on label "Unknown" at bounding box center [322, 245] width 42 height 14
click at [306, 243] on input "Unknown" at bounding box center [310, 242] width 9 height 9
click at [490, 95] on input "text" at bounding box center [551, 92] width 158 height 26
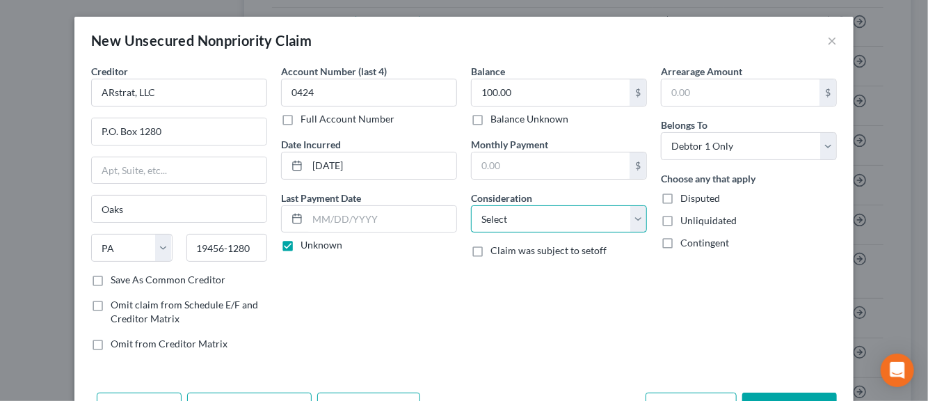
click at [633, 219] on select "Select Cable / Satellite Services Collection Agency Credit Card Debt Debt Couns…" at bounding box center [559, 219] width 176 height 28
click at [471, 205] on select "Select Cable / Satellite Services Collection Agency Credit Card Debt Debt Couns…" at bounding box center [559, 219] width 176 height 28
click at [681, 194] on label "Disputed" at bounding box center [701, 198] width 40 height 14
click at [686, 194] on input "Disputed" at bounding box center [690, 195] width 9 height 9
click at [681, 220] on label "Unliquidated" at bounding box center [709, 221] width 56 height 14
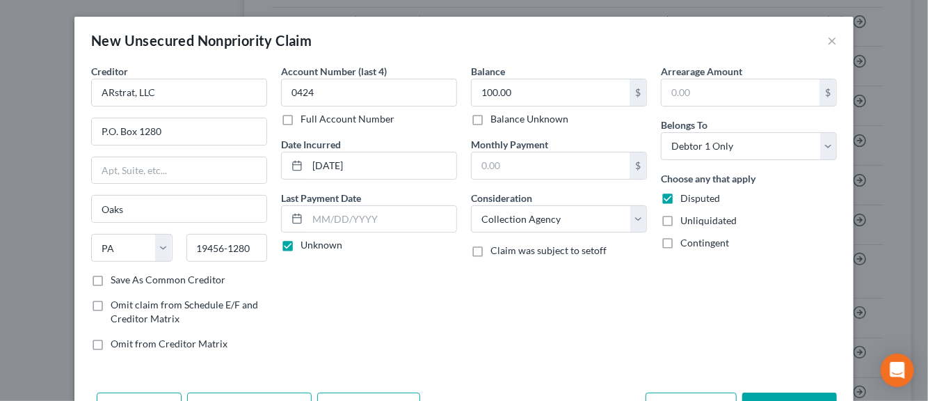
click at [686, 220] on input "Unliquidated" at bounding box center [690, 218] width 9 height 9
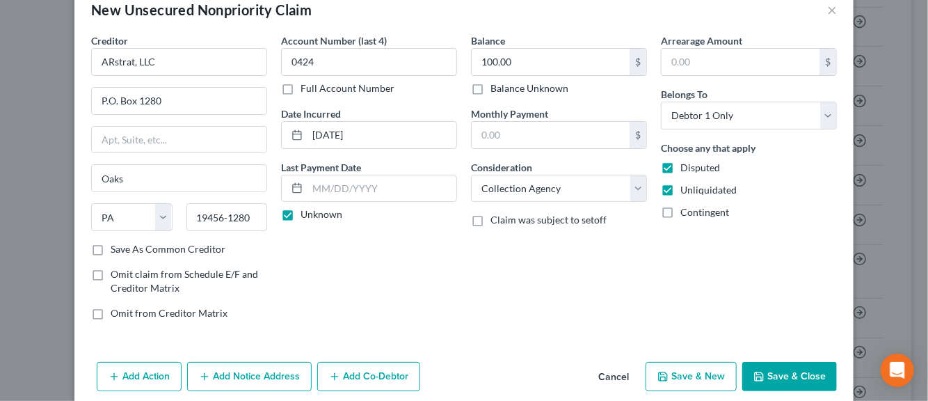
scroll to position [47, 0]
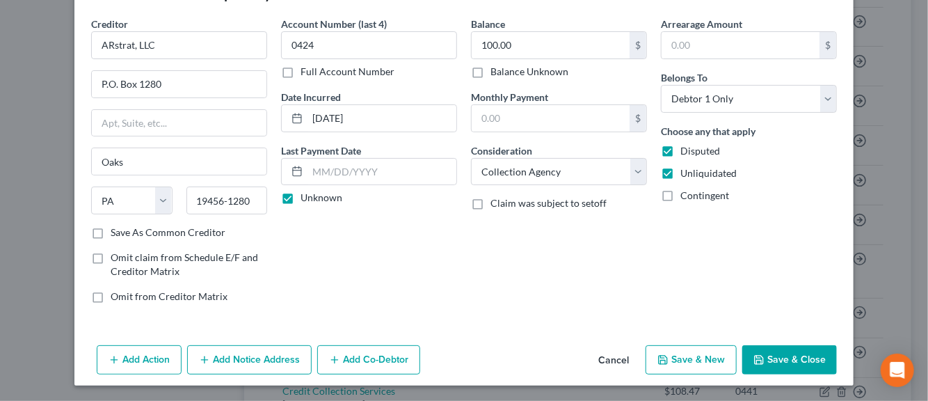
click at [250, 358] on button "Add Notice Address" at bounding box center [249, 359] width 125 height 29
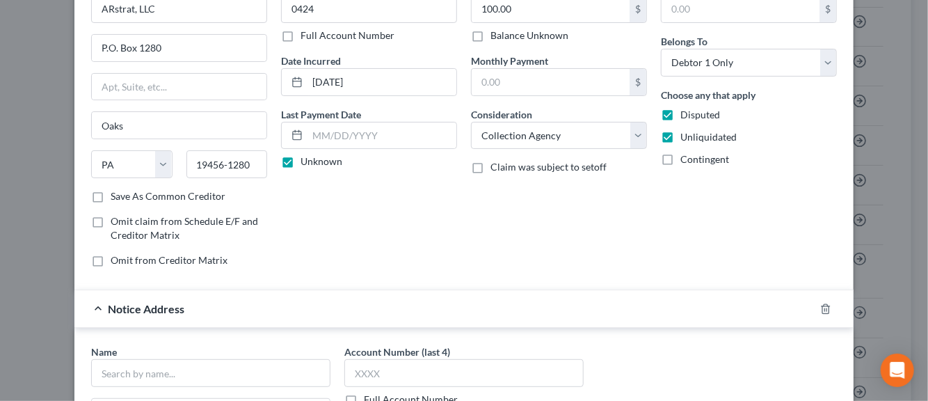
scroll to position [187, 0]
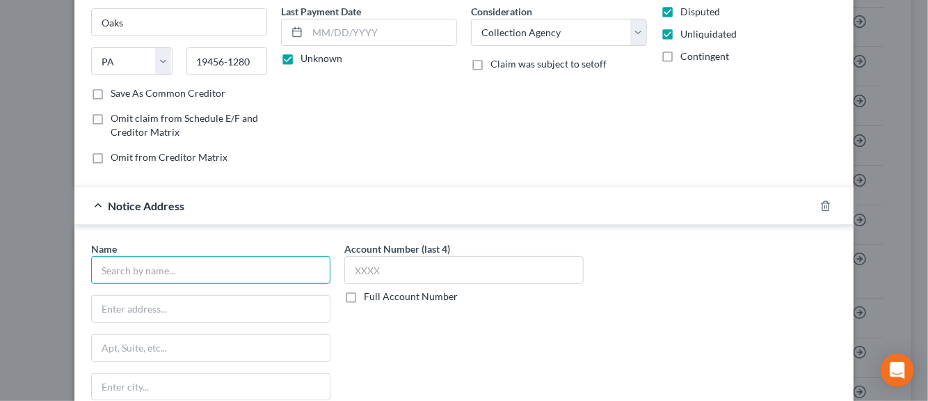
click at [187, 273] on input "text" at bounding box center [210, 270] width 239 height 28
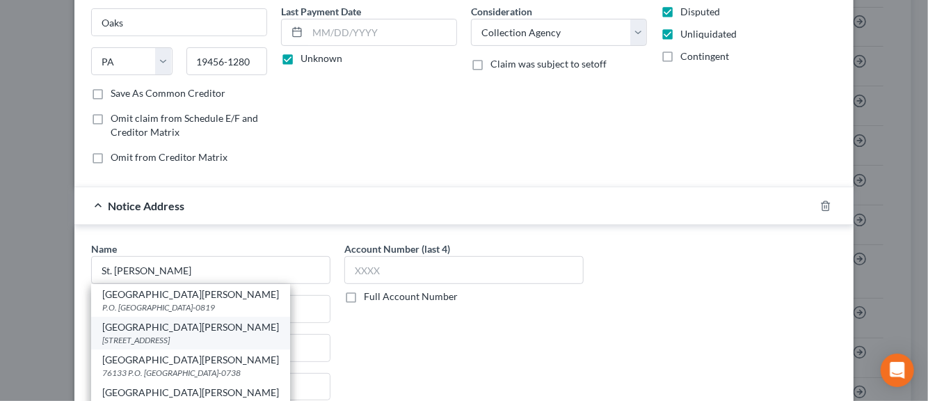
click at [134, 328] on div "[GEOGRAPHIC_DATA][PERSON_NAME]" at bounding box center [190, 327] width 177 height 14
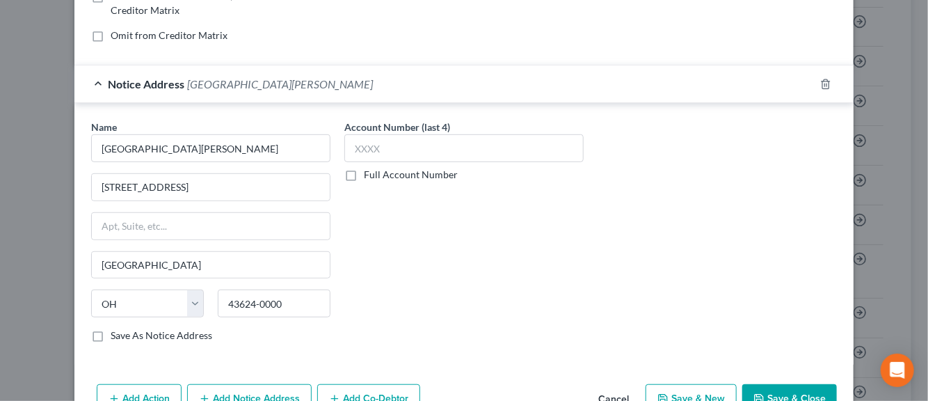
scroll to position [345, 0]
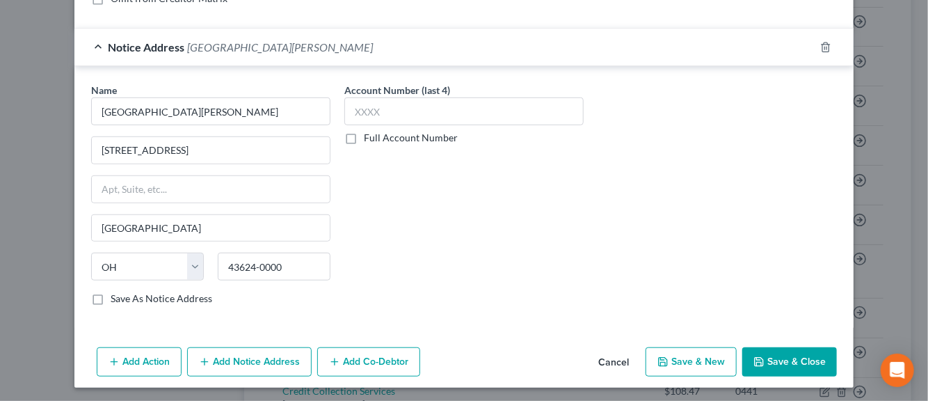
click at [111, 294] on label "Save As Notice Address" at bounding box center [162, 299] width 102 height 14
click at [116, 294] on input "Save As Notice Address" at bounding box center [120, 296] width 9 height 9
click at [360, 106] on input "text" at bounding box center [463, 111] width 239 height 28
click at [683, 358] on button "Save & New" at bounding box center [691, 361] width 91 height 29
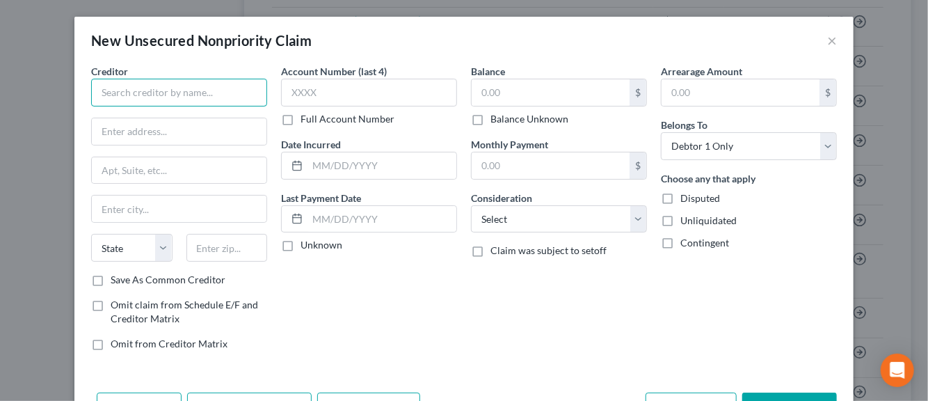
click at [161, 89] on input "text" at bounding box center [179, 93] width 176 height 28
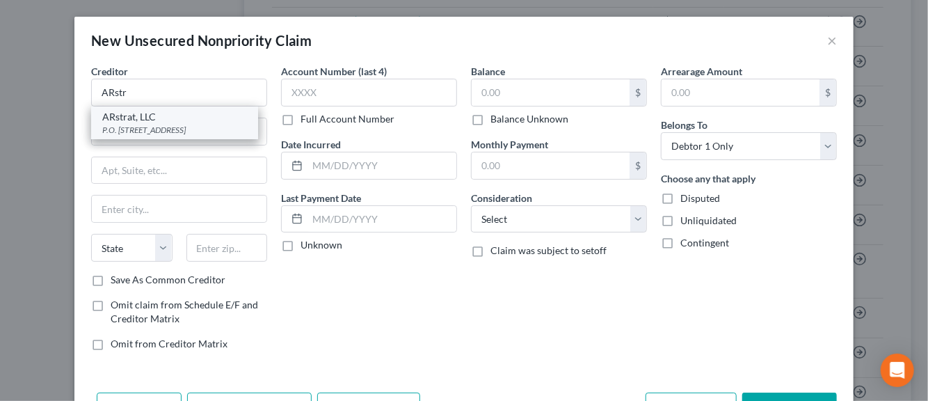
click at [150, 120] on div "ARstrat, LLC" at bounding box center [174, 117] width 145 height 14
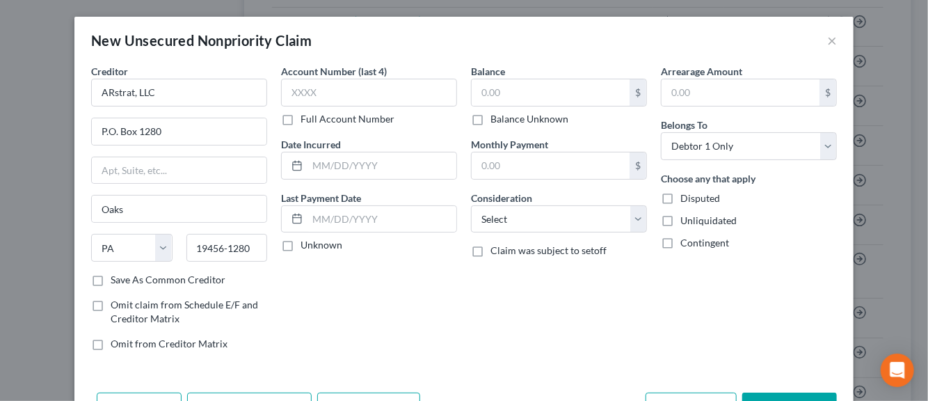
click at [111, 276] on label "Save As Common Creditor" at bounding box center [168, 280] width 115 height 14
click at [116, 276] on input "Save As Common Creditor" at bounding box center [120, 277] width 9 height 9
click at [301, 95] on input "text" at bounding box center [369, 93] width 176 height 28
click at [326, 174] on input "text" at bounding box center [382, 165] width 149 height 26
click at [301, 245] on label "Unknown" at bounding box center [322, 245] width 42 height 14
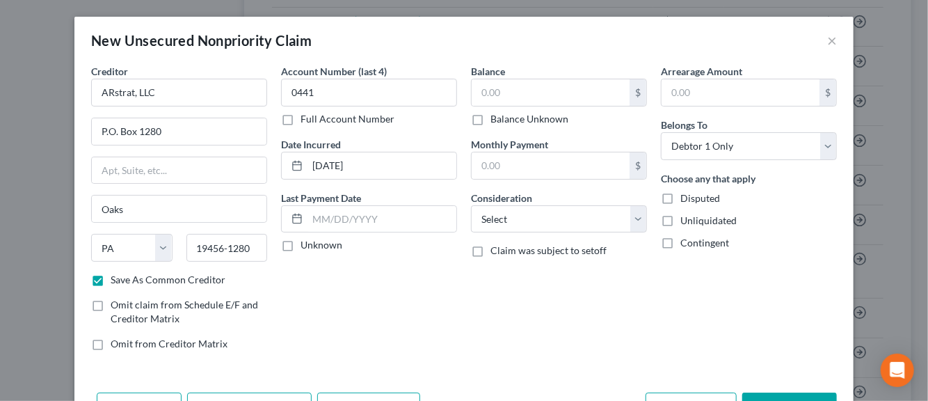
click at [306, 245] on input "Unknown" at bounding box center [310, 242] width 9 height 9
click at [478, 95] on input "text" at bounding box center [551, 92] width 158 height 26
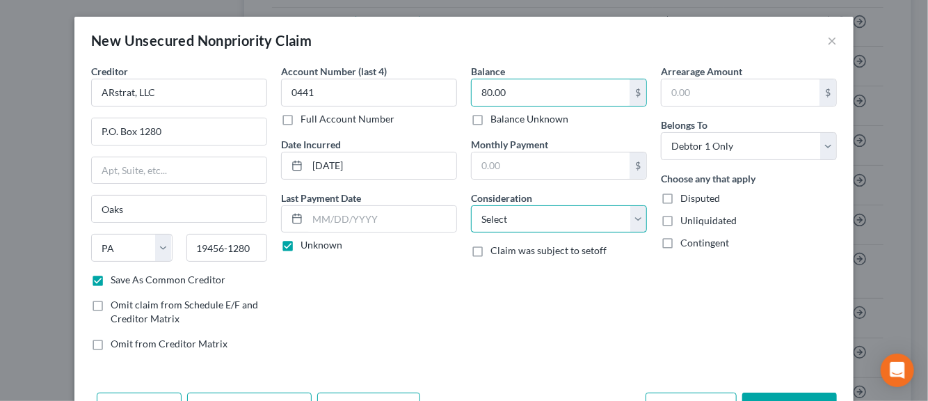
click at [632, 222] on select "Select Cable / Satellite Services Collection Agency Credit Card Debt Debt Couns…" at bounding box center [559, 219] width 176 height 28
click at [471, 205] on select "Select Cable / Satellite Services Collection Agency Credit Card Debt Debt Couns…" at bounding box center [559, 219] width 176 height 28
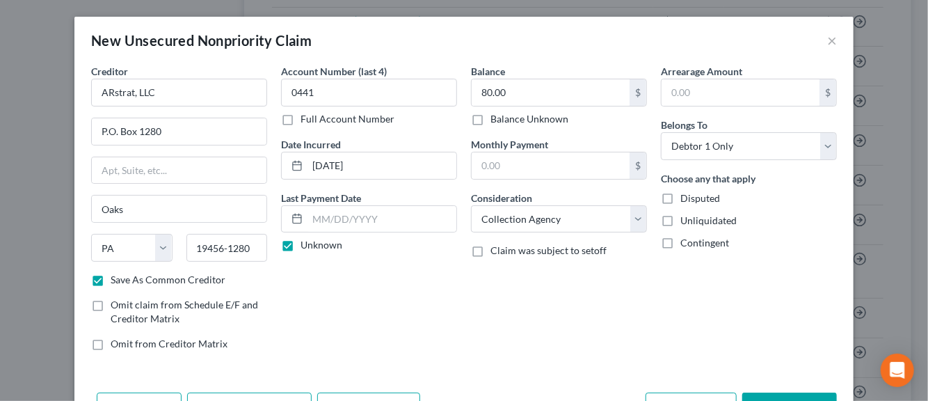
click at [681, 198] on label "Disputed" at bounding box center [701, 198] width 40 height 14
click at [686, 198] on input "Disputed" at bounding box center [690, 195] width 9 height 9
click at [681, 219] on label "Unliquidated" at bounding box center [709, 221] width 56 height 14
click at [686, 219] on input "Unliquidated" at bounding box center [690, 218] width 9 height 9
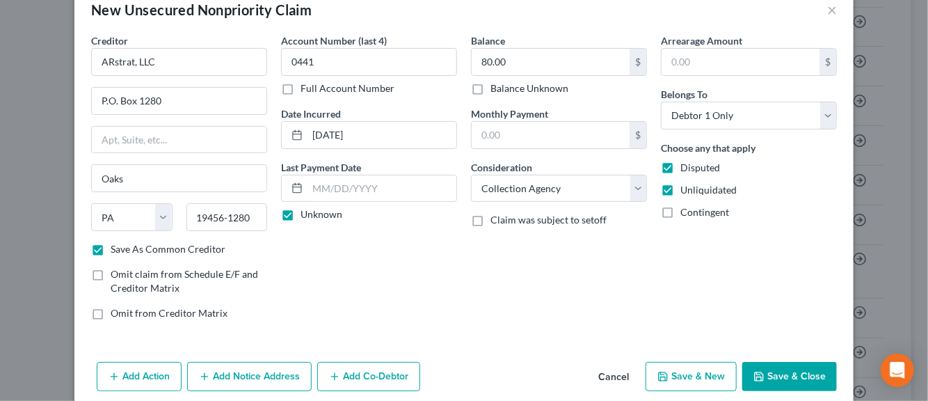
scroll to position [47, 0]
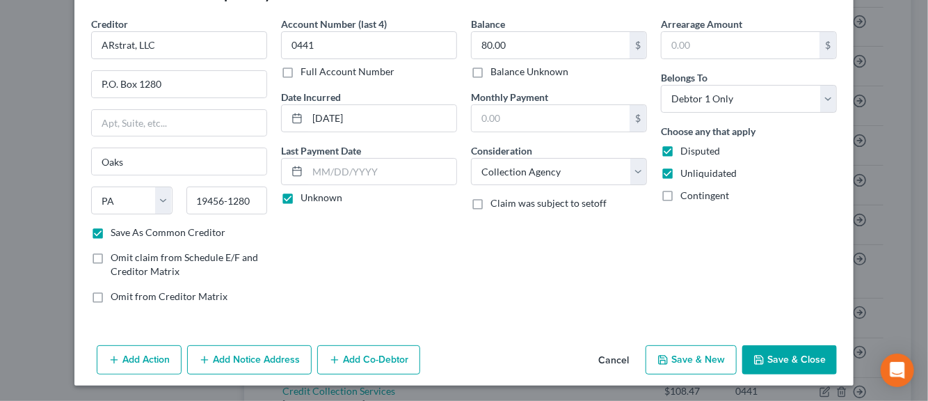
click at [242, 359] on button "Add Notice Address" at bounding box center [249, 359] width 125 height 29
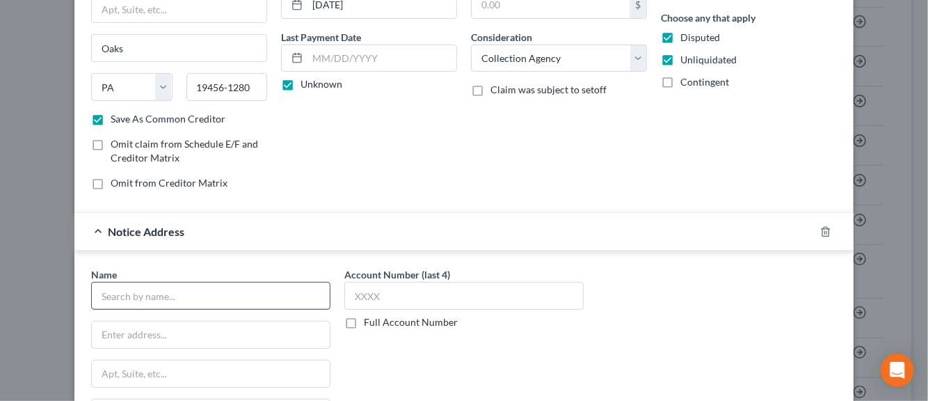
scroll to position [187, 0]
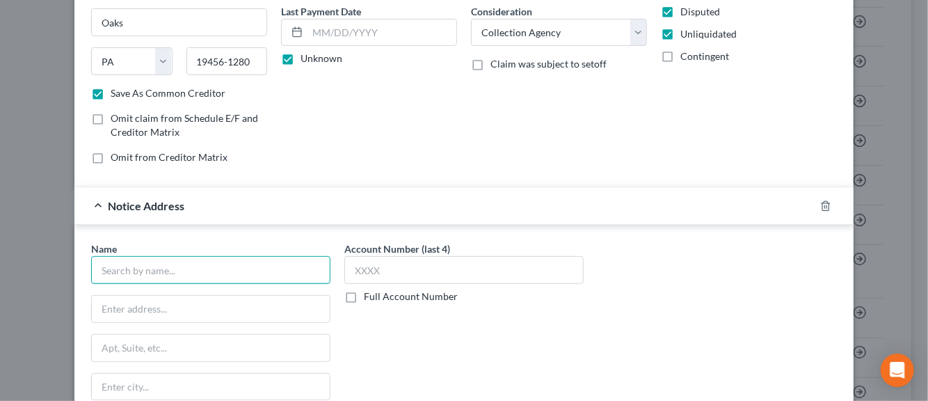
click at [133, 272] on input "text" at bounding box center [210, 270] width 239 height 28
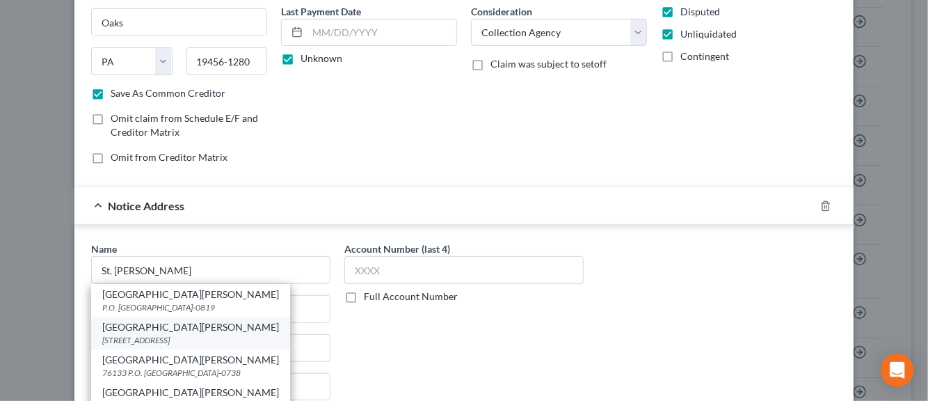
click at [162, 331] on div "[GEOGRAPHIC_DATA][PERSON_NAME]" at bounding box center [190, 327] width 177 height 14
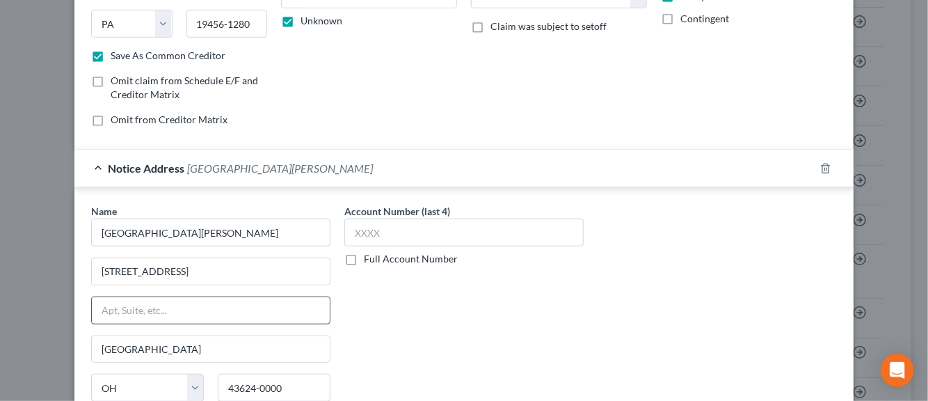
scroll to position [326, 0]
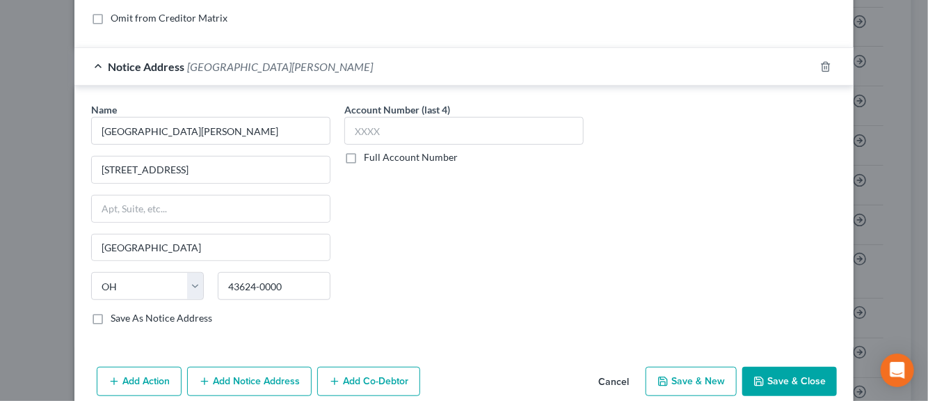
click at [111, 314] on label "Save As Notice Address" at bounding box center [162, 318] width 102 height 14
click at [116, 314] on input "Save As Notice Address" at bounding box center [120, 315] width 9 height 9
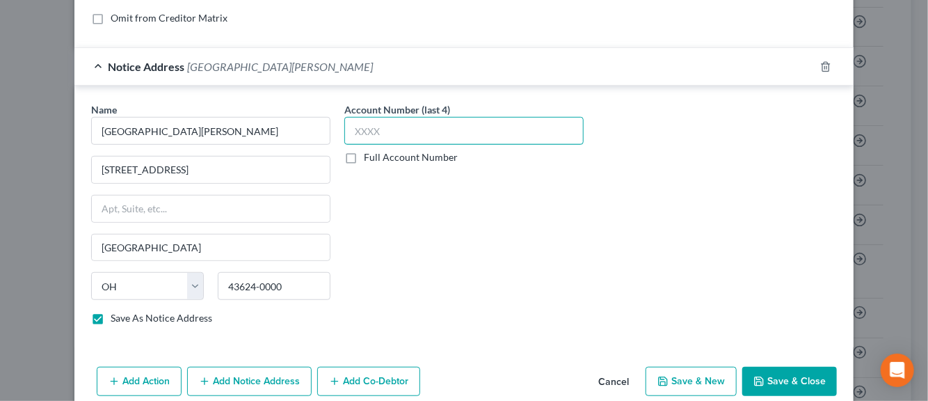
click at [358, 133] on input "text" at bounding box center [463, 131] width 239 height 28
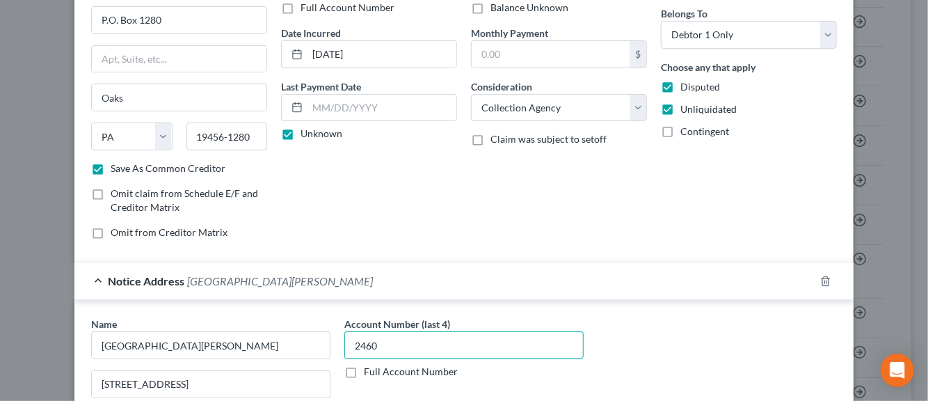
scroll to position [345, 0]
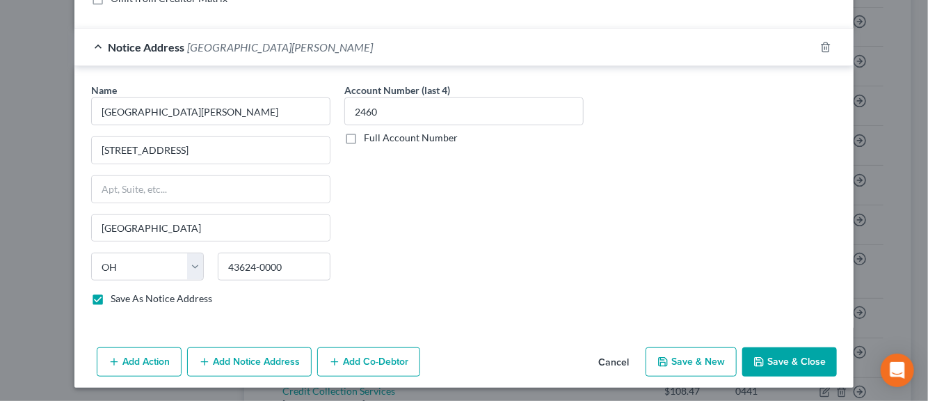
click at [674, 363] on button "Save & New" at bounding box center [691, 361] width 91 height 29
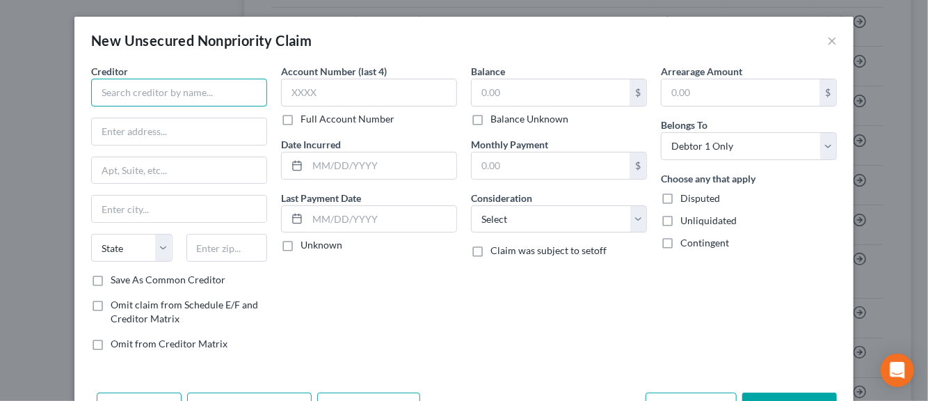
click at [102, 94] on input "text" at bounding box center [179, 93] width 176 height 28
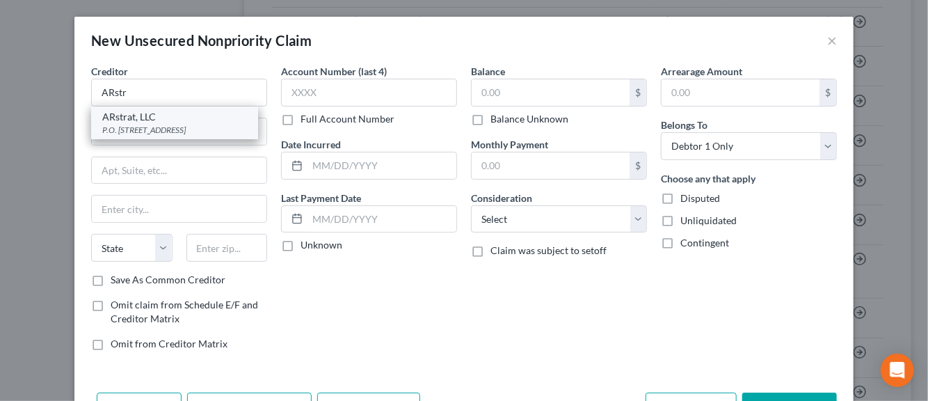
click at [114, 128] on div "P.O. [STREET_ADDRESS]" at bounding box center [174, 130] width 145 height 12
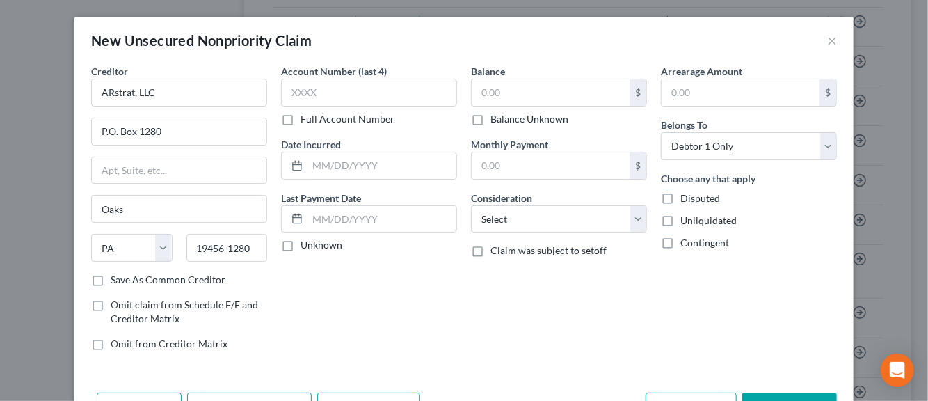
click at [111, 281] on label "Save As Common Creditor" at bounding box center [168, 280] width 115 height 14
click at [116, 281] on input "Save As Common Creditor" at bounding box center [120, 277] width 9 height 9
click at [301, 96] on input "text" at bounding box center [369, 93] width 176 height 28
click at [326, 172] on input "text" at bounding box center [382, 165] width 149 height 26
click at [525, 95] on input "text" at bounding box center [551, 92] width 158 height 26
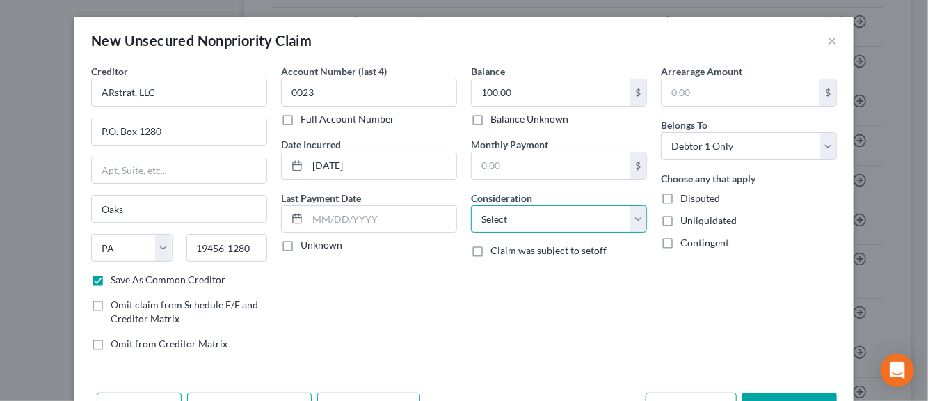
click at [628, 219] on select "Select Cable / Satellite Services Collection Agency Credit Card Debt Debt Couns…" at bounding box center [559, 219] width 176 height 28
click at [471, 205] on select "Select Cable / Satellite Services Collection Agency Credit Card Debt Debt Couns…" at bounding box center [559, 219] width 176 height 28
click at [681, 197] on label "Disputed" at bounding box center [701, 198] width 40 height 14
click at [686, 197] on input "Disputed" at bounding box center [690, 195] width 9 height 9
click at [681, 221] on label "Unliquidated" at bounding box center [709, 221] width 56 height 14
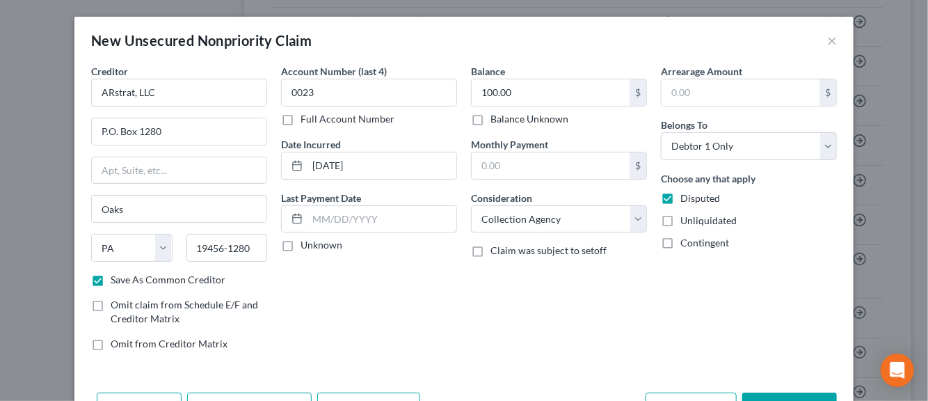
click at [686, 221] on input "Unliquidated" at bounding box center [690, 218] width 9 height 9
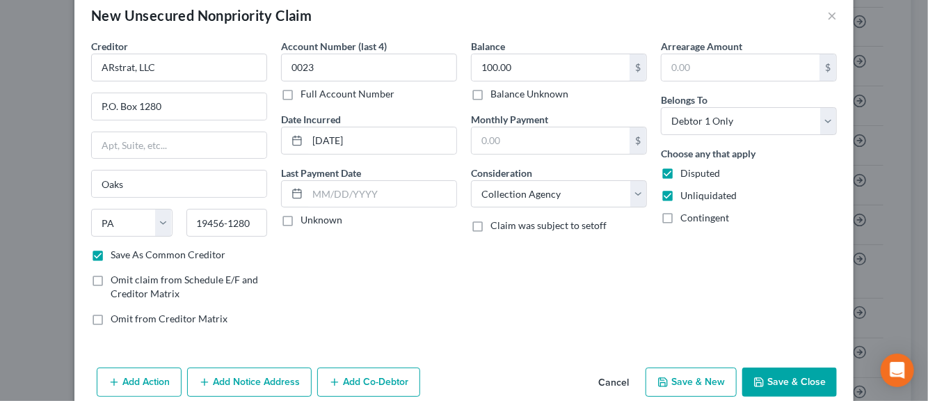
scroll to position [47, 0]
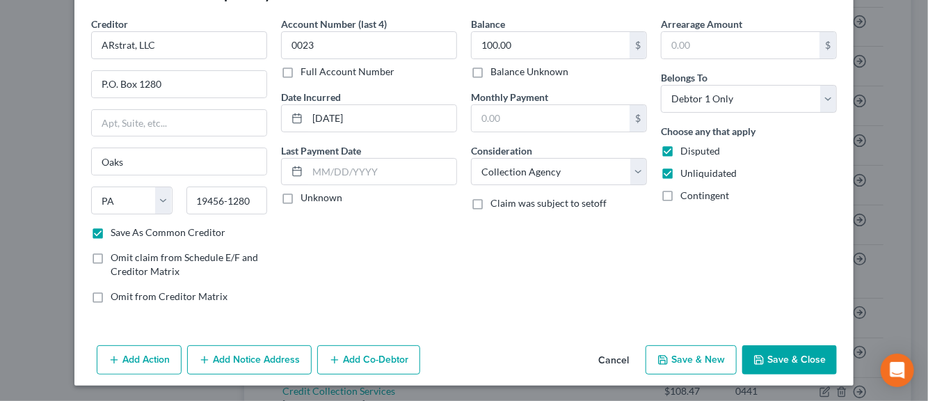
click at [238, 367] on button "Add Notice Address" at bounding box center [249, 359] width 125 height 29
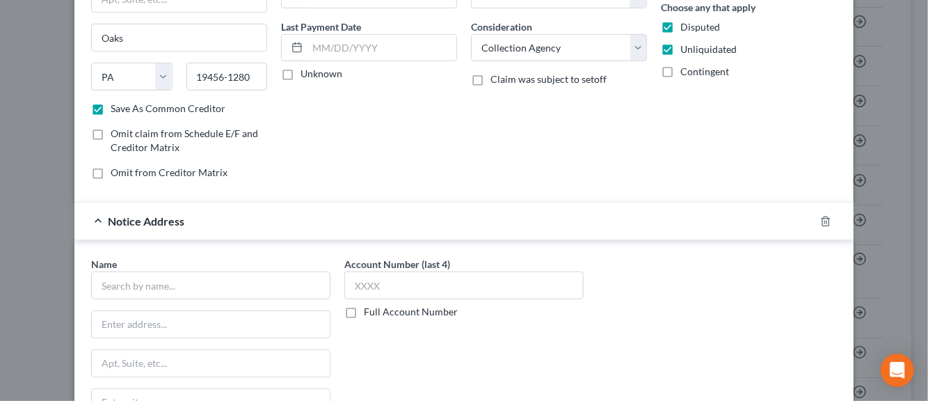
scroll to position [187, 0]
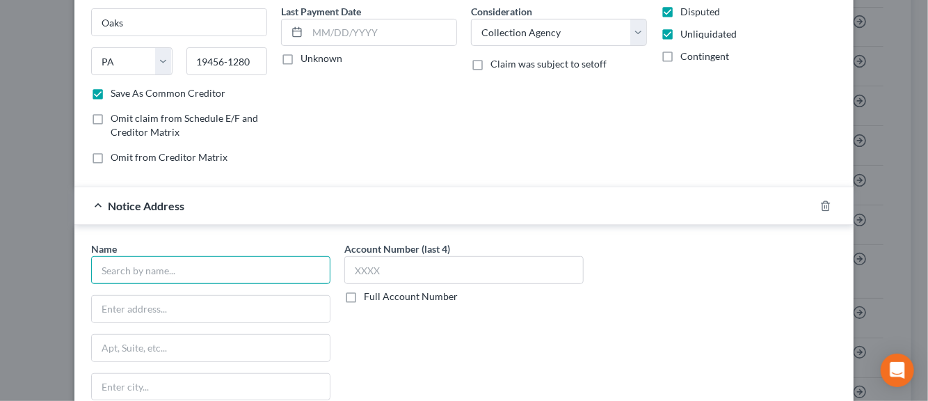
click at [169, 274] on input "text" at bounding box center [210, 270] width 239 height 28
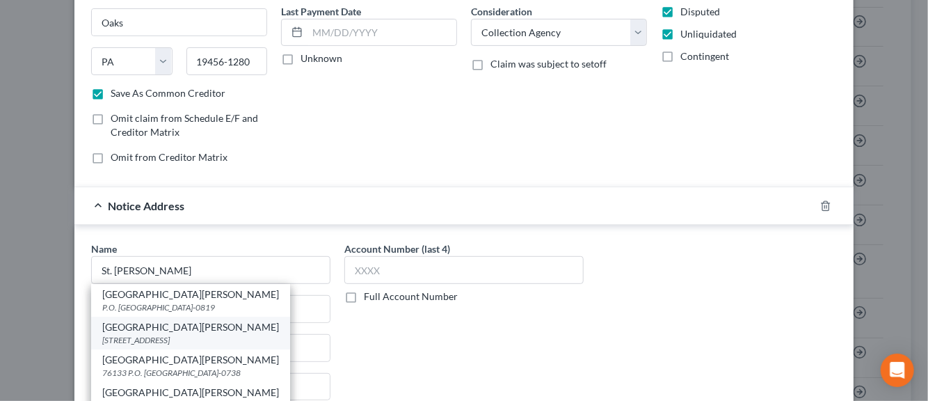
click at [145, 334] on div "[STREET_ADDRESS]" at bounding box center [190, 340] width 177 height 12
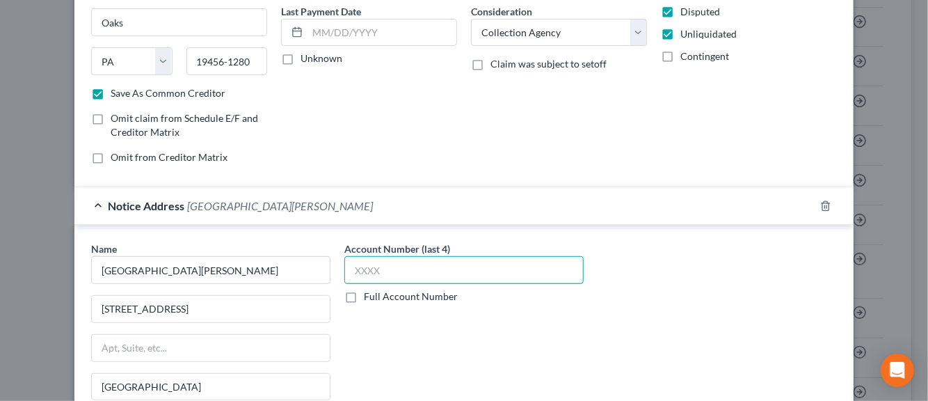
click at [349, 276] on input "text" at bounding box center [463, 270] width 239 height 28
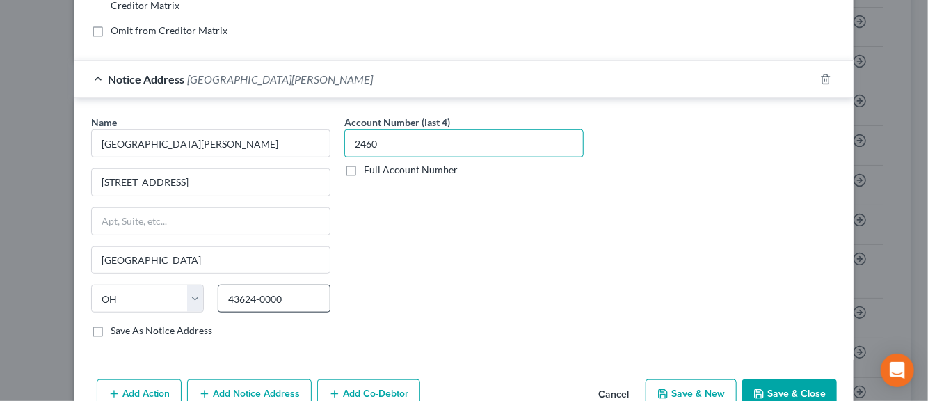
scroll to position [345, 0]
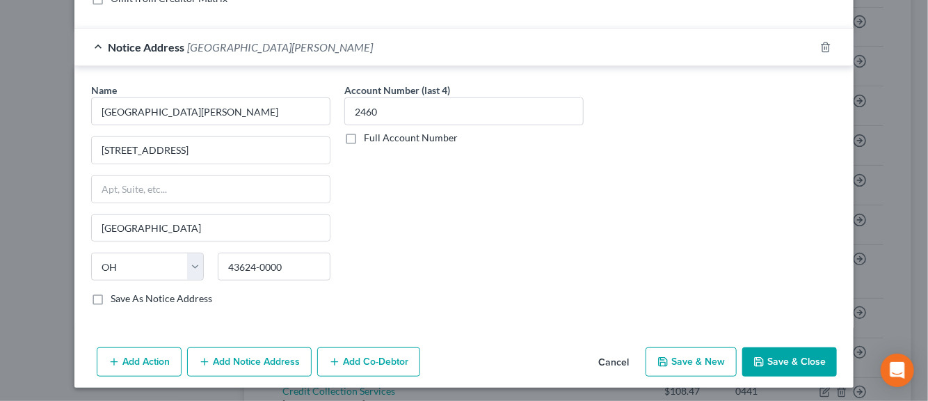
click at [111, 295] on label "Save As Notice Address" at bounding box center [162, 299] width 102 height 14
click at [116, 295] on input "Save As Notice Address" at bounding box center [120, 296] width 9 height 9
click at [697, 358] on button "Save & New" at bounding box center [691, 361] width 91 height 29
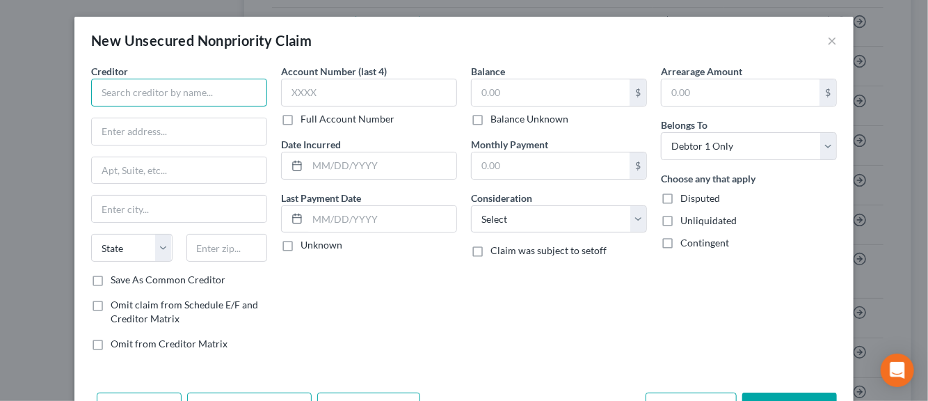
click at [232, 93] on input "text" at bounding box center [179, 93] width 176 height 28
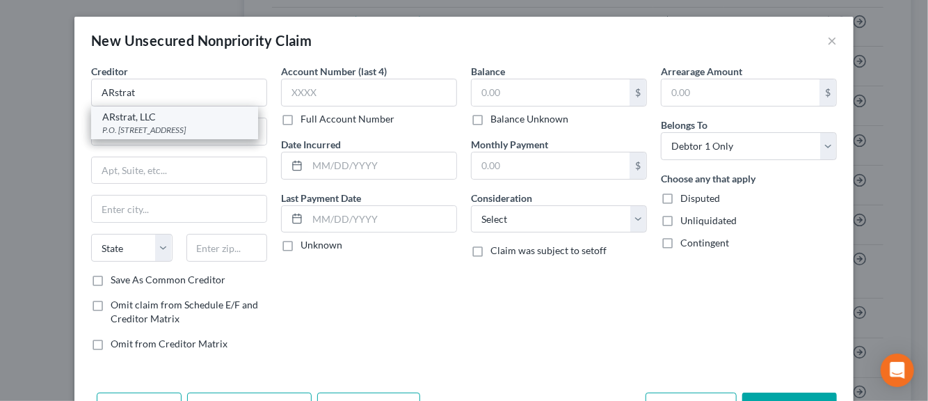
click at [156, 121] on div "ARstrat, LLC" at bounding box center [174, 117] width 145 height 14
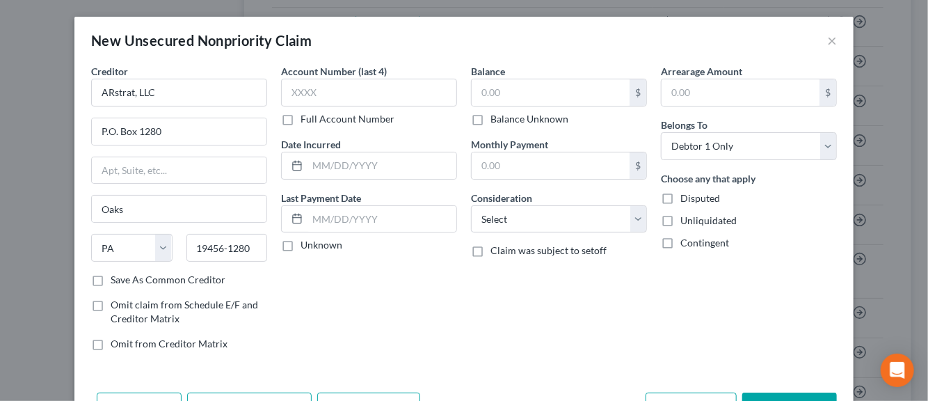
click at [111, 283] on label "Save As Common Creditor" at bounding box center [168, 280] width 115 height 14
click at [116, 282] on input "Save As Common Creditor" at bounding box center [120, 277] width 9 height 9
click at [306, 95] on input "text" at bounding box center [369, 93] width 176 height 28
click at [342, 164] on input "text" at bounding box center [382, 165] width 149 height 26
click at [301, 244] on label "Unknown" at bounding box center [322, 245] width 42 height 14
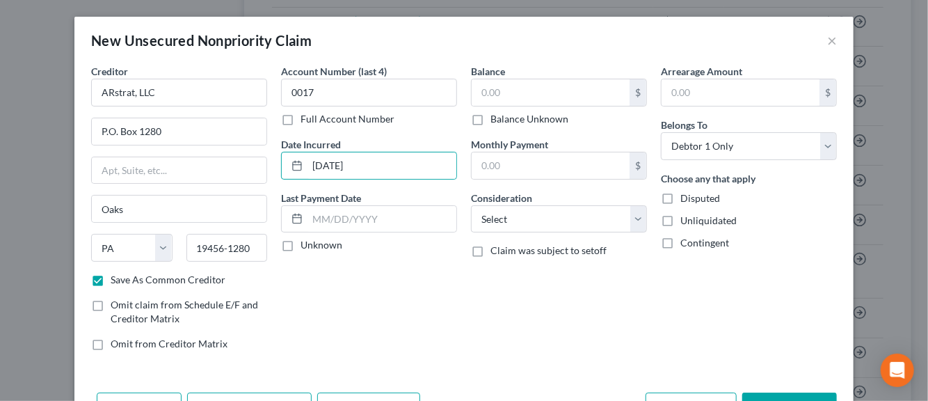
click at [306, 244] on input "Unknown" at bounding box center [310, 242] width 9 height 9
click at [498, 96] on input "text" at bounding box center [551, 92] width 158 height 26
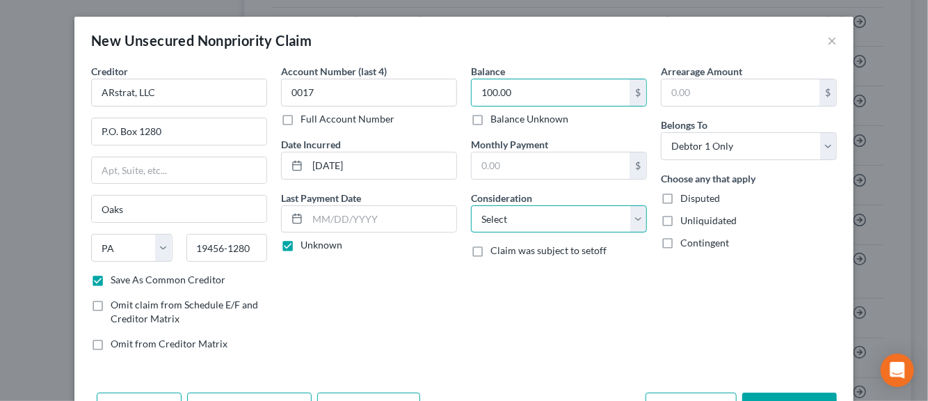
click at [632, 225] on select "Select Cable / Satellite Services Collection Agency Credit Card Debt Debt Couns…" at bounding box center [559, 219] width 176 height 28
click at [471, 205] on select "Select Cable / Satellite Services Collection Agency Credit Card Debt Debt Couns…" at bounding box center [559, 219] width 176 height 28
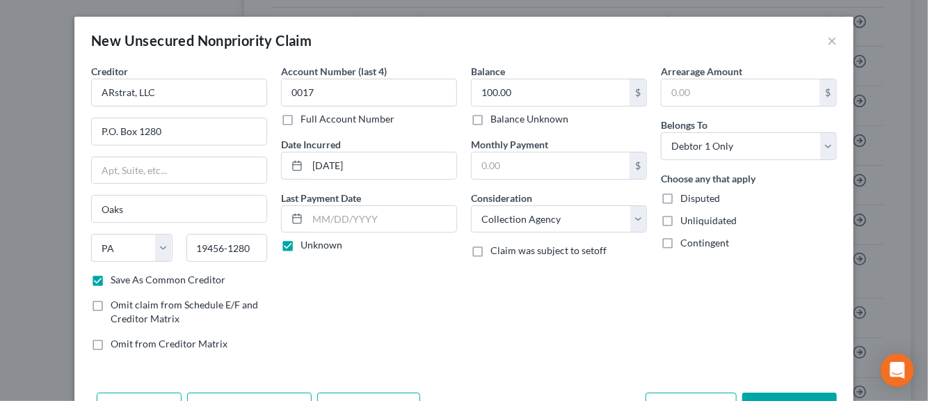
click at [681, 198] on label "Disputed" at bounding box center [701, 198] width 40 height 14
click at [686, 198] on input "Disputed" at bounding box center [690, 195] width 9 height 9
click at [681, 221] on label "Unliquidated" at bounding box center [709, 221] width 56 height 14
click at [686, 221] on input "Unliquidated" at bounding box center [690, 218] width 9 height 9
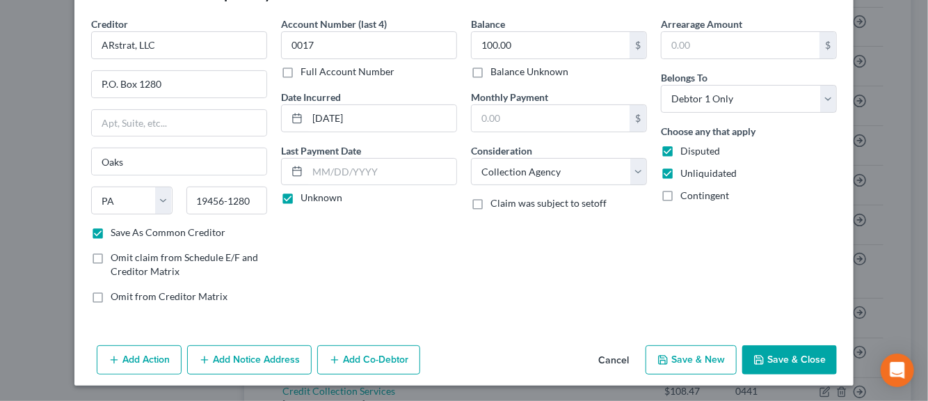
click at [276, 354] on button "Add Notice Address" at bounding box center [249, 359] width 125 height 29
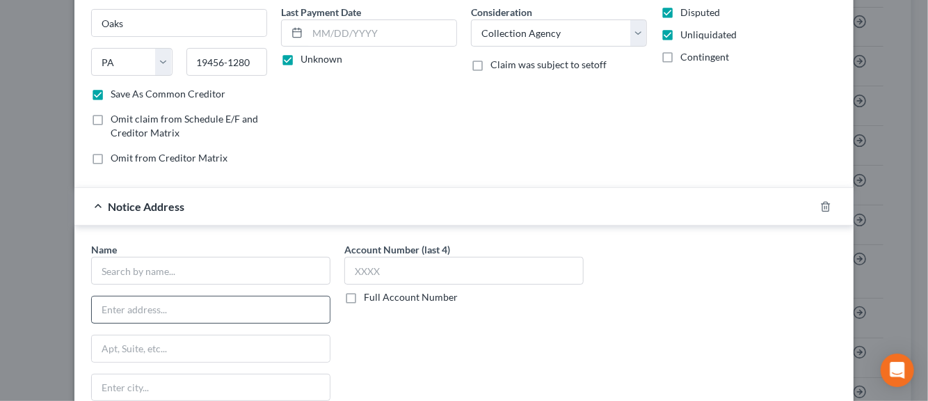
scroll to position [187, 0]
click at [232, 272] on input "text" at bounding box center [210, 270] width 239 height 28
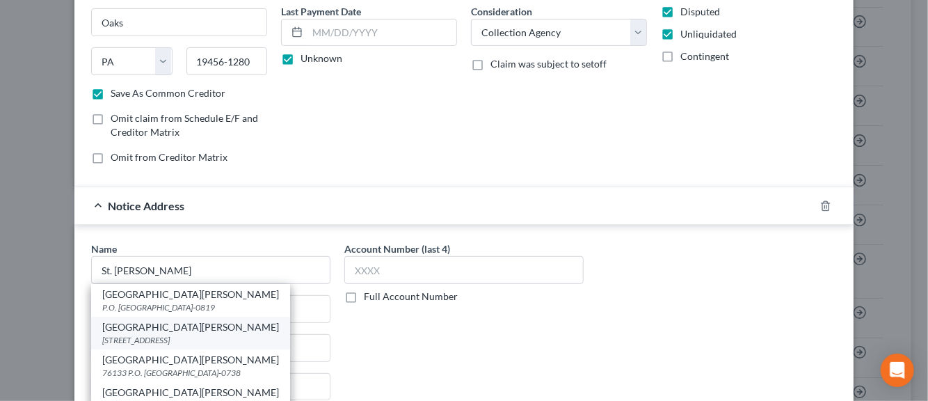
click at [160, 335] on div "[STREET_ADDRESS]" at bounding box center [190, 340] width 177 height 12
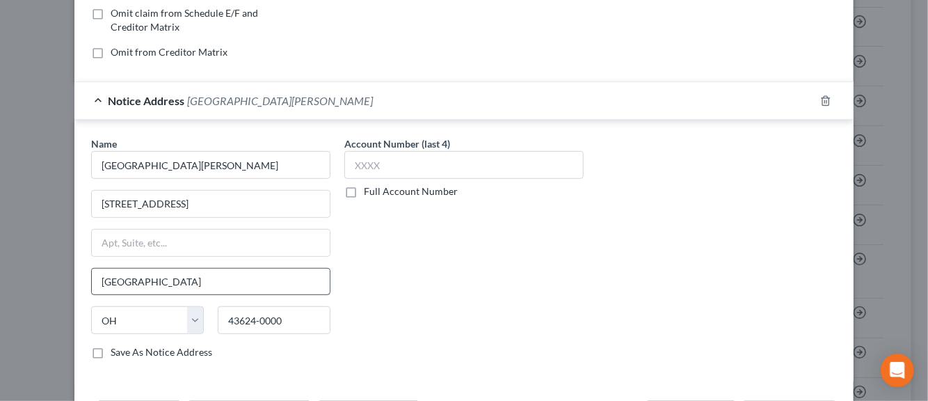
scroll to position [326, 0]
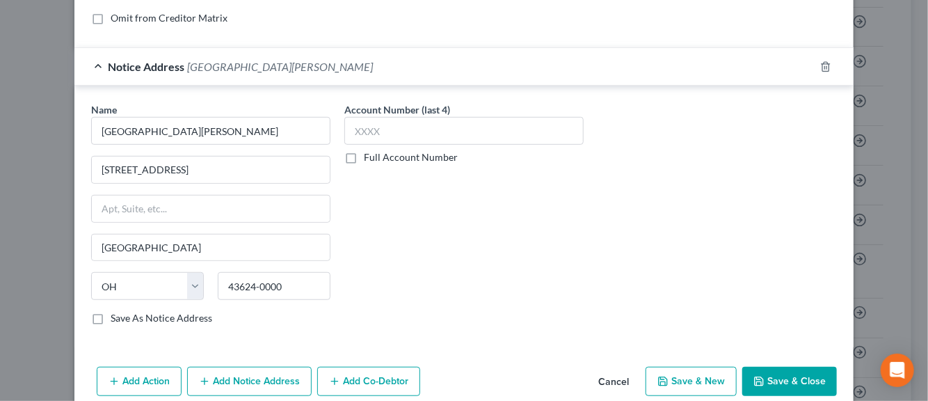
click at [111, 317] on label "Save As Notice Address" at bounding box center [162, 318] width 102 height 14
click at [116, 317] on input "Save As Notice Address" at bounding box center [120, 315] width 9 height 9
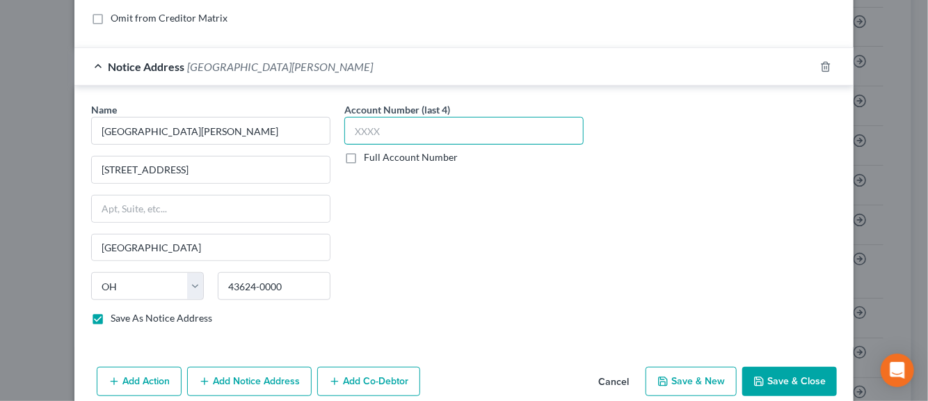
click at [367, 122] on input "text" at bounding box center [463, 131] width 239 height 28
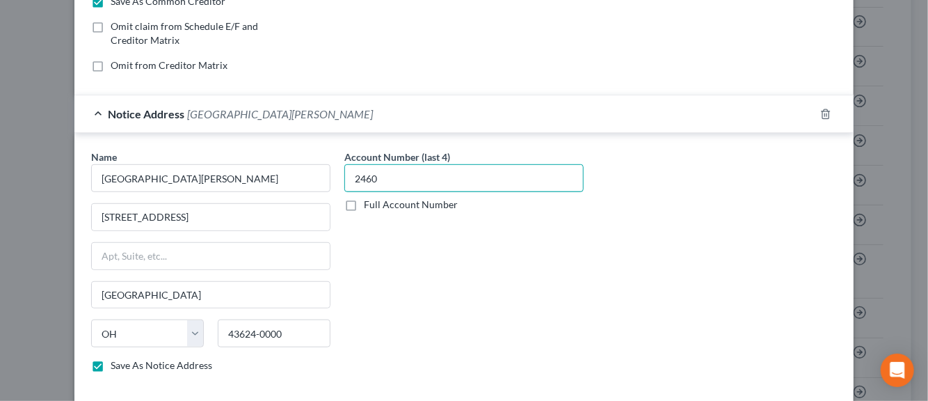
scroll to position [345, 0]
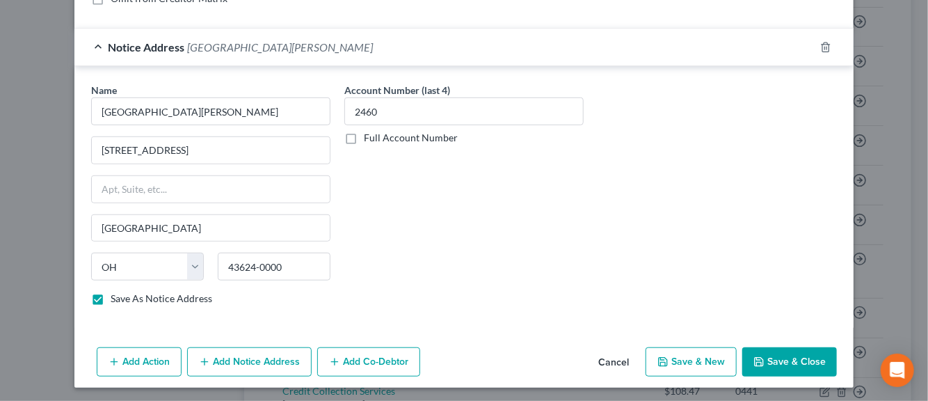
click at [702, 358] on button "Save & New" at bounding box center [691, 361] width 91 height 29
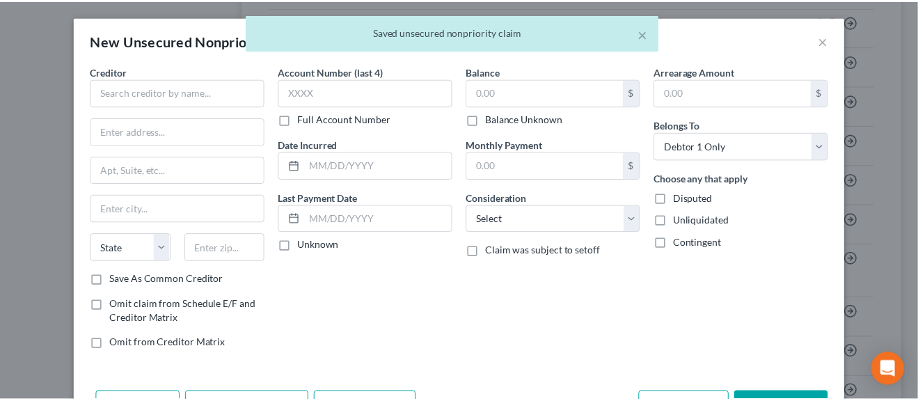
scroll to position [125, 0]
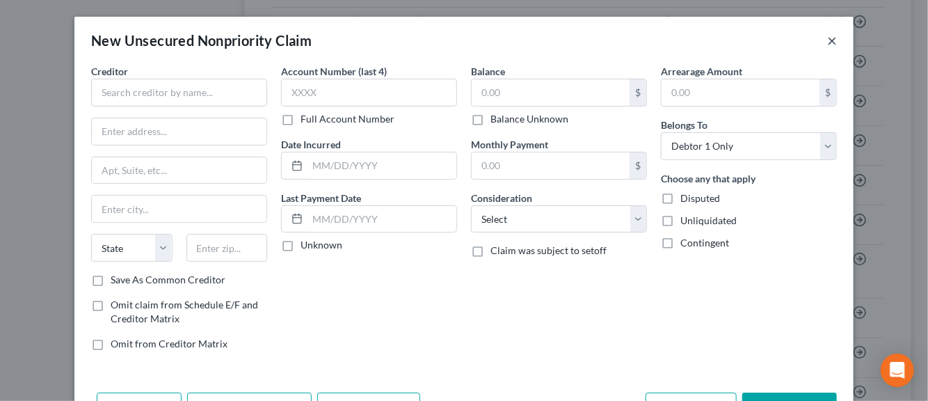
click at [827, 37] on button "×" at bounding box center [832, 40] width 10 height 17
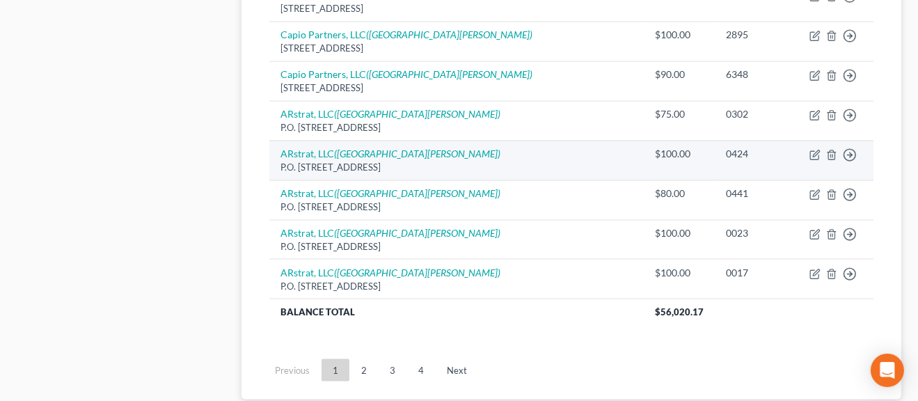
scroll to position [1912, 0]
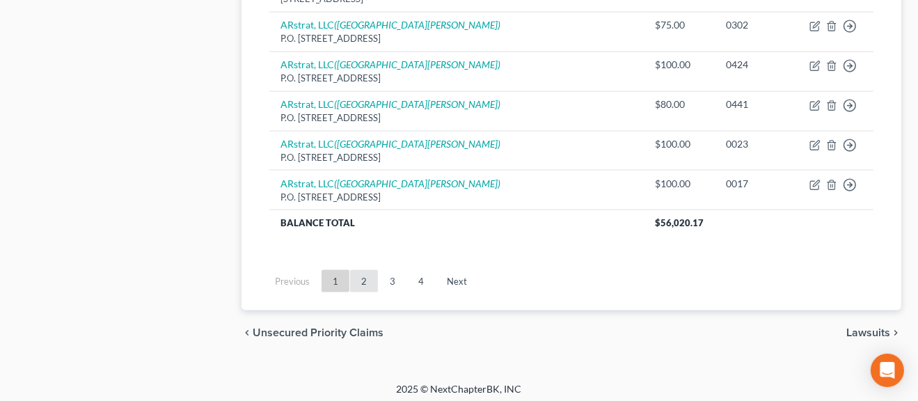
click at [363, 276] on link "2" at bounding box center [364, 281] width 28 height 22
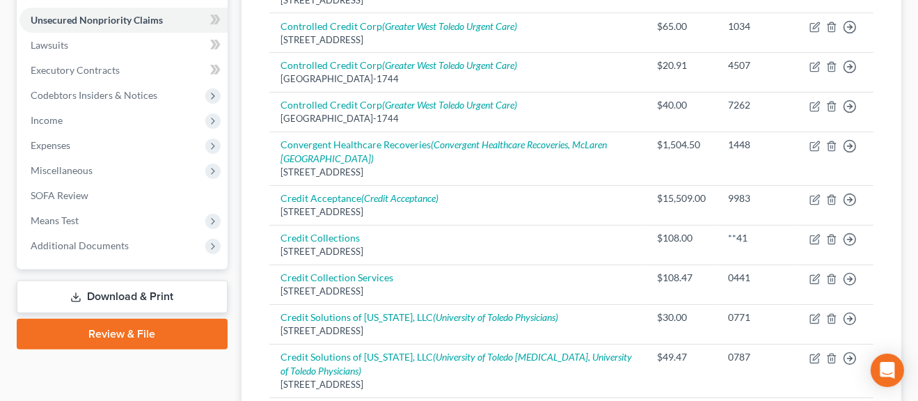
scroll to position [1255, 0]
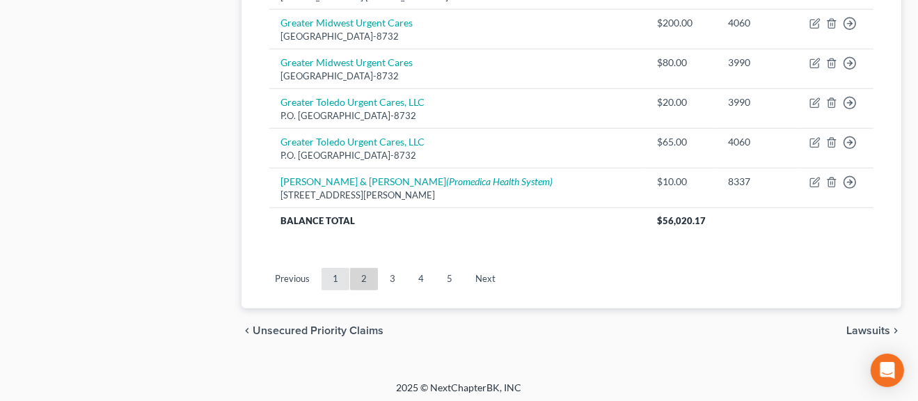
click at [343, 272] on link "1" at bounding box center [336, 279] width 28 height 22
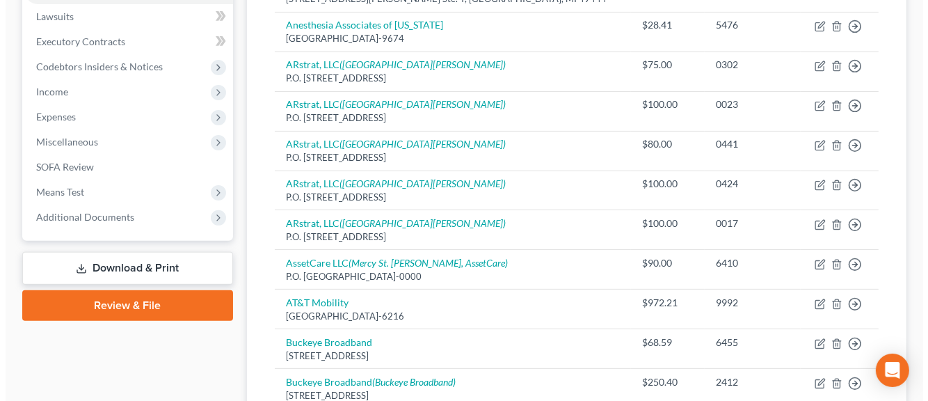
scroll to position [0, 0]
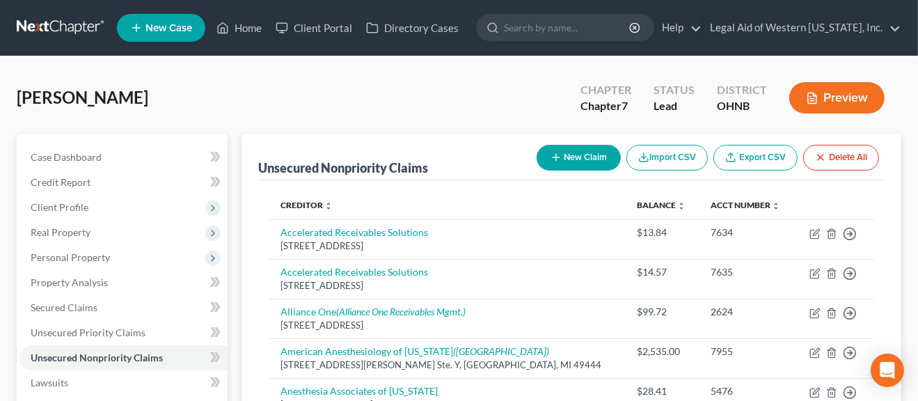
click at [578, 163] on button "New Claim" at bounding box center [579, 158] width 84 height 26
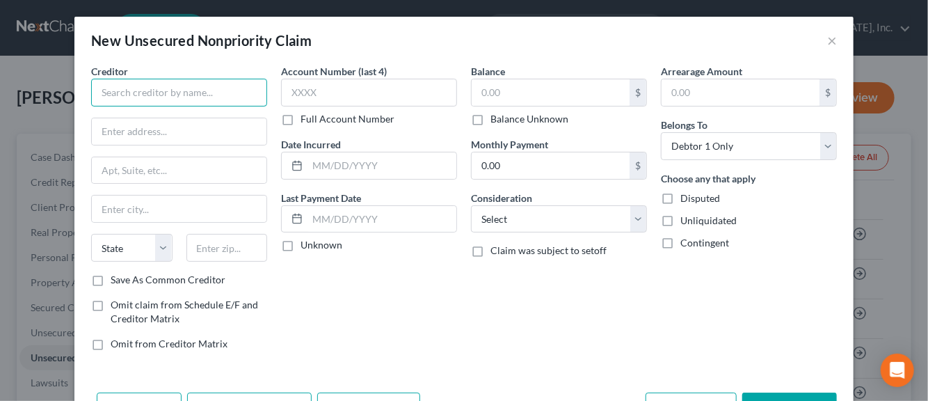
drag, startPoint x: 161, startPoint y: 101, endPoint x: 154, endPoint y: 97, distance: 8.4
click at [160, 101] on input "text" at bounding box center [179, 93] width 176 height 28
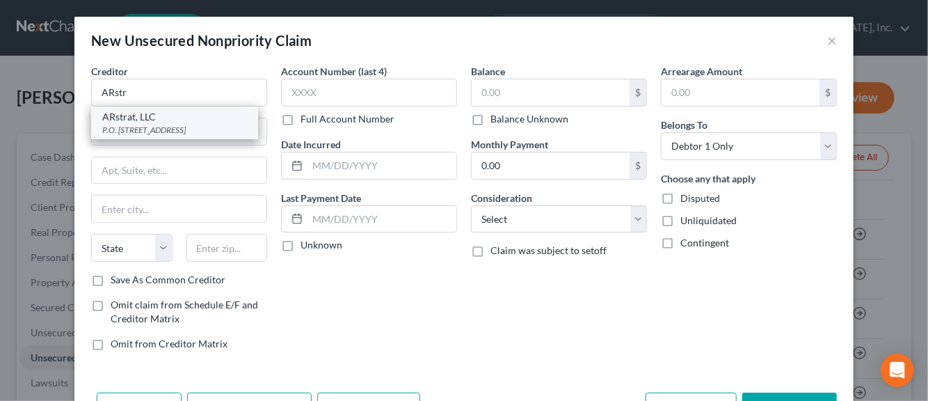
click at [129, 120] on div "ARstrat, LLC" at bounding box center [174, 117] width 145 height 14
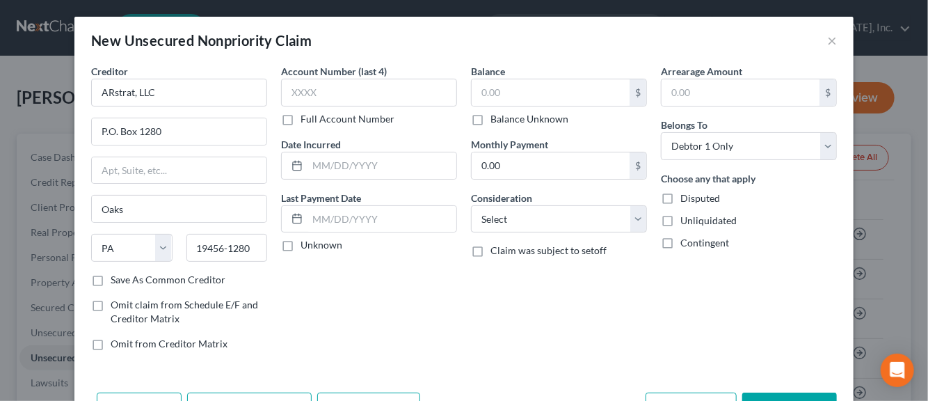
click at [111, 286] on label "Save As Common Creditor" at bounding box center [168, 280] width 115 height 14
click at [116, 282] on input "Save As Common Creditor" at bounding box center [120, 277] width 9 height 9
click at [298, 101] on input "text" at bounding box center [369, 93] width 176 height 28
click at [324, 167] on input "text" at bounding box center [382, 165] width 149 height 26
click at [301, 244] on label "Unknown" at bounding box center [322, 245] width 42 height 14
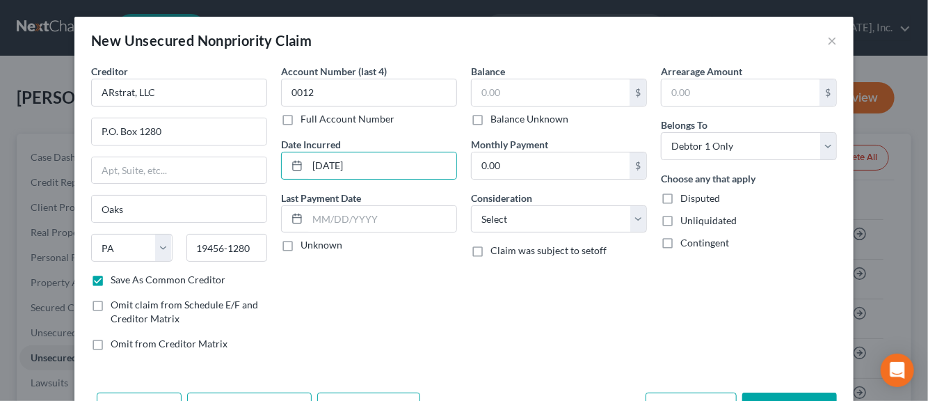
click at [306, 244] on input "Unknown" at bounding box center [310, 242] width 9 height 9
click at [480, 97] on input "text" at bounding box center [551, 92] width 158 height 26
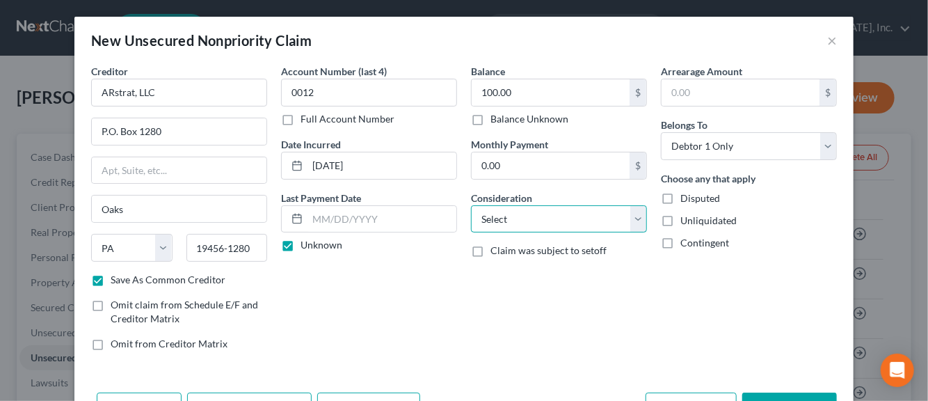
click at [633, 217] on select "Select Cable / Satellite Services Collection Agency Credit Card Debt Debt Couns…" at bounding box center [559, 219] width 176 height 28
click at [471, 205] on select "Select Cable / Satellite Services Collection Agency Credit Card Debt Debt Couns…" at bounding box center [559, 219] width 176 height 28
click at [681, 200] on label "Disputed" at bounding box center [701, 198] width 40 height 14
click at [686, 200] on input "Disputed" at bounding box center [690, 195] width 9 height 9
click at [681, 220] on label "Unliquidated" at bounding box center [709, 221] width 56 height 14
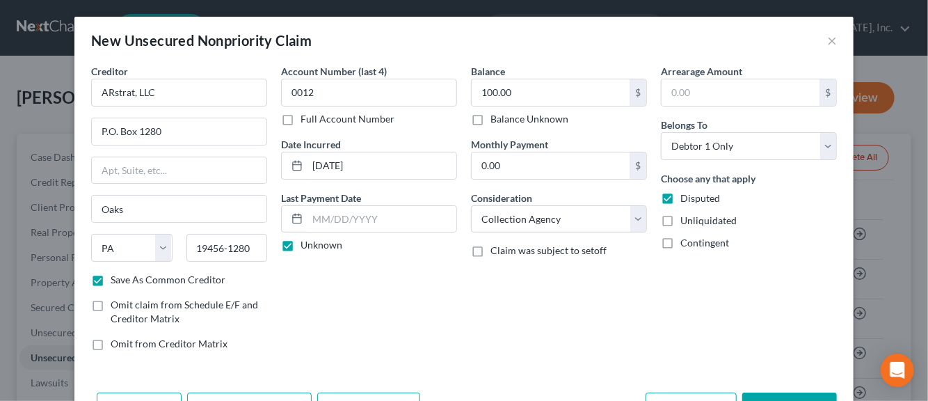
click at [686, 220] on input "Unliquidated" at bounding box center [690, 218] width 9 height 9
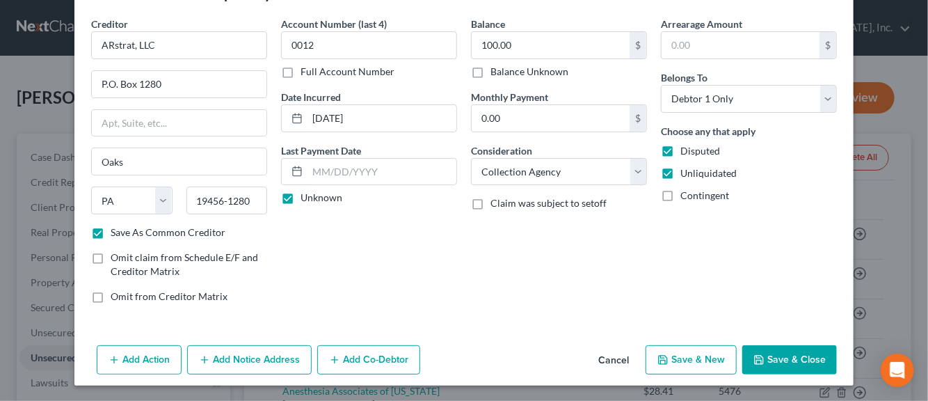
click at [255, 356] on button "Add Notice Address" at bounding box center [249, 359] width 125 height 29
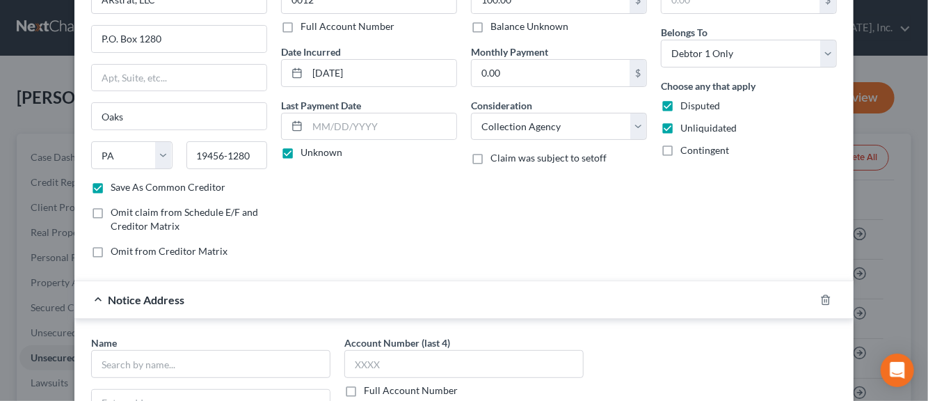
scroll to position [187, 0]
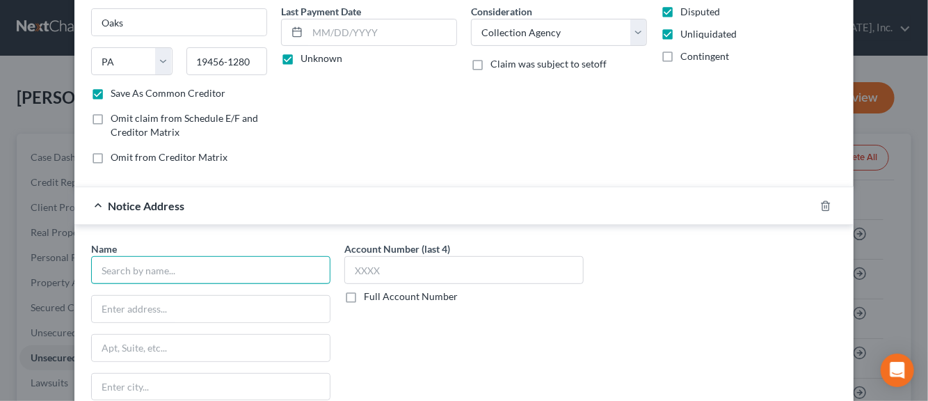
click at [168, 272] on input "text" at bounding box center [210, 270] width 239 height 28
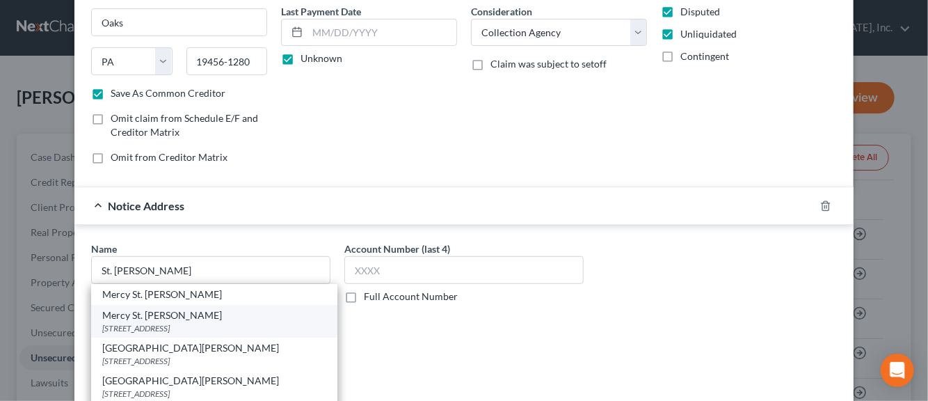
click at [142, 324] on div "[STREET_ADDRESS]" at bounding box center [214, 328] width 224 height 12
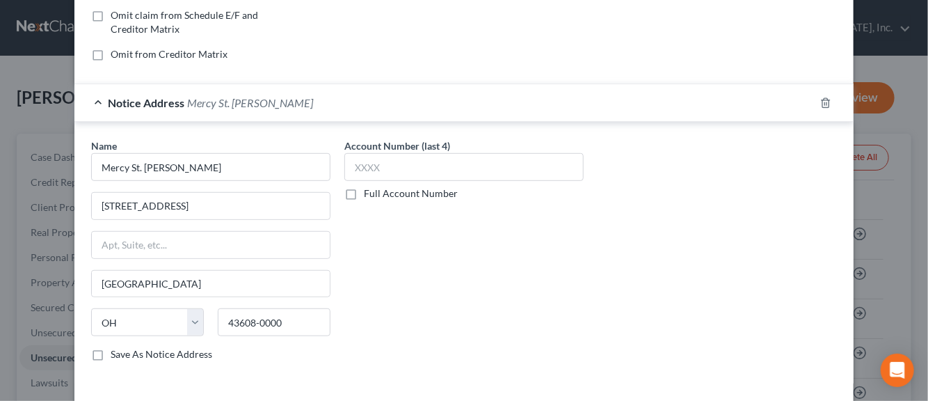
scroll to position [326, 0]
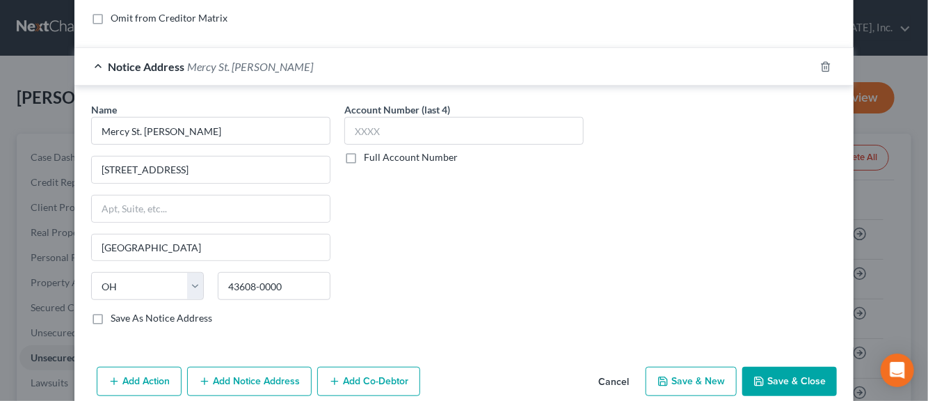
click at [111, 317] on label "Save As Notice Address" at bounding box center [162, 318] width 102 height 14
click at [116, 317] on input "Save As Notice Address" at bounding box center [120, 315] width 9 height 9
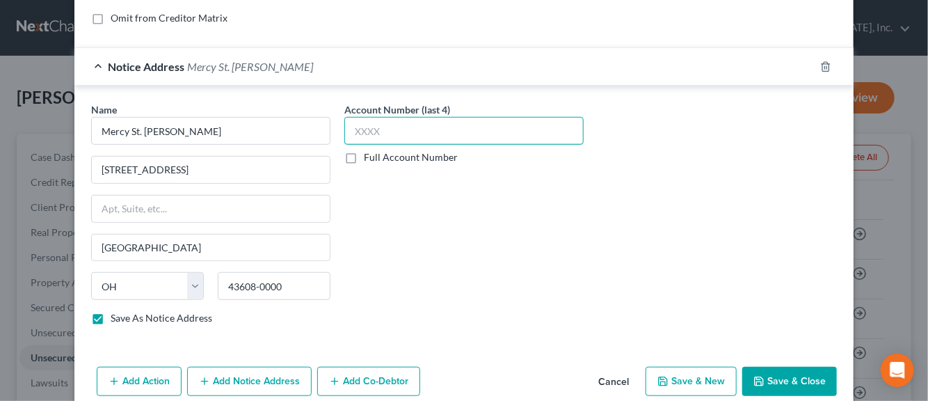
drag, startPoint x: 370, startPoint y: 134, endPoint x: 332, endPoint y: 136, distance: 38.3
click at [370, 133] on input "text" at bounding box center [463, 131] width 239 height 28
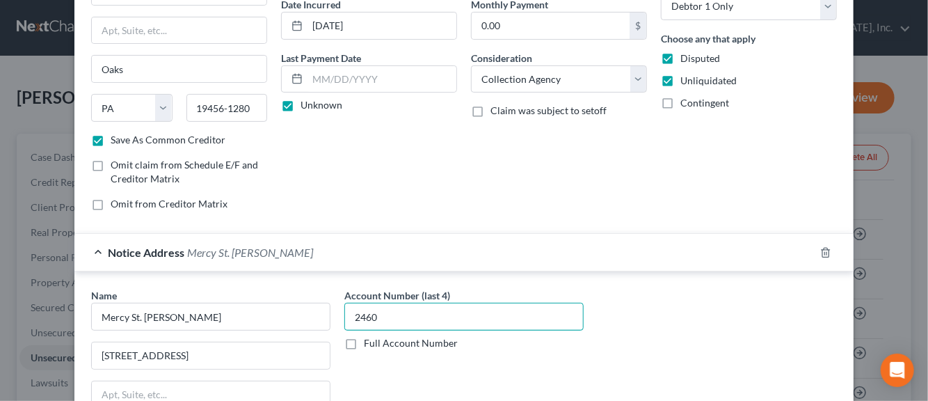
scroll to position [345, 0]
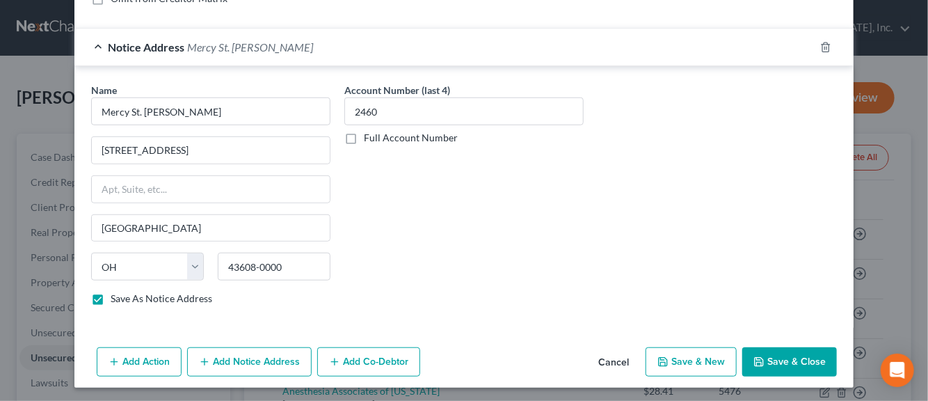
click at [689, 362] on button "Save & New" at bounding box center [691, 361] width 91 height 29
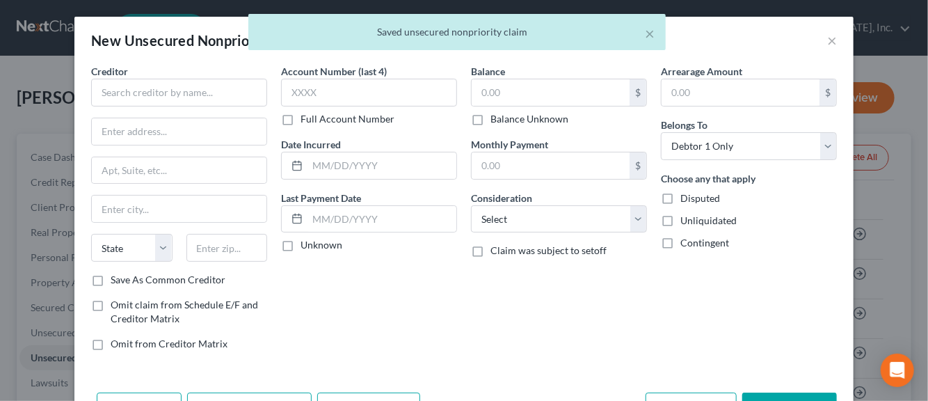
scroll to position [125, 0]
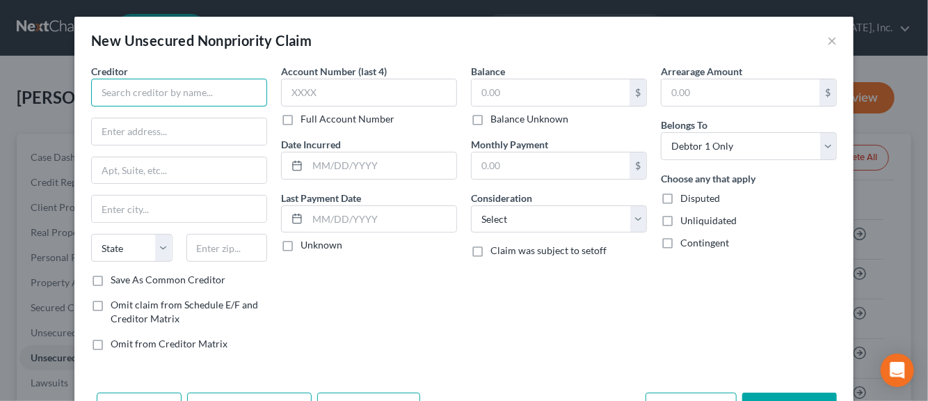
click at [167, 94] on input "text" at bounding box center [179, 93] width 176 height 28
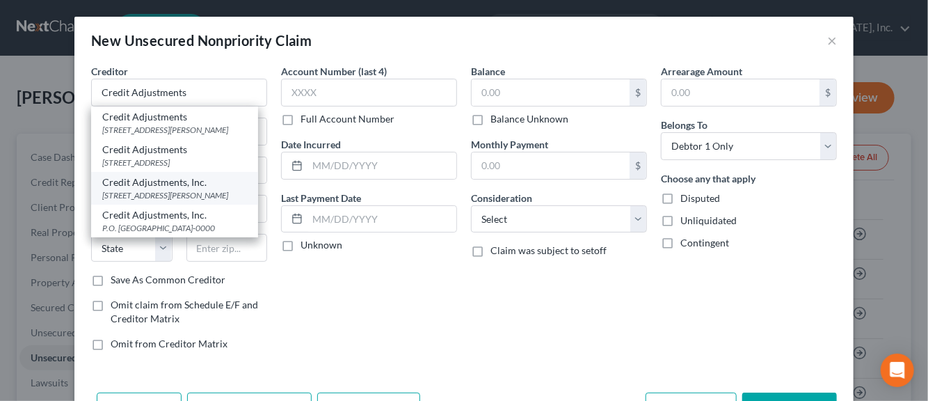
click at [161, 201] on div "[STREET_ADDRESS][PERSON_NAME]" at bounding box center [174, 195] width 145 height 12
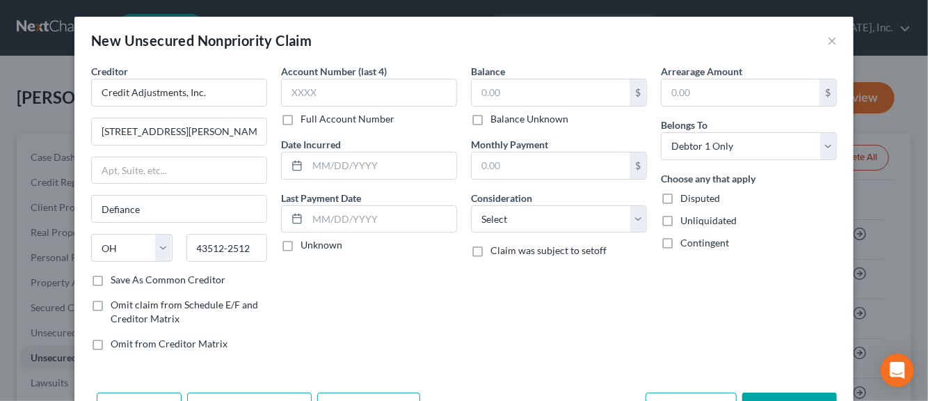
click at [111, 279] on label "Save As Common Creditor" at bounding box center [168, 280] width 115 height 14
click at [116, 279] on input "Save As Common Creditor" at bounding box center [120, 277] width 9 height 9
click at [317, 94] on input "text" at bounding box center [369, 93] width 176 height 28
click at [328, 172] on input "text" at bounding box center [382, 165] width 149 height 26
click at [301, 244] on label "Unknown" at bounding box center [322, 245] width 42 height 14
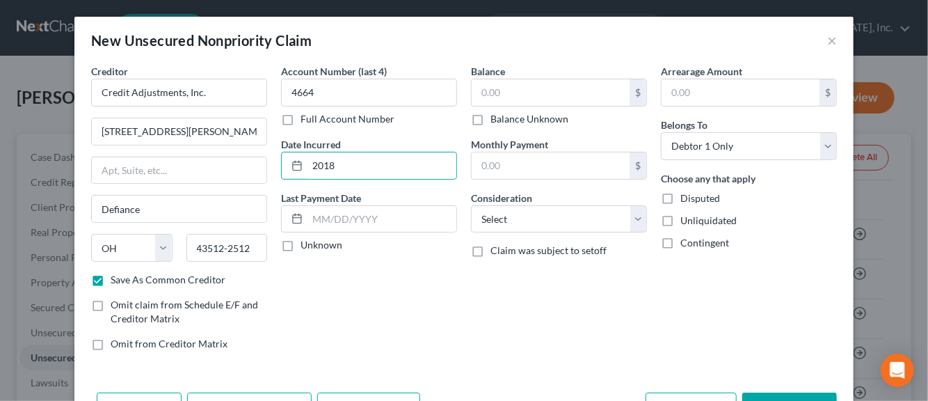
click at [306, 244] on input "Unknown" at bounding box center [310, 242] width 9 height 9
click at [487, 97] on input "text" at bounding box center [551, 92] width 158 height 26
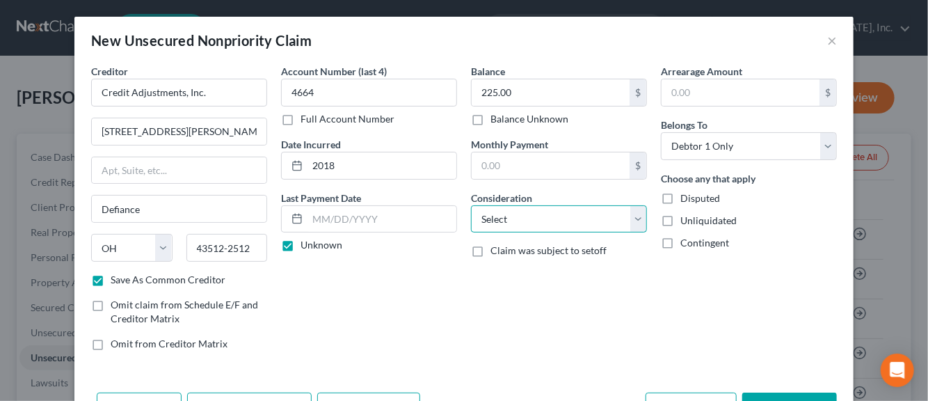
click at [628, 221] on select "Select Cable / Satellite Services Collection Agency Credit Card Debt Debt Couns…" at bounding box center [559, 219] width 176 height 28
click at [471, 205] on select "Select Cable / Satellite Services Collection Agency Credit Card Debt Debt Couns…" at bounding box center [559, 219] width 176 height 28
click at [681, 197] on label "Disputed" at bounding box center [701, 198] width 40 height 14
click at [686, 197] on input "Disputed" at bounding box center [690, 195] width 9 height 9
click at [681, 219] on label "Unliquidated" at bounding box center [709, 221] width 56 height 14
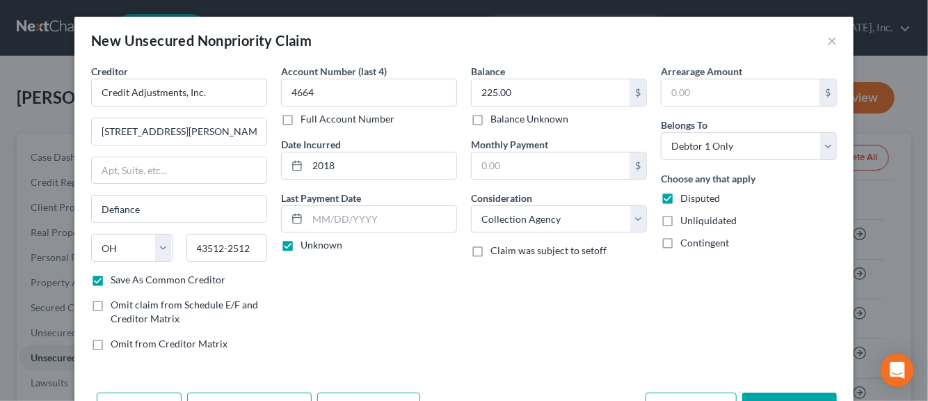
click at [686, 219] on input "Unliquidated" at bounding box center [690, 218] width 9 height 9
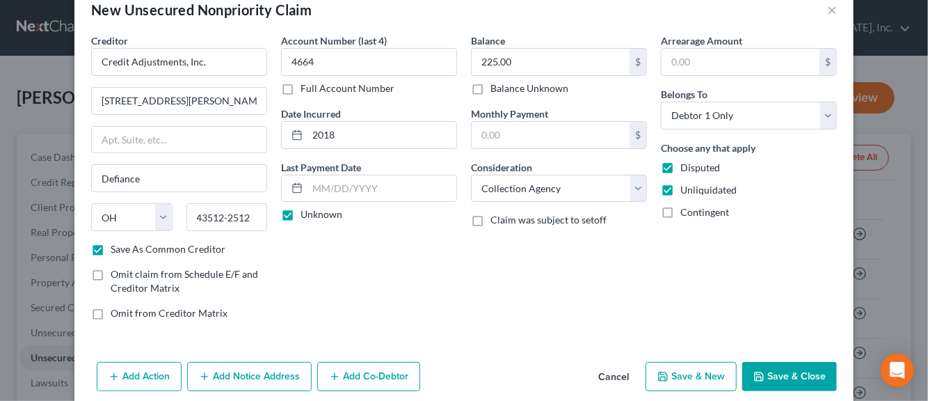
scroll to position [47, 0]
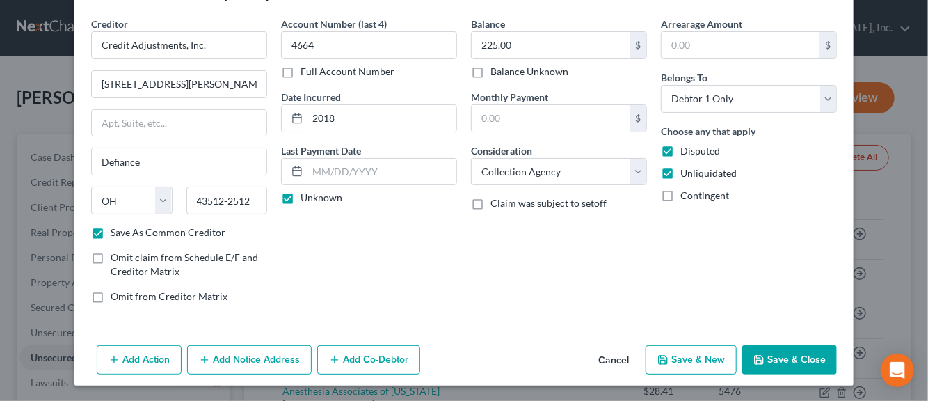
click at [242, 361] on button "Add Notice Address" at bounding box center [249, 359] width 125 height 29
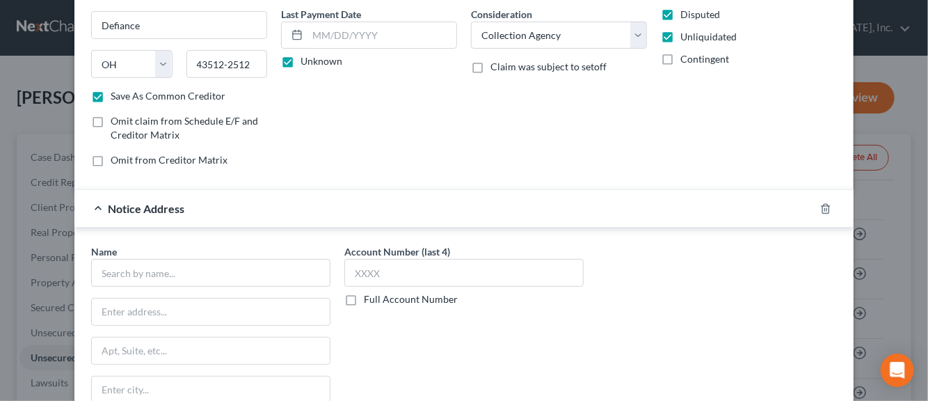
scroll to position [187, 0]
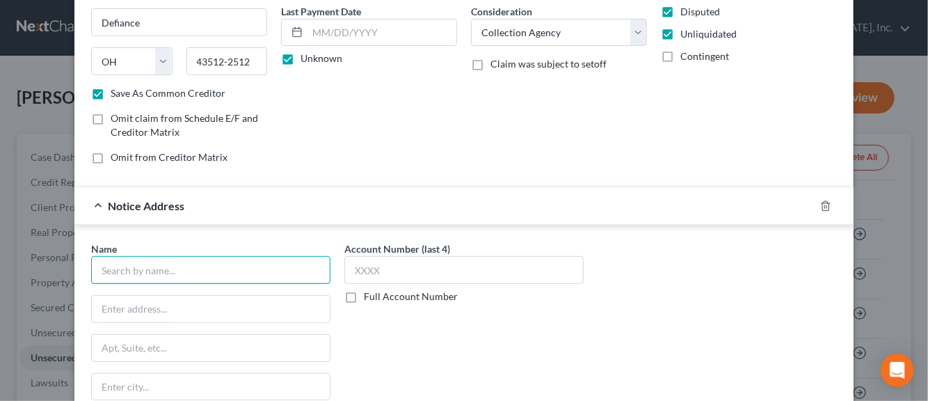
click at [164, 271] on input "text" at bounding box center [210, 270] width 239 height 28
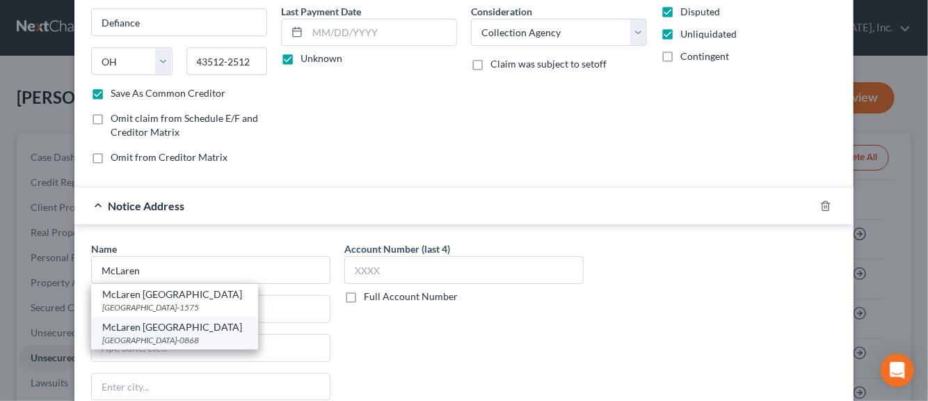
click at [152, 334] on div "[GEOGRAPHIC_DATA]-0868" at bounding box center [174, 340] width 145 height 12
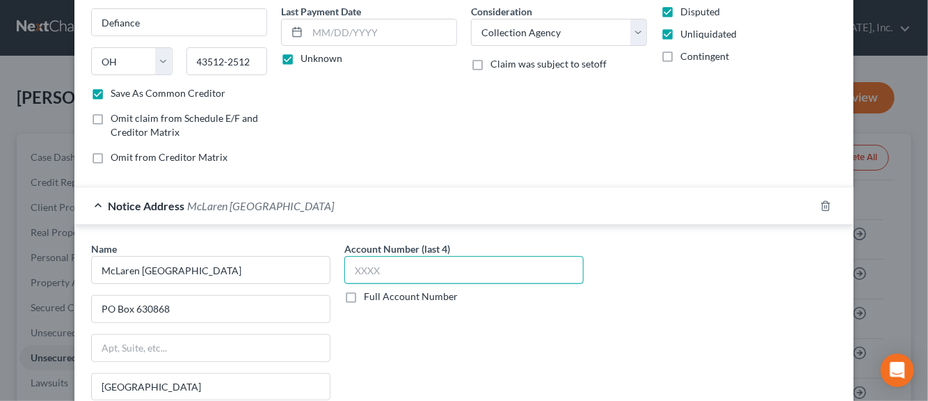
click at [355, 272] on input "text" at bounding box center [463, 270] width 239 height 28
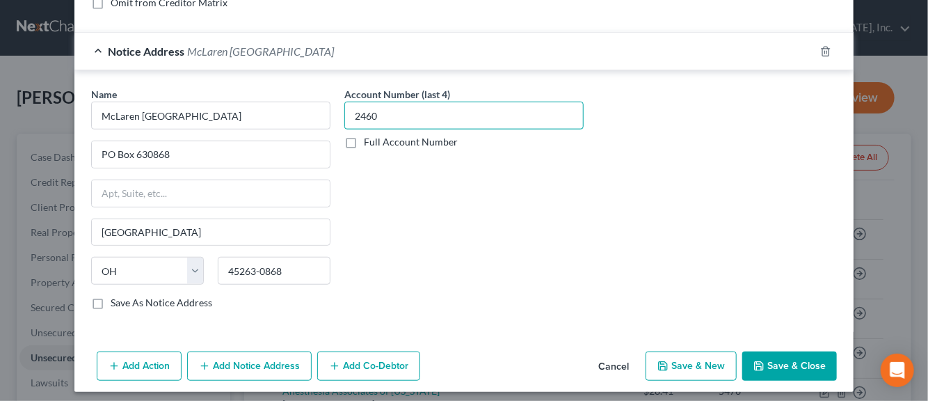
scroll to position [345, 0]
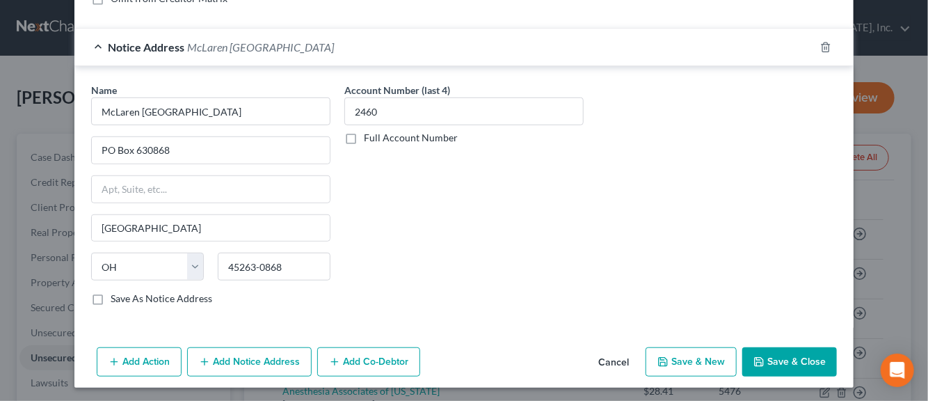
click at [676, 356] on button "Save & New" at bounding box center [691, 361] width 91 height 29
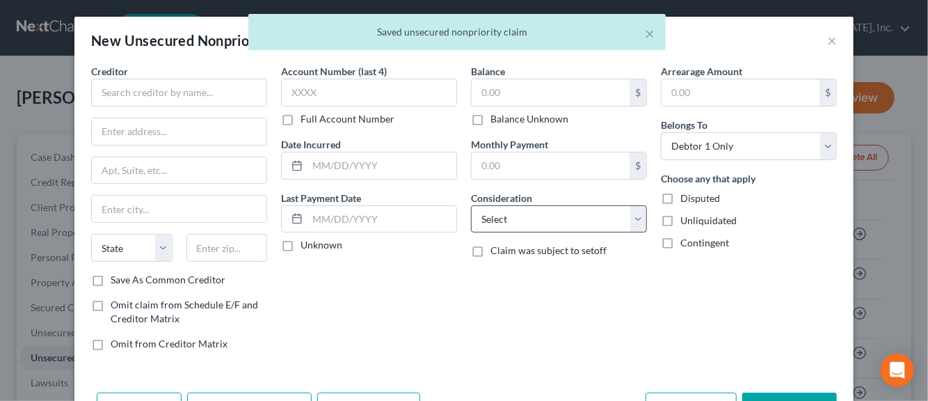
scroll to position [0, 0]
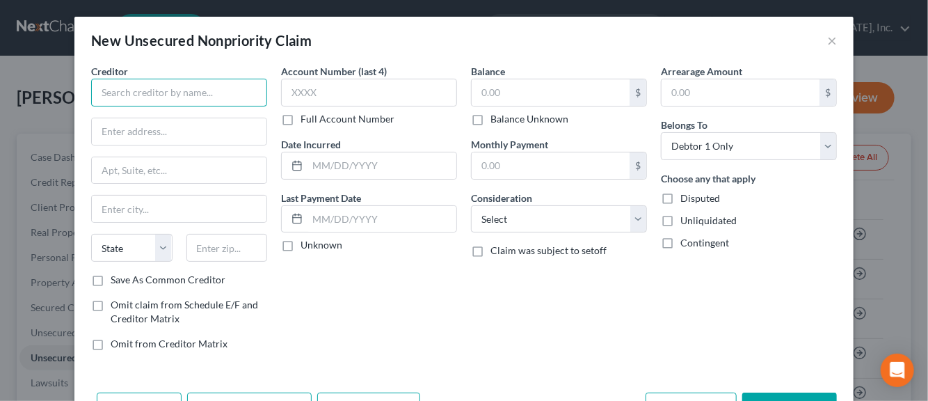
click at [129, 97] on input "text" at bounding box center [179, 93] width 176 height 28
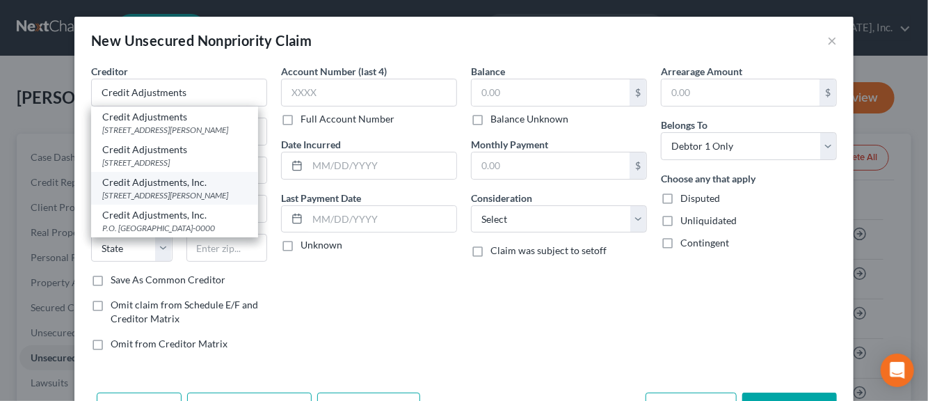
click at [136, 201] on div "[STREET_ADDRESS][PERSON_NAME]" at bounding box center [174, 195] width 145 height 12
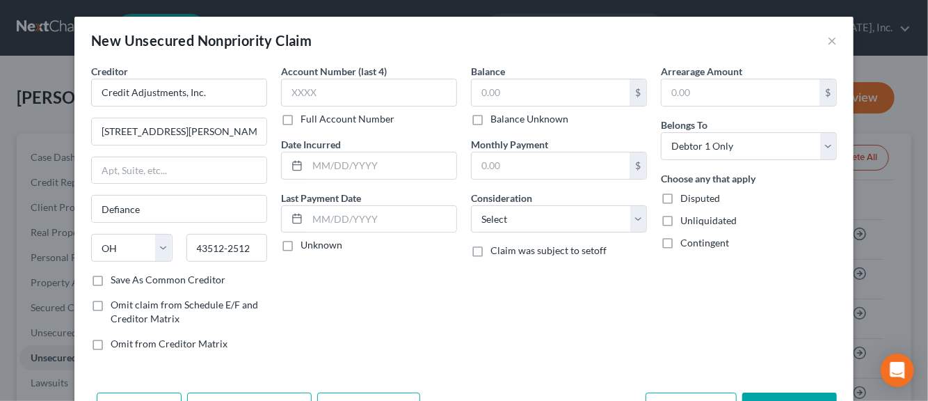
click at [111, 278] on label "Save As Common Creditor" at bounding box center [168, 280] width 115 height 14
click at [116, 278] on input "Save As Common Creditor" at bounding box center [120, 277] width 9 height 9
click at [282, 77] on label "Account Number (last 4)" at bounding box center [334, 71] width 106 height 15
click at [290, 102] on input "text" at bounding box center [369, 93] width 176 height 28
click at [317, 169] on input "text" at bounding box center [382, 165] width 149 height 26
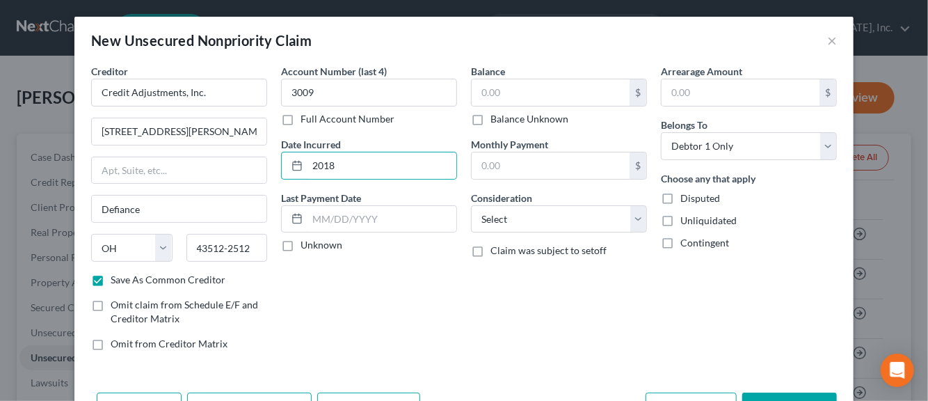
click at [301, 241] on label "Unknown" at bounding box center [322, 245] width 42 height 14
click at [306, 241] on input "Unknown" at bounding box center [310, 242] width 9 height 9
click at [505, 90] on input "text" at bounding box center [551, 92] width 158 height 26
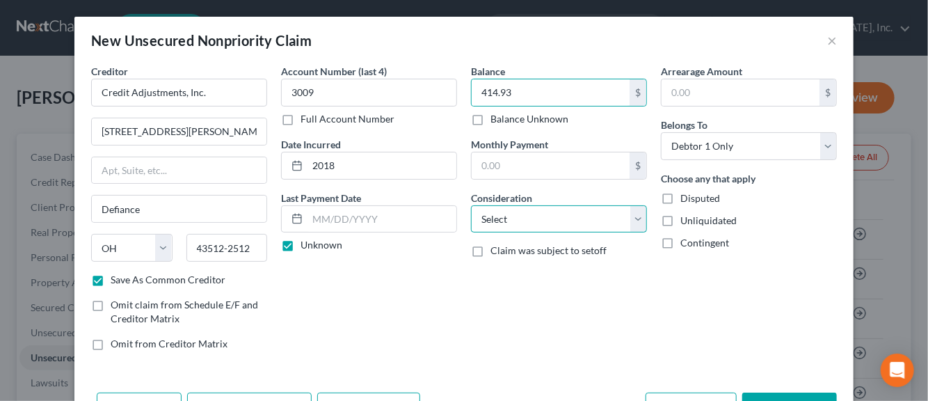
click at [629, 220] on select "Select Cable / Satellite Services Collection Agency Credit Card Debt Debt Couns…" at bounding box center [559, 219] width 176 height 28
click at [471, 205] on select "Select Cable / Satellite Services Collection Agency Credit Card Debt Debt Couns…" at bounding box center [559, 219] width 176 height 28
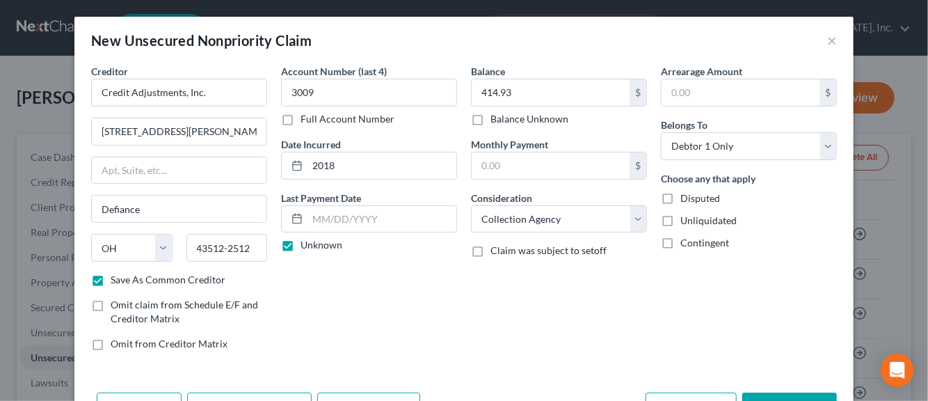
click at [681, 199] on label "Disputed" at bounding box center [701, 198] width 40 height 14
click at [686, 199] on input "Disputed" at bounding box center [690, 195] width 9 height 9
click at [681, 219] on label "Unliquidated" at bounding box center [709, 221] width 56 height 14
click at [686, 219] on input "Unliquidated" at bounding box center [690, 218] width 9 height 9
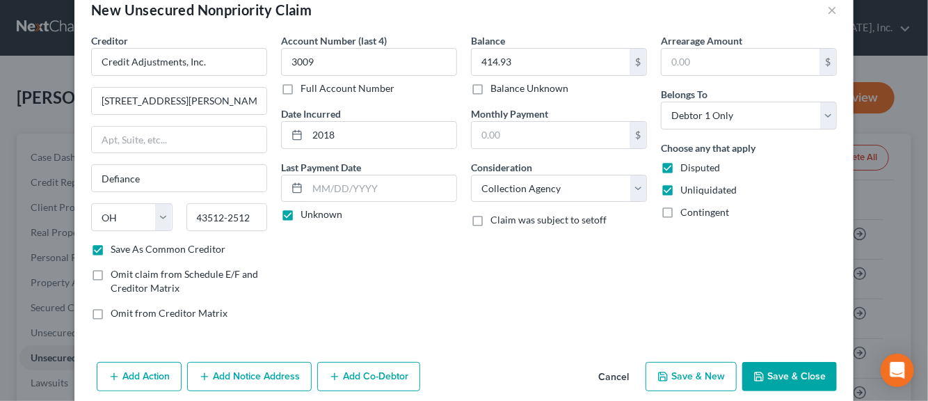
scroll to position [47, 0]
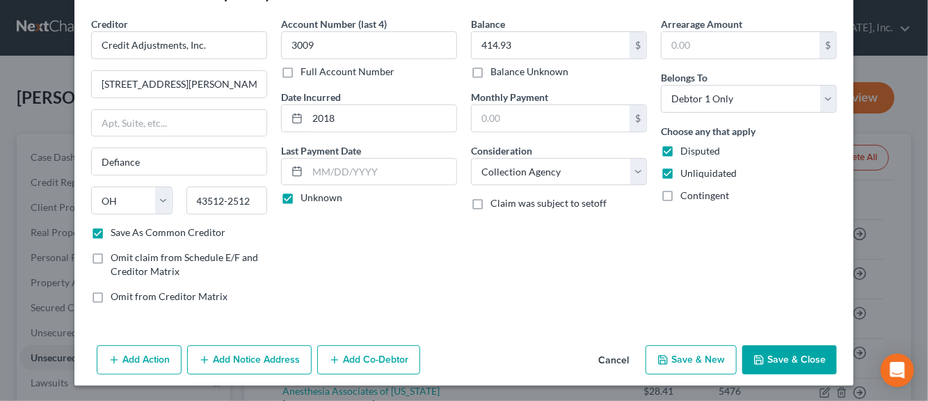
click at [265, 359] on button "Add Notice Address" at bounding box center [249, 359] width 125 height 29
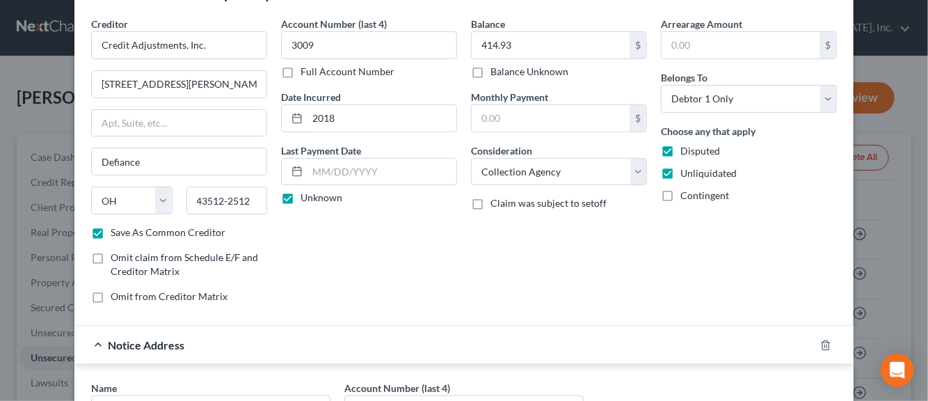
scroll to position [187, 0]
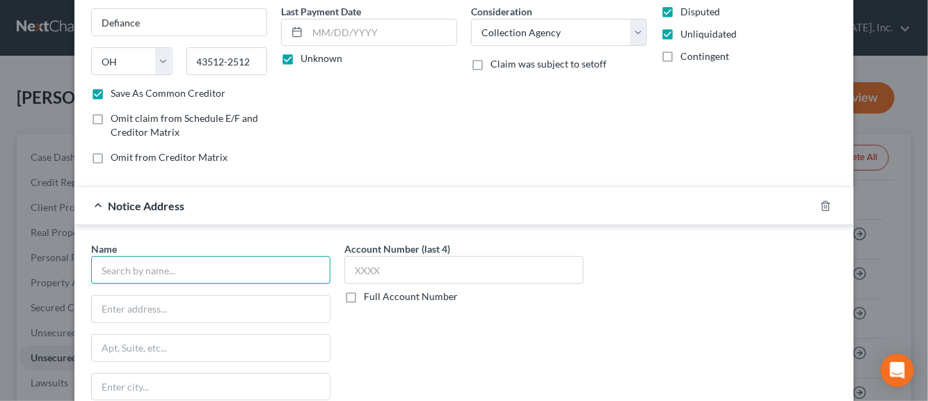
click at [184, 268] on input "text" at bounding box center [210, 270] width 239 height 28
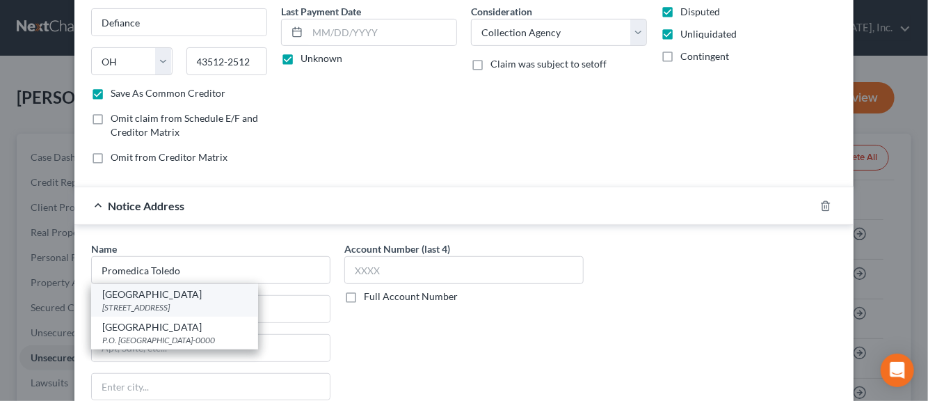
click at [168, 294] on div "[GEOGRAPHIC_DATA]" at bounding box center [174, 294] width 145 height 14
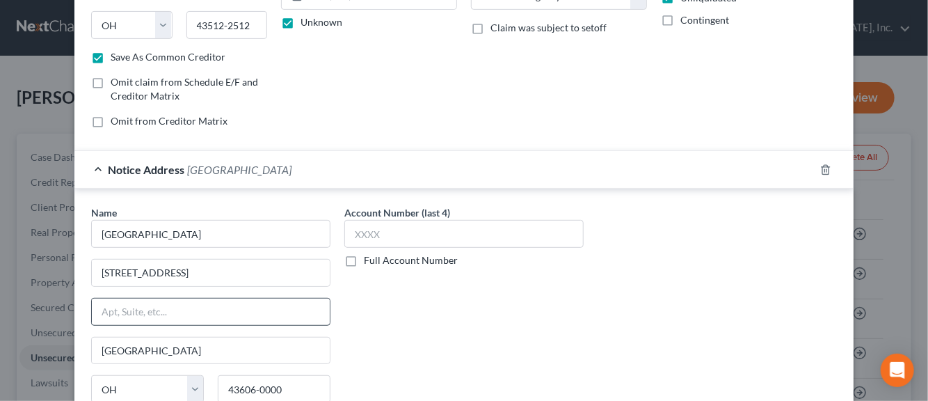
scroll to position [256, 0]
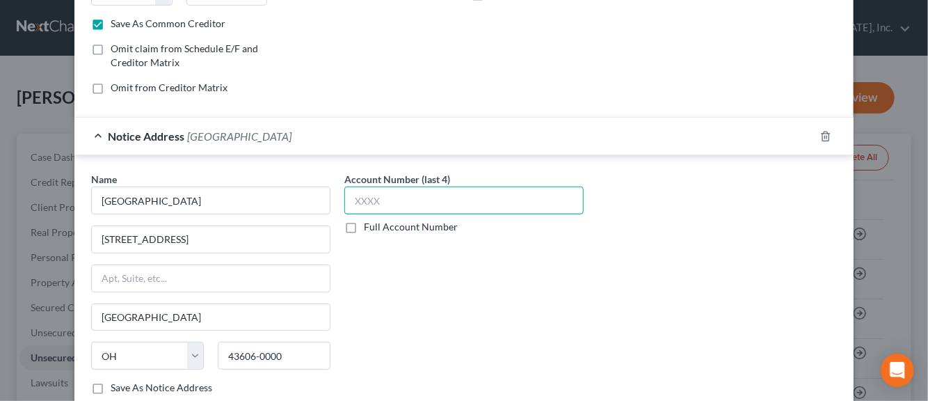
click at [372, 203] on input "text" at bounding box center [463, 201] width 239 height 28
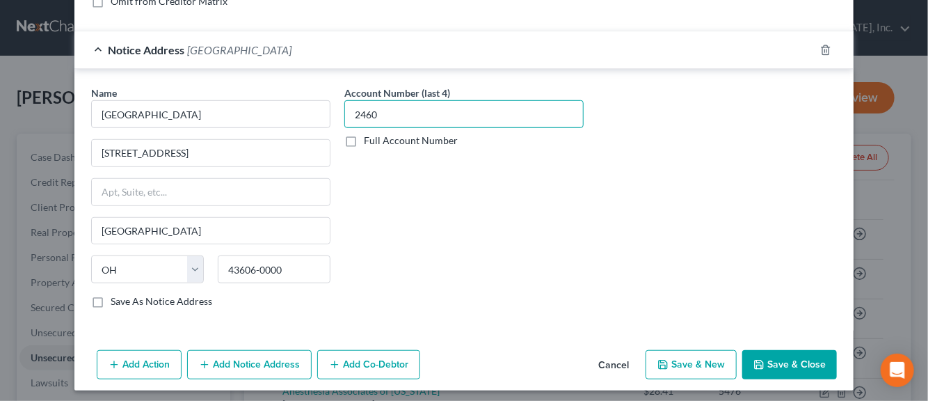
scroll to position [345, 0]
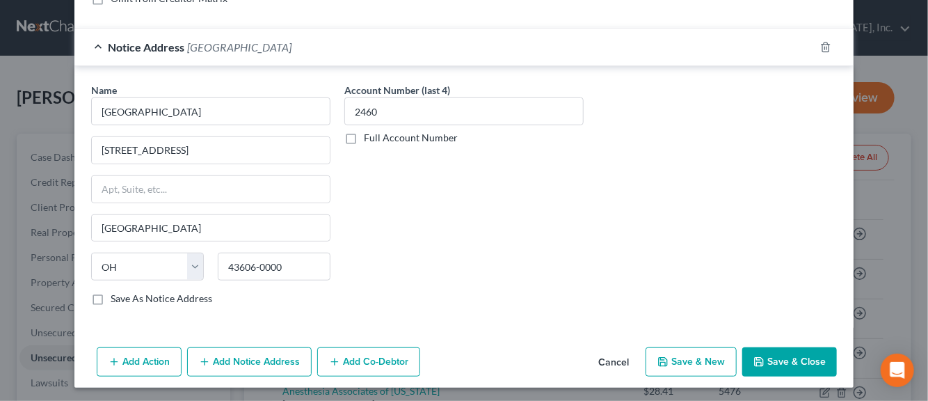
click at [111, 297] on label "Save As Notice Address" at bounding box center [162, 299] width 102 height 14
click at [116, 297] on input "Save As Notice Address" at bounding box center [120, 296] width 9 height 9
click at [681, 366] on button "Save & New" at bounding box center [691, 361] width 91 height 29
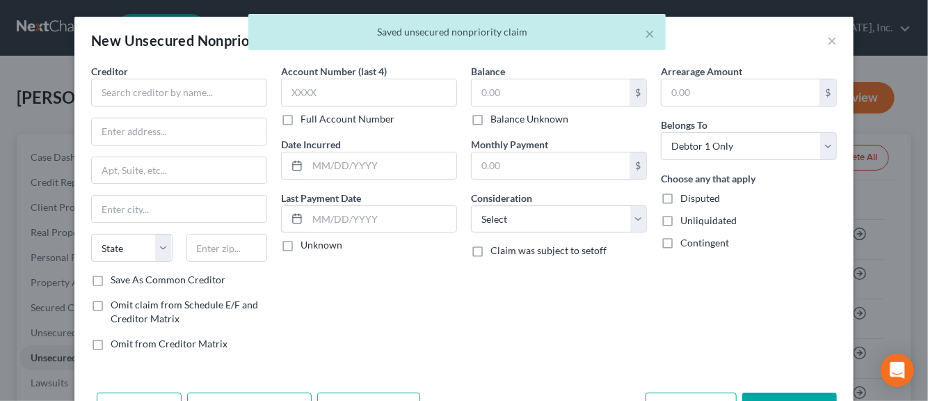
scroll to position [125, 0]
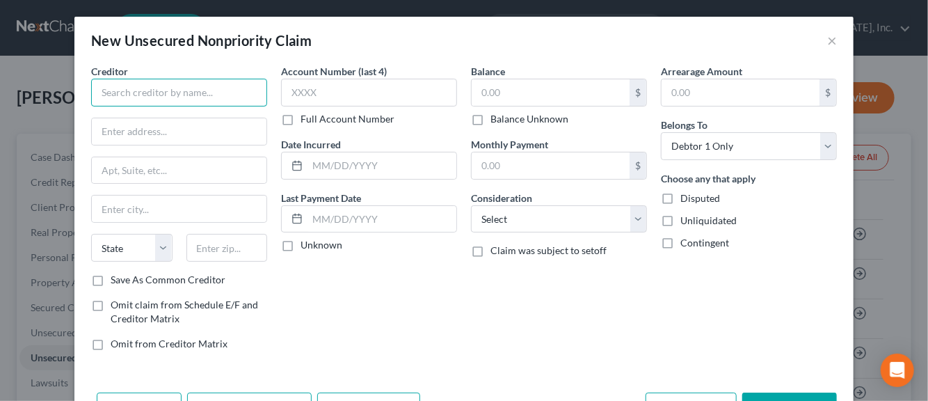
click at [141, 96] on input "text" at bounding box center [179, 93] width 176 height 28
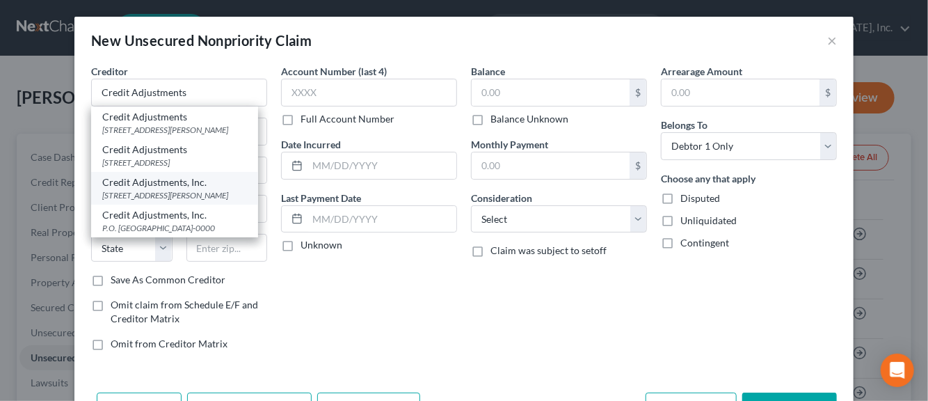
click at [153, 189] on div "Credit Adjustments, Inc." at bounding box center [174, 182] width 145 height 14
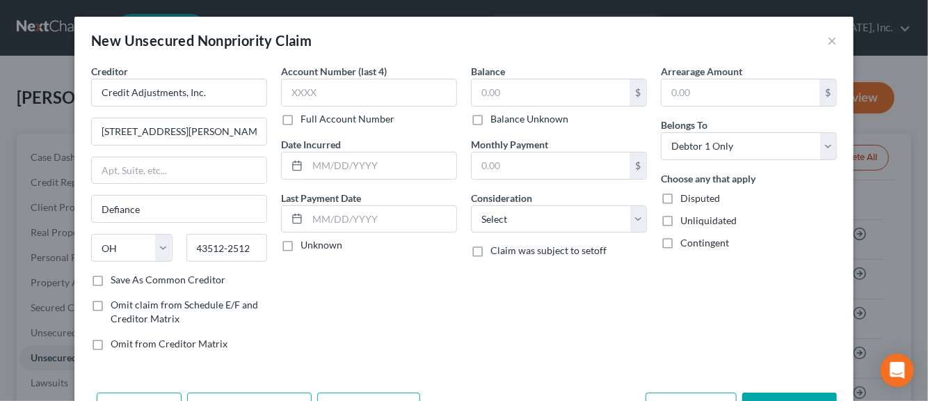
click at [111, 278] on label "Save As Common Creditor" at bounding box center [168, 280] width 115 height 14
click at [116, 278] on input "Save As Common Creditor" at bounding box center [120, 277] width 9 height 9
click at [317, 97] on input "text" at bounding box center [369, 93] width 176 height 28
click at [317, 164] on input "text" at bounding box center [382, 165] width 149 height 26
click at [301, 246] on label "Unknown" at bounding box center [322, 245] width 42 height 14
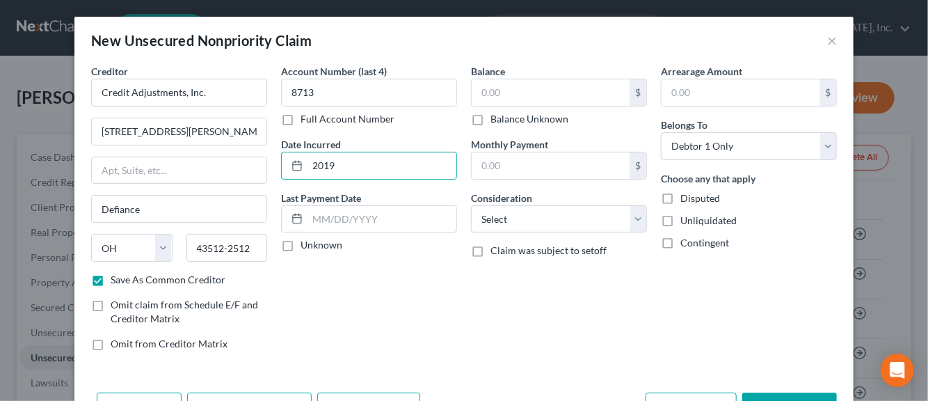
click at [306, 246] on input "Unknown" at bounding box center [310, 242] width 9 height 9
click at [562, 94] on input "text" at bounding box center [551, 92] width 158 height 26
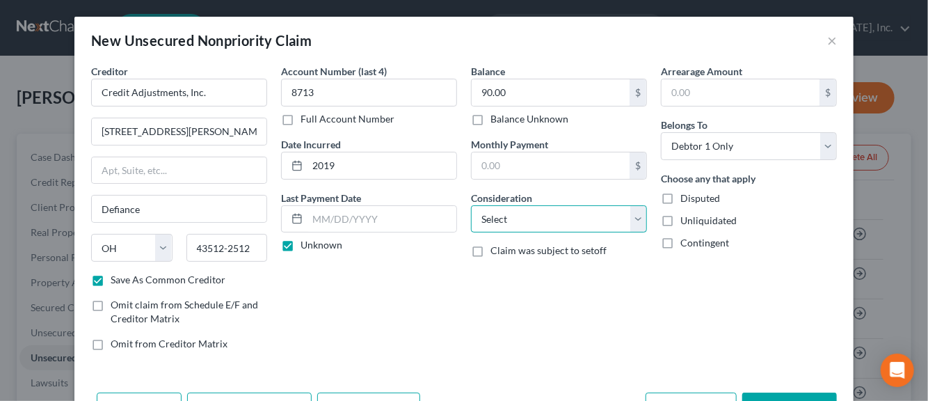
click at [637, 220] on select "Select Cable / Satellite Services Collection Agency Credit Card Debt Debt Couns…" at bounding box center [559, 219] width 176 height 28
click at [471, 205] on select "Select Cable / Satellite Services Collection Agency Credit Card Debt Debt Couns…" at bounding box center [559, 219] width 176 height 28
click at [681, 197] on label "Disputed" at bounding box center [701, 198] width 40 height 14
click at [686, 197] on input "Disputed" at bounding box center [690, 195] width 9 height 9
click at [681, 217] on label "Unliquidated" at bounding box center [709, 221] width 56 height 14
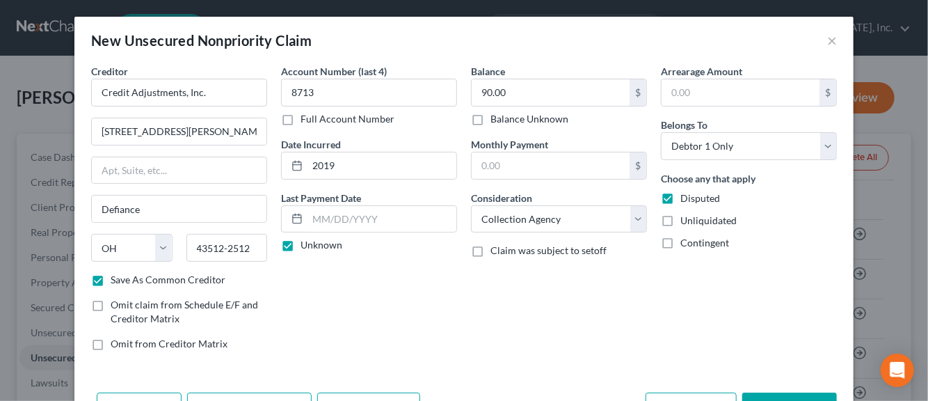
click at [686, 217] on input "Unliquidated" at bounding box center [690, 218] width 9 height 9
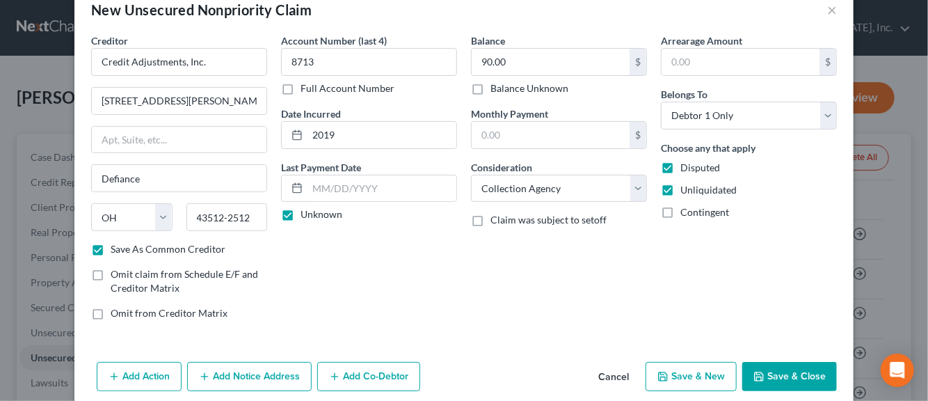
scroll to position [47, 0]
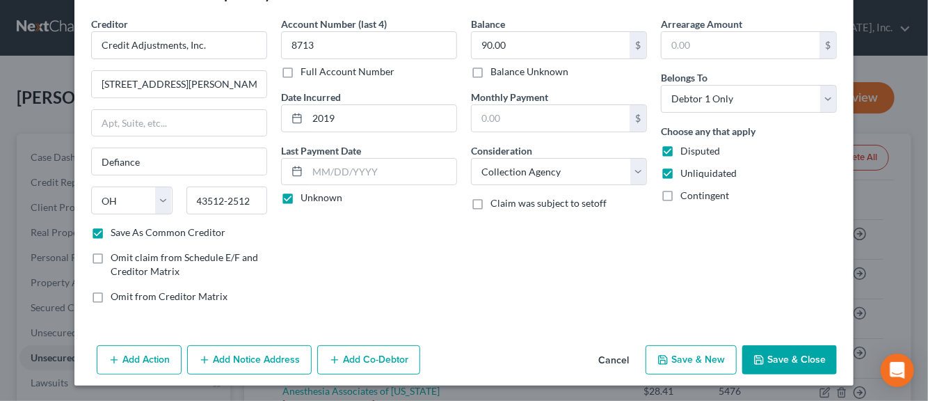
click at [257, 360] on button "Add Notice Address" at bounding box center [249, 359] width 125 height 29
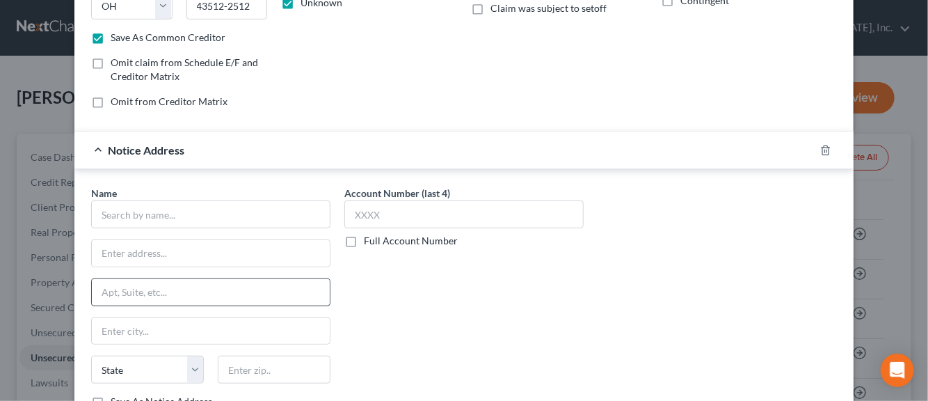
scroll to position [256, 0]
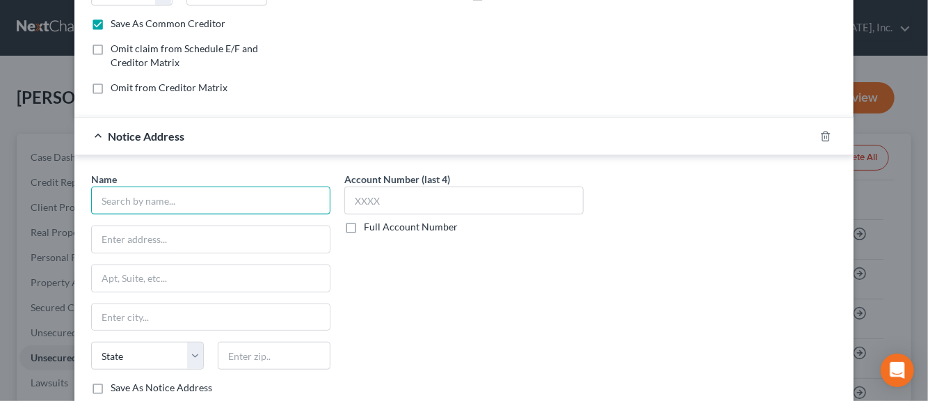
click at [154, 208] on input "text" at bounding box center [210, 201] width 239 height 28
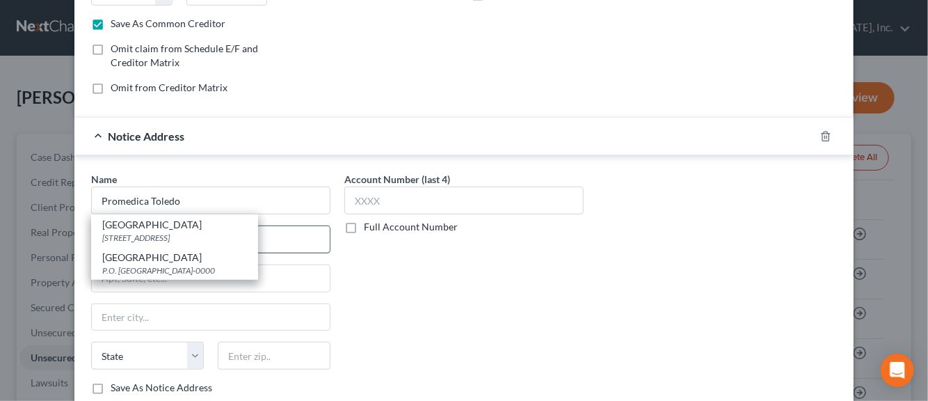
click at [130, 232] on div "[STREET_ADDRESS]" at bounding box center [174, 238] width 145 height 12
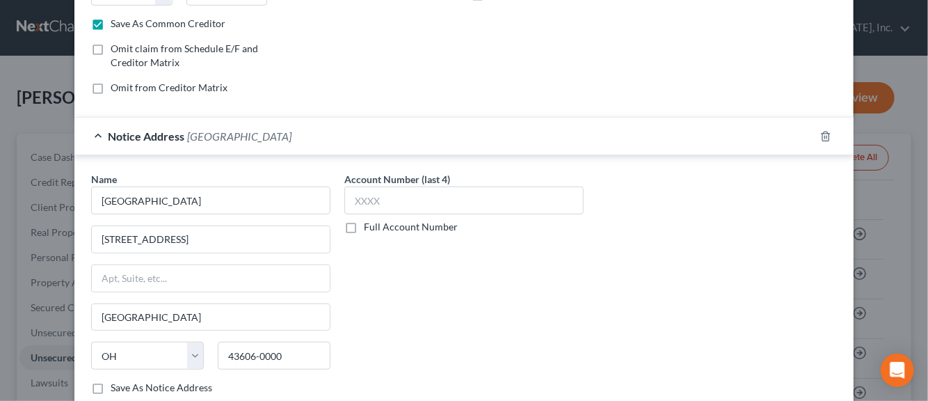
click at [111, 386] on label "Save As Notice Address" at bounding box center [162, 388] width 102 height 14
click at [116, 386] on input "Save As Notice Address" at bounding box center [120, 385] width 9 height 9
click at [356, 203] on input "text" at bounding box center [463, 201] width 239 height 28
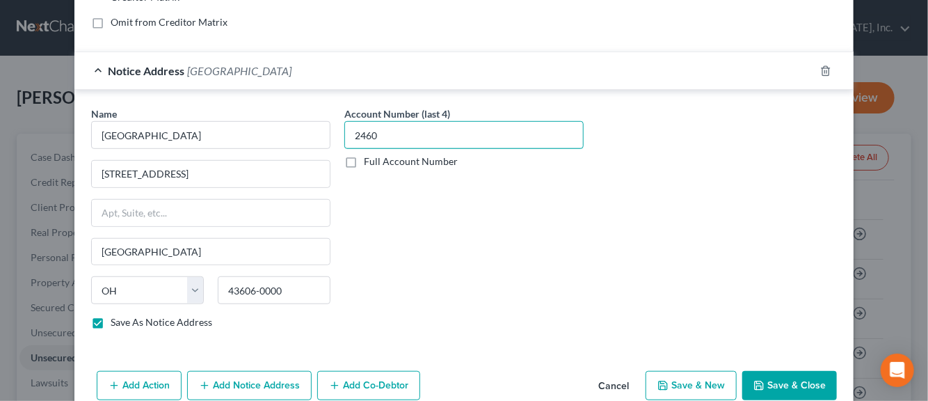
scroll to position [345, 0]
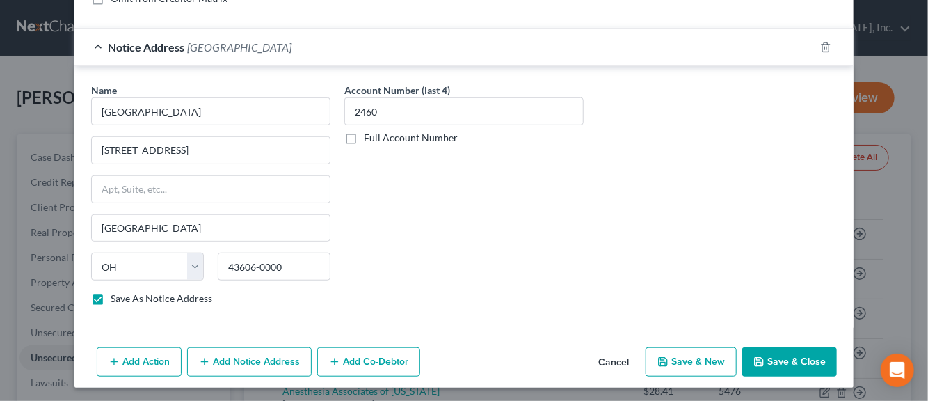
click at [685, 358] on button "Save & New" at bounding box center [691, 361] width 91 height 29
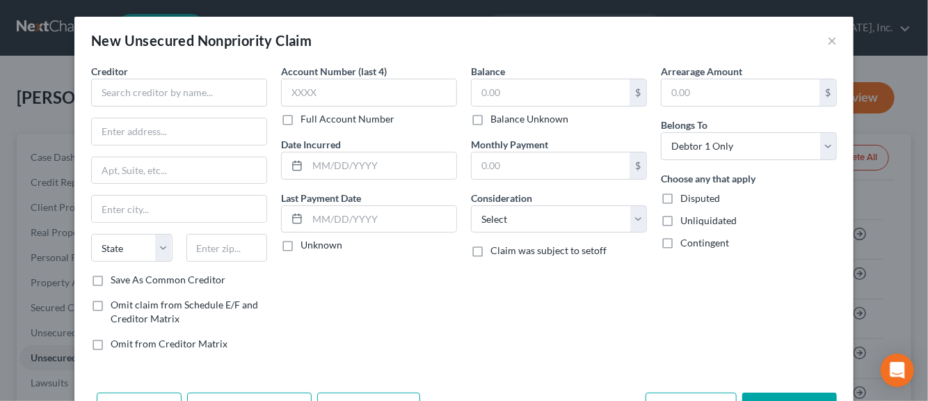
scroll to position [125, 0]
click at [134, 95] on input "text" at bounding box center [179, 93] width 176 height 28
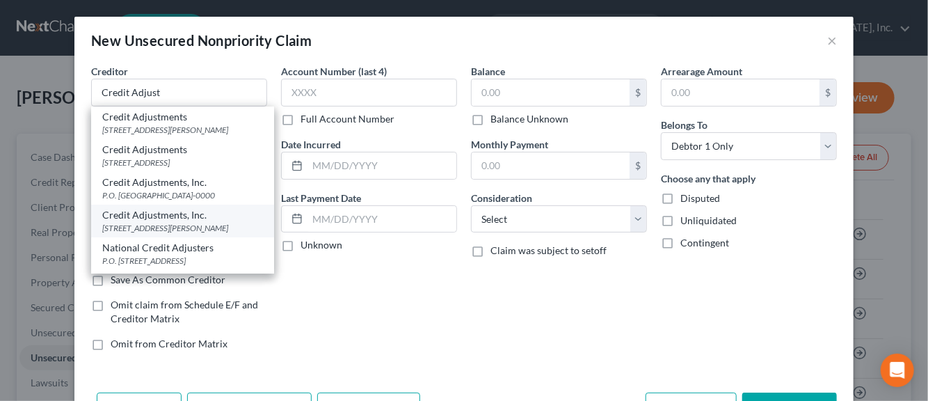
click at [128, 222] on div "Credit Adjustments, Inc." at bounding box center [182, 215] width 161 height 14
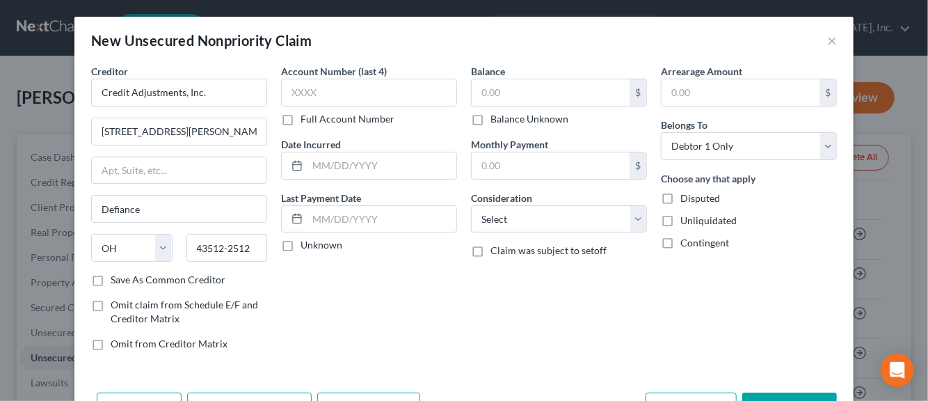
click at [111, 276] on label "Save As Common Creditor" at bounding box center [168, 280] width 115 height 14
click at [116, 276] on input "Save As Common Creditor" at bounding box center [120, 277] width 9 height 9
click at [301, 95] on input "text" at bounding box center [369, 93] width 176 height 28
click at [322, 163] on input "text" at bounding box center [382, 165] width 149 height 26
click at [301, 242] on label "Unknown" at bounding box center [322, 245] width 42 height 14
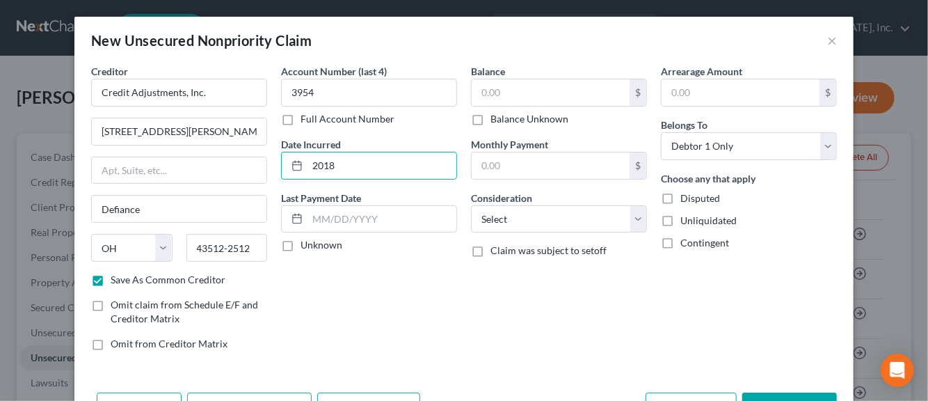
click at [306, 242] on input "Unknown" at bounding box center [310, 242] width 9 height 9
click at [486, 100] on input "text" at bounding box center [551, 92] width 158 height 26
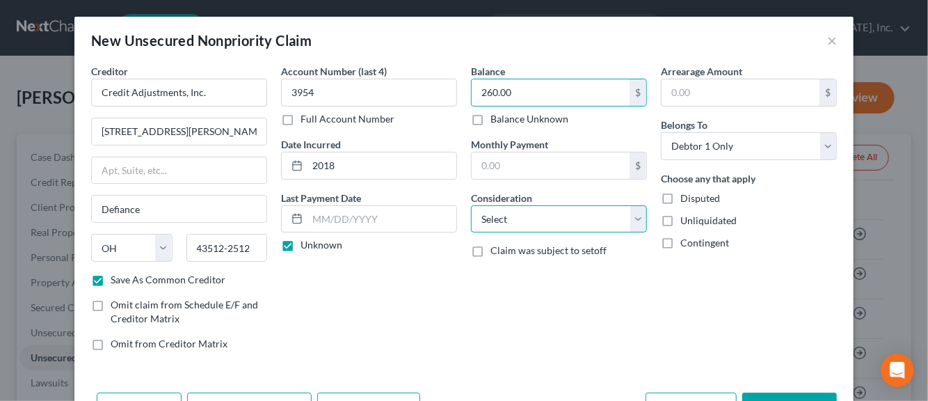
click at [631, 219] on select "Select Cable / Satellite Services Collection Agency Credit Card Debt Debt Couns…" at bounding box center [559, 219] width 176 height 28
click at [471, 205] on select "Select Cable / Satellite Services Collection Agency Credit Card Debt Debt Couns…" at bounding box center [559, 219] width 176 height 28
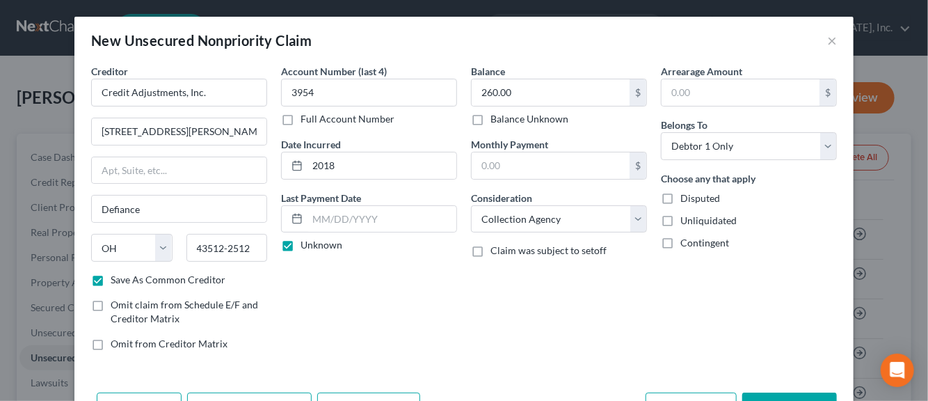
click at [681, 198] on label "Disputed" at bounding box center [701, 198] width 40 height 14
click at [686, 198] on input "Disputed" at bounding box center [690, 195] width 9 height 9
click at [681, 219] on label "Unliquidated" at bounding box center [709, 221] width 56 height 14
click at [686, 219] on input "Unliquidated" at bounding box center [690, 218] width 9 height 9
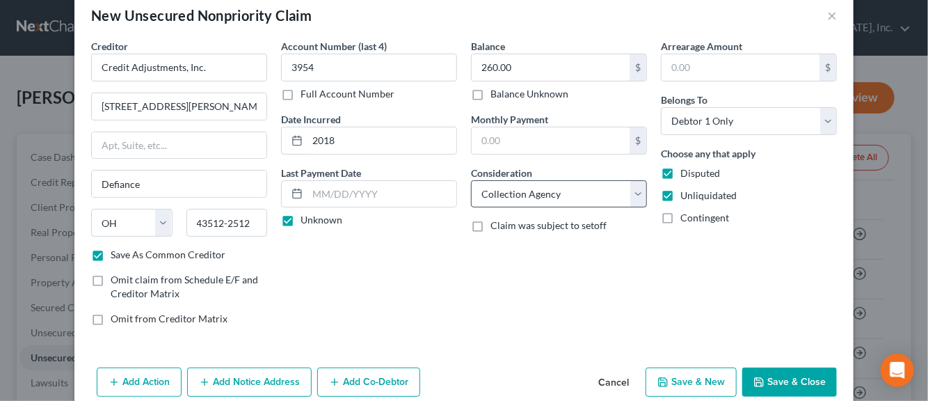
scroll to position [47, 0]
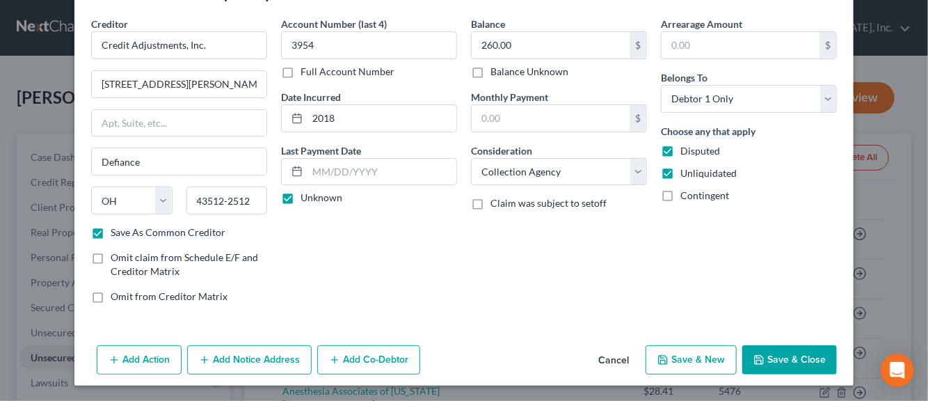
click at [235, 356] on button "Add Notice Address" at bounding box center [249, 359] width 125 height 29
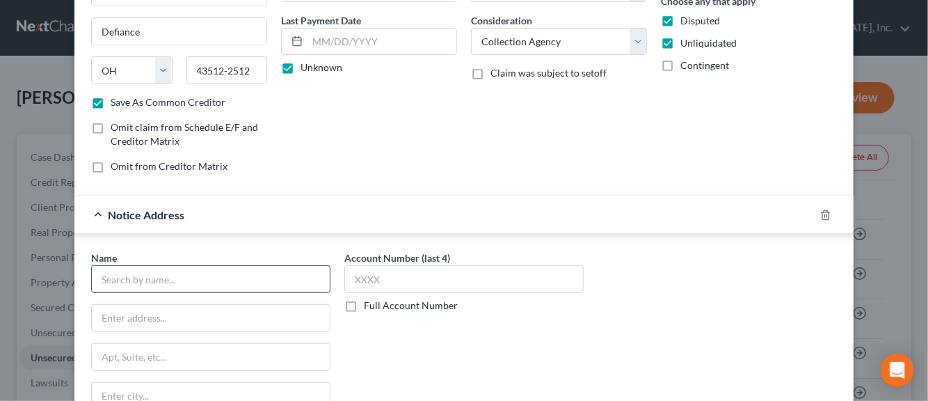
scroll to position [187, 0]
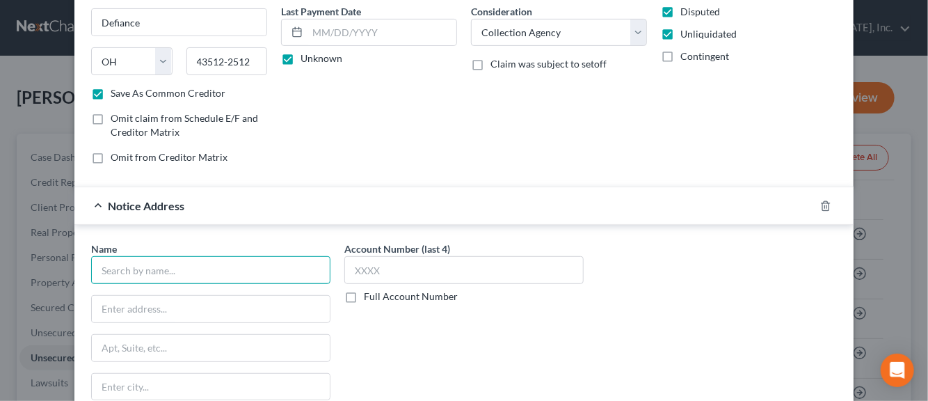
click at [175, 277] on input "text" at bounding box center [210, 270] width 239 height 28
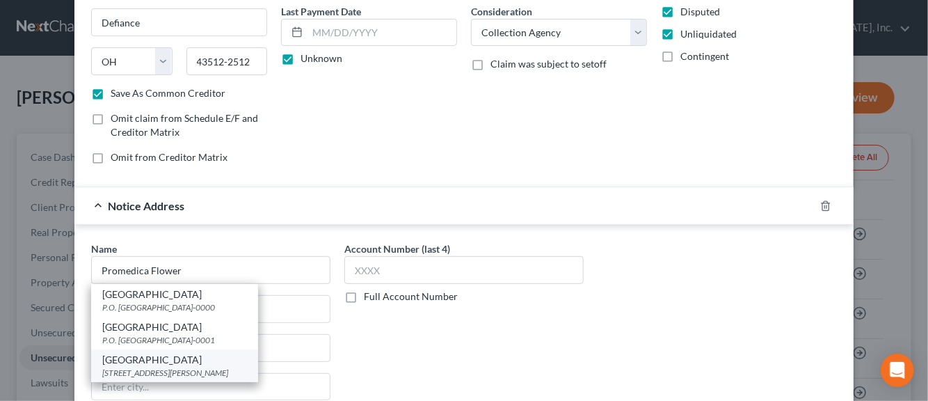
click at [145, 367] on div "[STREET_ADDRESS][PERSON_NAME]" at bounding box center [174, 373] width 145 height 12
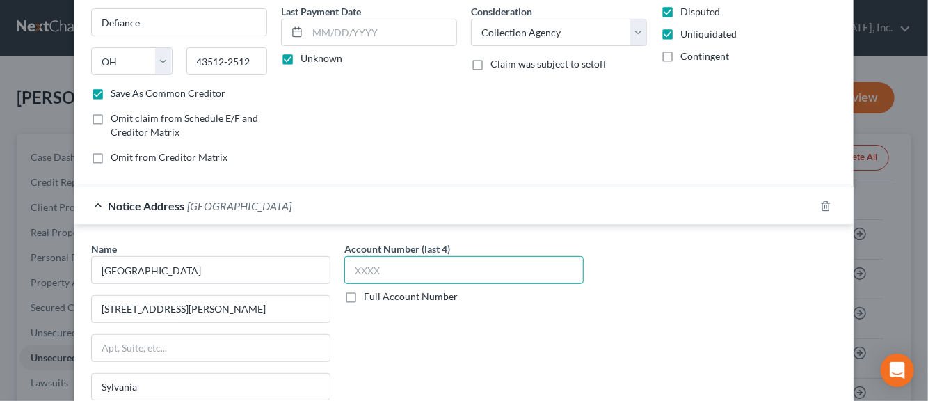
click at [354, 272] on input "text" at bounding box center [463, 270] width 239 height 28
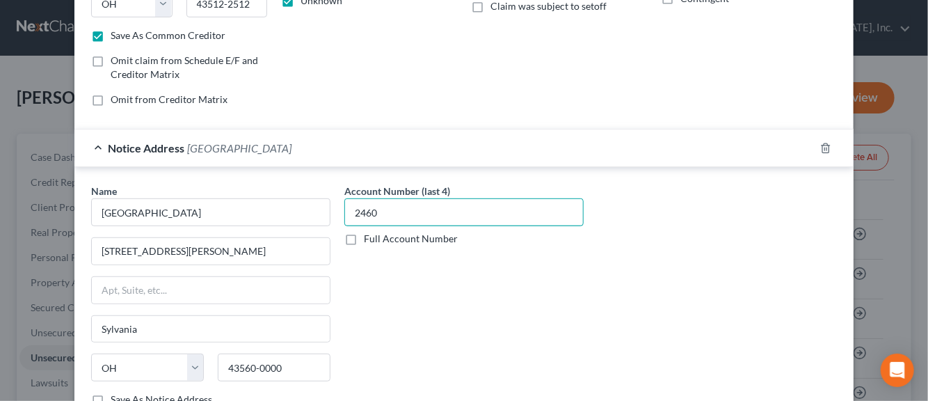
scroll to position [326, 0]
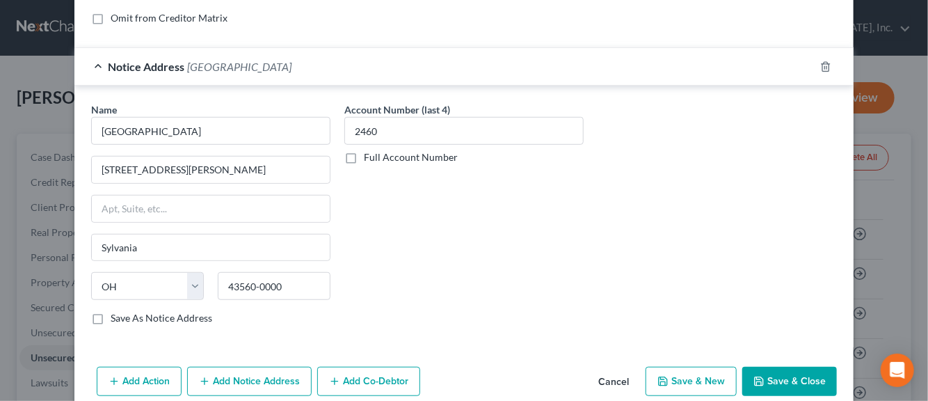
click at [111, 312] on label "Save As Notice Address" at bounding box center [162, 318] width 102 height 14
click at [116, 312] on input "Save As Notice Address" at bounding box center [120, 315] width 9 height 9
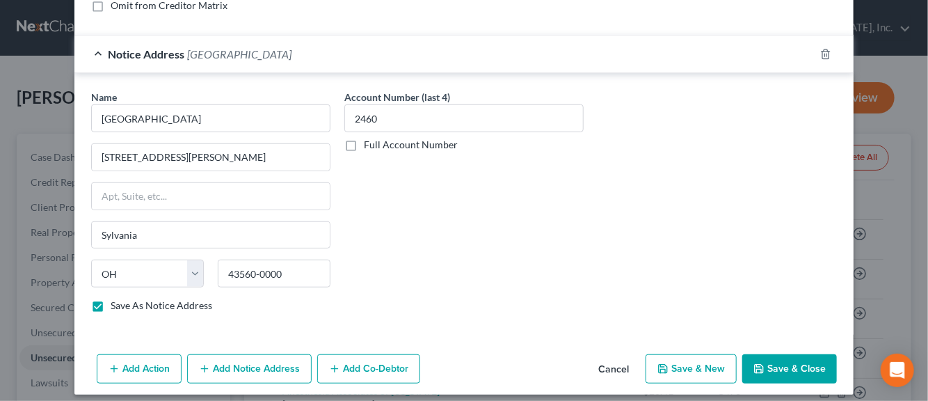
scroll to position [345, 0]
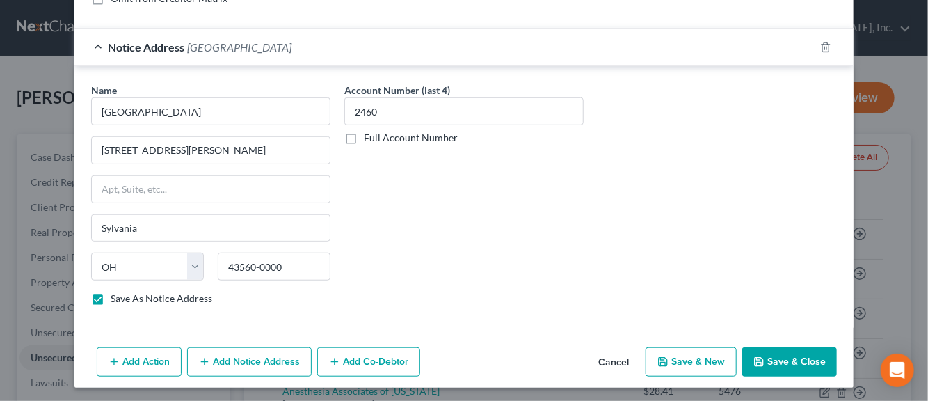
click at [683, 360] on button "Save & New" at bounding box center [691, 361] width 91 height 29
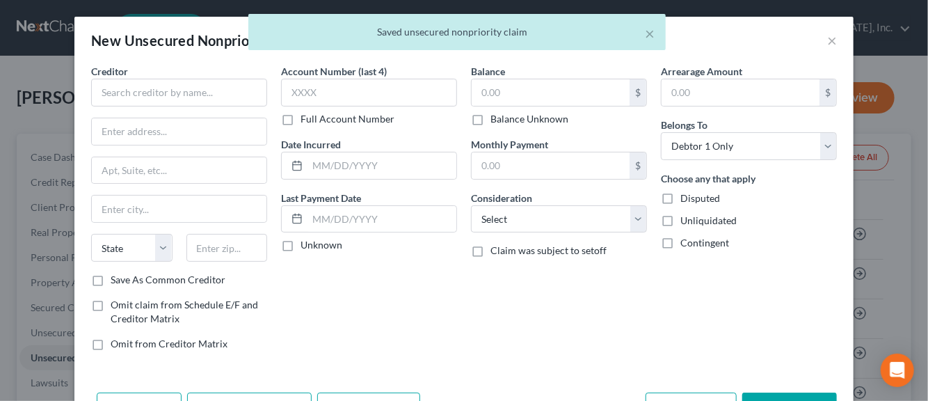
scroll to position [125, 0]
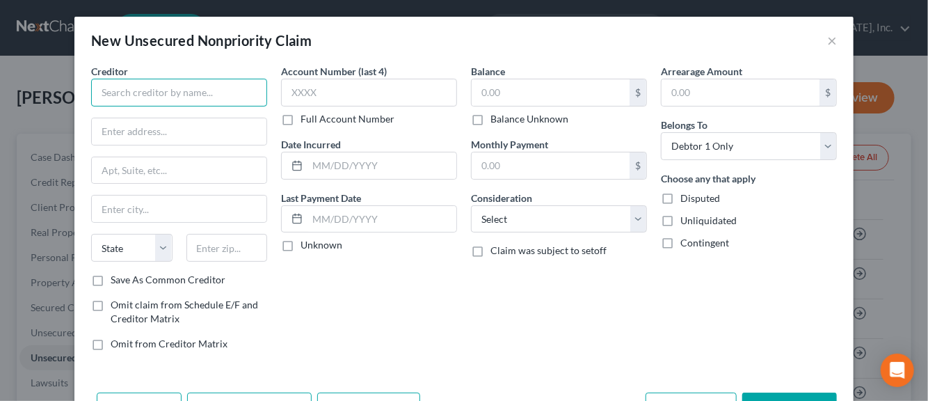
click at [150, 97] on input "text" at bounding box center [179, 93] width 176 height 28
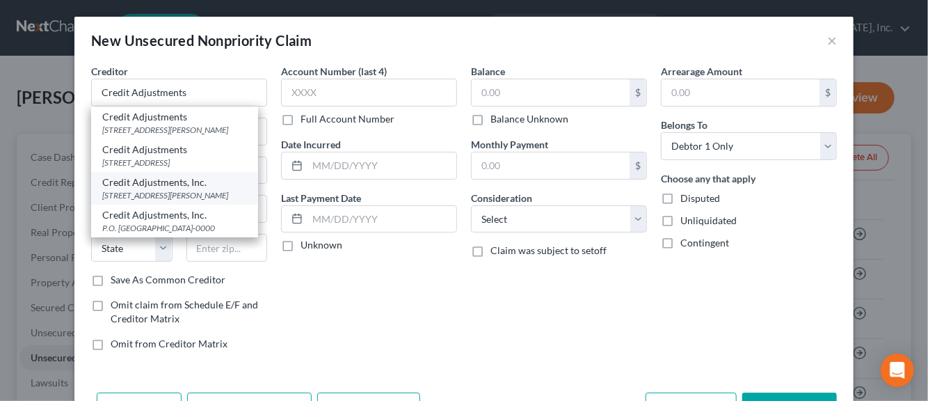
click at [120, 201] on div "[STREET_ADDRESS][PERSON_NAME]" at bounding box center [174, 195] width 145 height 12
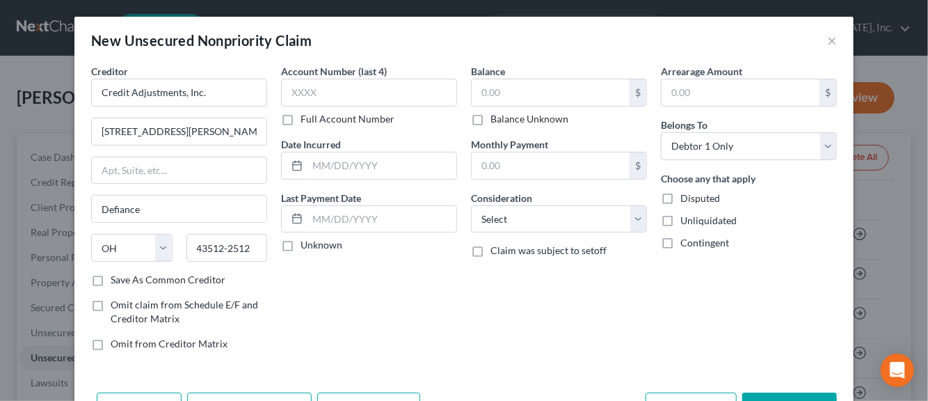
click at [111, 278] on label "Save As Common Creditor" at bounding box center [168, 280] width 115 height 14
click at [116, 278] on input "Save As Common Creditor" at bounding box center [120, 277] width 9 height 9
click at [295, 97] on input "text" at bounding box center [369, 93] width 176 height 28
click at [324, 168] on input "text" at bounding box center [382, 165] width 149 height 26
click at [301, 248] on label "Unknown" at bounding box center [322, 245] width 42 height 14
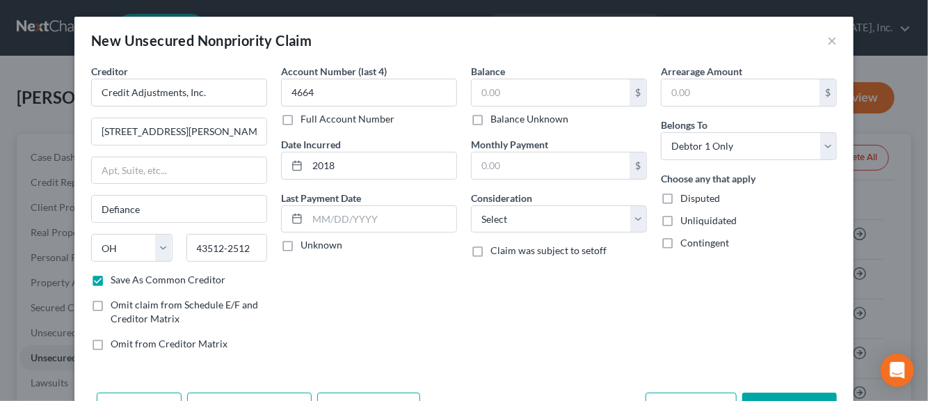
click at [306, 247] on input "Unknown" at bounding box center [310, 242] width 9 height 9
click at [483, 91] on input "text" at bounding box center [551, 92] width 158 height 26
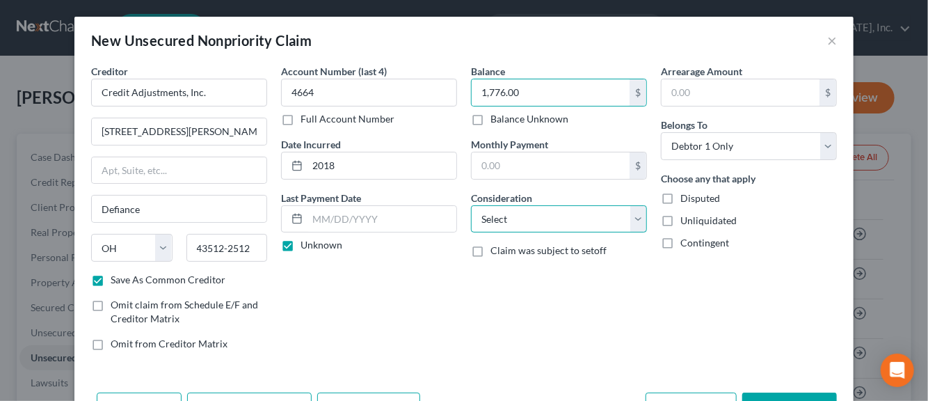
click at [632, 225] on select "Select Cable / Satellite Services Collection Agency Credit Card Debt Debt Couns…" at bounding box center [559, 219] width 176 height 28
click at [471, 205] on select "Select Cable / Satellite Services Collection Agency Credit Card Debt Debt Couns…" at bounding box center [559, 219] width 176 height 28
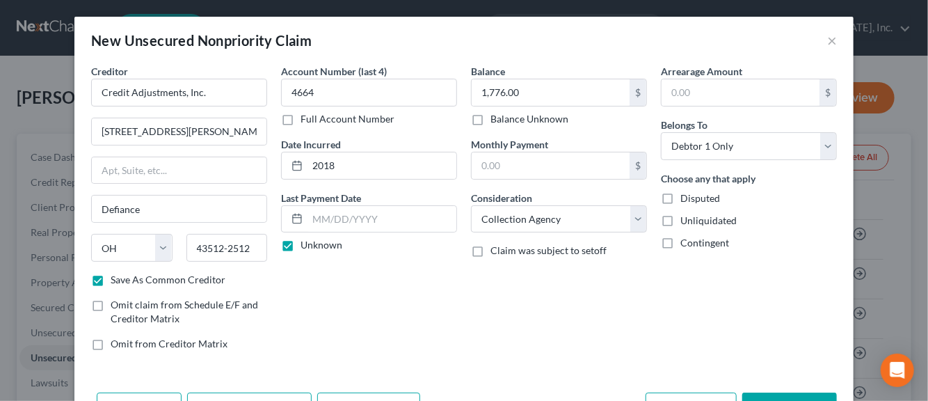
click at [681, 196] on label "Disputed" at bounding box center [701, 198] width 40 height 14
click at [686, 196] on input "Disputed" at bounding box center [690, 195] width 9 height 9
click at [681, 217] on label "Unliquidated" at bounding box center [709, 221] width 56 height 14
click at [686, 217] on input "Unliquidated" at bounding box center [690, 218] width 9 height 9
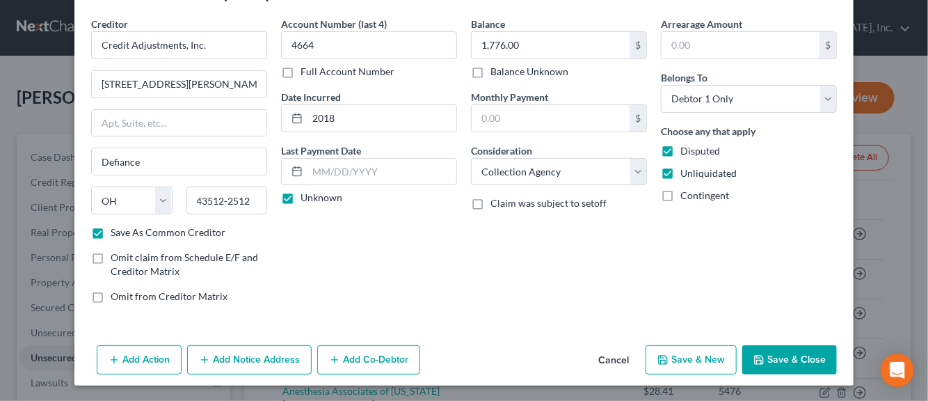
click at [245, 356] on button "Add Notice Address" at bounding box center [249, 359] width 125 height 29
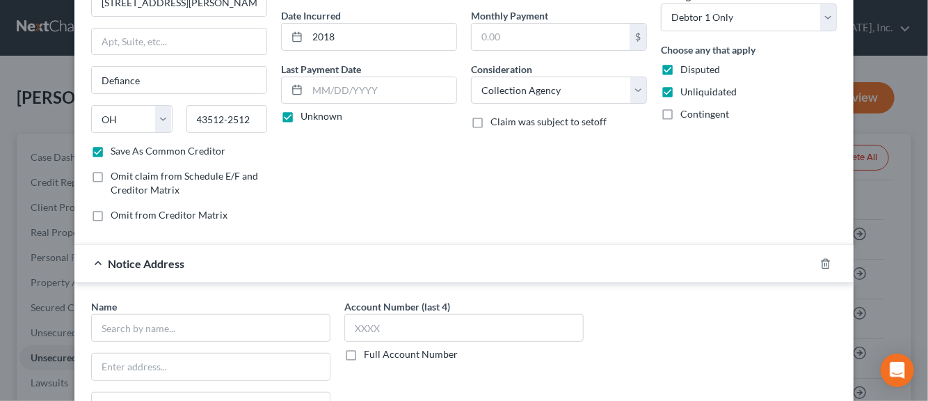
scroll to position [256, 0]
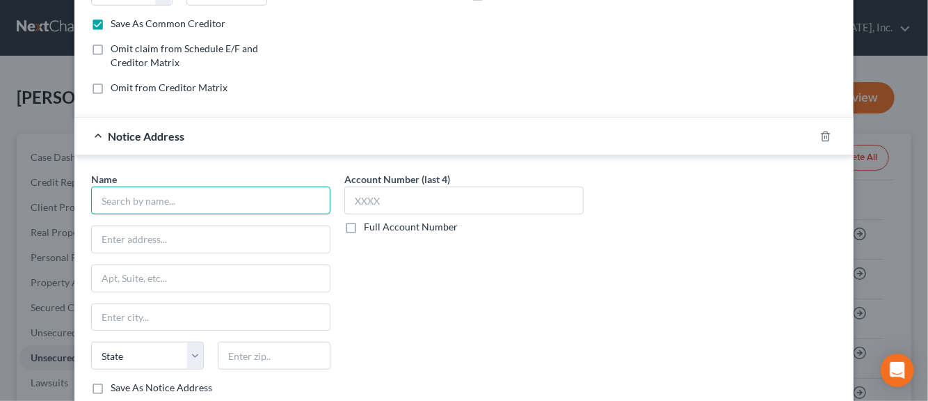
click at [122, 197] on input "text" at bounding box center [210, 201] width 239 height 28
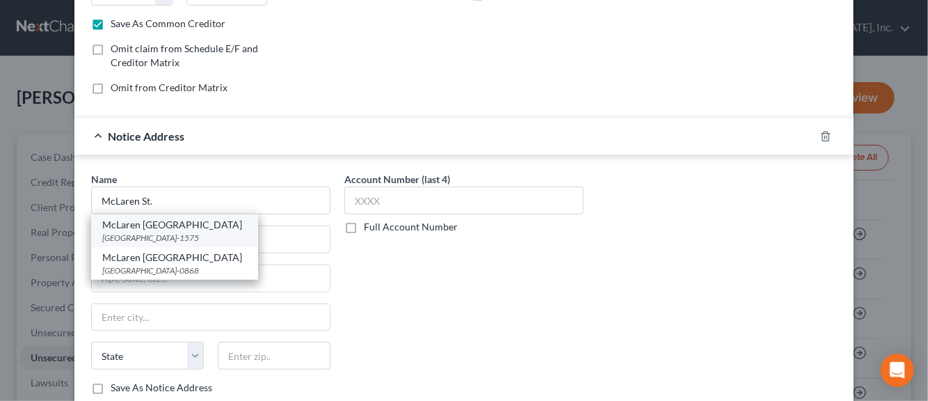
click at [121, 229] on div "McLaren [GEOGRAPHIC_DATA]" at bounding box center [174, 225] width 145 height 14
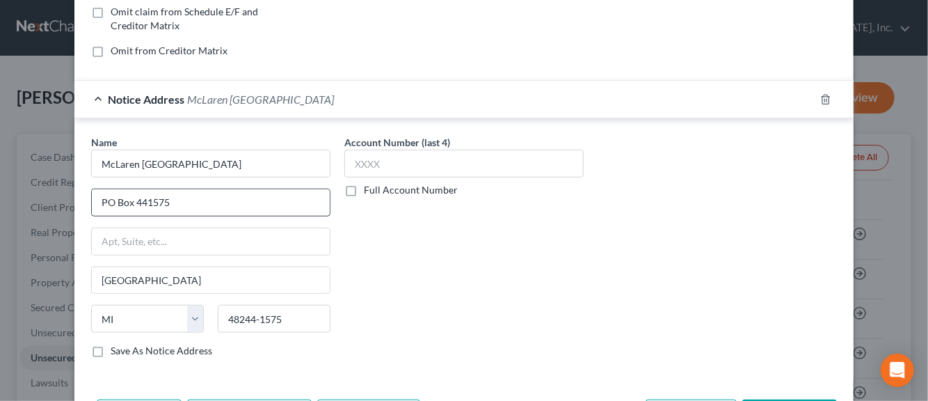
scroll to position [326, 0]
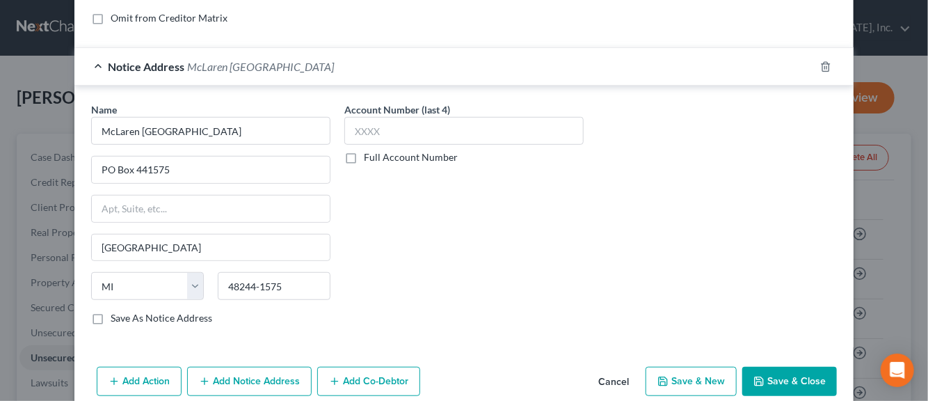
click at [111, 317] on label "Save As Notice Address" at bounding box center [162, 318] width 102 height 14
click at [116, 317] on input "Save As Notice Address" at bounding box center [120, 315] width 9 height 9
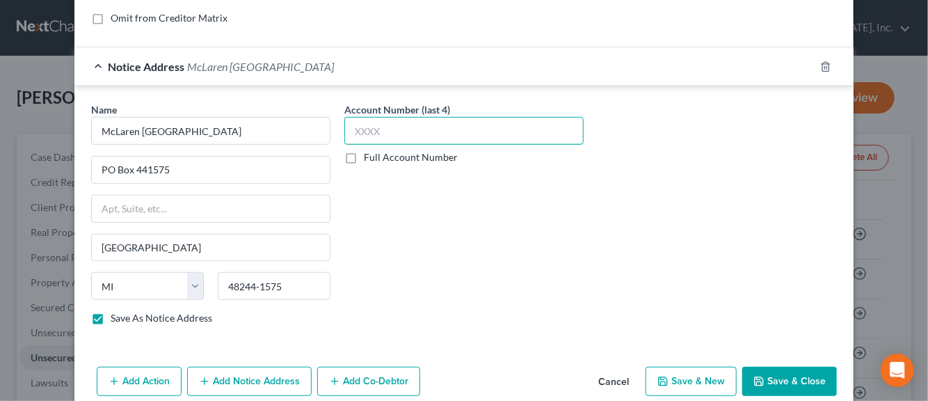
click at [351, 130] on input "text" at bounding box center [463, 131] width 239 height 28
click at [665, 376] on icon "button" at bounding box center [663, 381] width 11 height 11
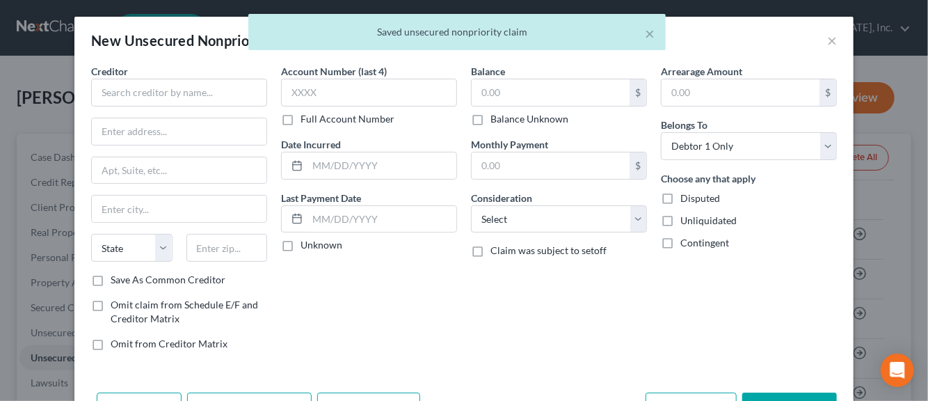
scroll to position [0, 0]
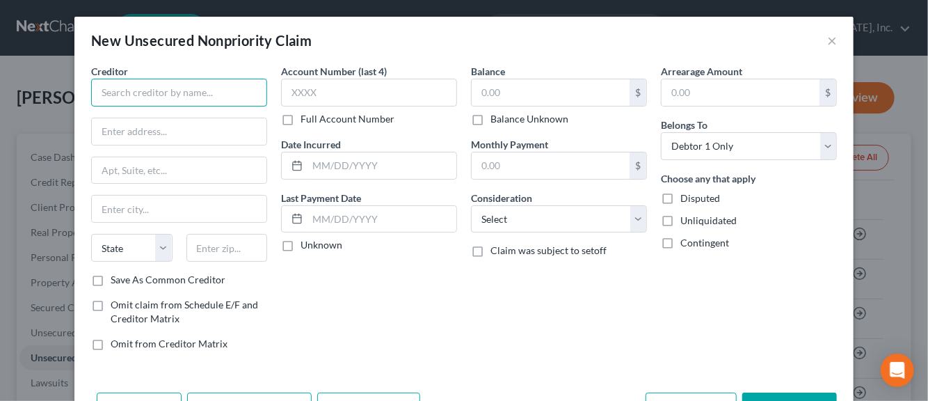
click at [183, 92] on input "text" at bounding box center [179, 93] width 176 height 28
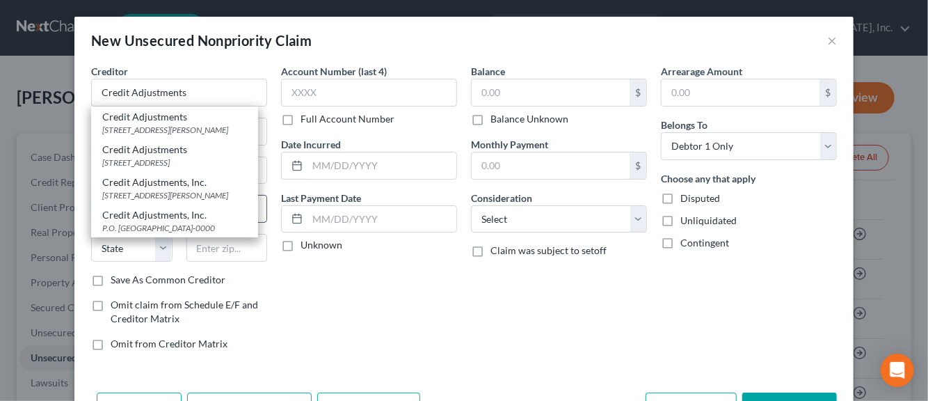
click at [115, 201] on div "[STREET_ADDRESS][PERSON_NAME]" at bounding box center [174, 195] width 145 height 12
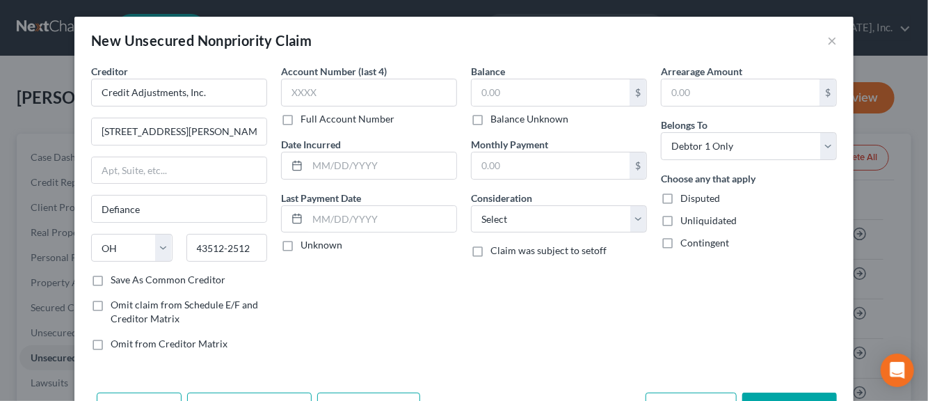
click at [111, 280] on label "Save As Common Creditor" at bounding box center [168, 280] width 115 height 14
click at [116, 280] on input "Save As Common Creditor" at bounding box center [120, 277] width 9 height 9
click at [290, 94] on input "text" at bounding box center [369, 93] width 176 height 28
drag, startPoint x: 316, startPoint y: 93, endPoint x: 271, endPoint y: 95, distance: 44.6
click at [274, 95] on div "Account Number (last 4) 2015 Full Account Number Date Incurred Last Payment Dat…" at bounding box center [369, 213] width 190 height 298
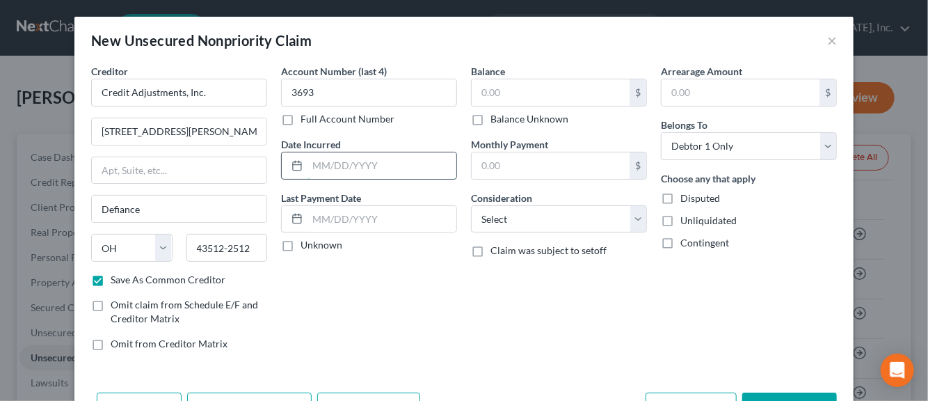
click at [315, 166] on input "text" at bounding box center [382, 165] width 149 height 26
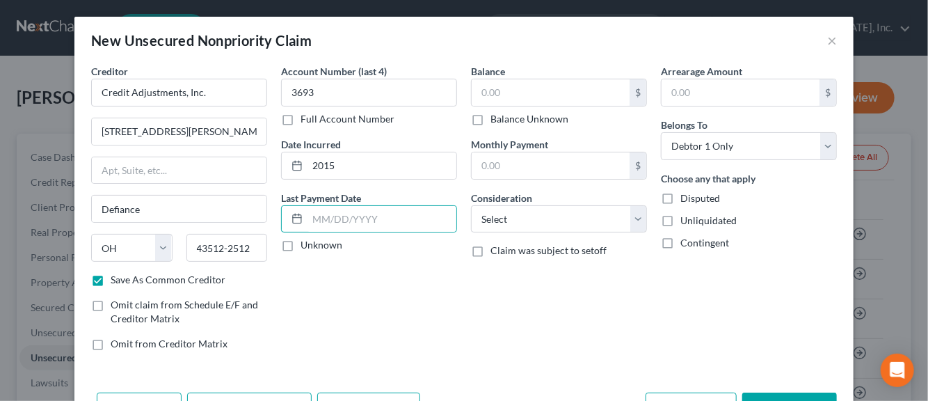
click at [301, 246] on label "Unknown" at bounding box center [322, 245] width 42 height 14
click at [306, 246] on input "Unknown" at bounding box center [310, 242] width 9 height 9
click at [529, 93] on input "text" at bounding box center [551, 92] width 158 height 26
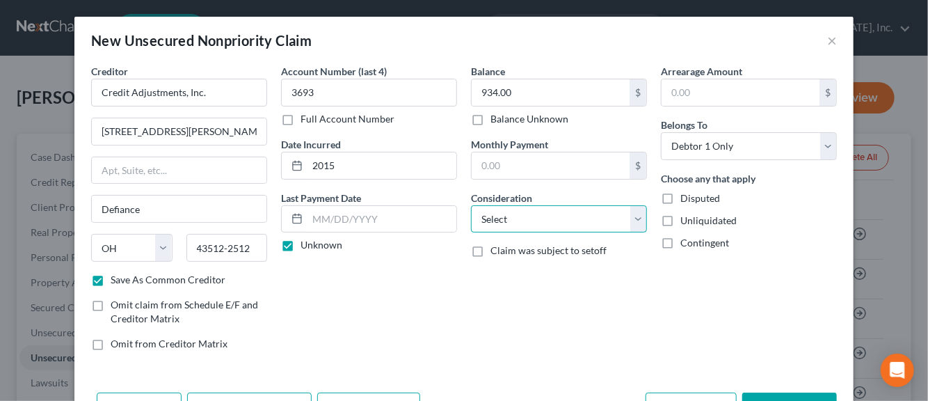
click at [631, 220] on select "Select Cable / Satellite Services Collection Agency Credit Card Debt Debt Couns…" at bounding box center [559, 219] width 176 height 28
click at [471, 205] on select "Select Cable / Satellite Services Collection Agency Credit Card Debt Debt Couns…" at bounding box center [559, 219] width 176 height 28
click at [681, 197] on label "Disputed" at bounding box center [701, 198] width 40 height 14
click at [686, 197] on input "Disputed" at bounding box center [690, 195] width 9 height 9
click at [681, 218] on label "Unliquidated" at bounding box center [709, 221] width 56 height 14
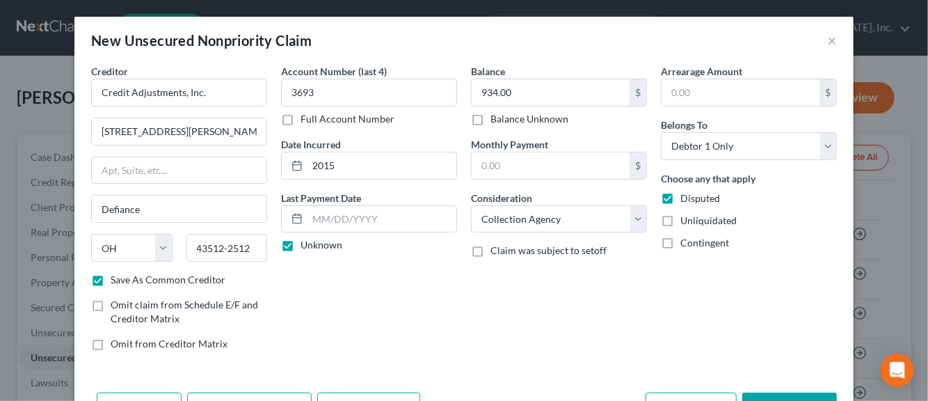
click at [686, 218] on input "Unliquidated" at bounding box center [690, 218] width 9 height 9
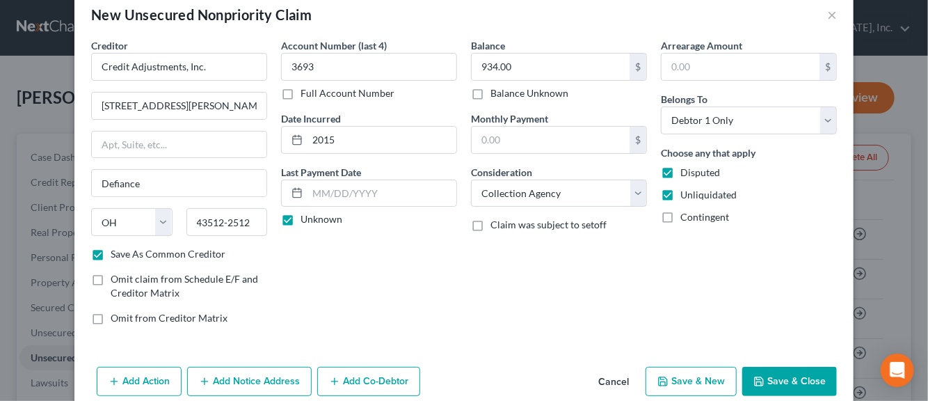
scroll to position [47, 0]
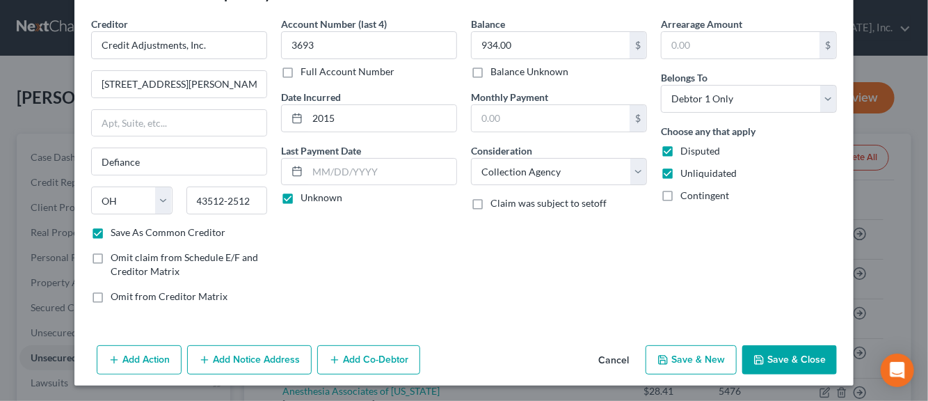
click at [242, 354] on button "Add Notice Address" at bounding box center [249, 359] width 125 height 29
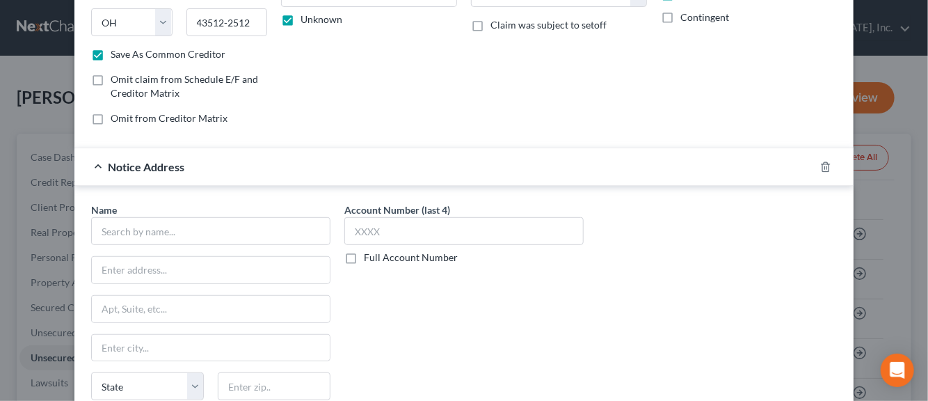
scroll to position [256, 0]
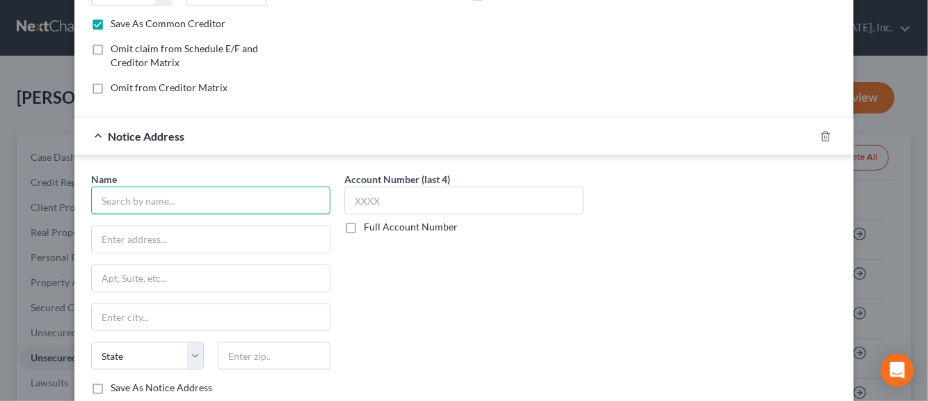
click at [125, 203] on input "text" at bounding box center [210, 201] width 239 height 28
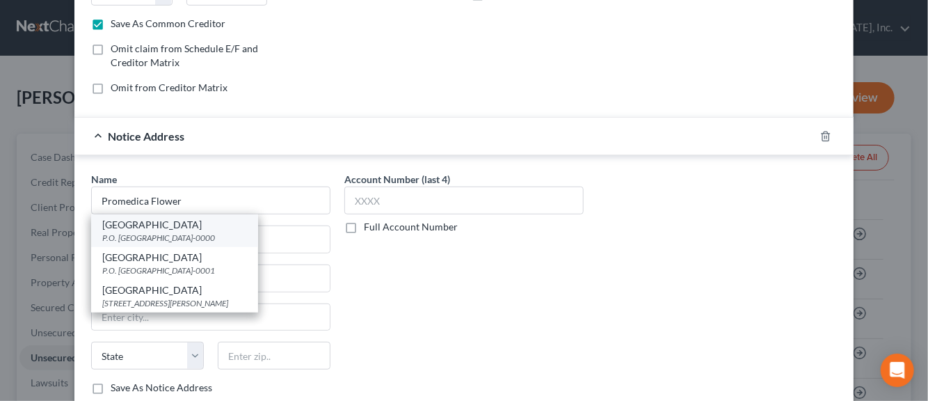
click at [131, 236] on div "P.O. [GEOGRAPHIC_DATA]-0000" at bounding box center [174, 238] width 145 height 12
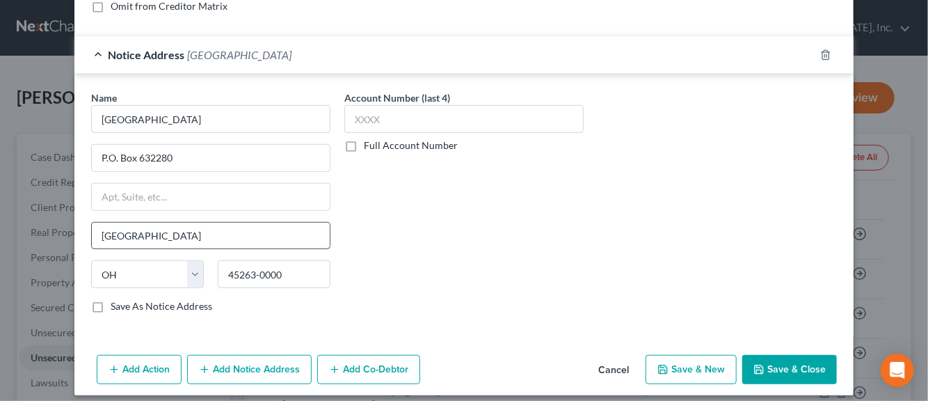
scroll to position [345, 0]
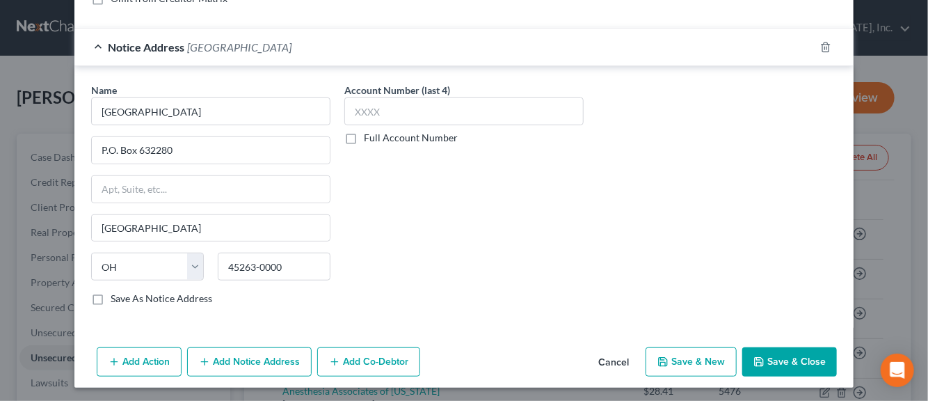
click at [111, 297] on label "Save As Notice Address" at bounding box center [162, 299] width 102 height 14
click at [116, 297] on input "Save As Notice Address" at bounding box center [120, 296] width 9 height 9
click at [359, 111] on input "text" at bounding box center [463, 111] width 239 height 28
click at [676, 353] on button "Save & New" at bounding box center [691, 361] width 91 height 29
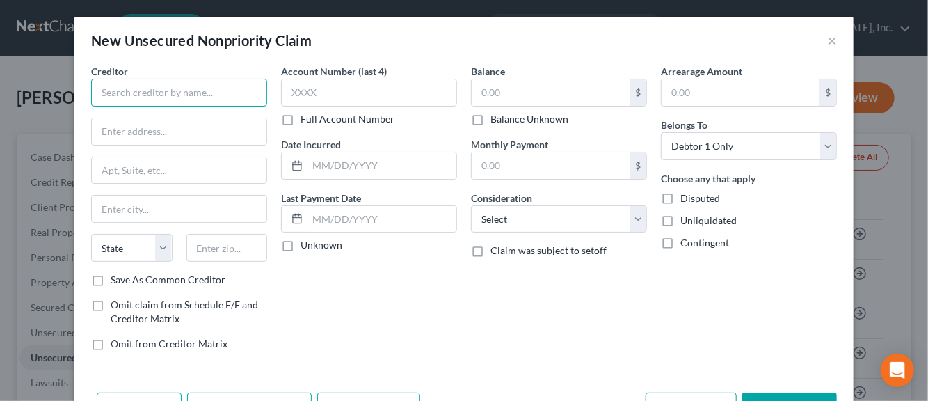
click at [219, 94] on input "text" at bounding box center [179, 93] width 176 height 28
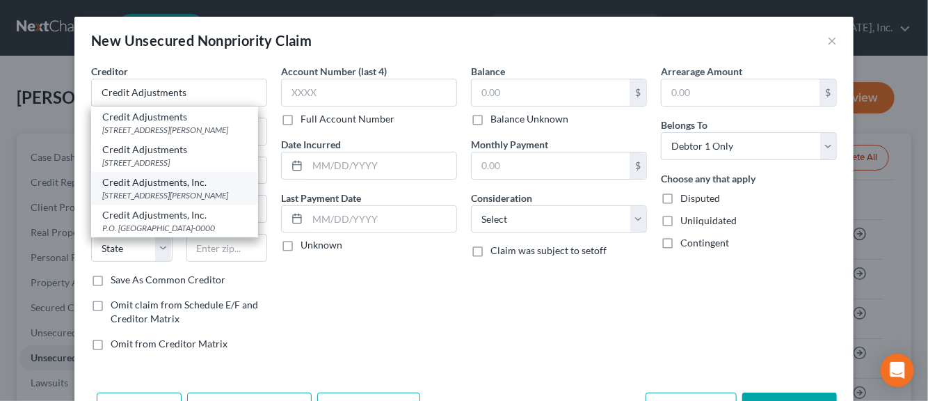
click at [128, 201] on div "[STREET_ADDRESS][PERSON_NAME]" at bounding box center [174, 195] width 145 height 12
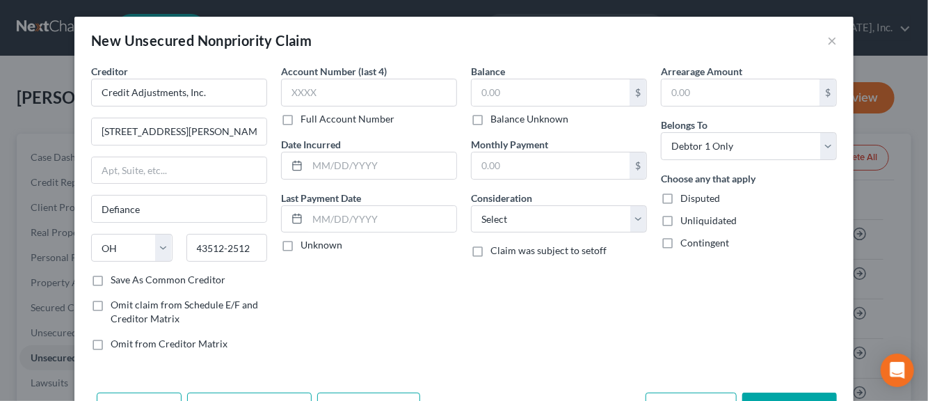
click at [111, 281] on label "Save As Common Creditor" at bounding box center [168, 280] width 115 height 14
click at [116, 281] on input "Save As Common Creditor" at bounding box center [120, 277] width 9 height 9
click at [292, 94] on input "text" at bounding box center [369, 93] width 176 height 28
click at [322, 164] on input "text" at bounding box center [382, 165] width 149 height 26
click at [301, 244] on label "Unknown" at bounding box center [322, 245] width 42 height 14
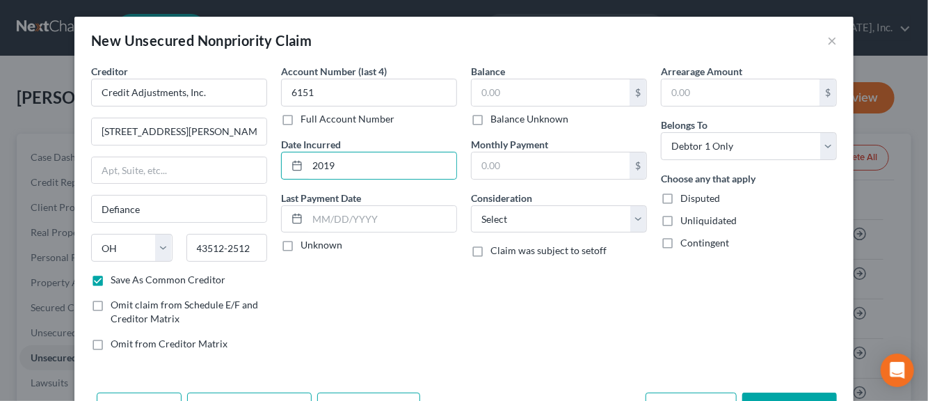
click at [306, 244] on input "Unknown" at bounding box center [310, 242] width 9 height 9
click at [486, 93] on input "text" at bounding box center [551, 92] width 158 height 26
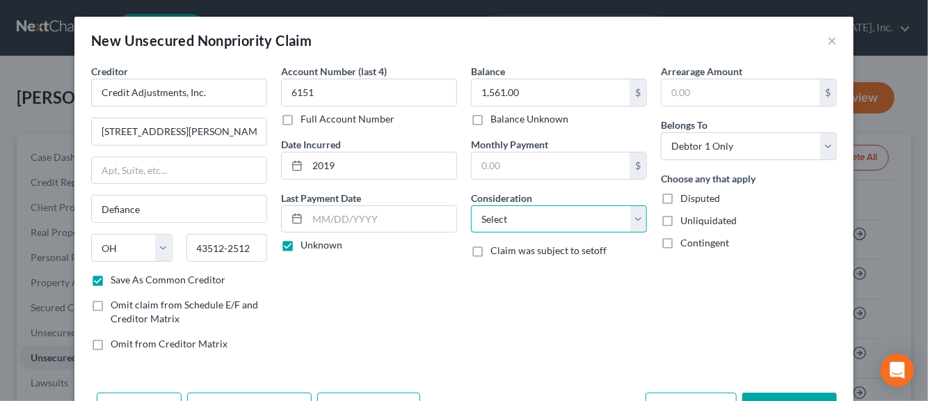
click at [633, 221] on select "Select Cable / Satellite Services Collection Agency Credit Card Debt Debt Couns…" at bounding box center [559, 219] width 176 height 28
click at [471, 205] on select "Select Cable / Satellite Services Collection Agency Credit Card Debt Debt Couns…" at bounding box center [559, 219] width 176 height 28
click at [681, 196] on label "Disputed" at bounding box center [701, 198] width 40 height 14
click at [686, 196] on input "Disputed" at bounding box center [690, 195] width 9 height 9
click at [681, 218] on label "Unliquidated" at bounding box center [709, 221] width 56 height 14
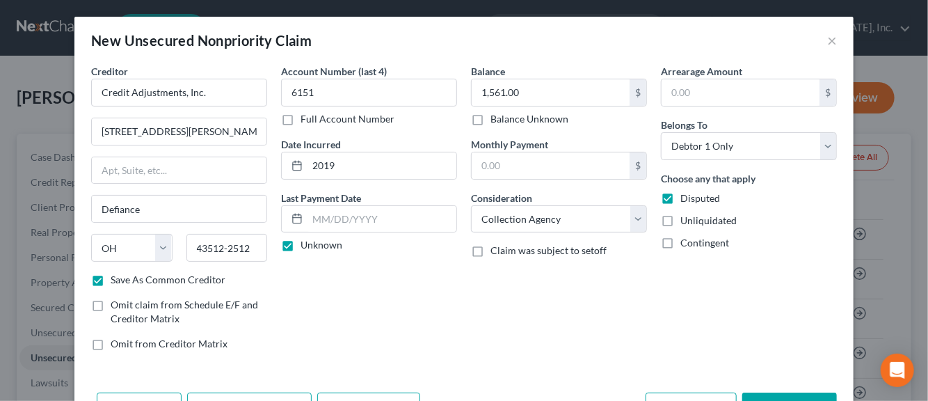
click at [686, 218] on input "Unliquidated" at bounding box center [690, 218] width 9 height 9
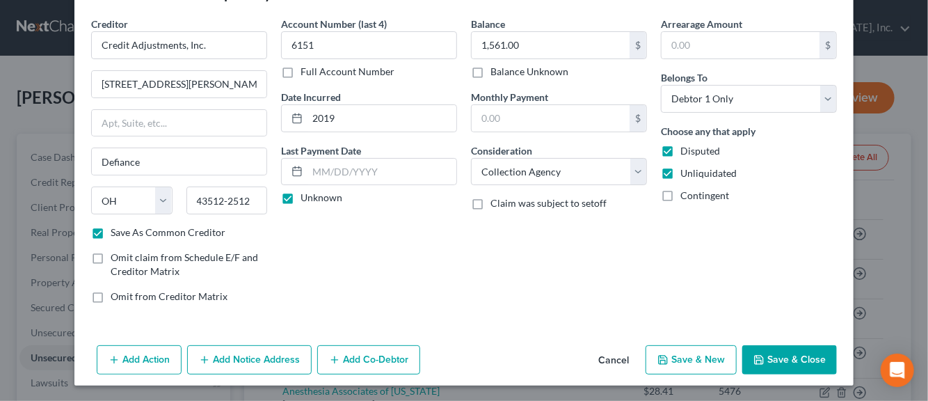
click at [253, 363] on button "Add Notice Address" at bounding box center [249, 359] width 125 height 29
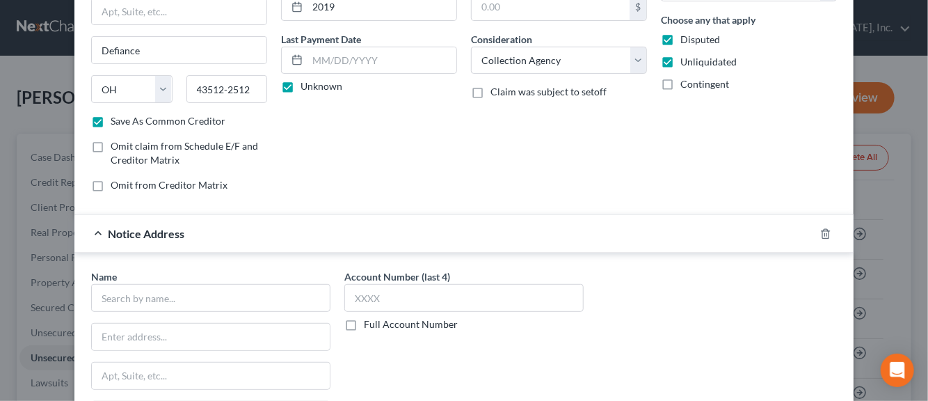
scroll to position [187, 0]
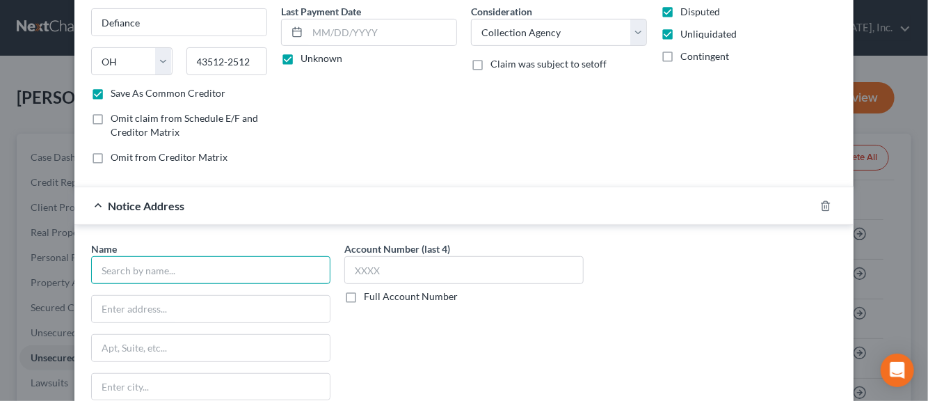
click at [211, 271] on input "text" at bounding box center [210, 270] width 239 height 28
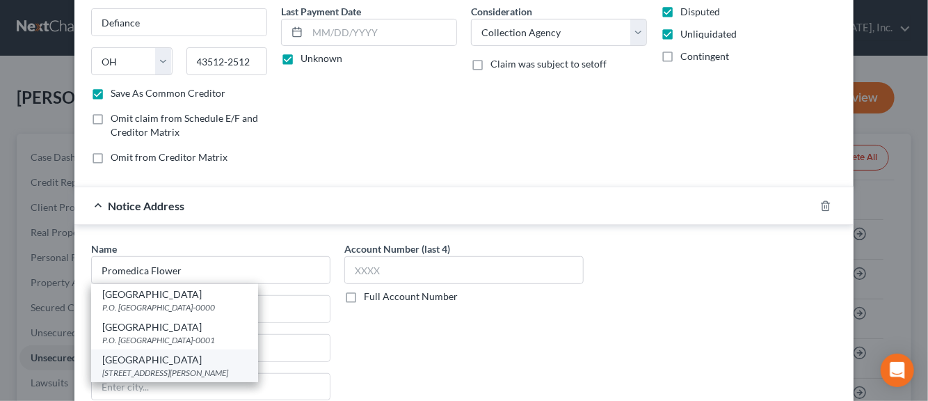
click at [127, 367] on div "[STREET_ADDRESS][PERSON_NAME]" at bounding box center [174, 373] width 145 height 12
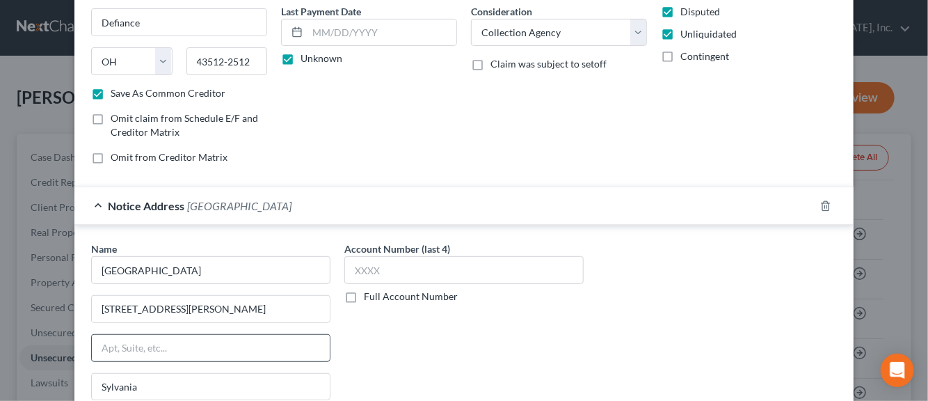
scroll to position [256, 0]
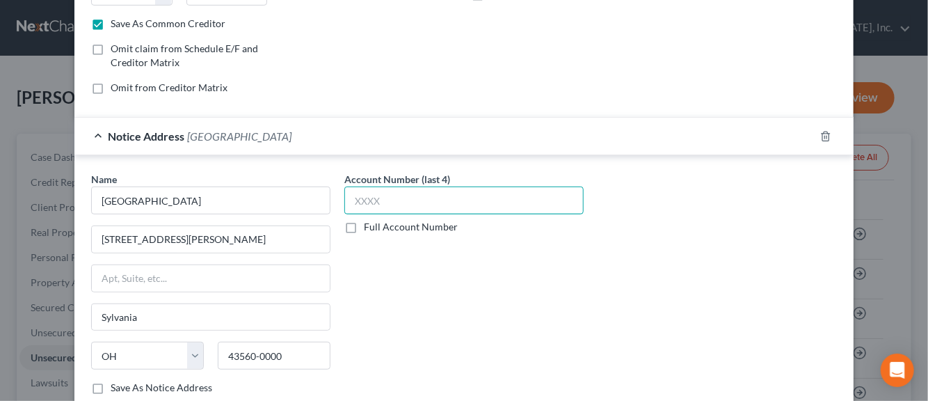
click at [357, 205] on input "text" at bounding box center [463, 201] width 239 height 28
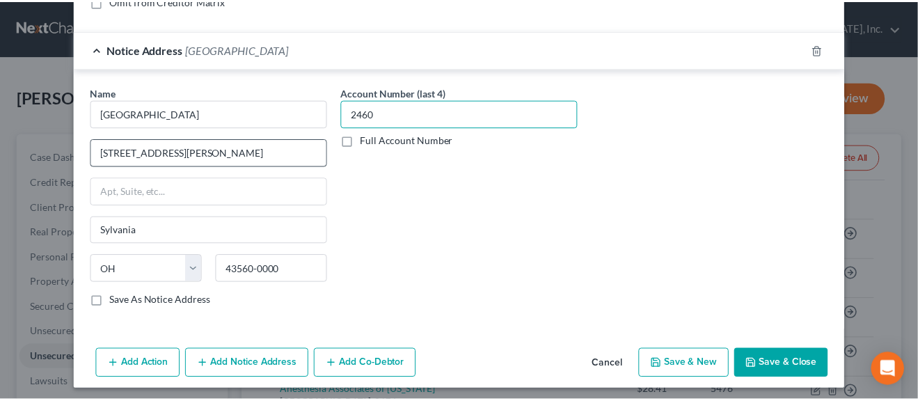
scroll to position [345, 0]
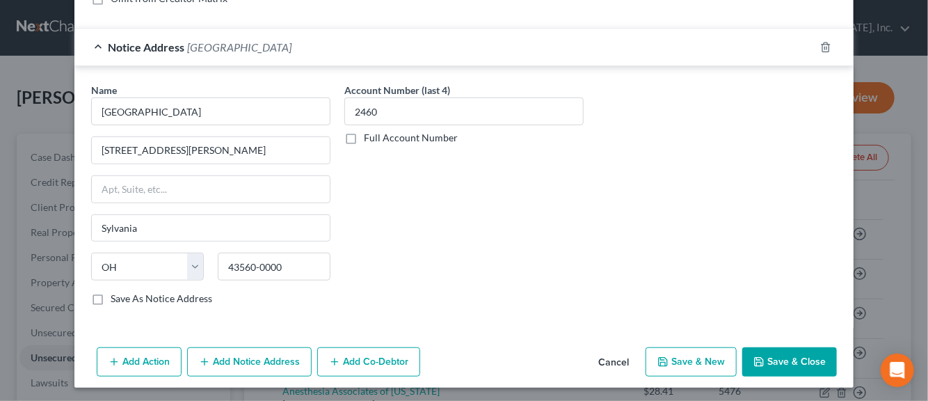
click at [111, 296] on label "Save As Notice Address" at bounding box center [162, 299] width 102 height 14
click at [116, 296] on input "Save As Notice Address" at bounding box center [120, 296] width 9 height 9
click at [670, 360] on button "Save & New" at bounding box center [691, 361] width 91 height 29
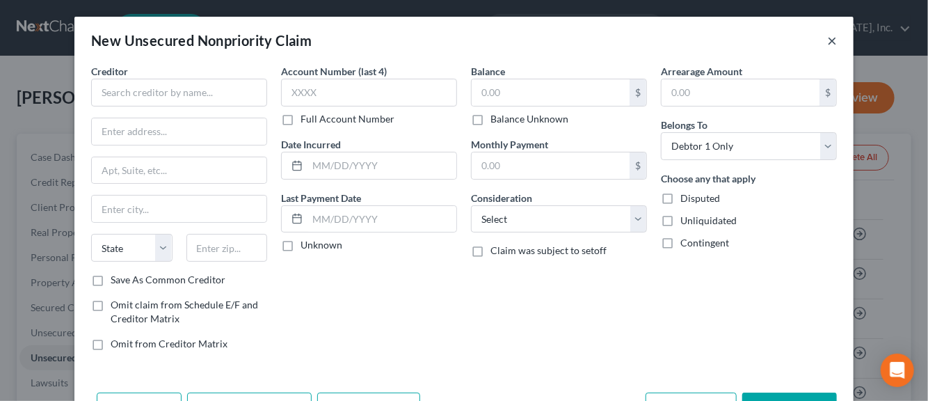
click at [827, 42] on button "×" at bounding box center [832, 40] width 10 height 17
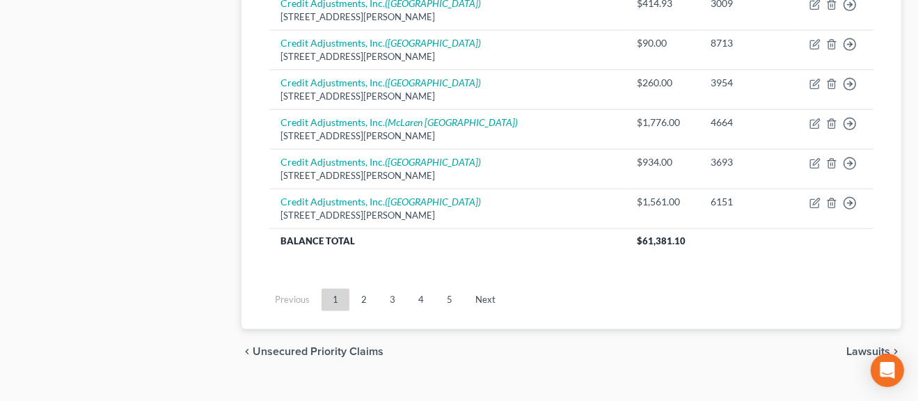
scroll to position [1517, 0]
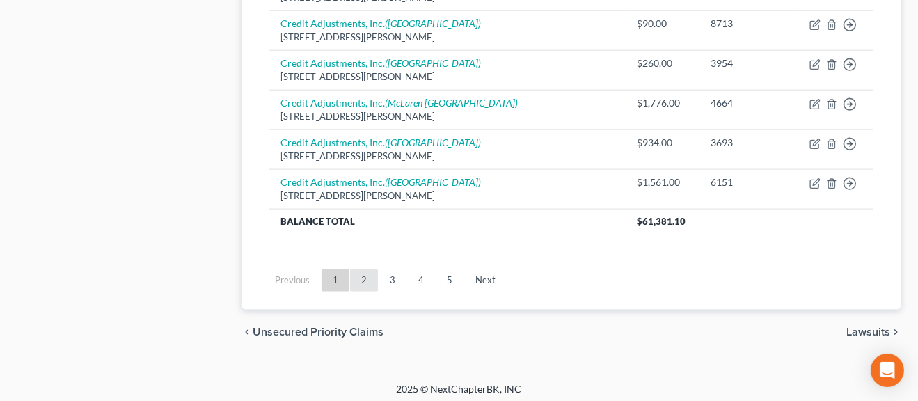
click at [364, 276] on link "2" at bounding box center [364, 280] width 28 height 22
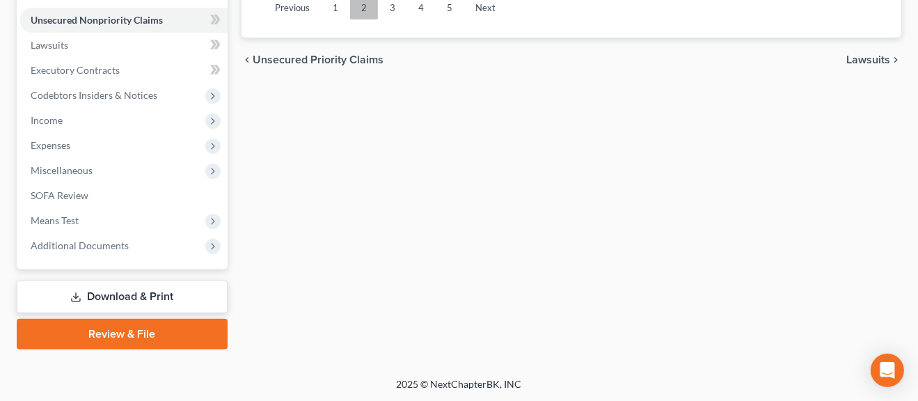
scroll to position [1255, 0]
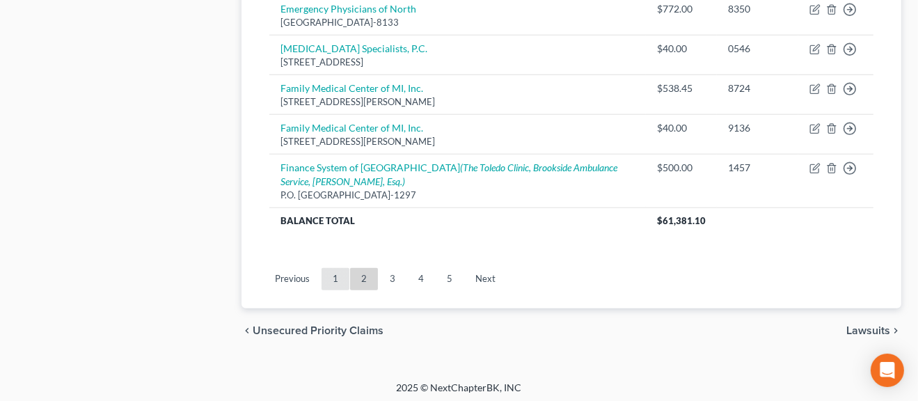
click at [338, 275] on link "1" at bounding box center [336, 279] width 28 height 22
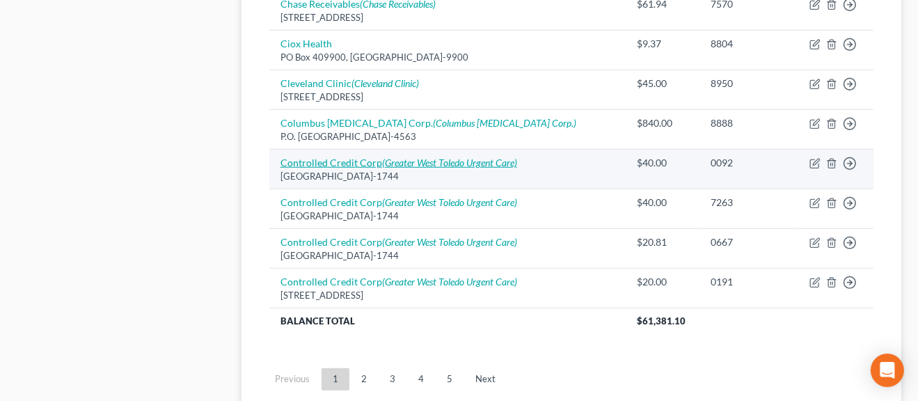
scroll to position [1132, 0]
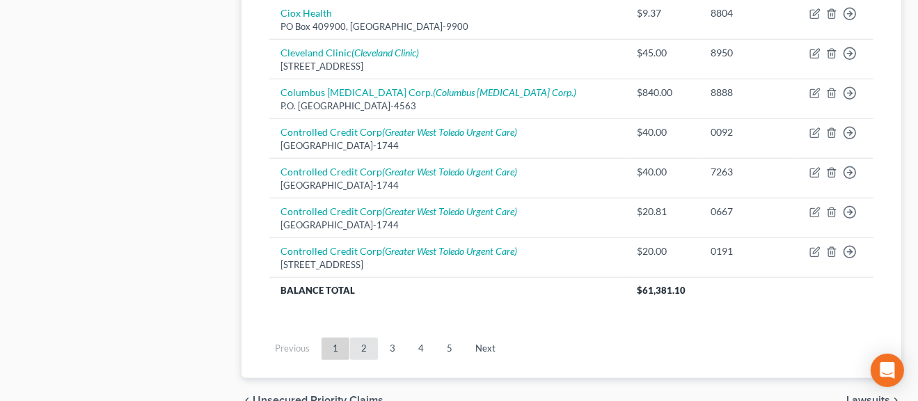
click at [362, 344] on link "2" at bounding box center [364, 349] width 28 height 22
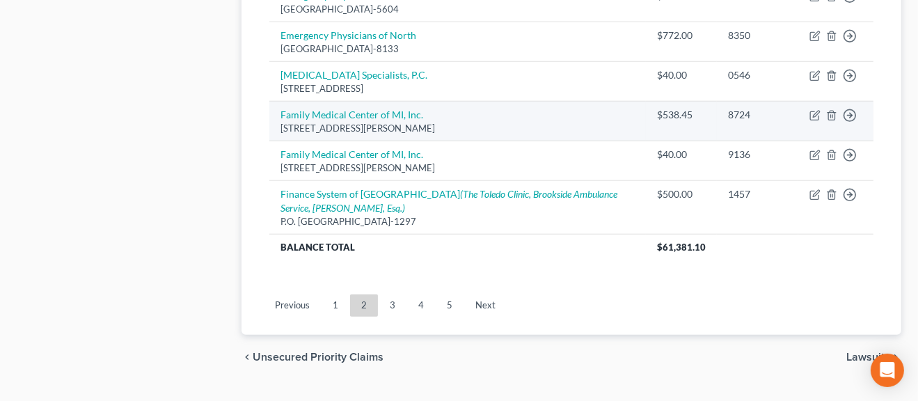
scroll to position [1255, 0]
